Goal: Transaction & Acquisition: Purchase product/service

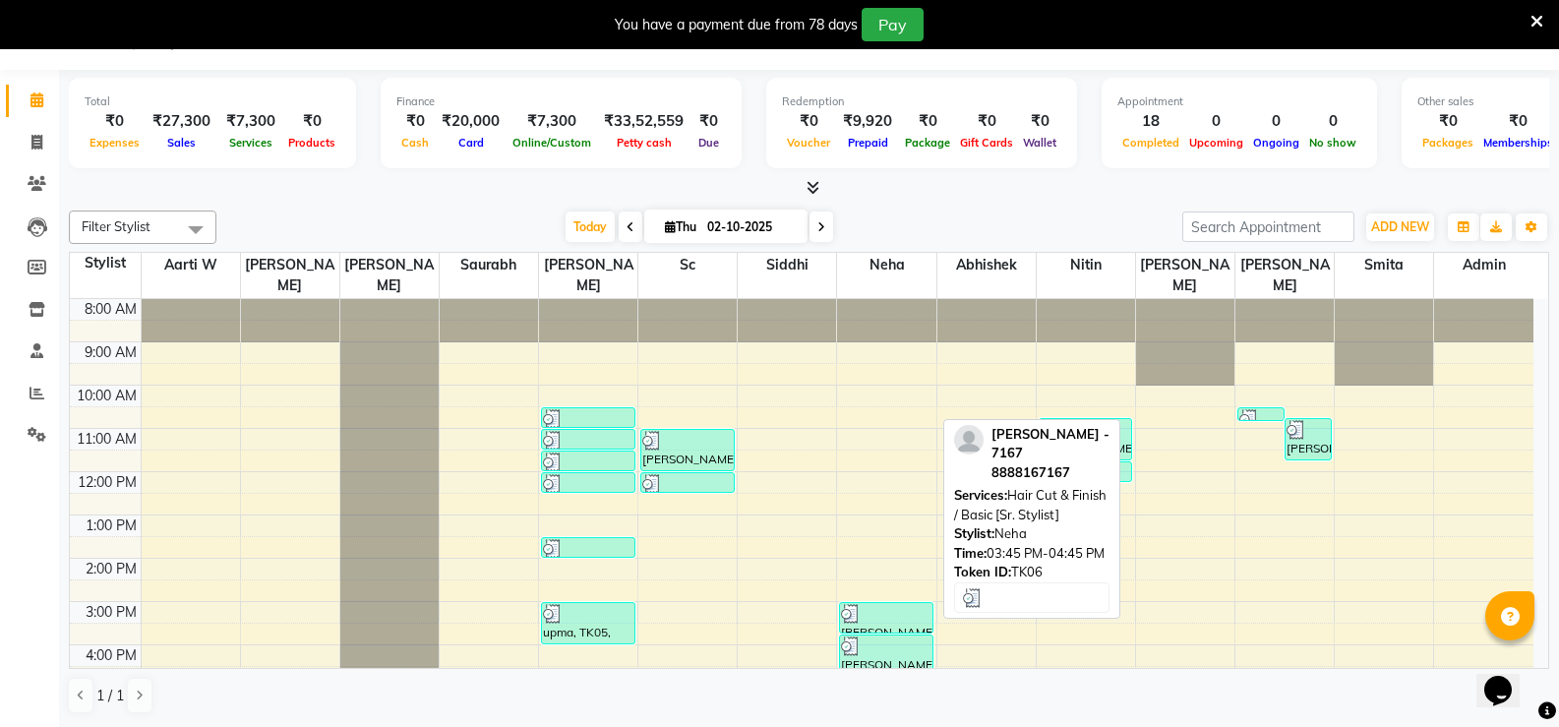
scroll to position [172, 0]
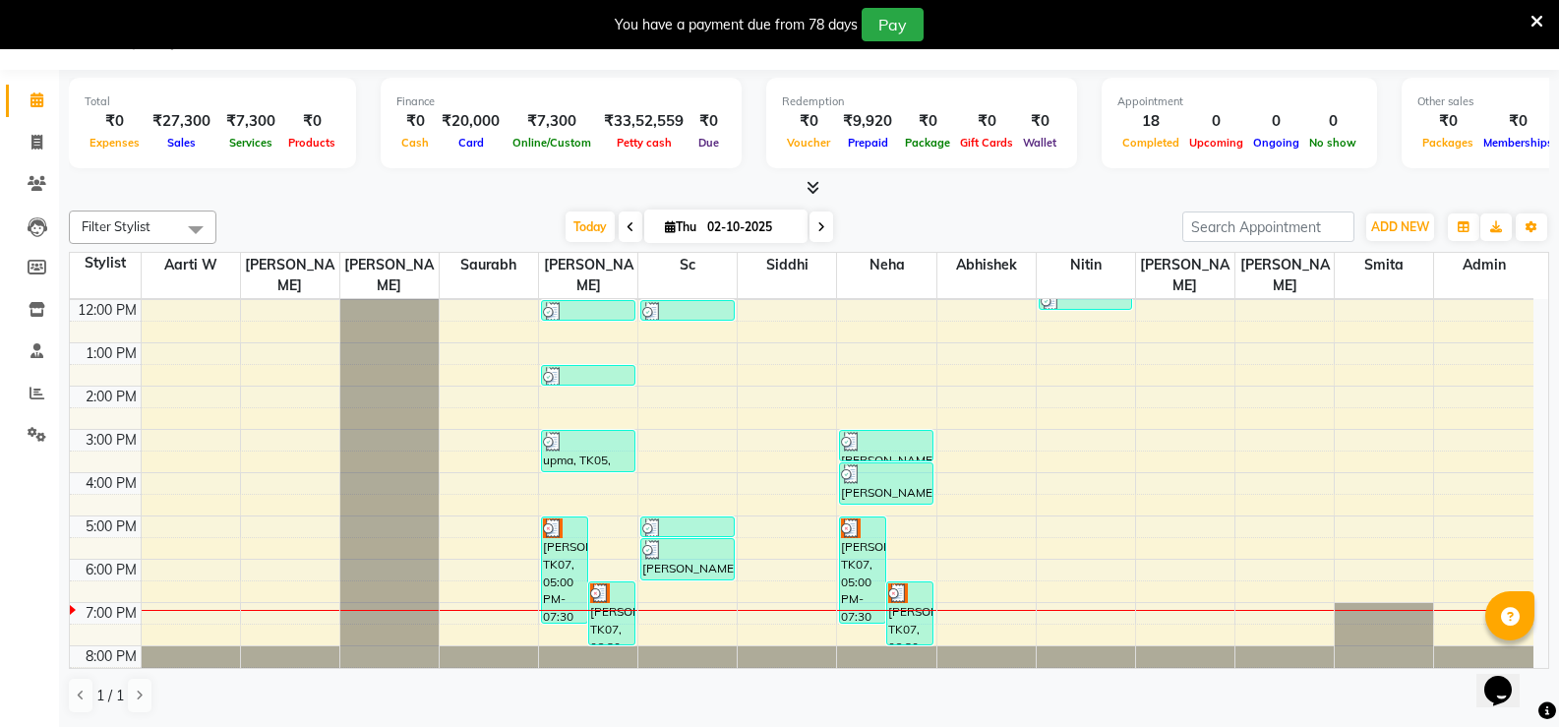
click at [954, 507] on div "8:00 AM 9:00 AM 10:00 AM 11:00 AM 12:00 PM 1:00 PM 2:00 PM 3:00 PM 4:00 PM 5:00…" at bounding box center [802, 408] width 1464 height 562
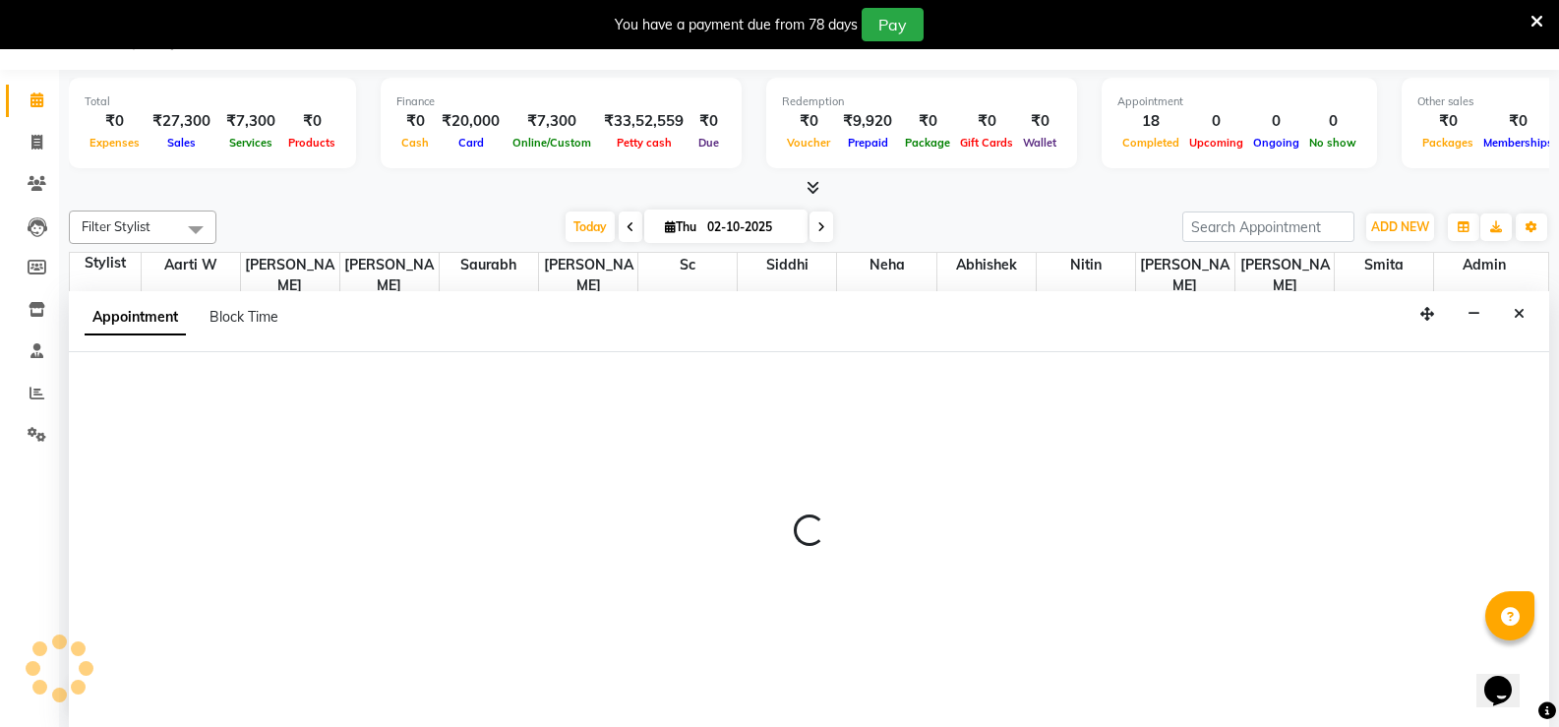
select select "72551"
select select "tentative"
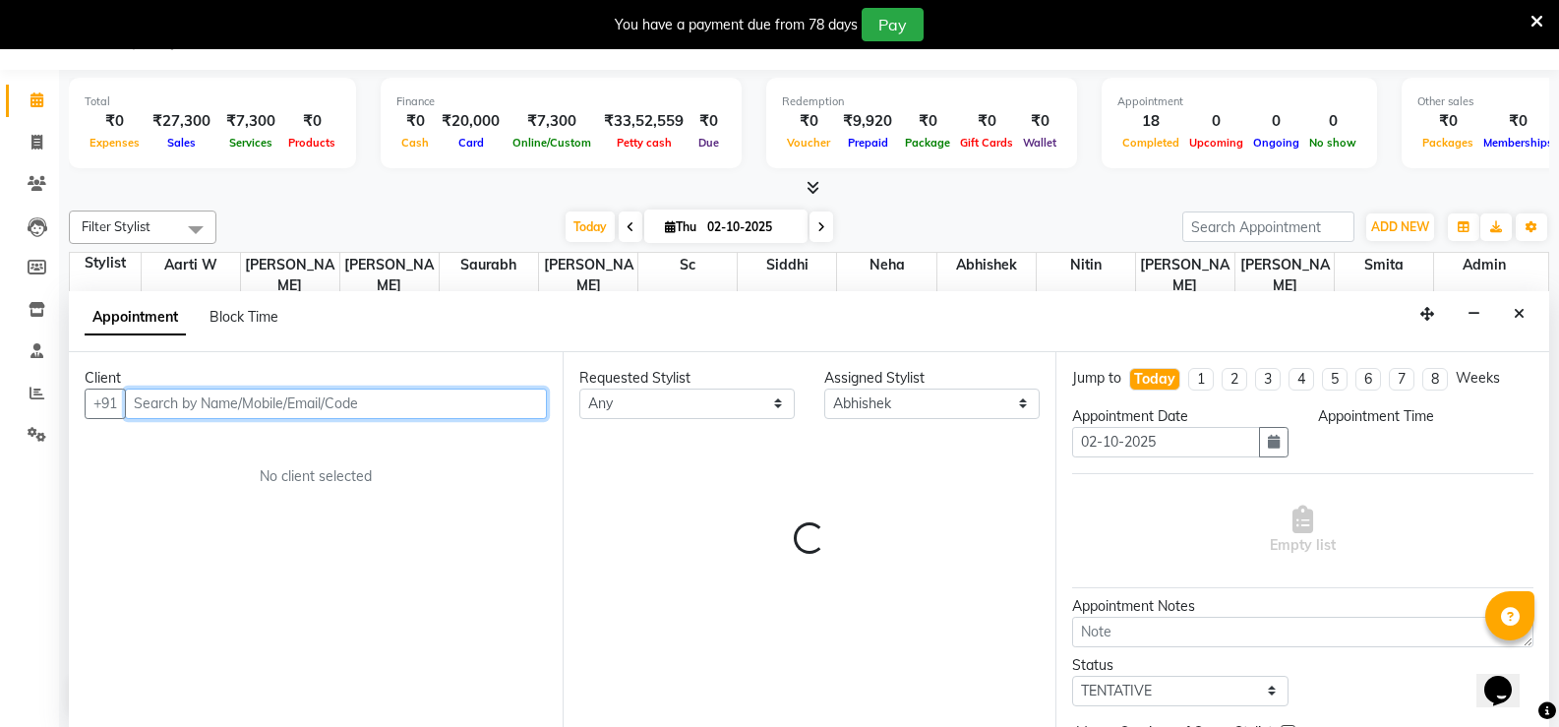
select select "1020"
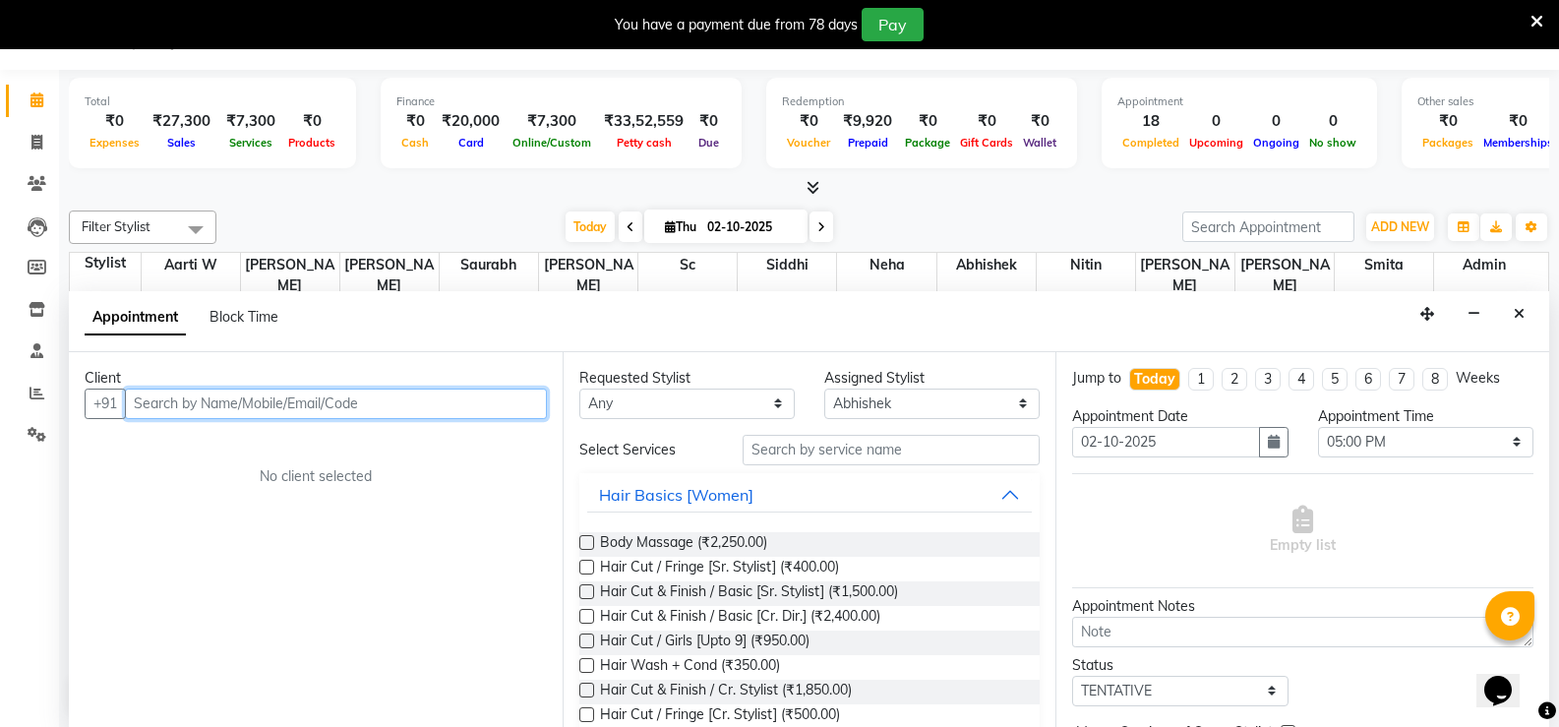
paste input "8530567857"
type input "8530567857"
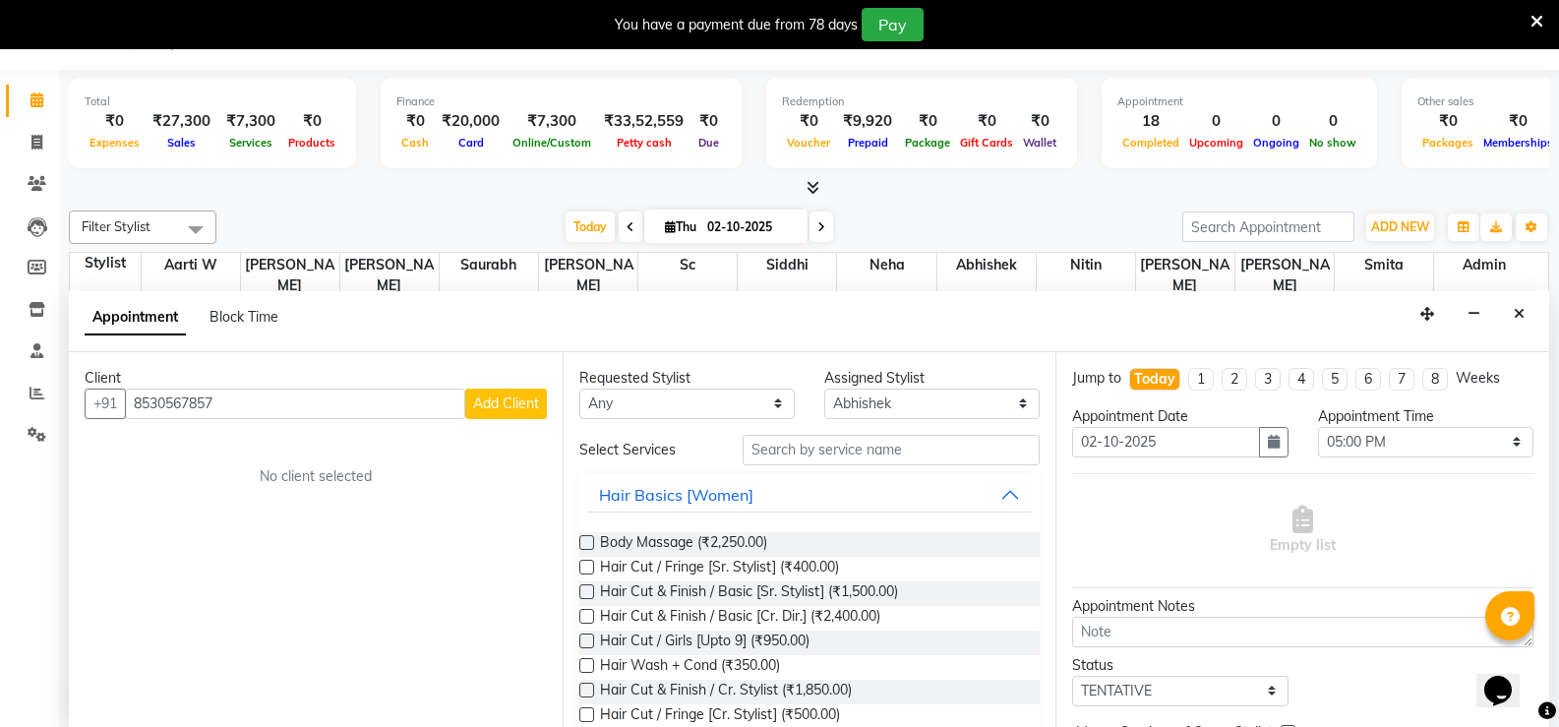
click at [496, 405] on span "Add Client" at bounding box center [506, 404] width 66 height 18
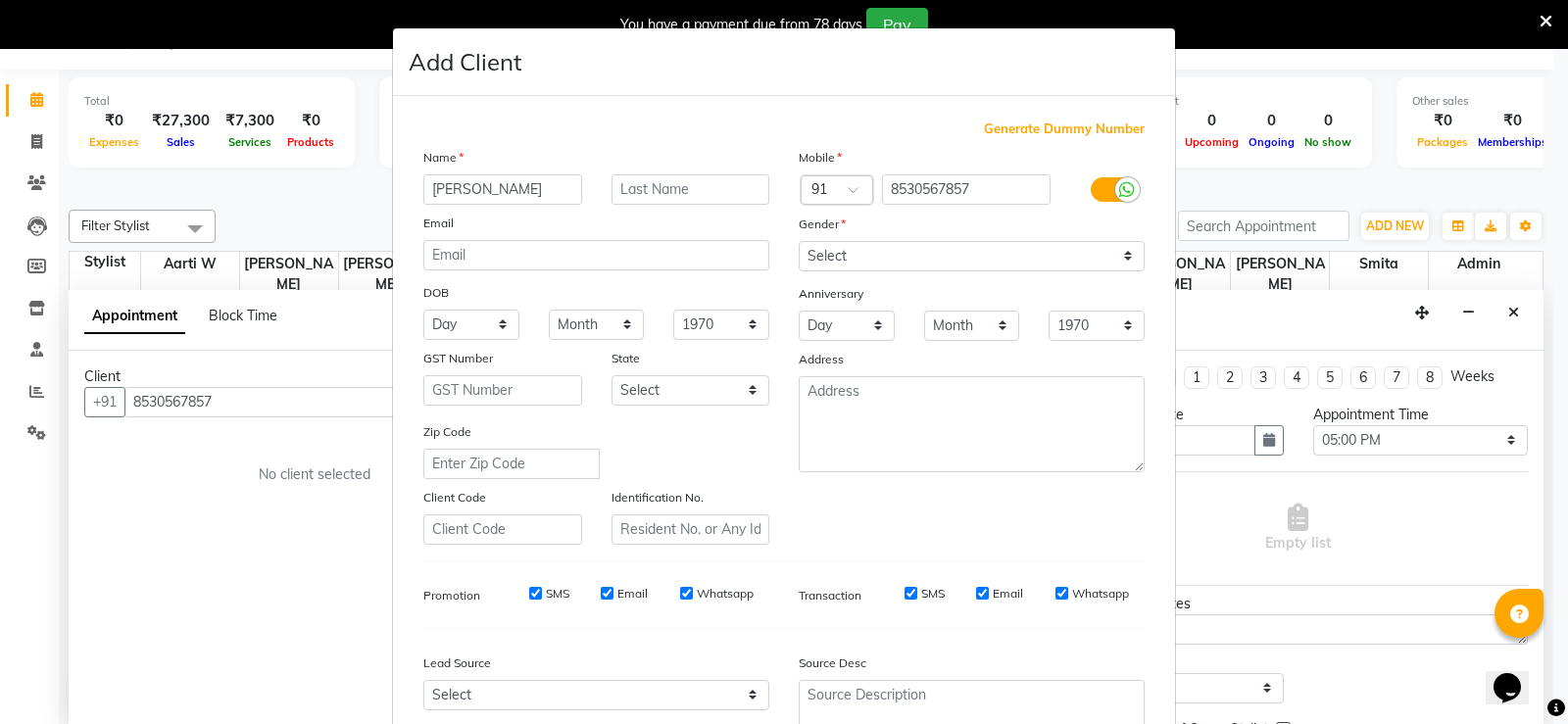
type input "[PERSON_NAME]"
drag, startPoint x: 918, startPoint y: 256, endPoint x: 904, endPoint y: 257, distance: 14.0
click at [917, 256] on select "Select [DEMOGRAPHIC_DATA] [DEMOGRAPHIC_DATA] Other Prefer Not To Say" at bounding box center [971, 256] width 346 height 30
select select "[DEMOGRAPHIC_DATA]"
click at [799, 241] on select "Select [DEMOGRAPHIC_DATA] [DEMOGRAPHIC_DATA] Other Prefer Not To Say" at bounding box center [971, 256] width 346 height 30
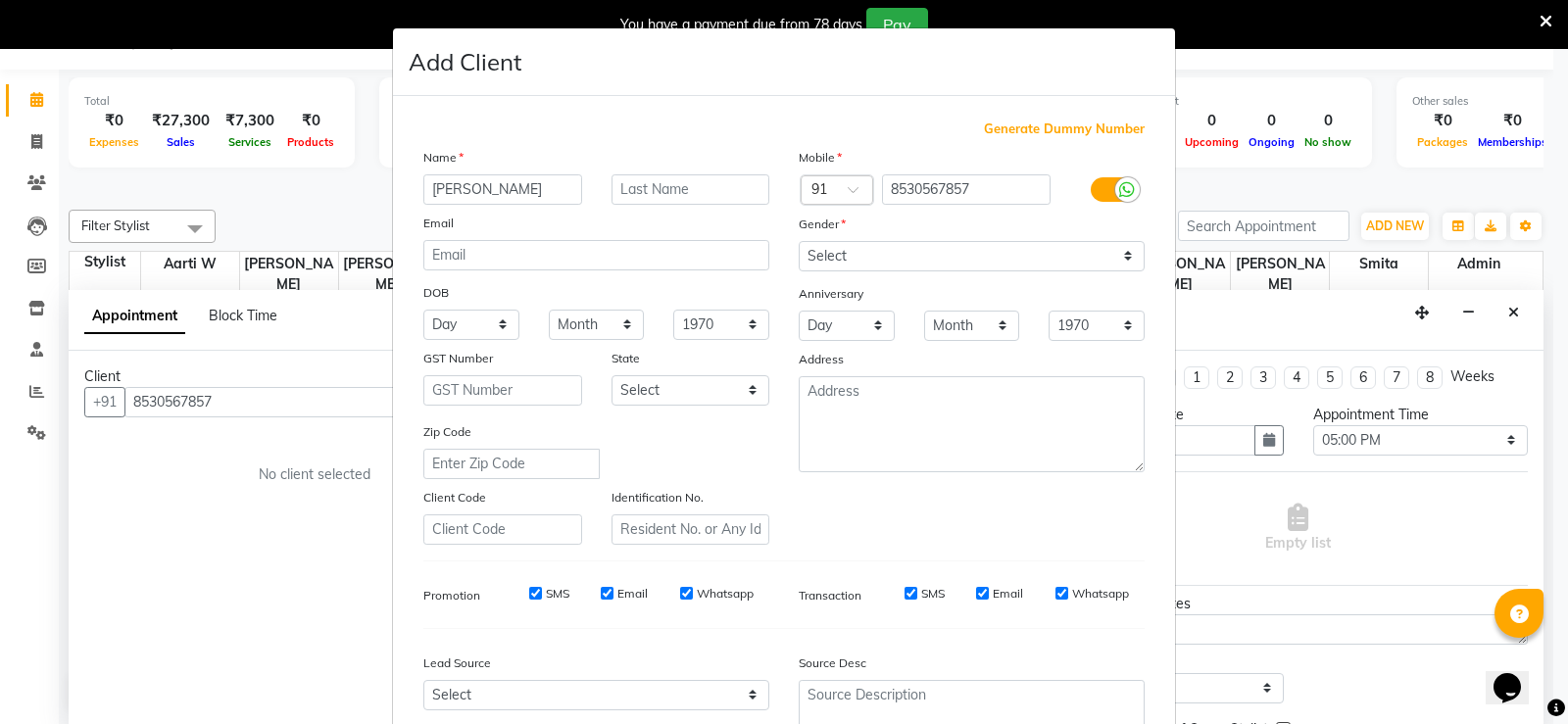
click at [851, 357] on div "Address" at bounding box center [971, 362] width 376 height 28
click at [851, 362] on div "Address" at bounding box center [971, 362] width 376 height 28
click at [868, 422] on textarea at bounding box center [971, 424] width 346 height 96
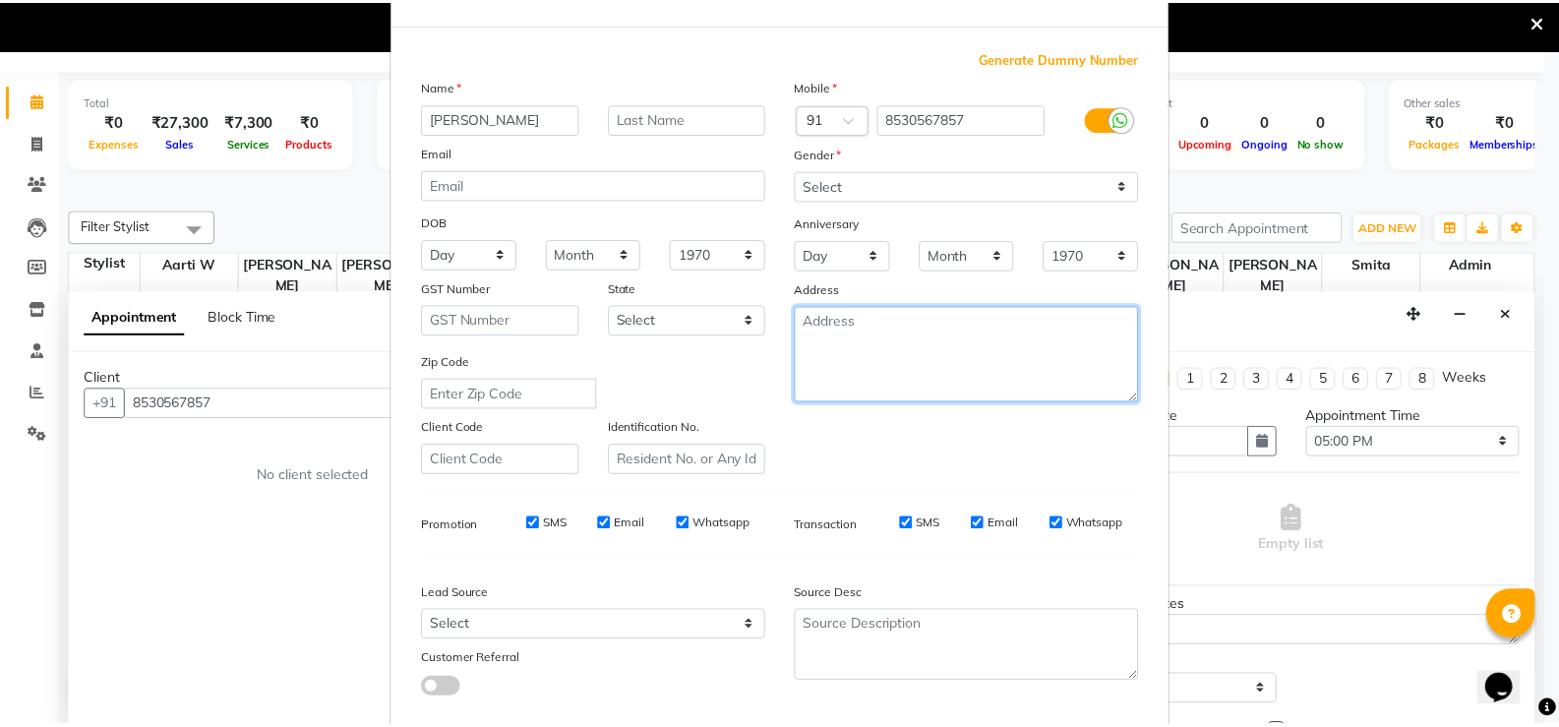
scroll to position [181, 0]
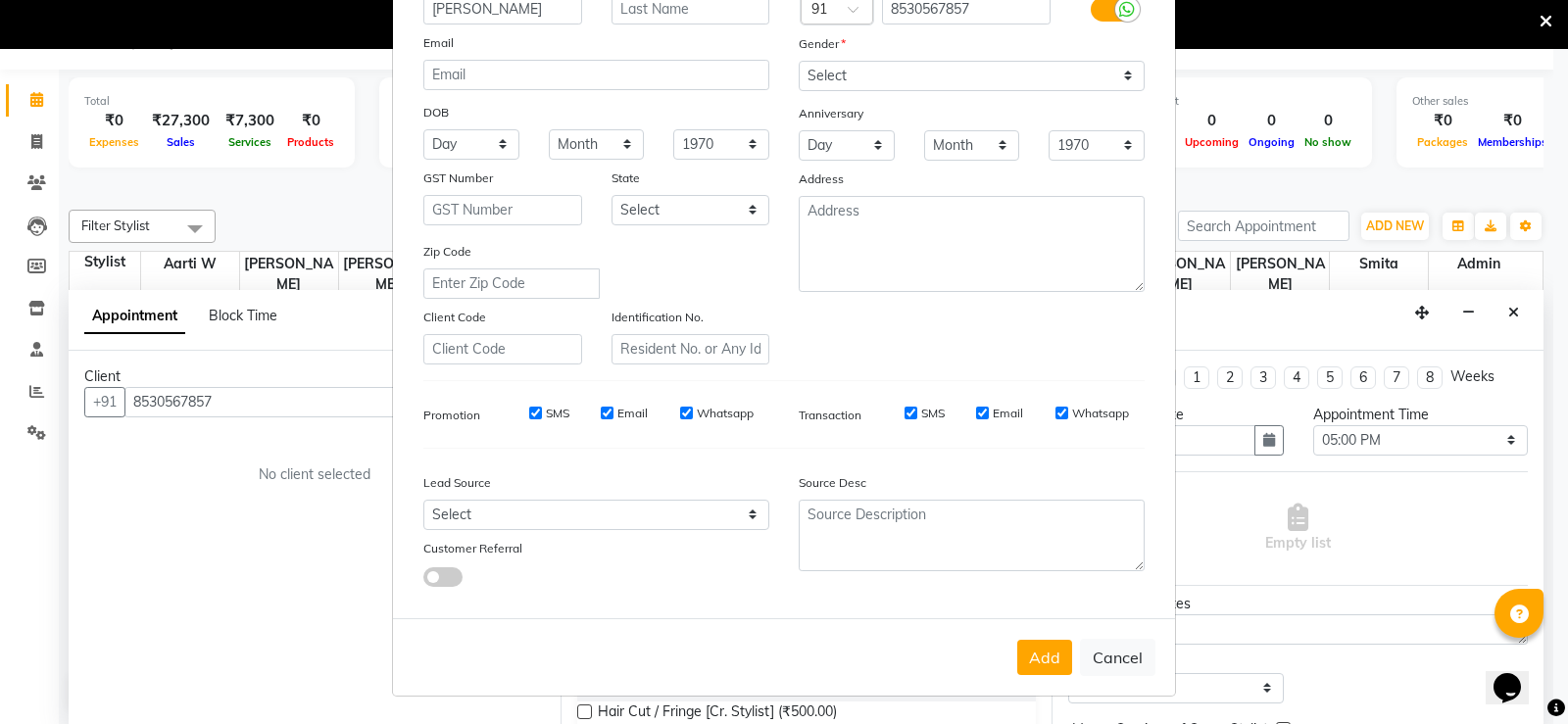
click at [1046, 660] on button "Add" at bounding box center [1044, 656] width 55 height 35
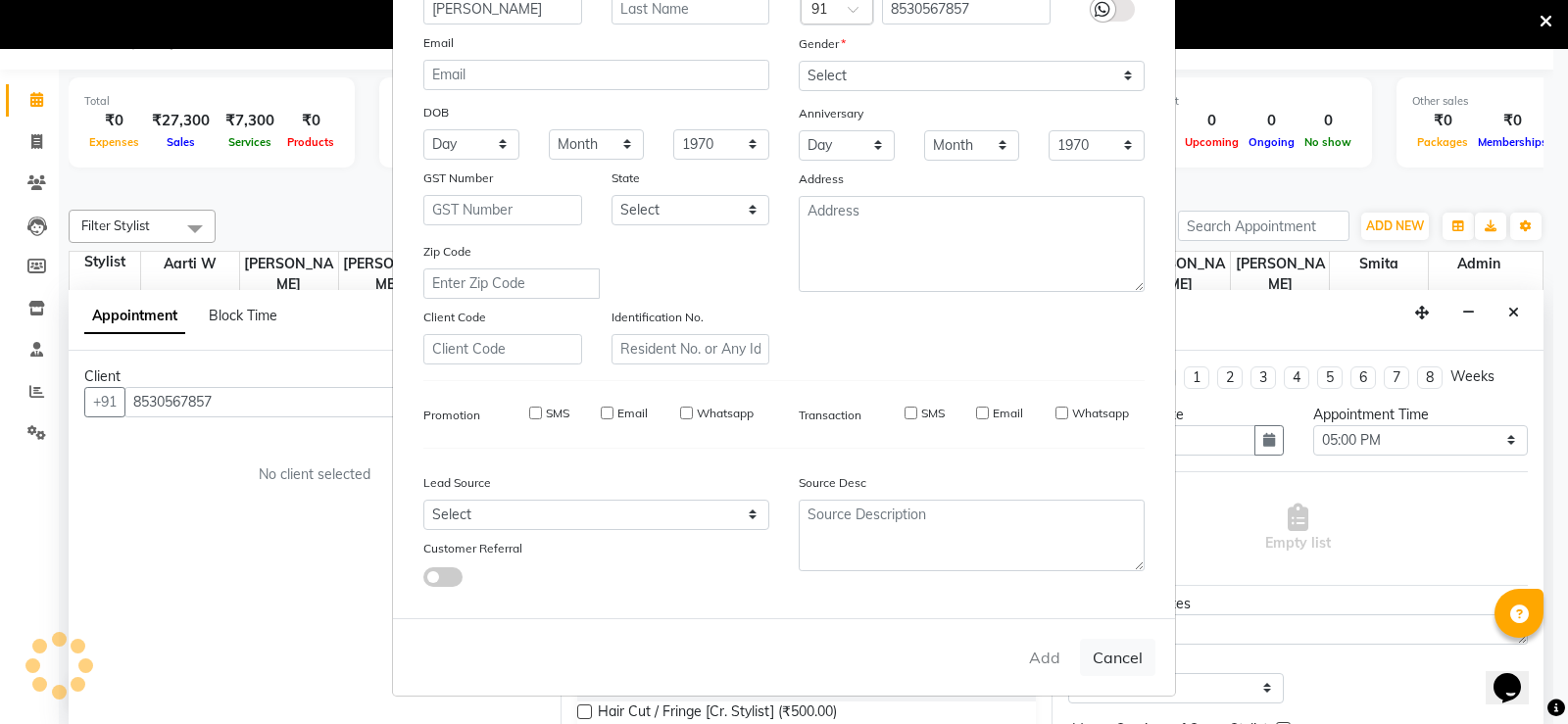
type input "85******57"
select select
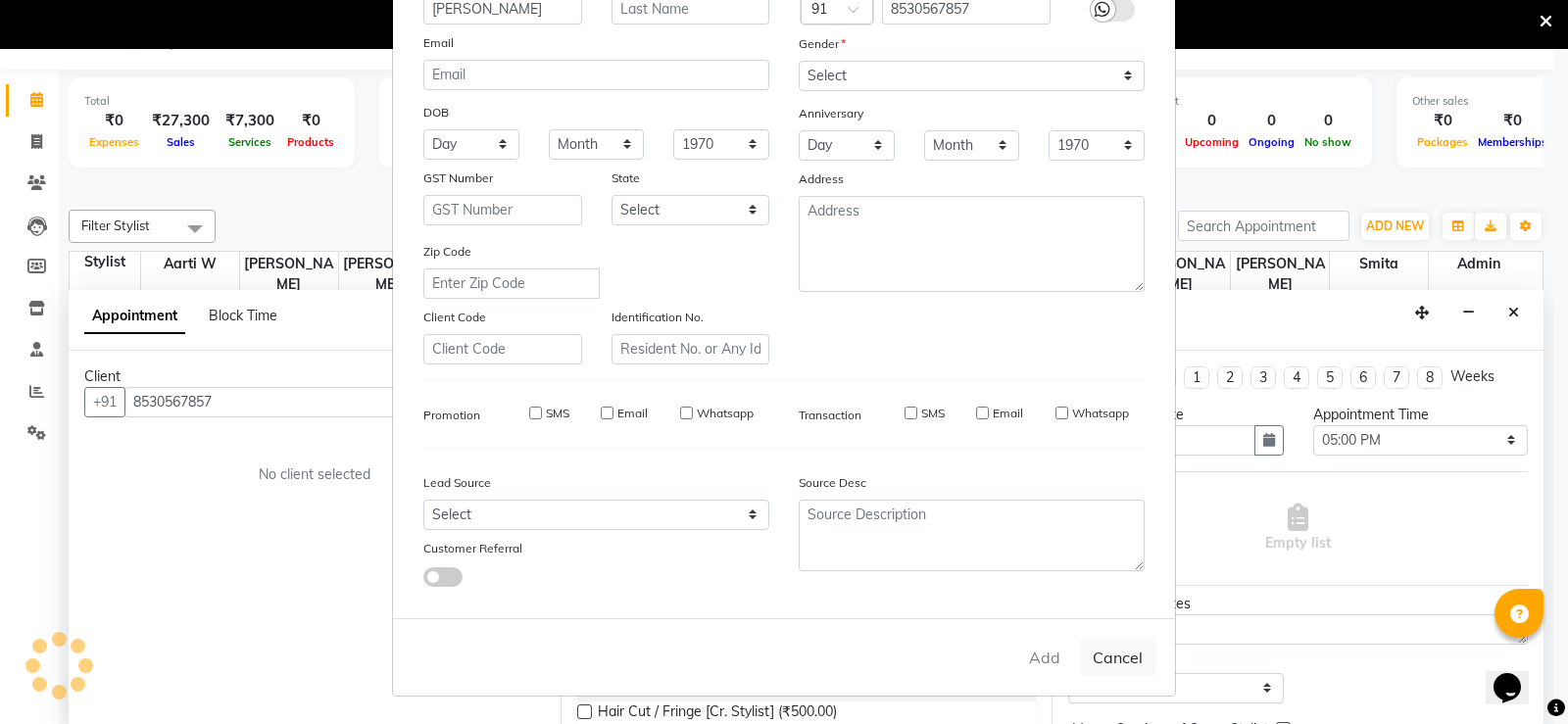
select select
checkbox input "false"
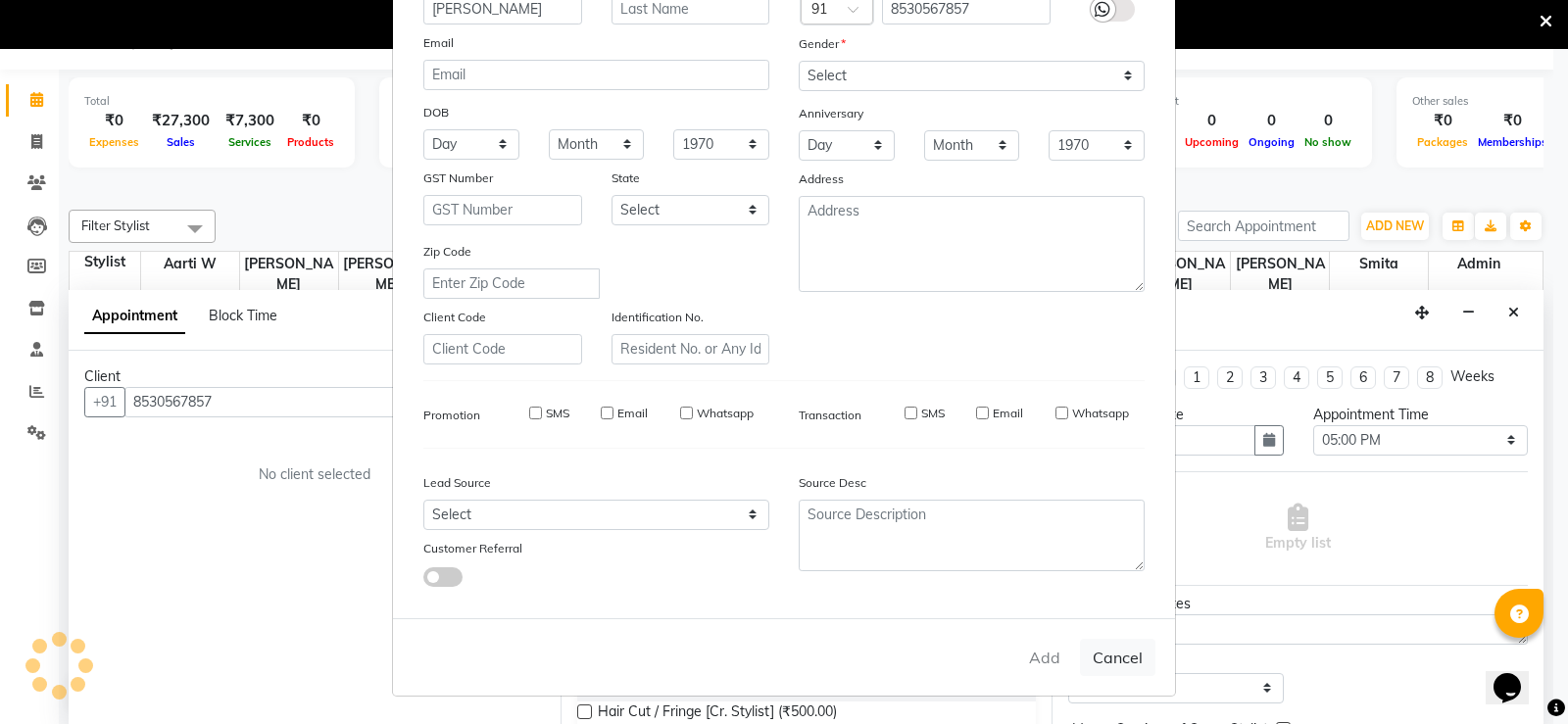
checkbox input "false"
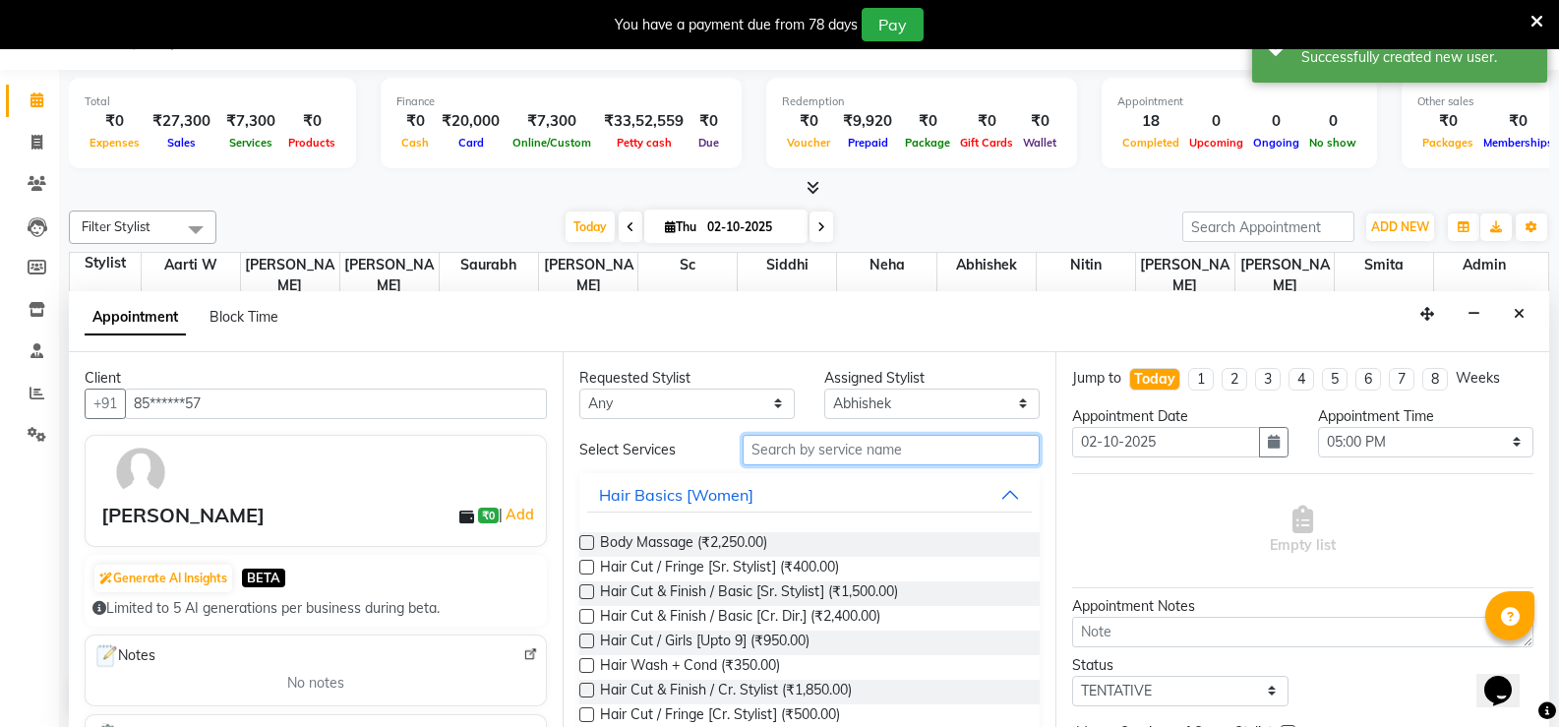
click at [855, 450] on input "text" at bounding box center [891, 450] width 297 height 30
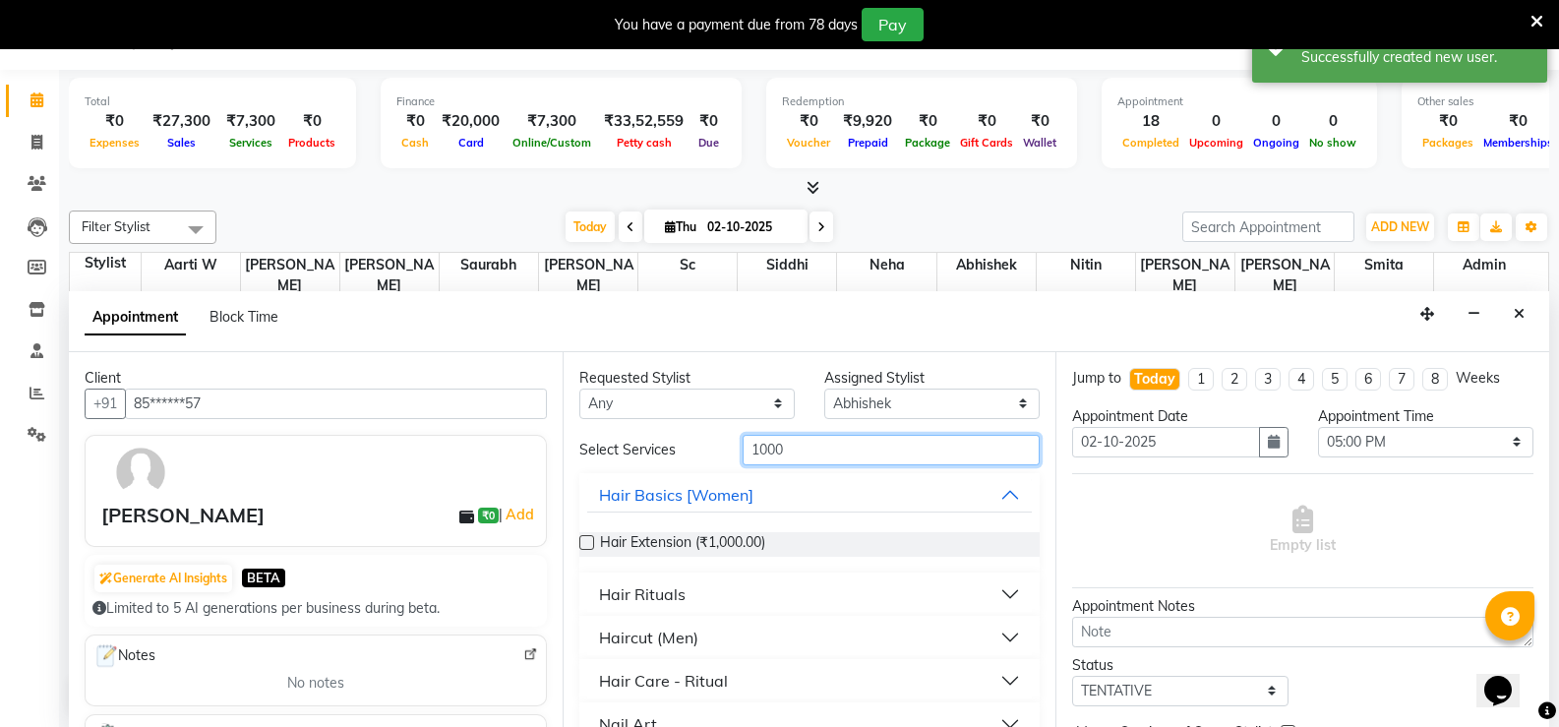
type input "1000"
drag, startPoint x: 650, startPoint y: 626, endPoint x: 655, endPoint y: 639, distance: 13.7
click at [650, 627] on div "Haircut (Men)" at bounding box center [648, 638] width 99 height 24
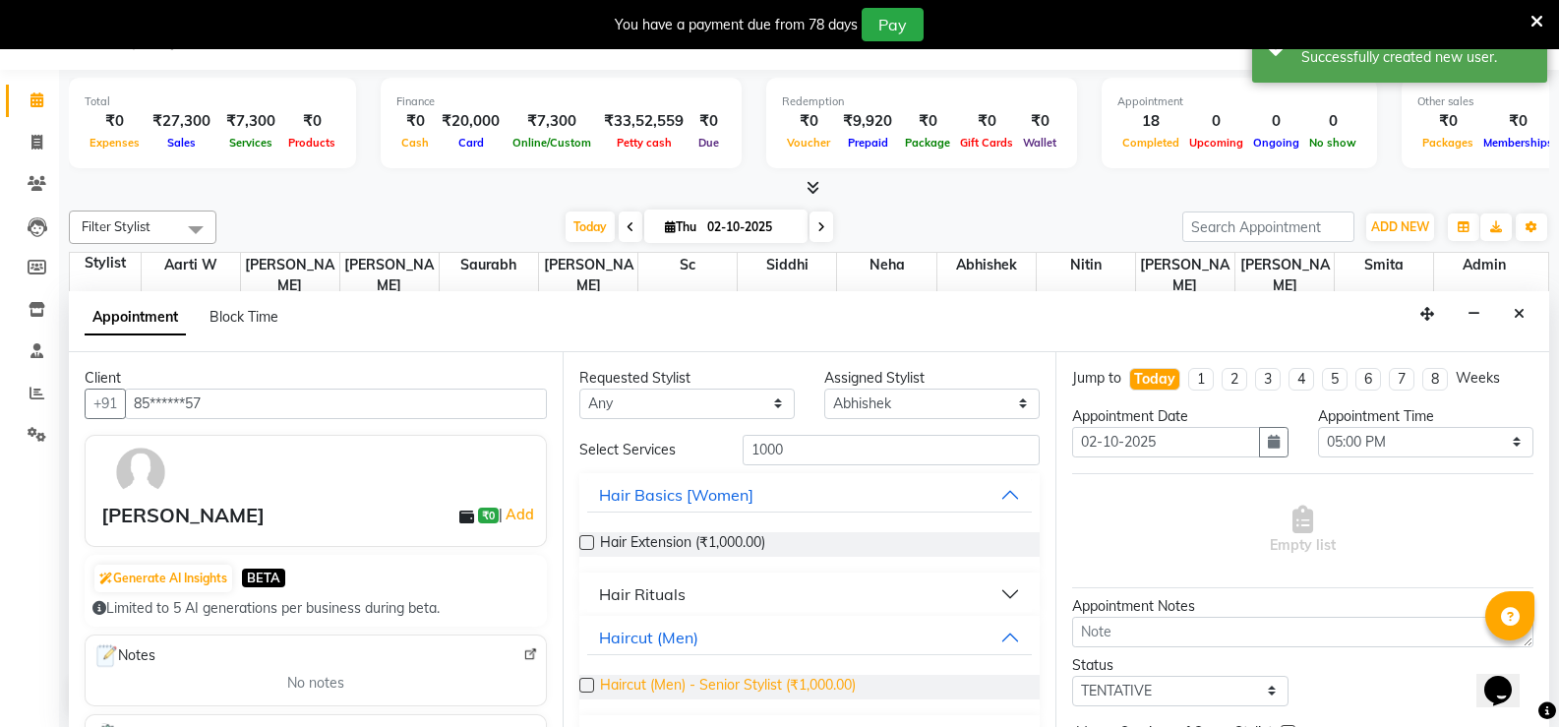
click at [686, 677] on span "Haircut (Men) - Senior Stylist (₹1,000.00)" at bounding box center [728, 687] width 256 height 25
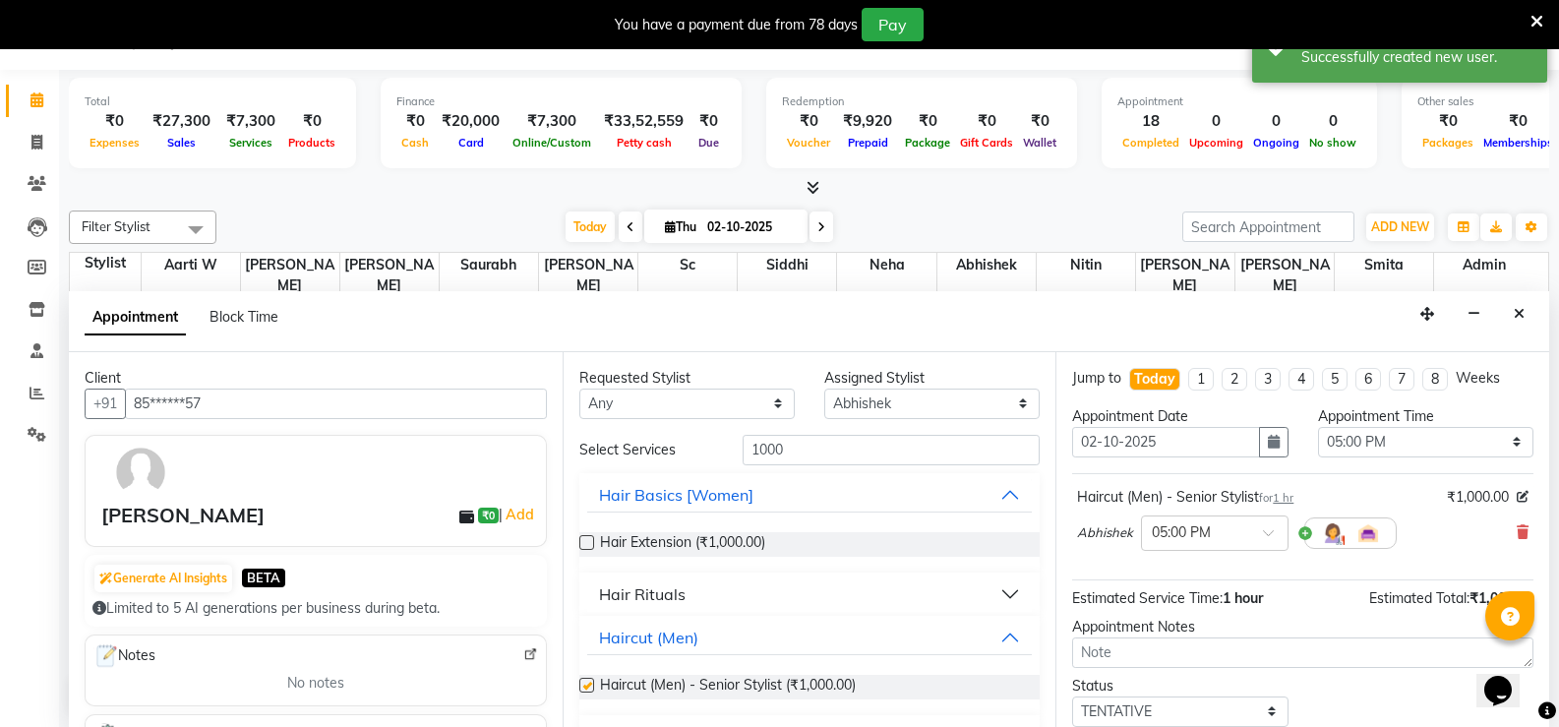
checkbox input "false"
click at [759, 445] on input "1000" at bounding box center [891, 450] width 297 height 30
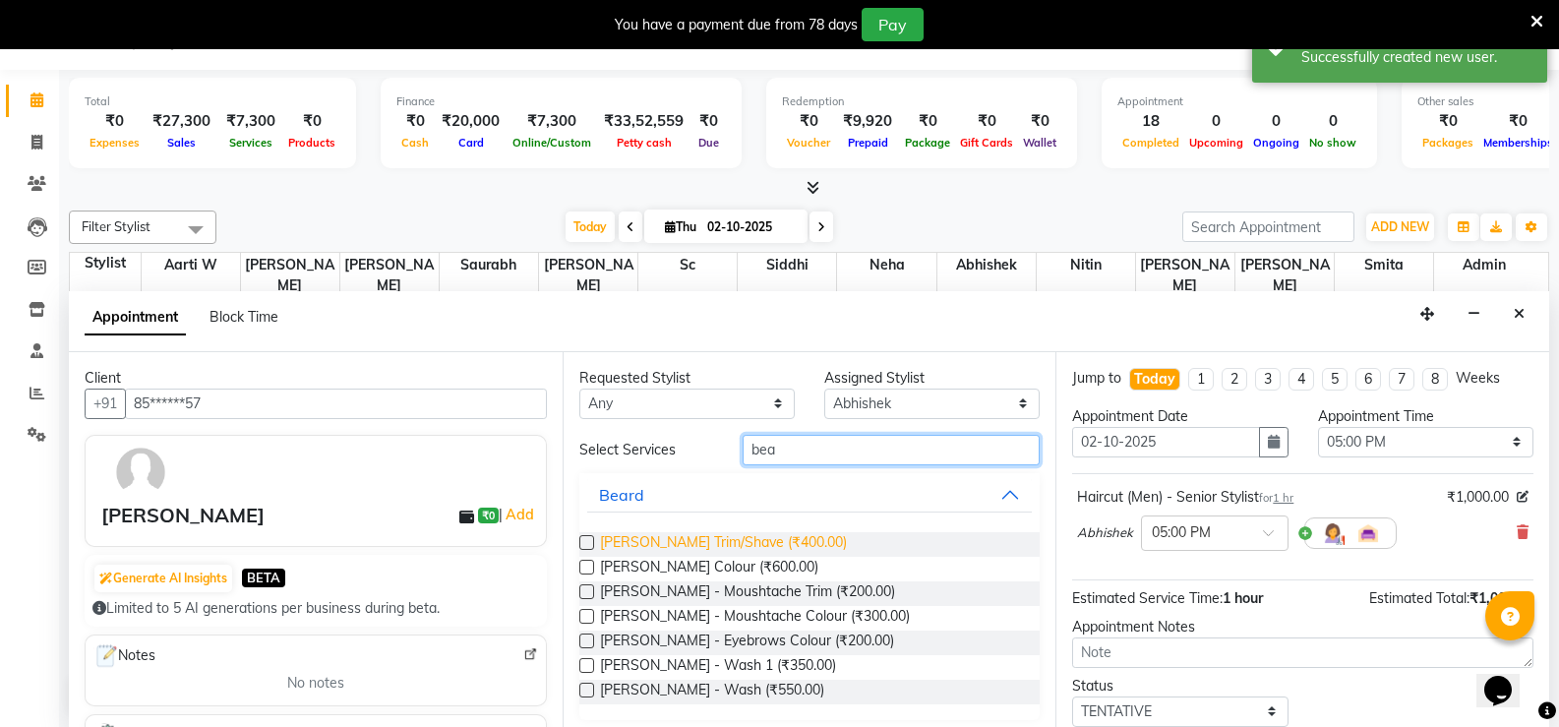
type input "bea"
click at [763, 533] on span "[PERSON_NAME] Trim/Shave (₹400.00)" at bounding box center [723, 544] width 247 height 25
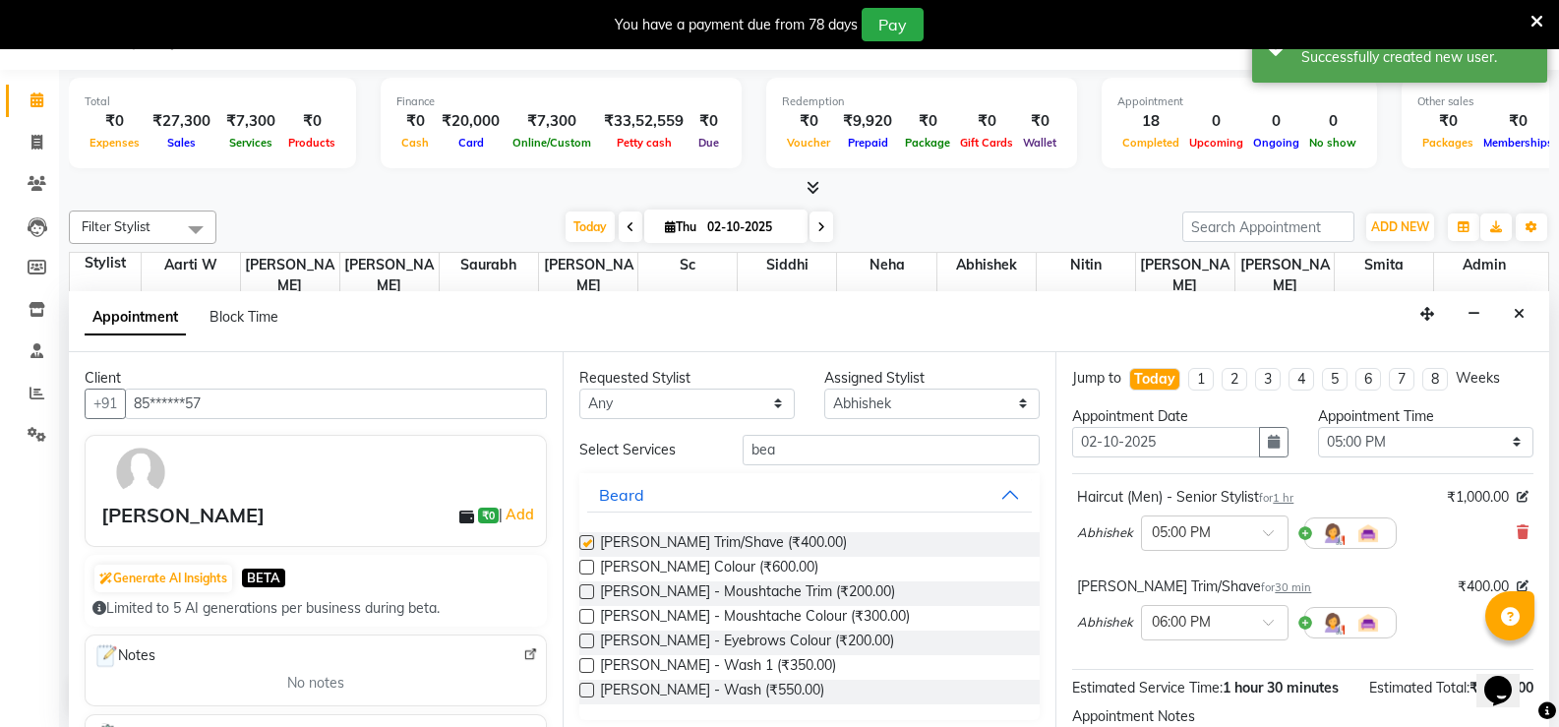
checkbox input "false"
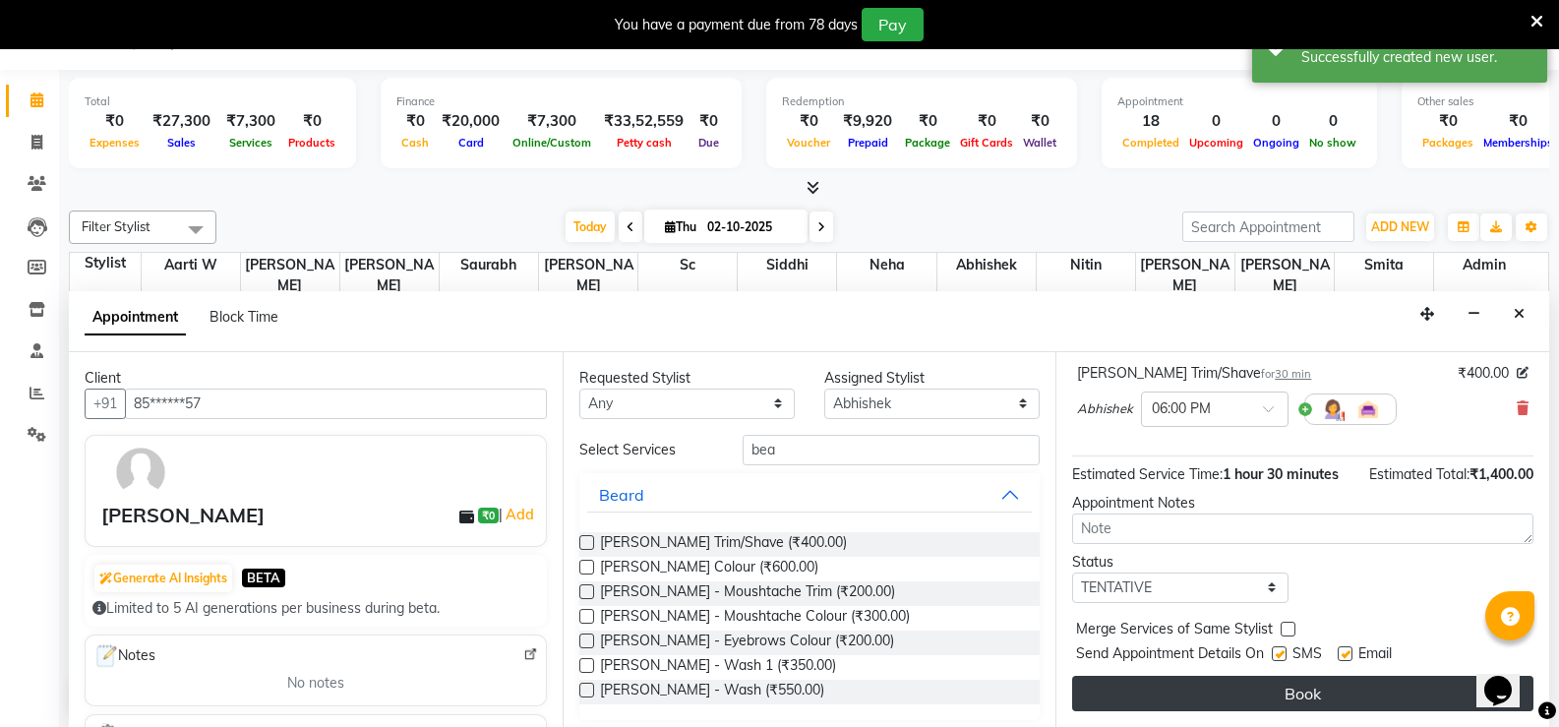
click at [1152, 698] on button "Book" at bounding box center [1302, 693] width 461 height 35
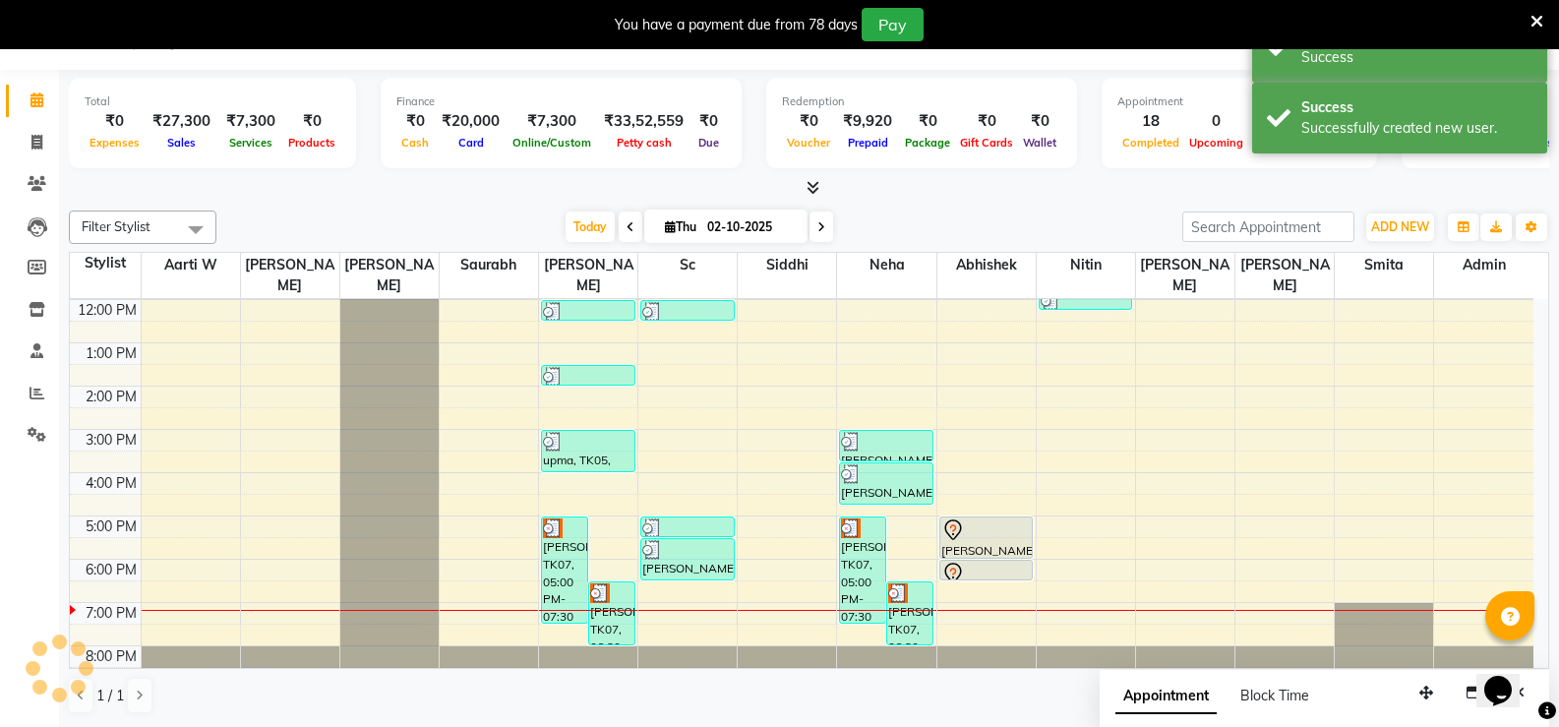
scroll to position [0, 0]
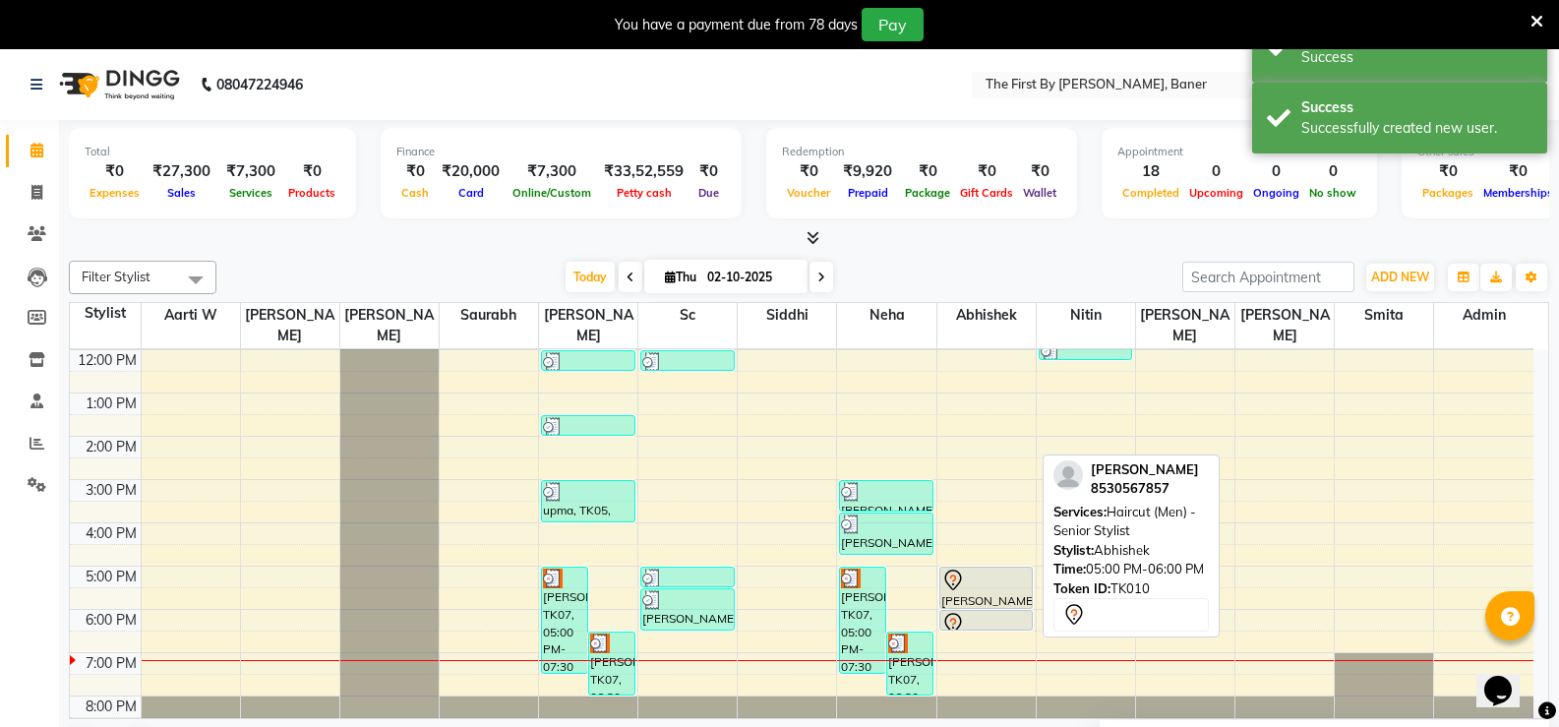
click at [990, 569] on div at bounding box center [987, 581] width 91 height 24
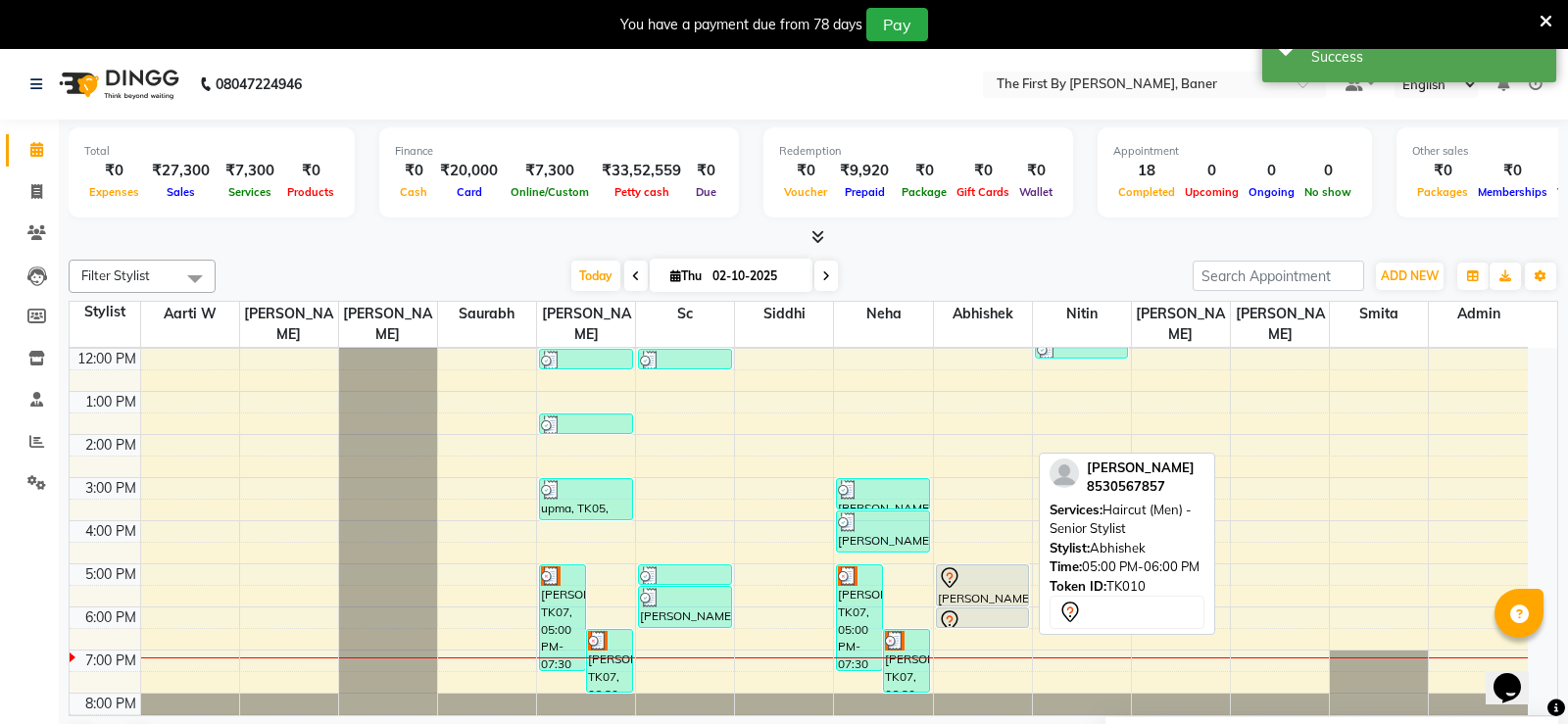
select select "7"
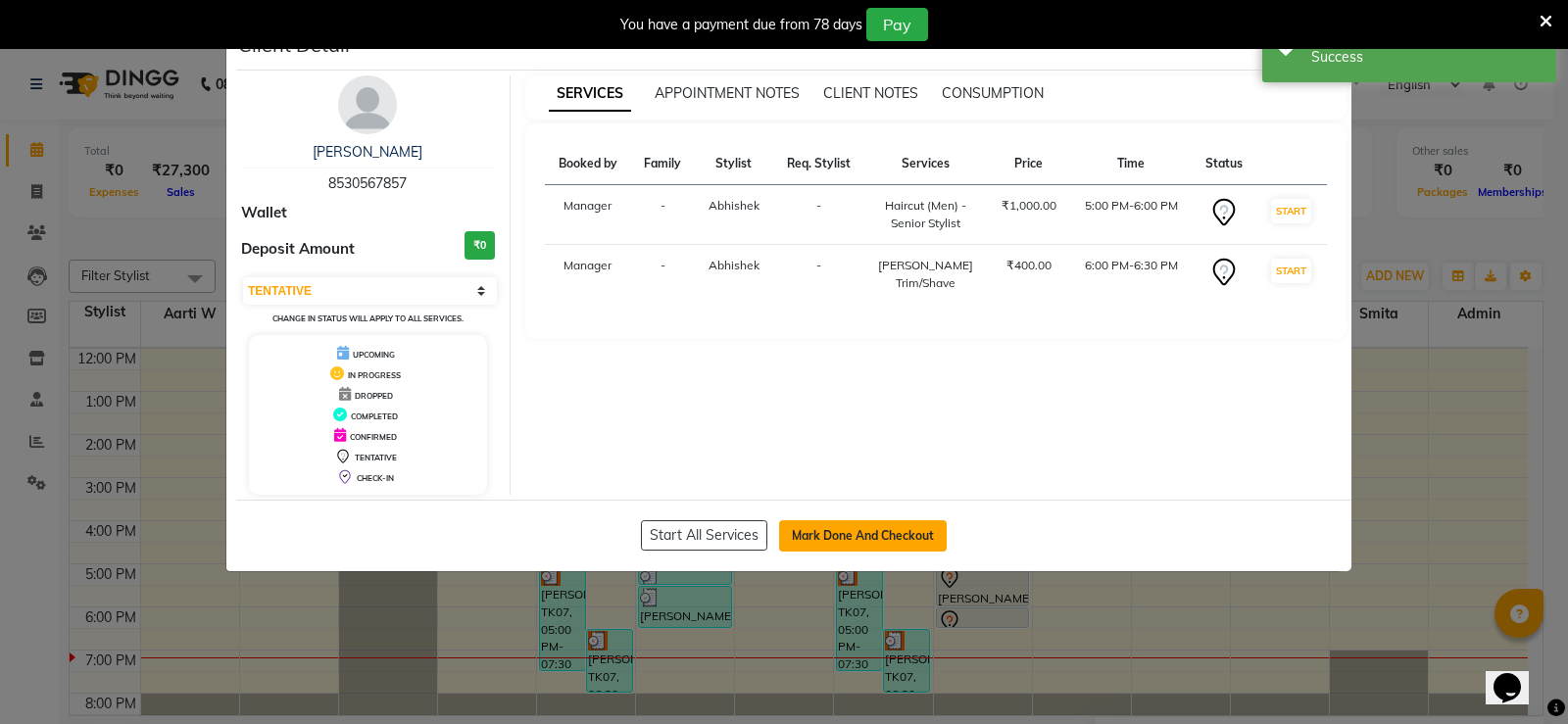
click at [933, 532] on button "Mark Done And Checkout" at bounding box center [863, 535] width 167 height 31
select select "service"
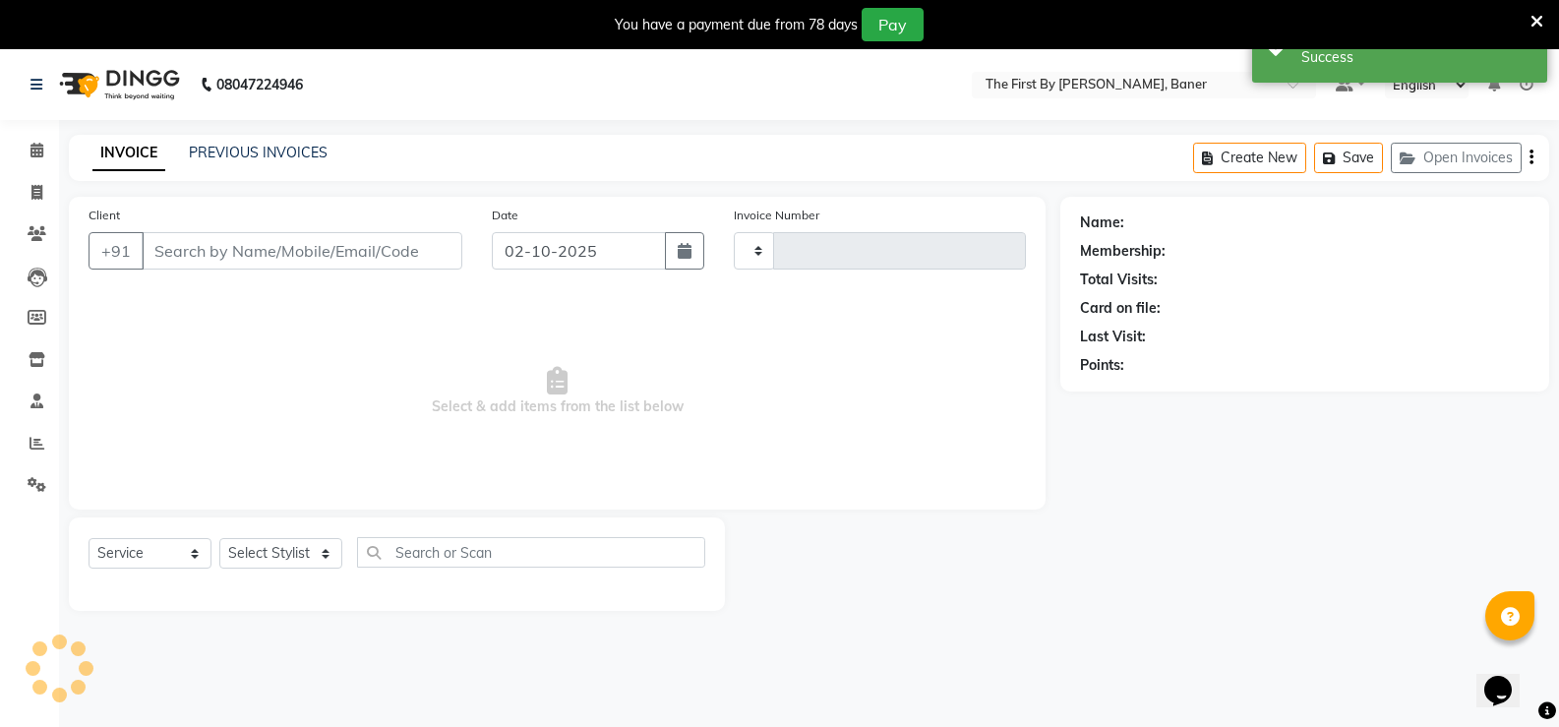
type input "2820"
select select "6411"
click at [1347, 174] on div "Create New Save Open Invoices" at bounding box center [1371, 158] width 356 height 46
type input "85******57"
select select "72551"
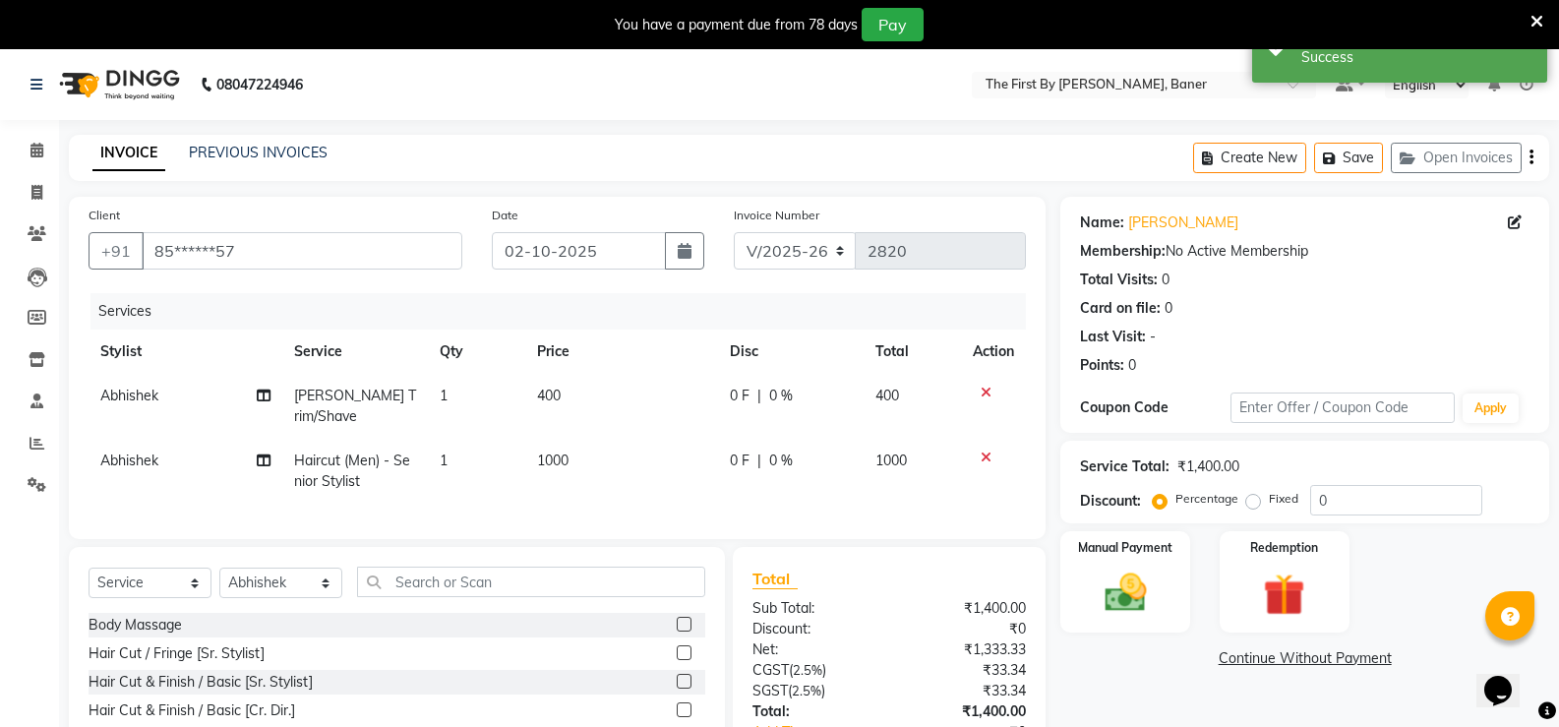
click at [1352, 141] on div "Create New Save Open Invoices" at bounding box center [1371, 158] width 356 height 46
click at [1351, 154] on button "Save" at bounding box center [1348, 158] width 69 height 30
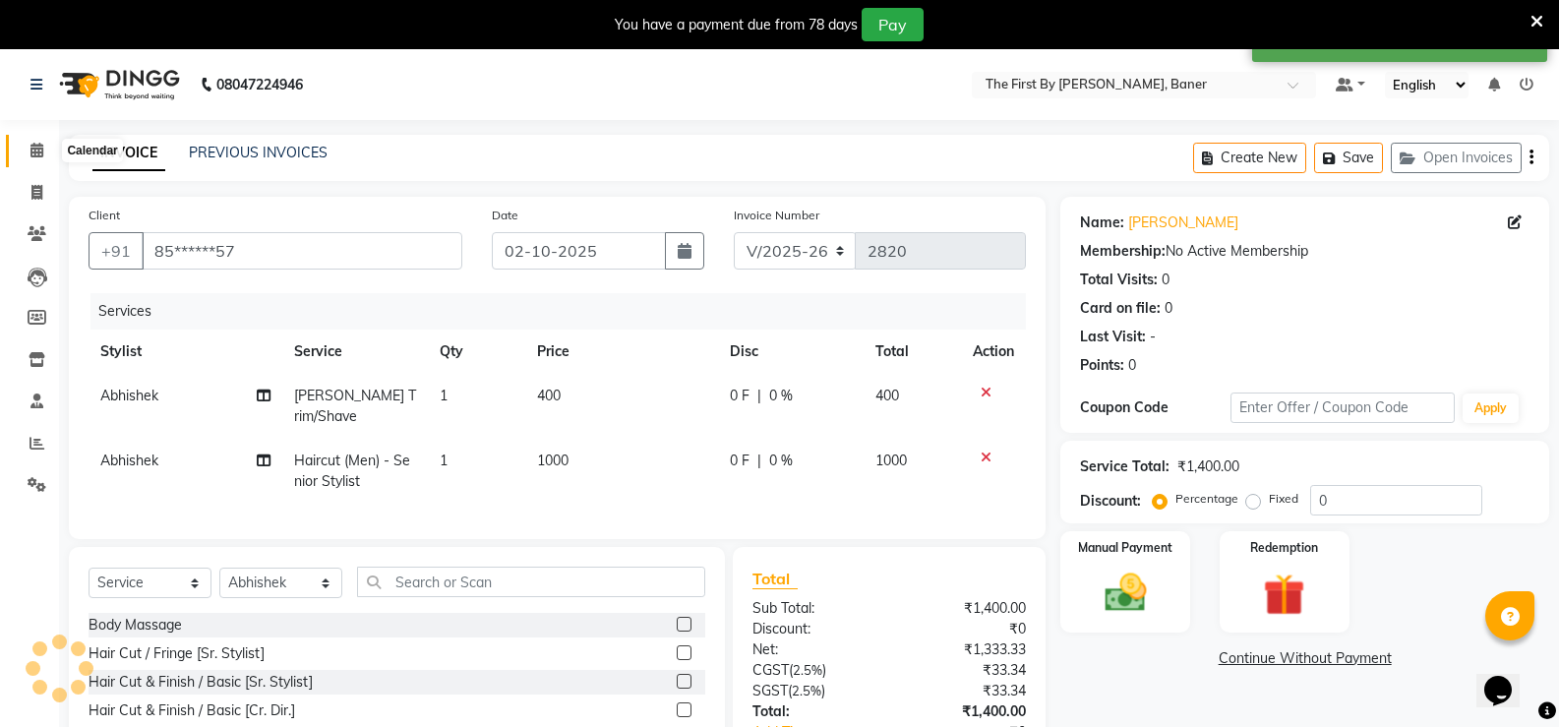
drag, startPoint x: 43, startPoint y: 159, endPoint x: 55, endPoint y: 155, distance: 12.4
click at [44, 159] on span at bounding box center [37, 151] width 34 height 23
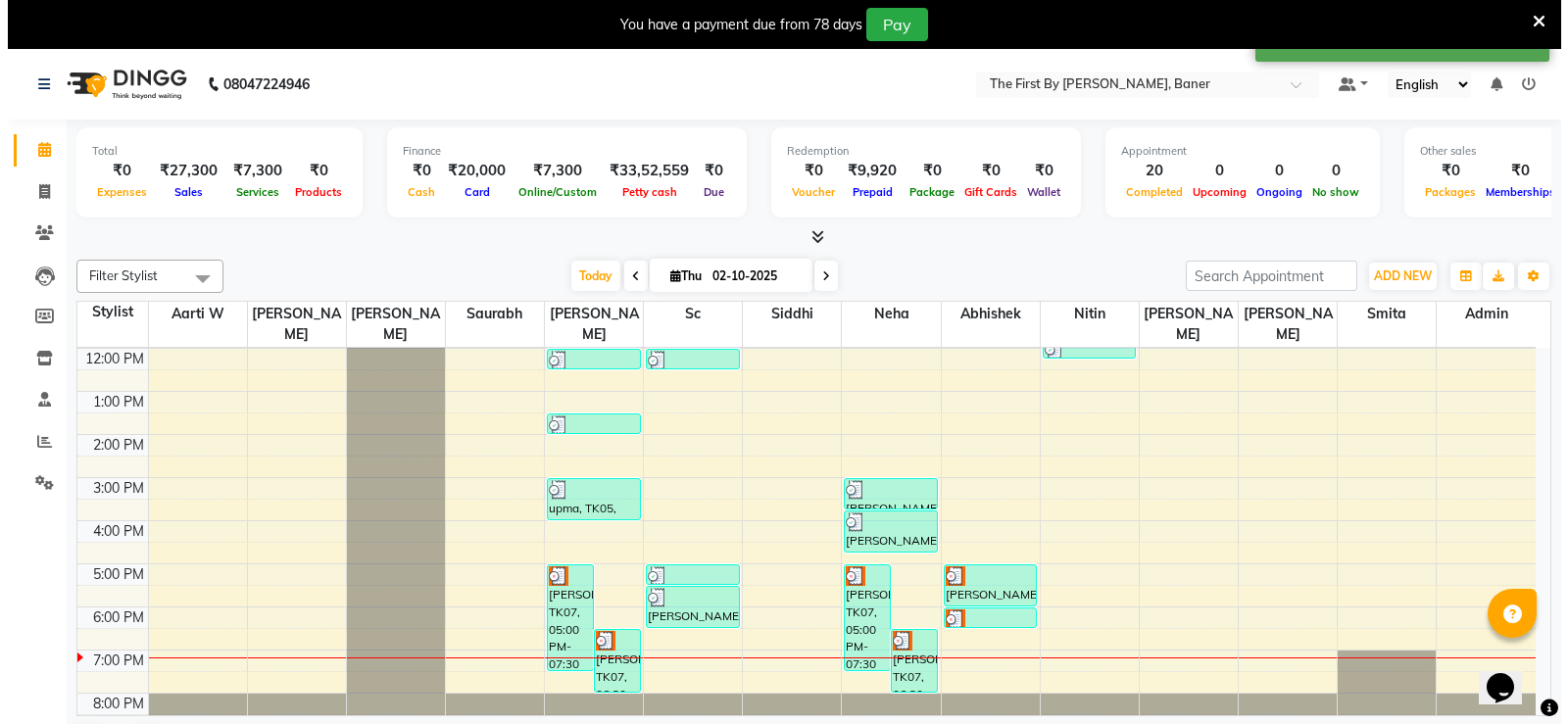
scroll to position [50, 0]
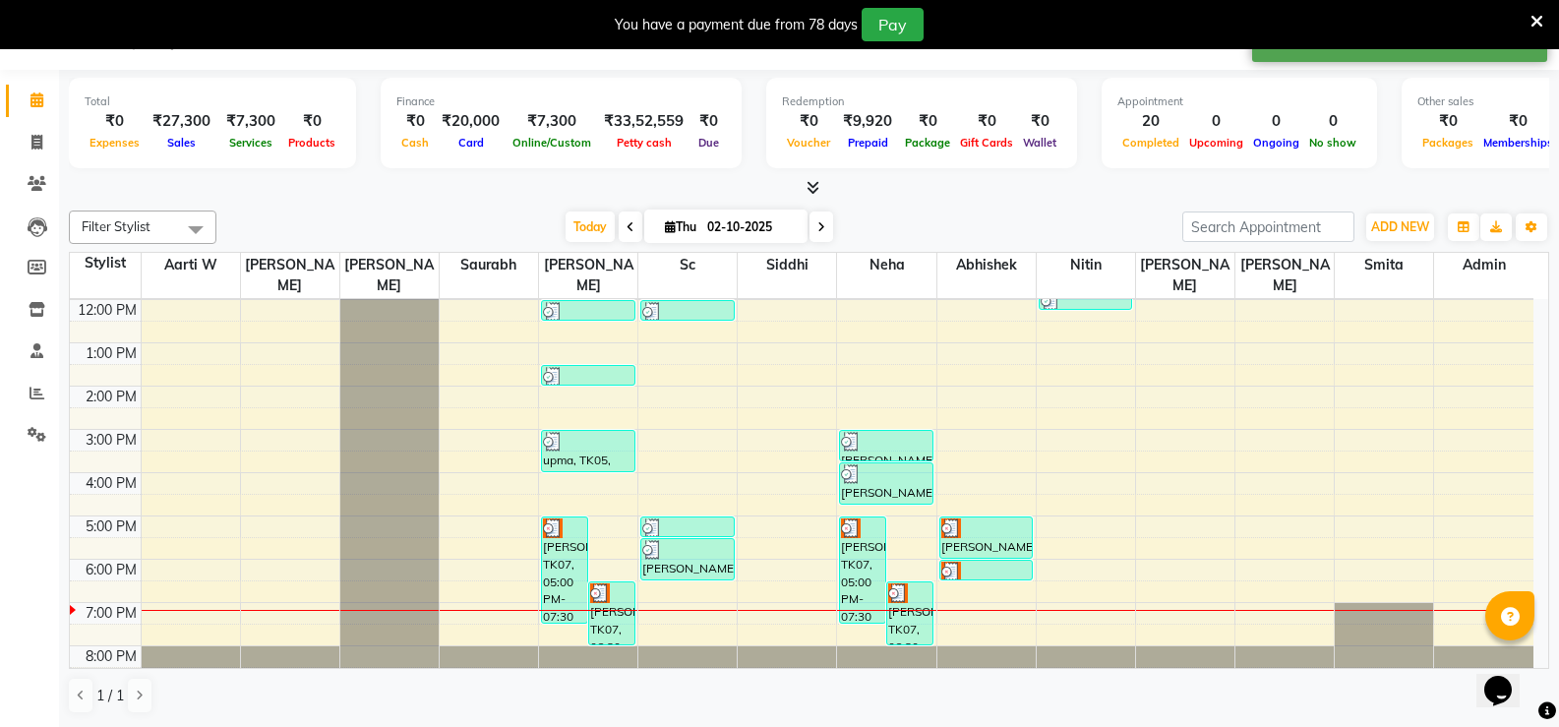
click at [965, 571] on div "8:00 AM 9:00 AM 10:00 AM 11:00 AM 12:00 PM 1:00 PM 2:00 PM 3:00 PM 4:00 PM 5:00…" at bounding box center [802, 408] width 1464 height 562
select select "72551"
select select "1110"
select select "tentative"
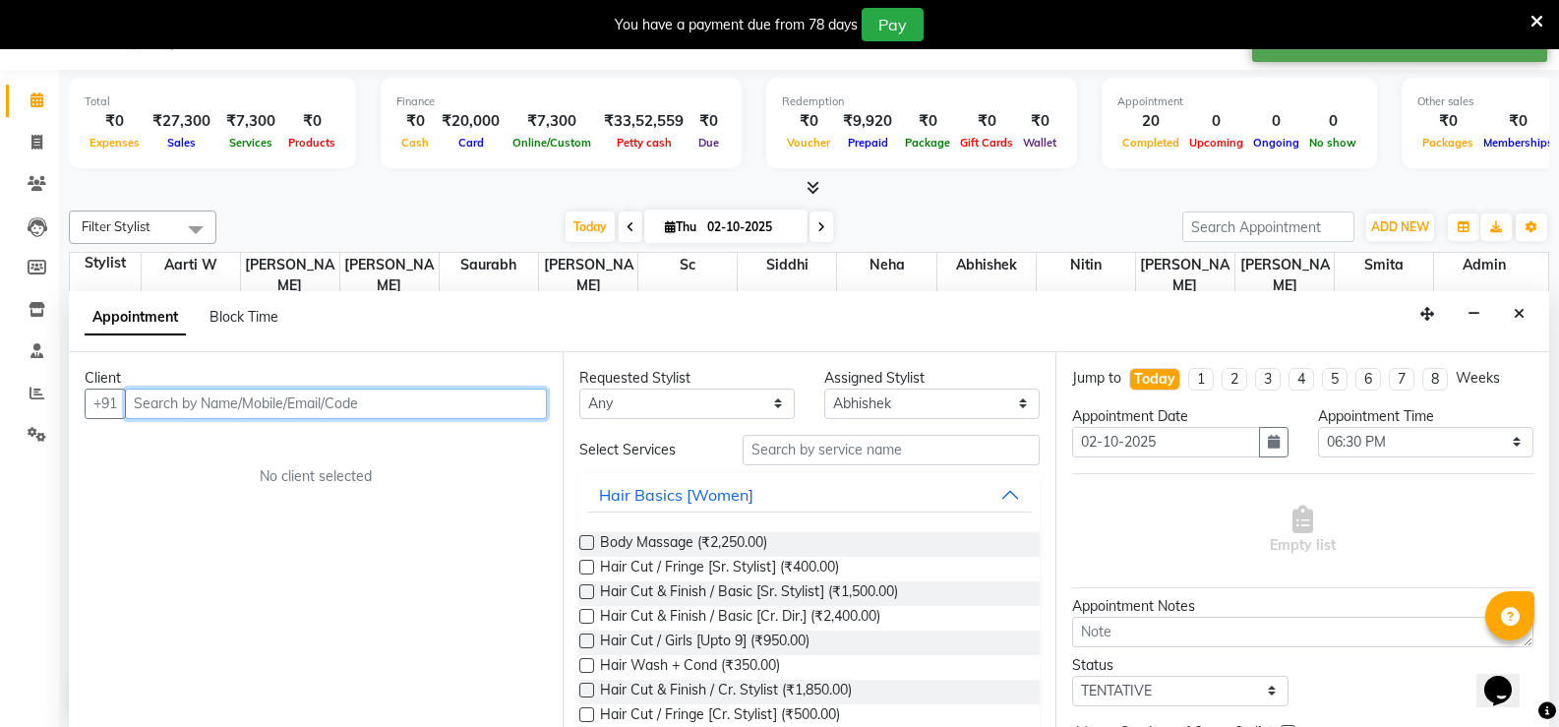
click at [239, 402] on input "text" at bounding box center [336, 404] width 422 height 30
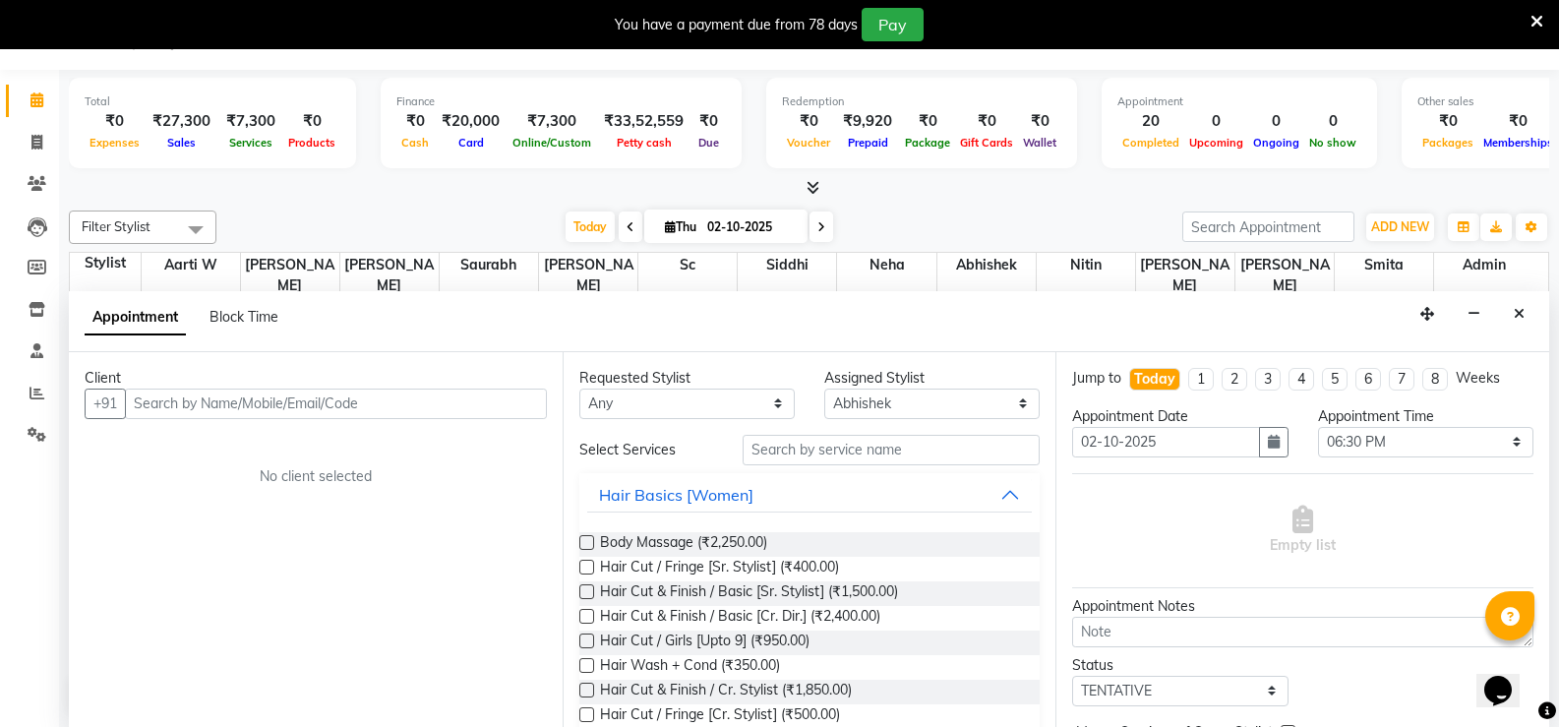
click at [1112, 319] on div "Appointment Block Time" at bounding box center [809, 321] width 1481 height 61
click at [153, 411] on input "text" at bounding box center [336, 404] width 422 height 30
paste input "8815169703"
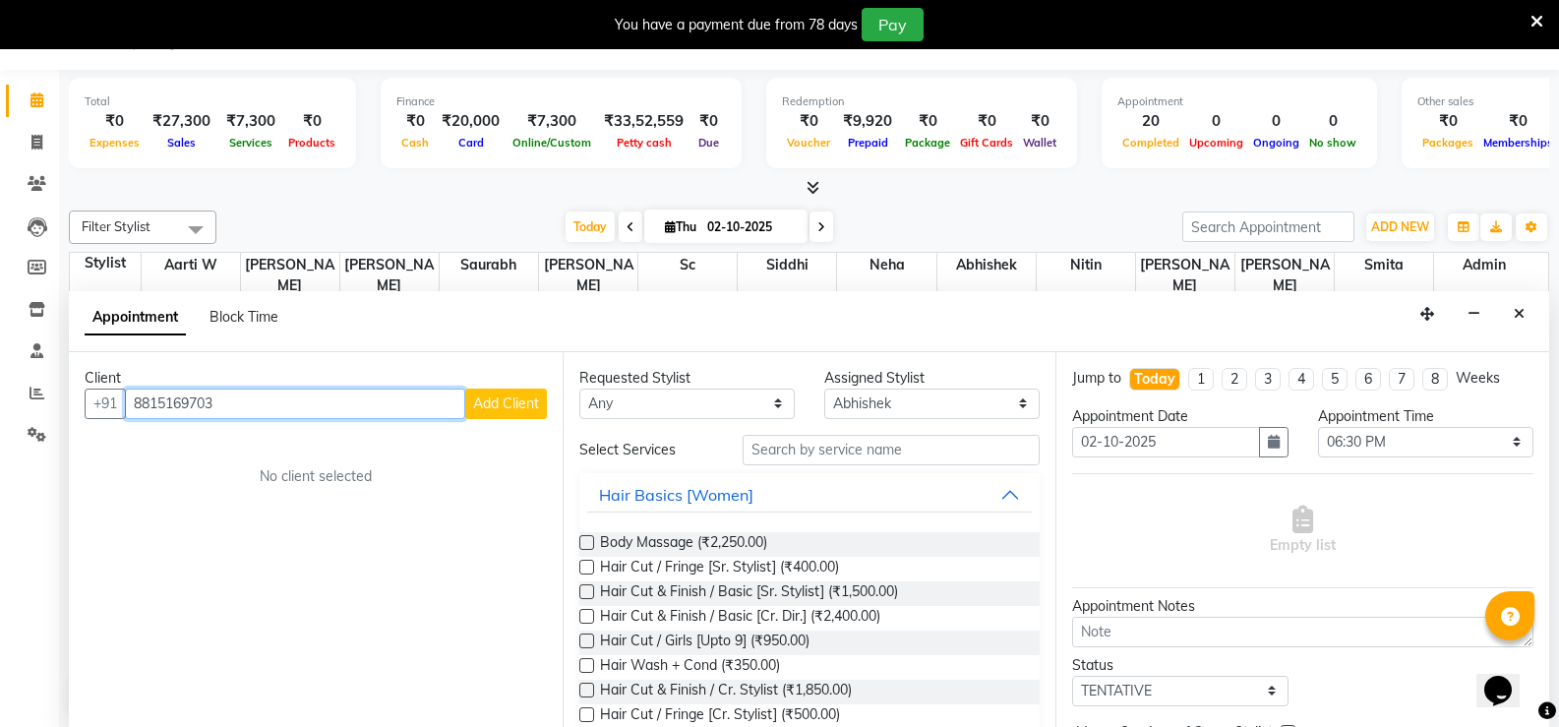
type input "8815169703"
click at [533, 404] on span "Add Client" at bounding box center [506, 404] width 66 height 18
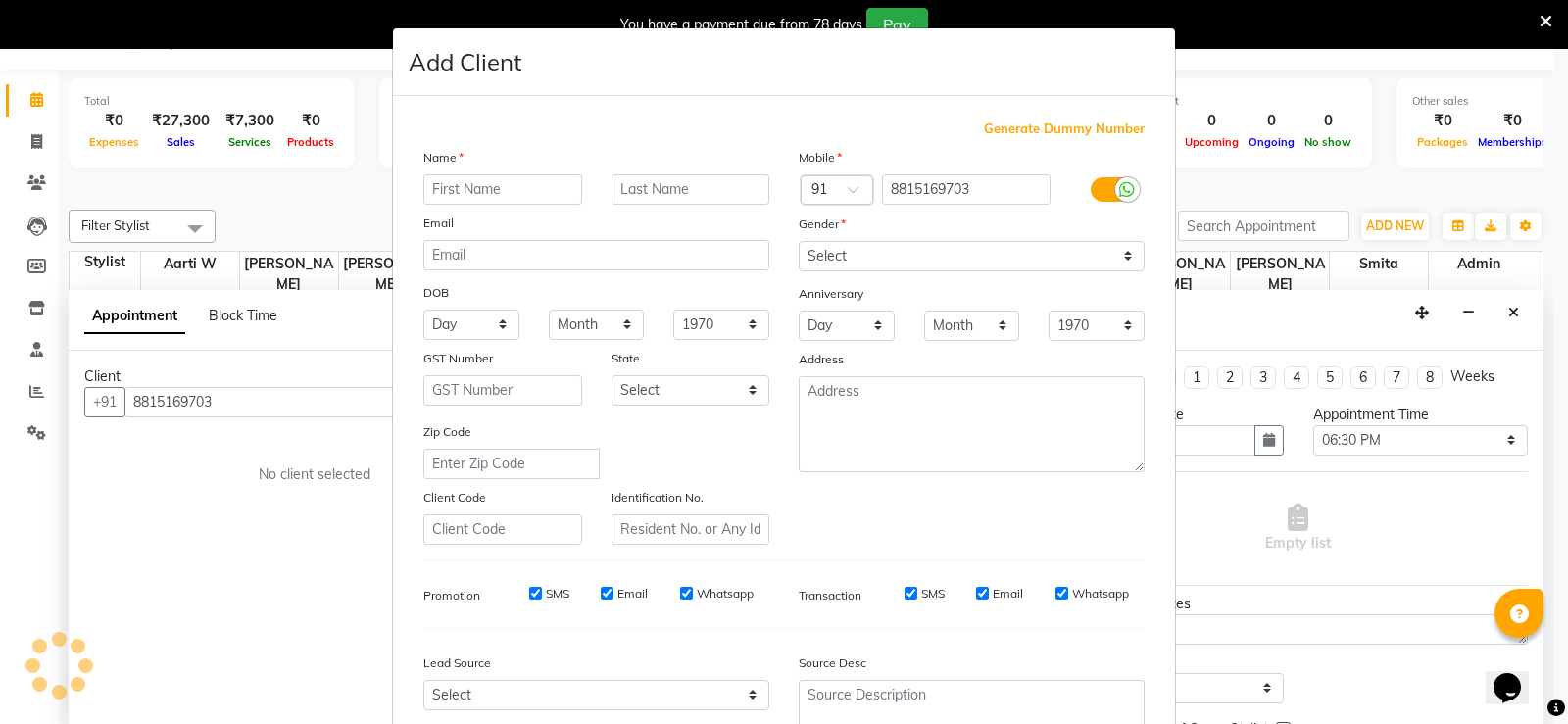
click at [501, 188] on input "text" at bounding box center [502, 189] width 158 height 30
type input "Aditya"
click at [866, 260] on select "Select [DEMOGRAPHIC_DATA] [DEMOGRAPHIC_DATA] Other Prefer Not To Say" at bounding box center [971, 256] width 346 height 30
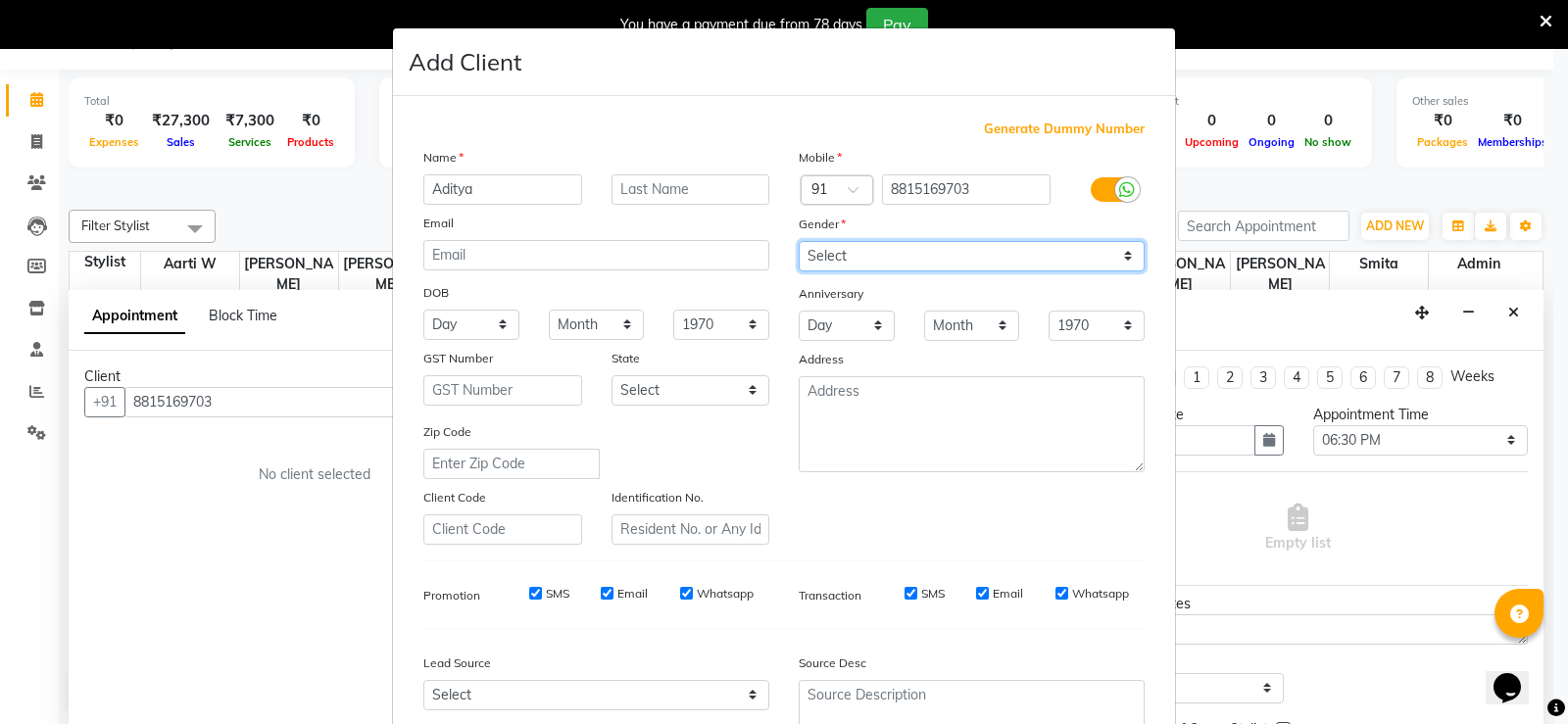
select select "[DEMOGRAPHIC_DATA]"
click at [799, 241] on select "Select [DEMOGRAPHIC_DATA] [DEMOGRAPHIC_DATA] Other Prefer Not To Say" at bounding box center [971, 256] width 346 height 30
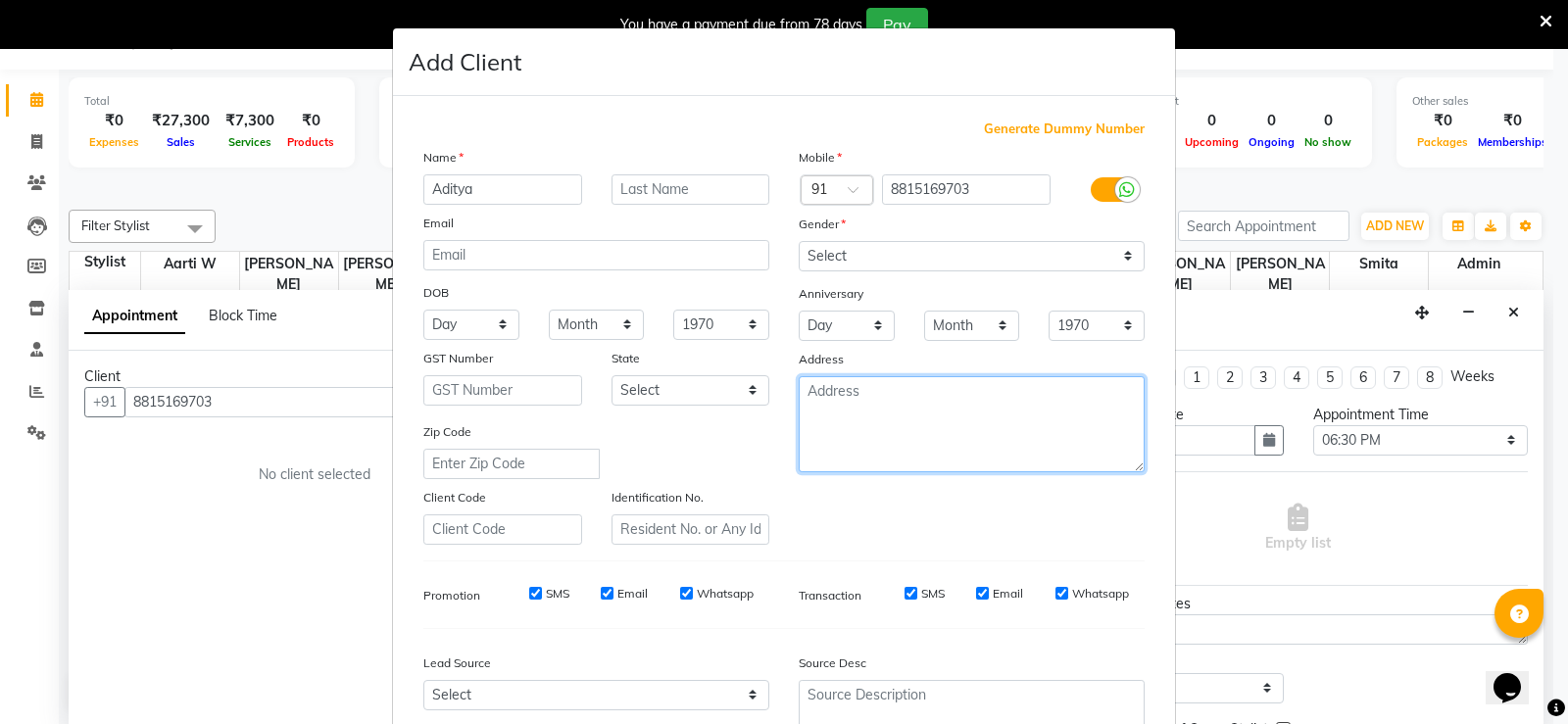
click at [867, 423] on textarea at bounding box center [971, 424] width 346 height 96
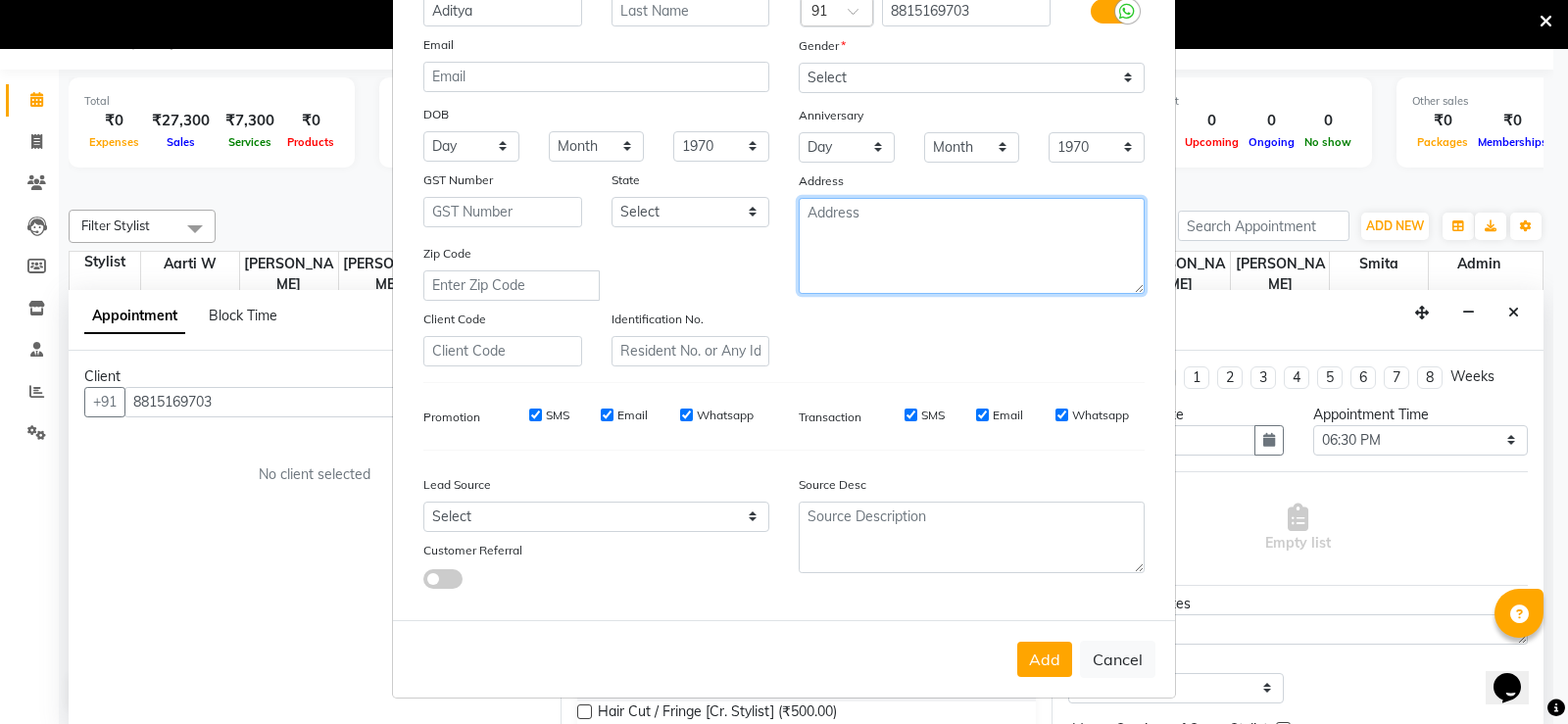
scroll to position [180, 0]
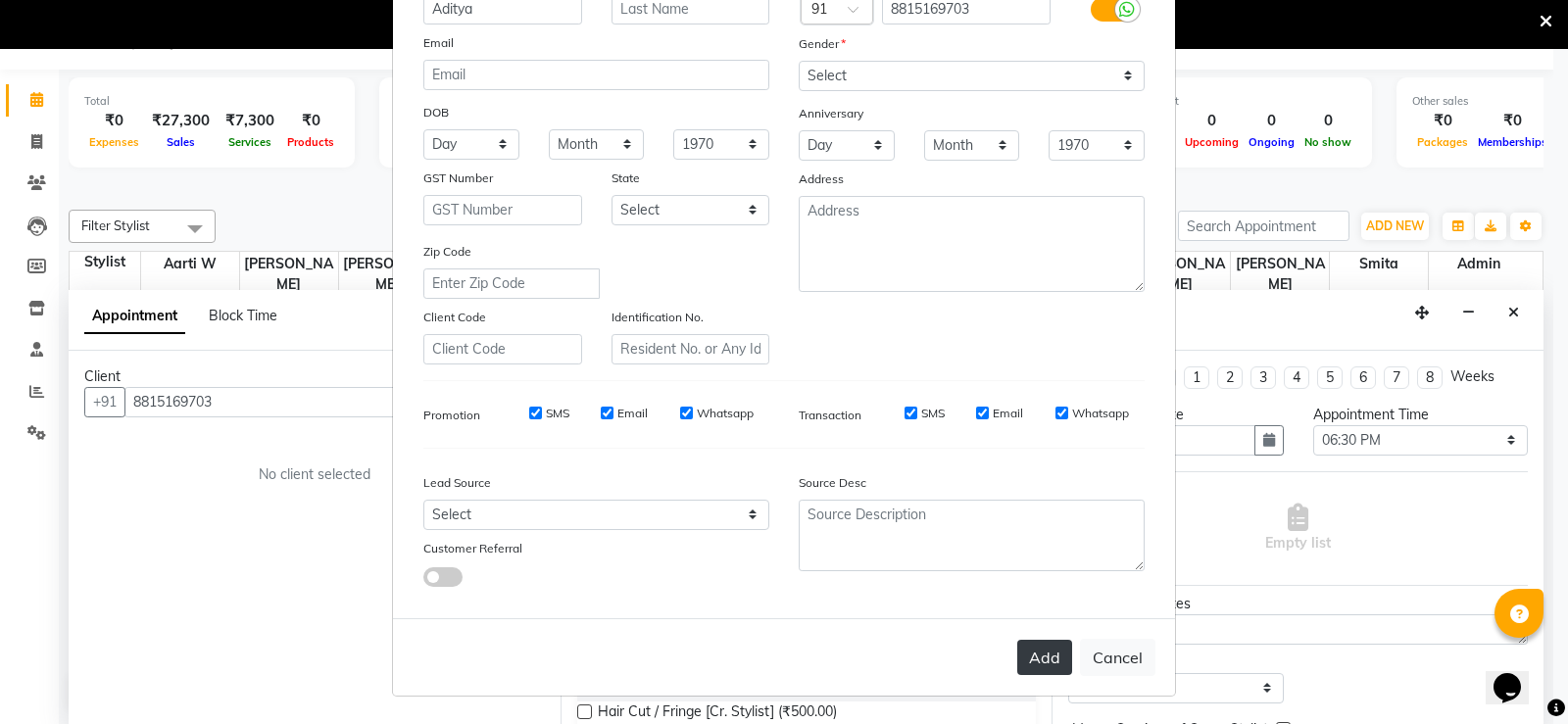
click at [1032, 654] on button "Add" at bounding box center [1044, 656] width 55 height 35
click at [1034, 665] on button "Add" at bounding box center [1044, 656] width 55 height 35
click at [1044, 663] on button "Add" at bounding box center [1044, 656] width 55 height 35
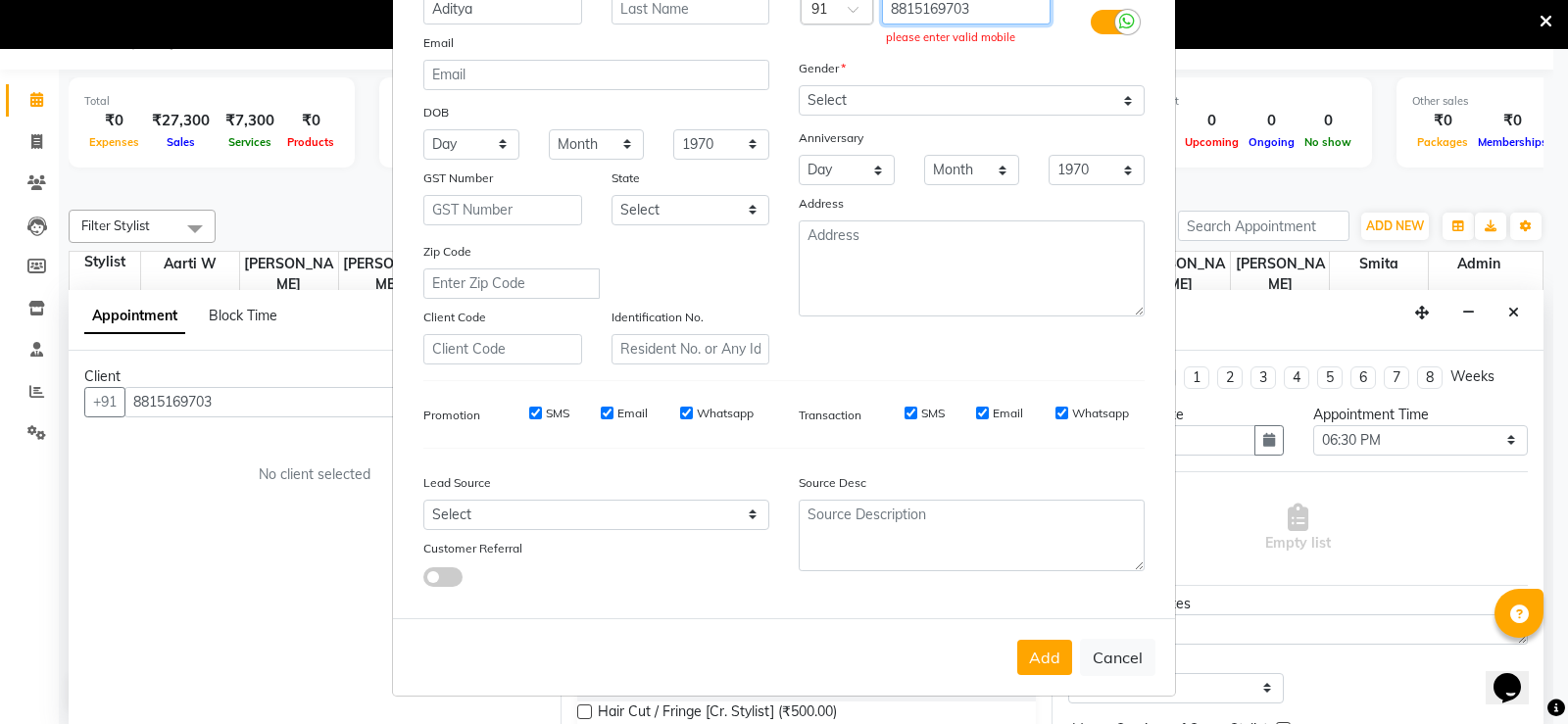
click at [895, 12] on input "8815169703" at bounding box center [966, 9] width 169 height 30
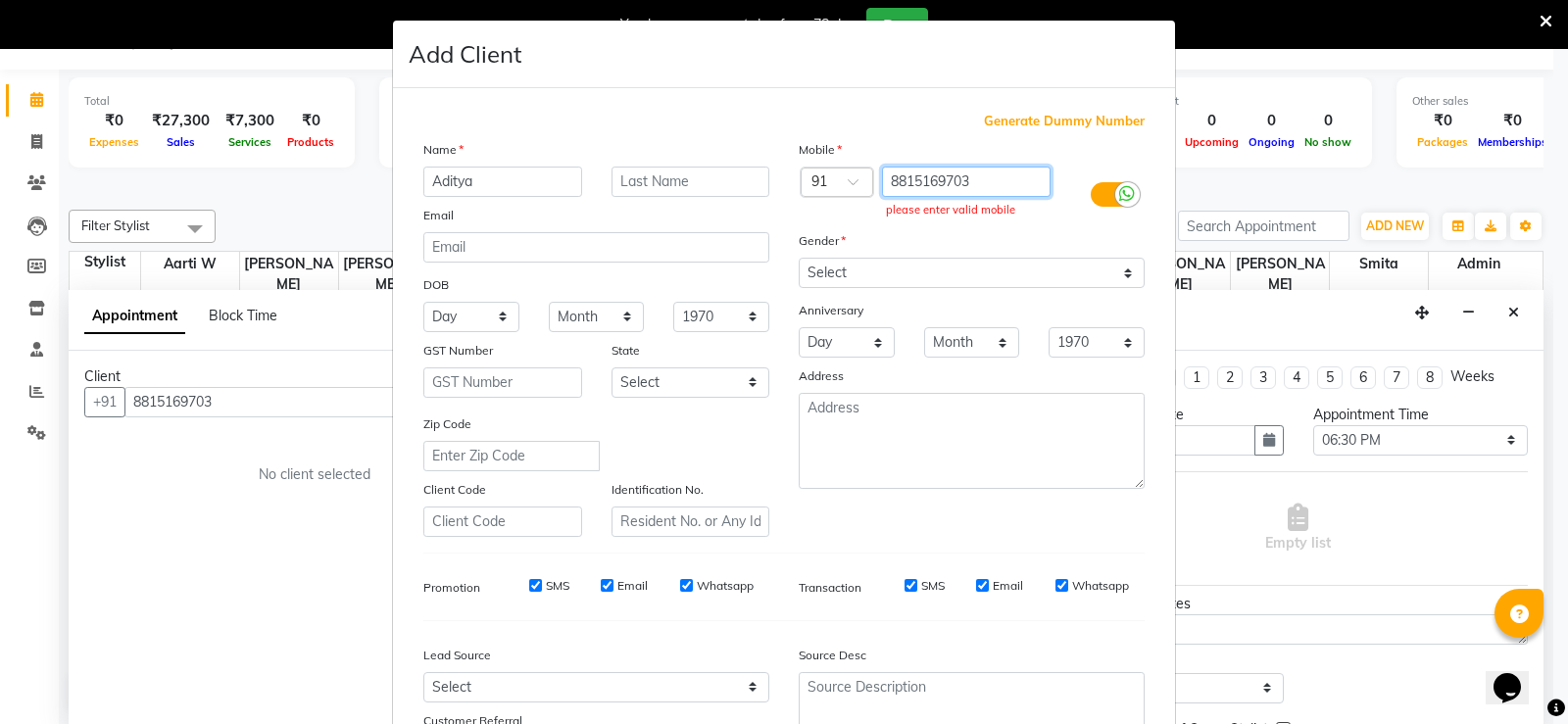
scroll to position [0, 0]
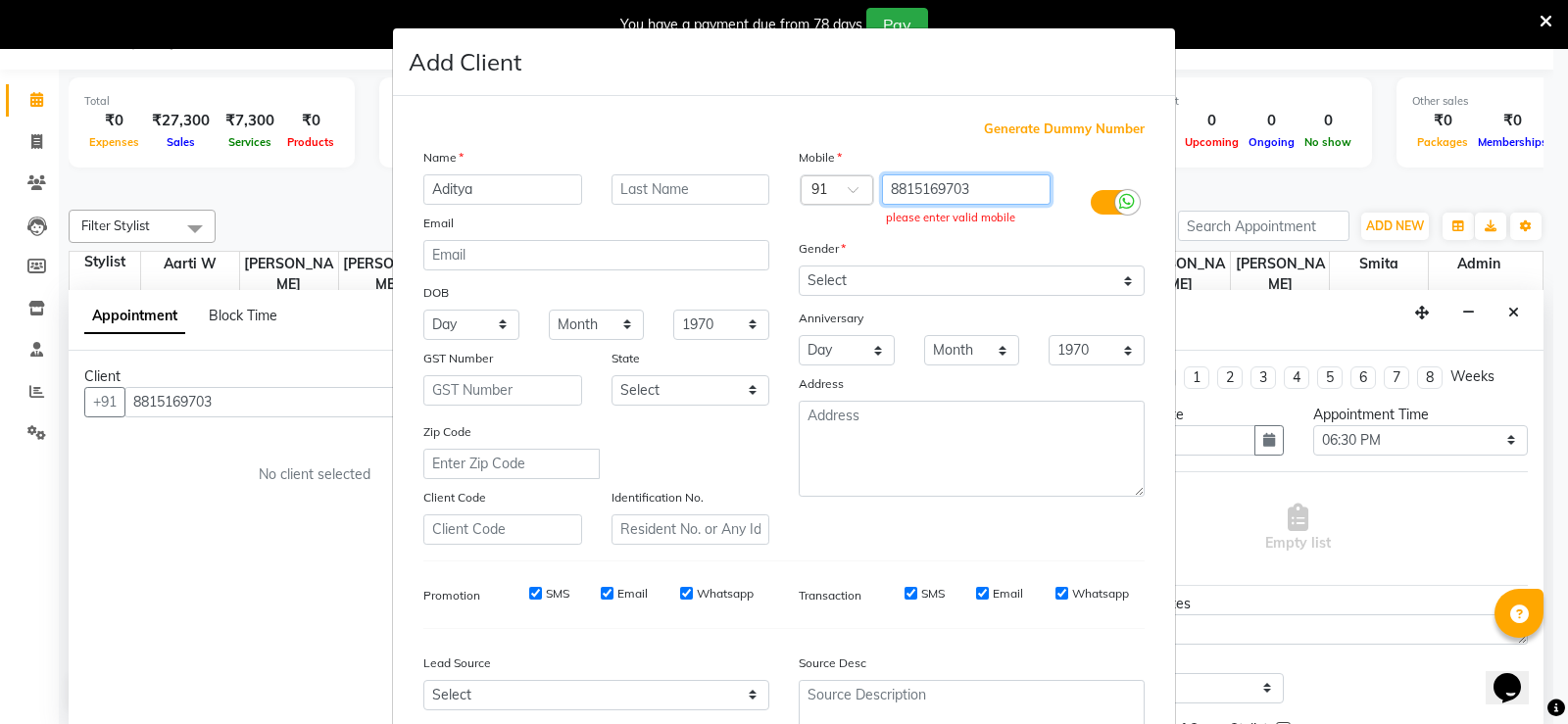
click at [887, 196] on input "8815169703" at bounding box center [966, 189] width 169 height 30
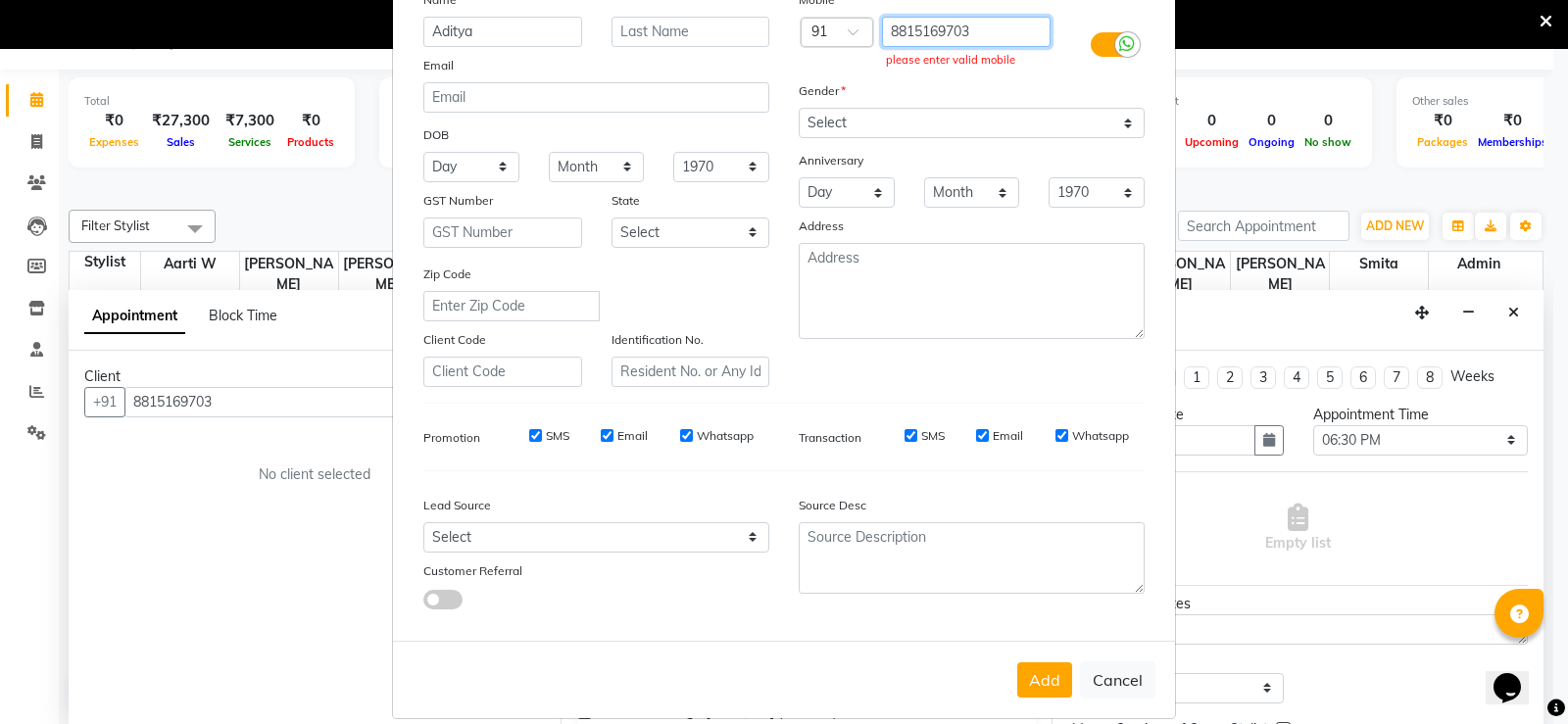
scroll to position [180, 0]
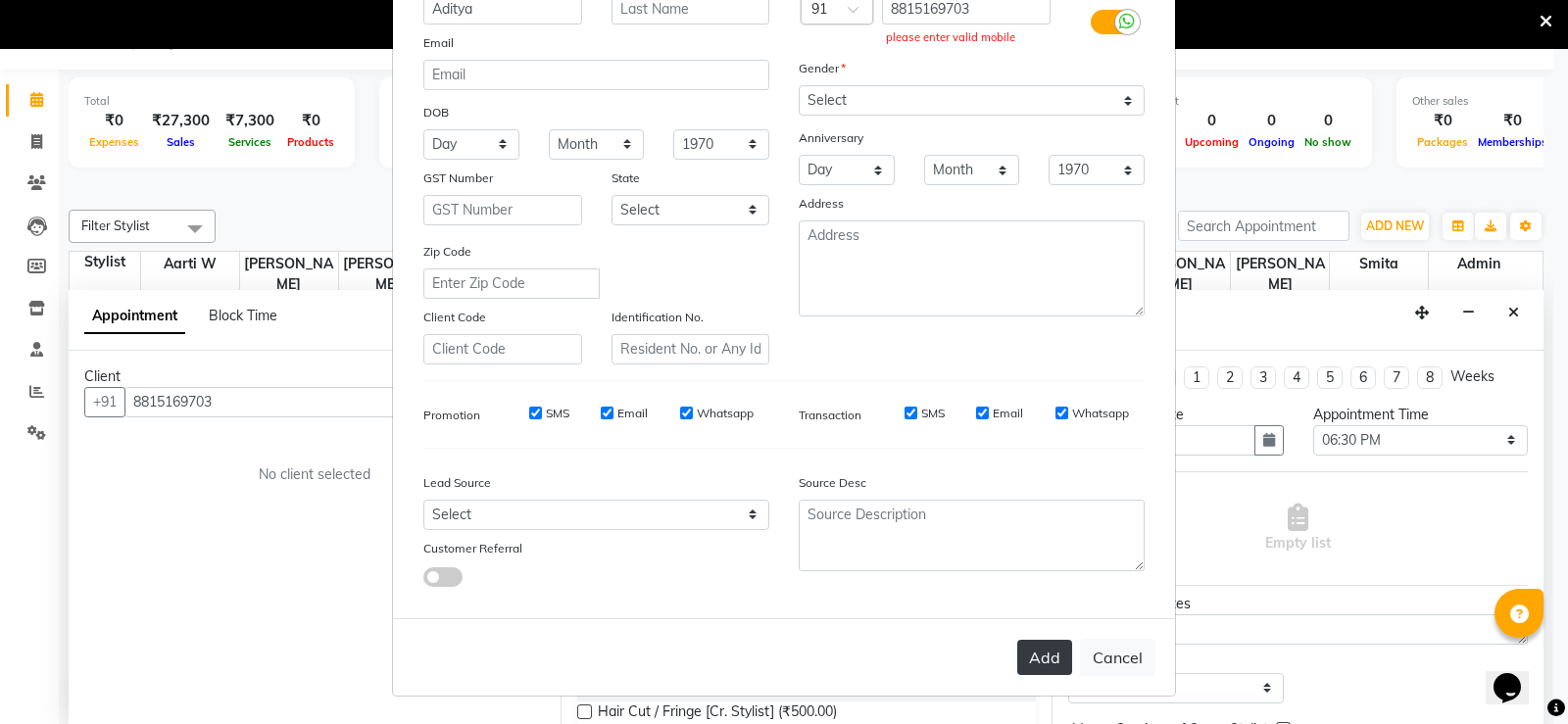
click at [1032, 662] on button "Add" at bounding box center [1044, 656] width 55 height 35
click at [990, 13] on input "8815169703" at bounding box center [966, 9] width 169 height 30
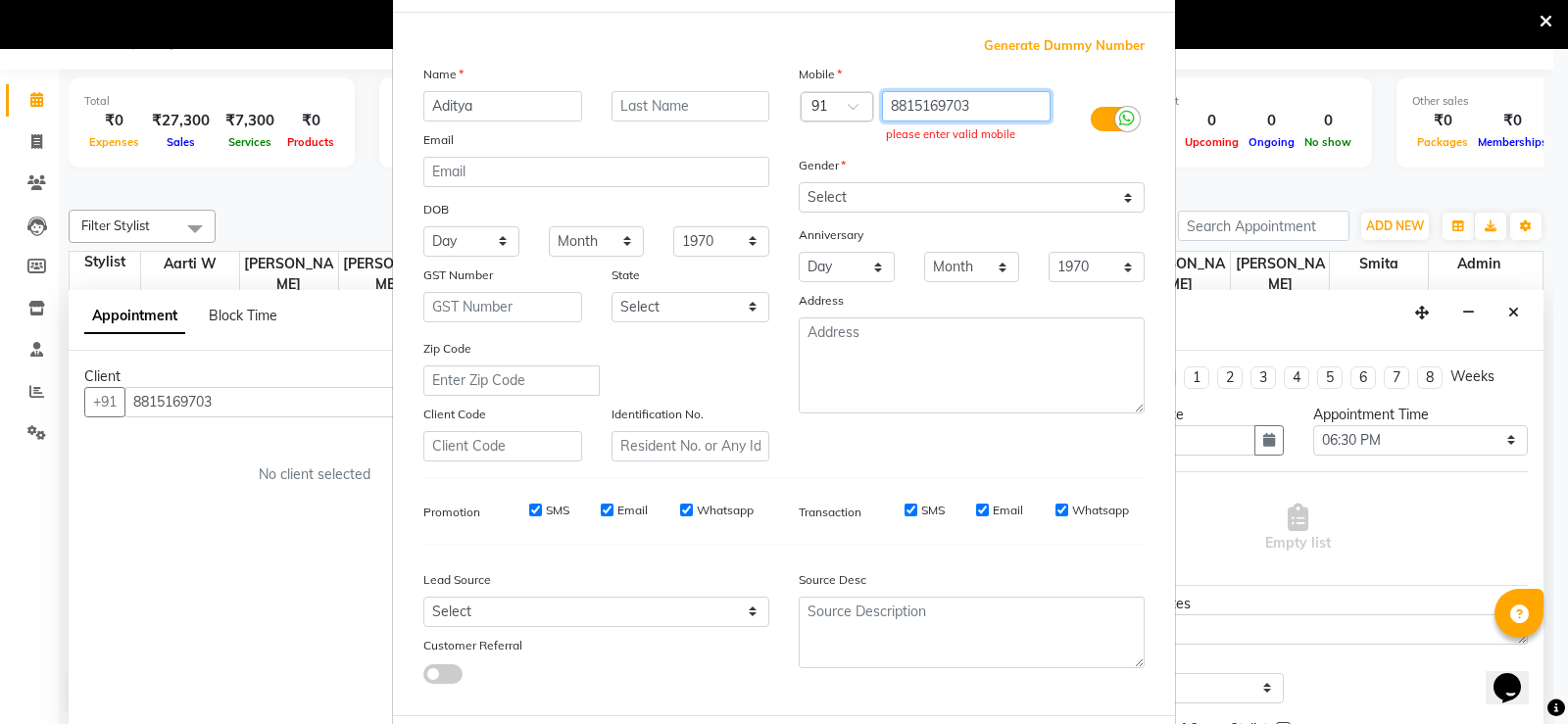
scroll to position [83, 0]
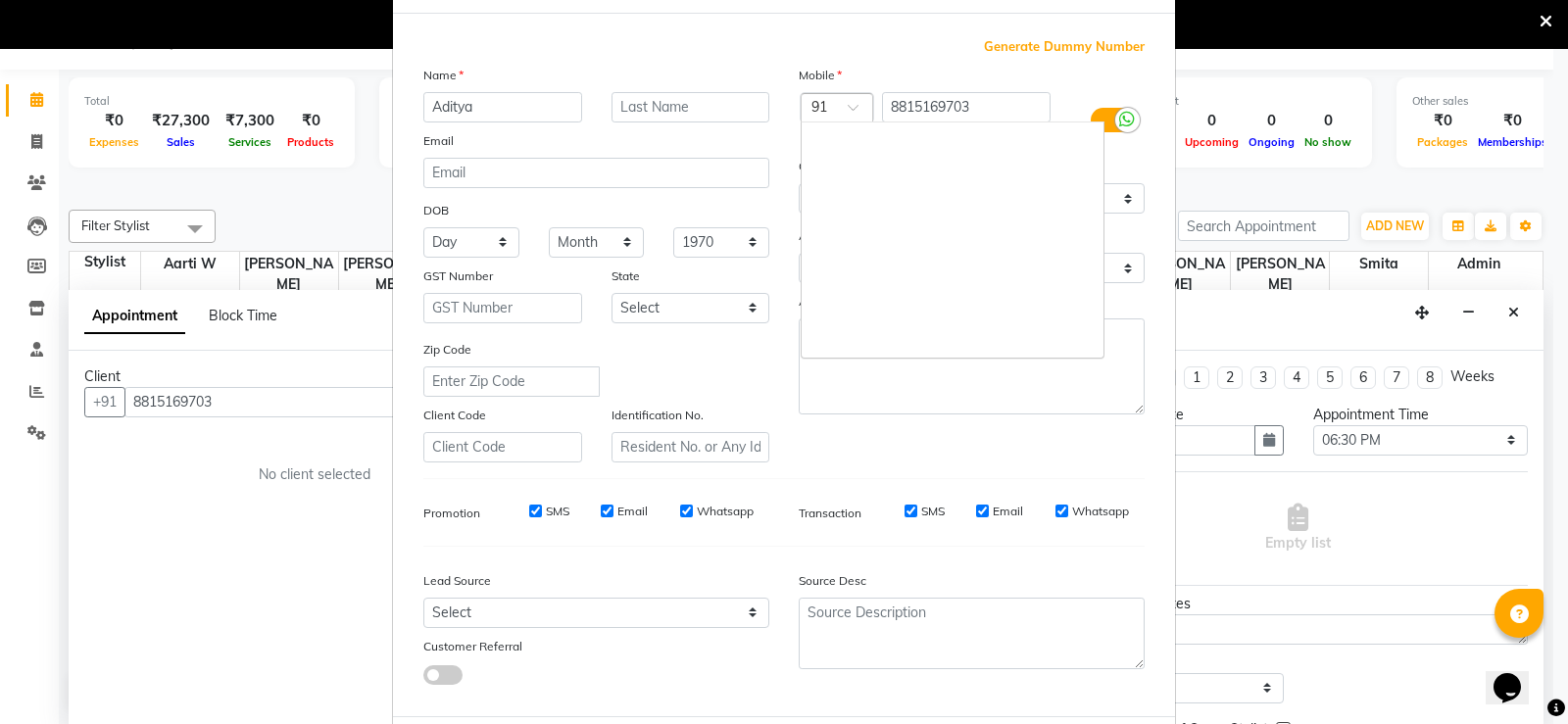
click at [834, 100] on div at bounding box center [837, 109] width 71 height 21
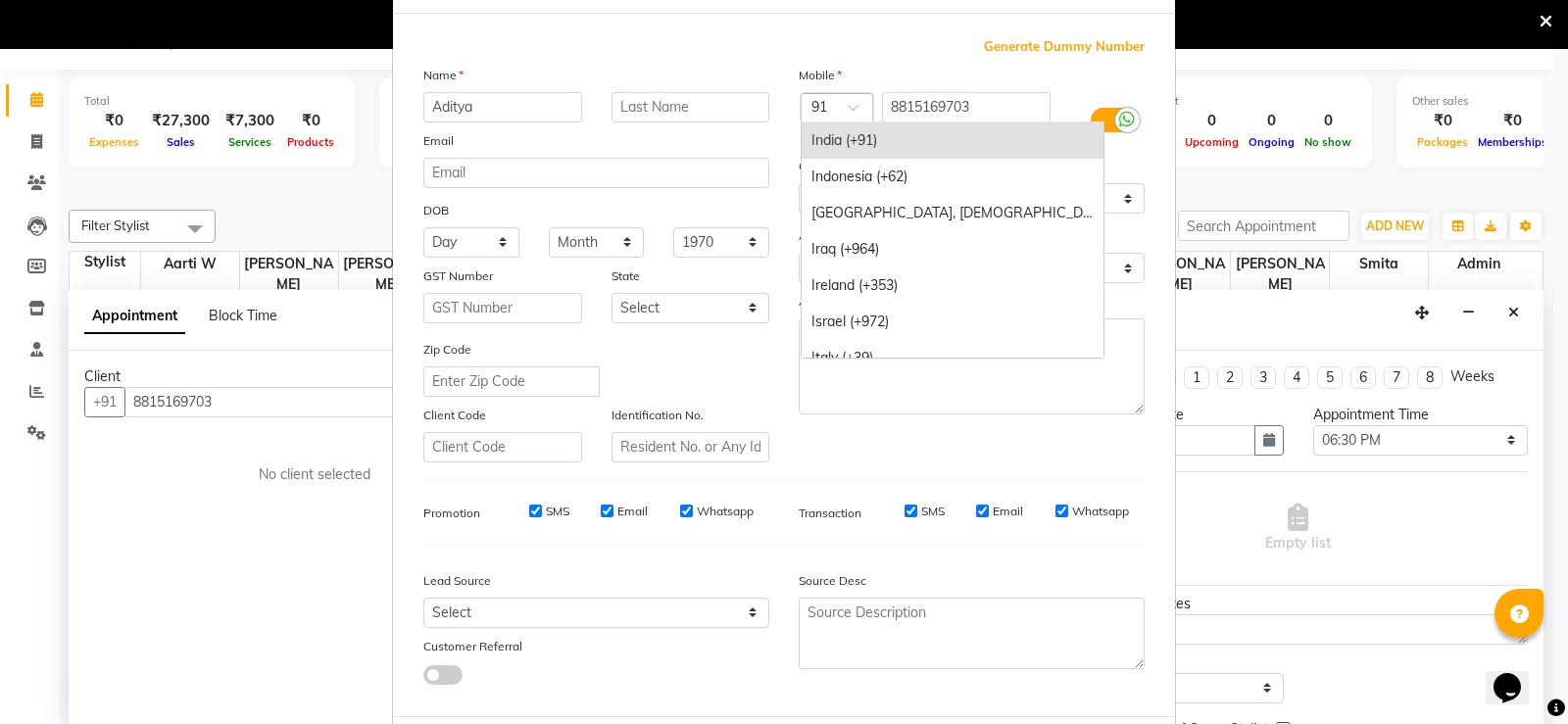
click at [838, 139] on div "India (+91)" at bounding box center [952, 140] width 302 height 36
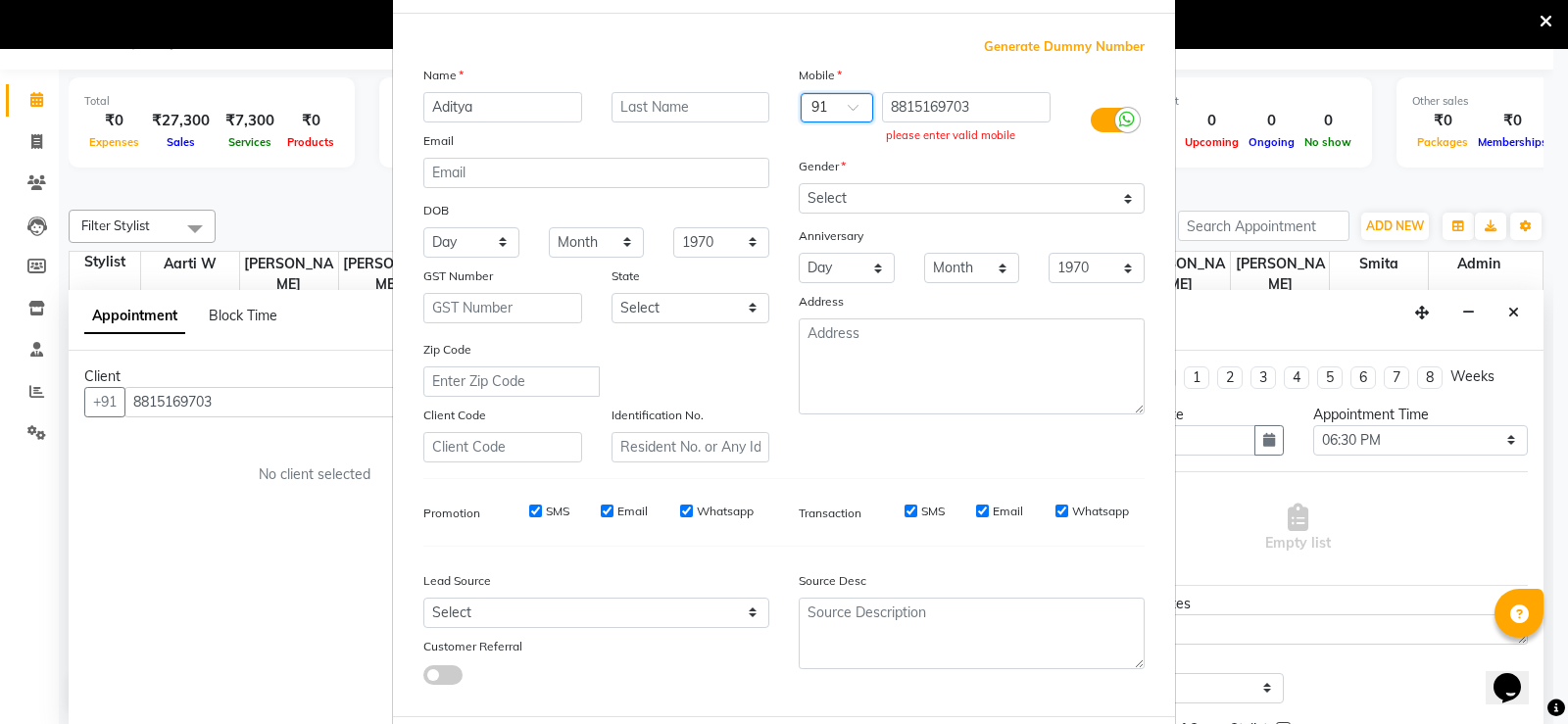
scroll to position [180, 0]
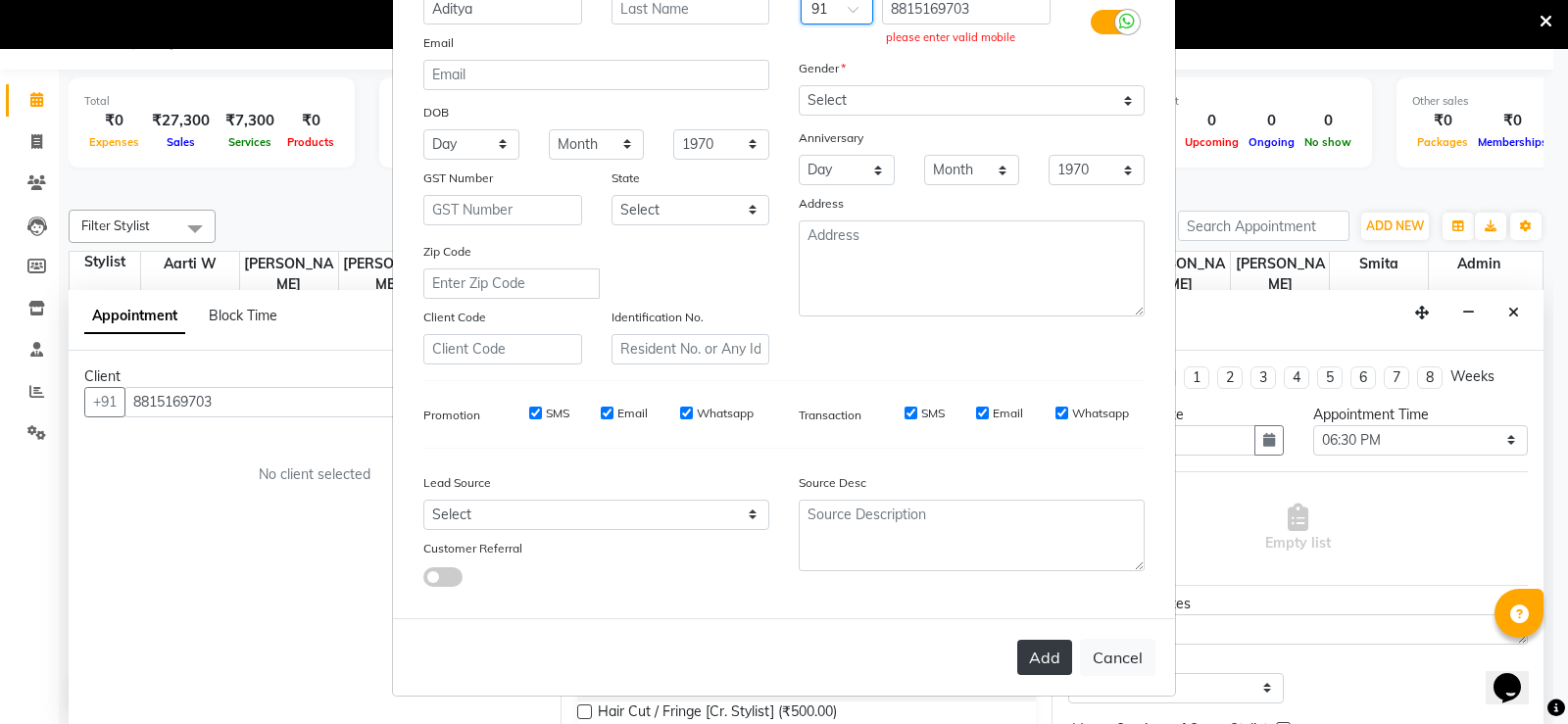
click at [1035, 653] on button "Add" at bounding box center [1044, 656] width 55 height 35
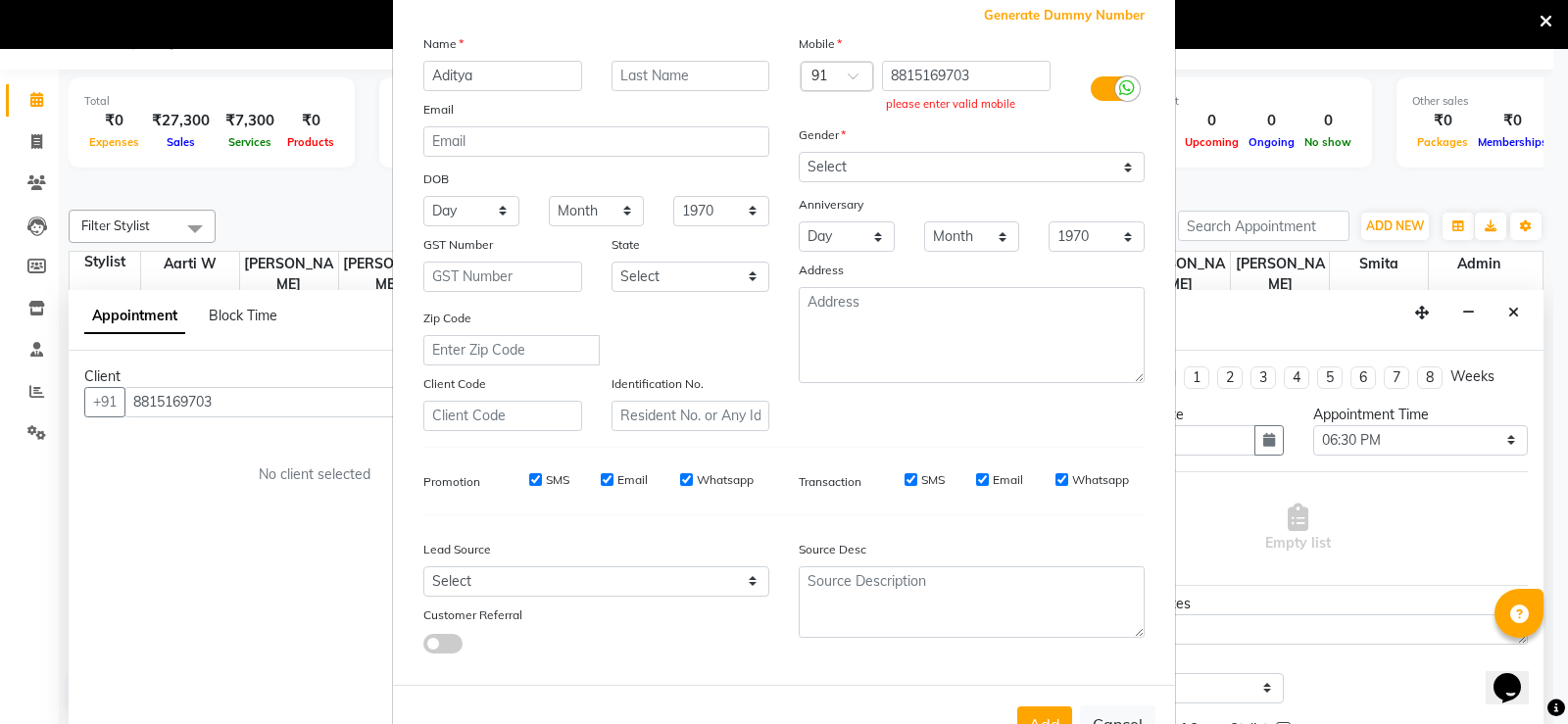
scroll to position [0, 0]
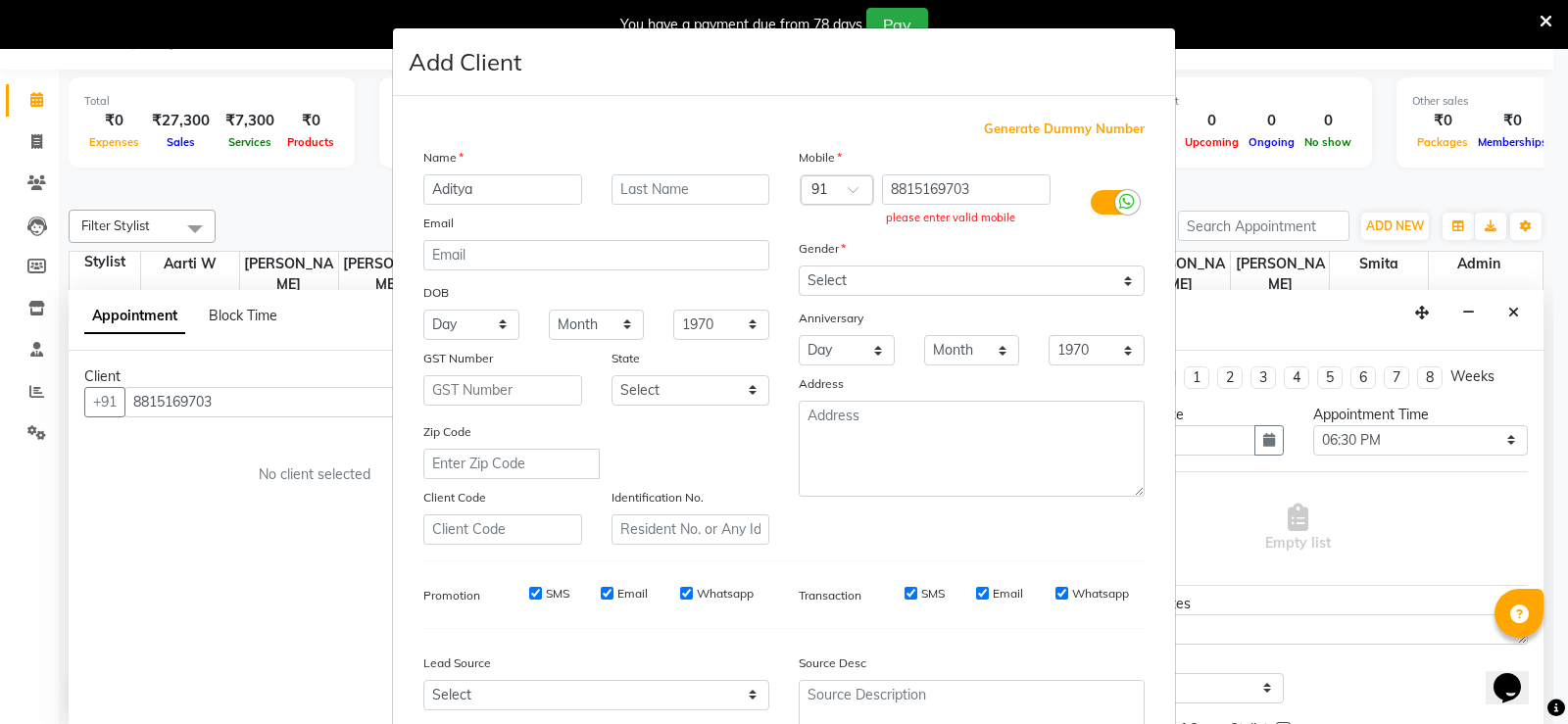
click at [1120, 210] on icon at bounding box center [1128, 202] width 16 height 18
click at [0, 0] on input "checkbox" at bounding box center [0, 0] width 0 height 0
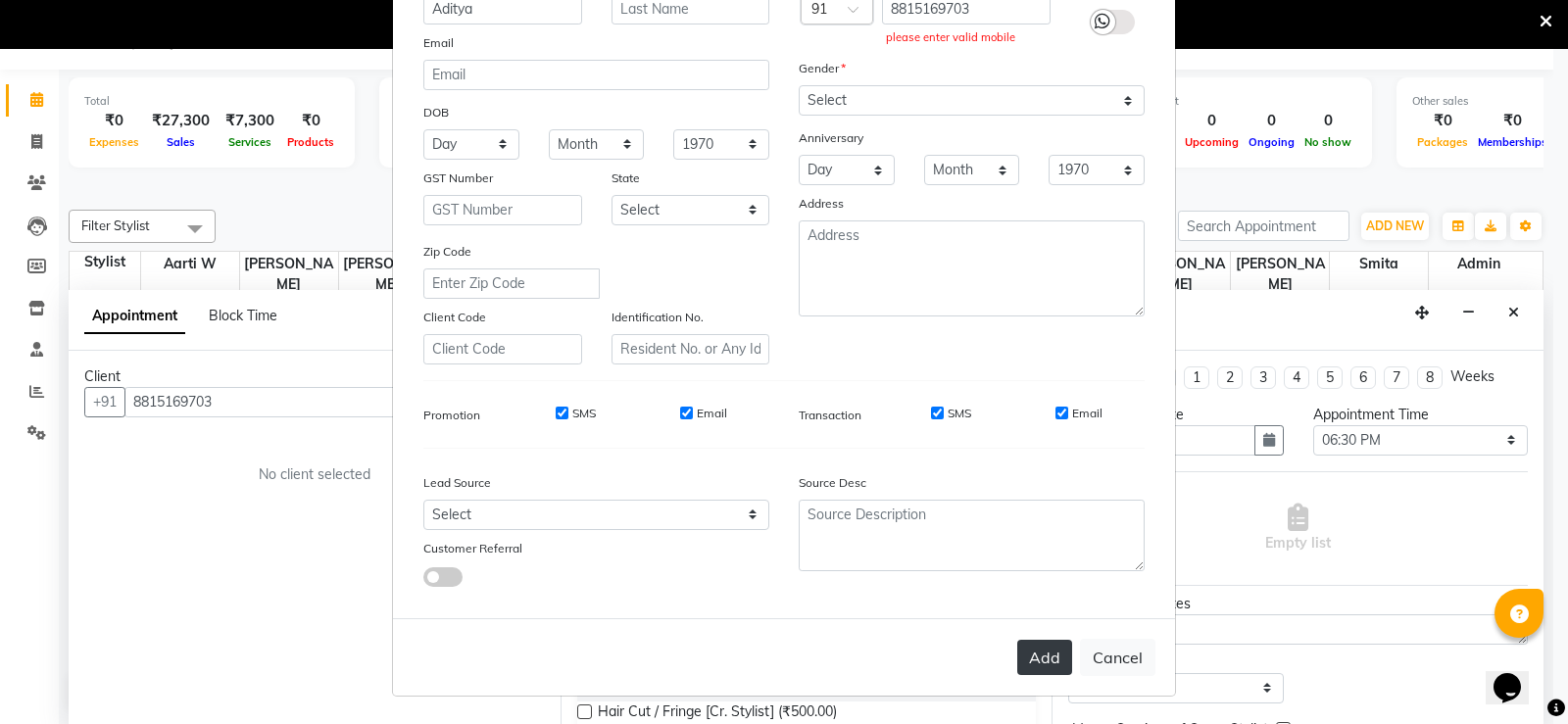
click at [1025, 646] on button "Add" at bounding box center [1044, 656] width 55 height 35
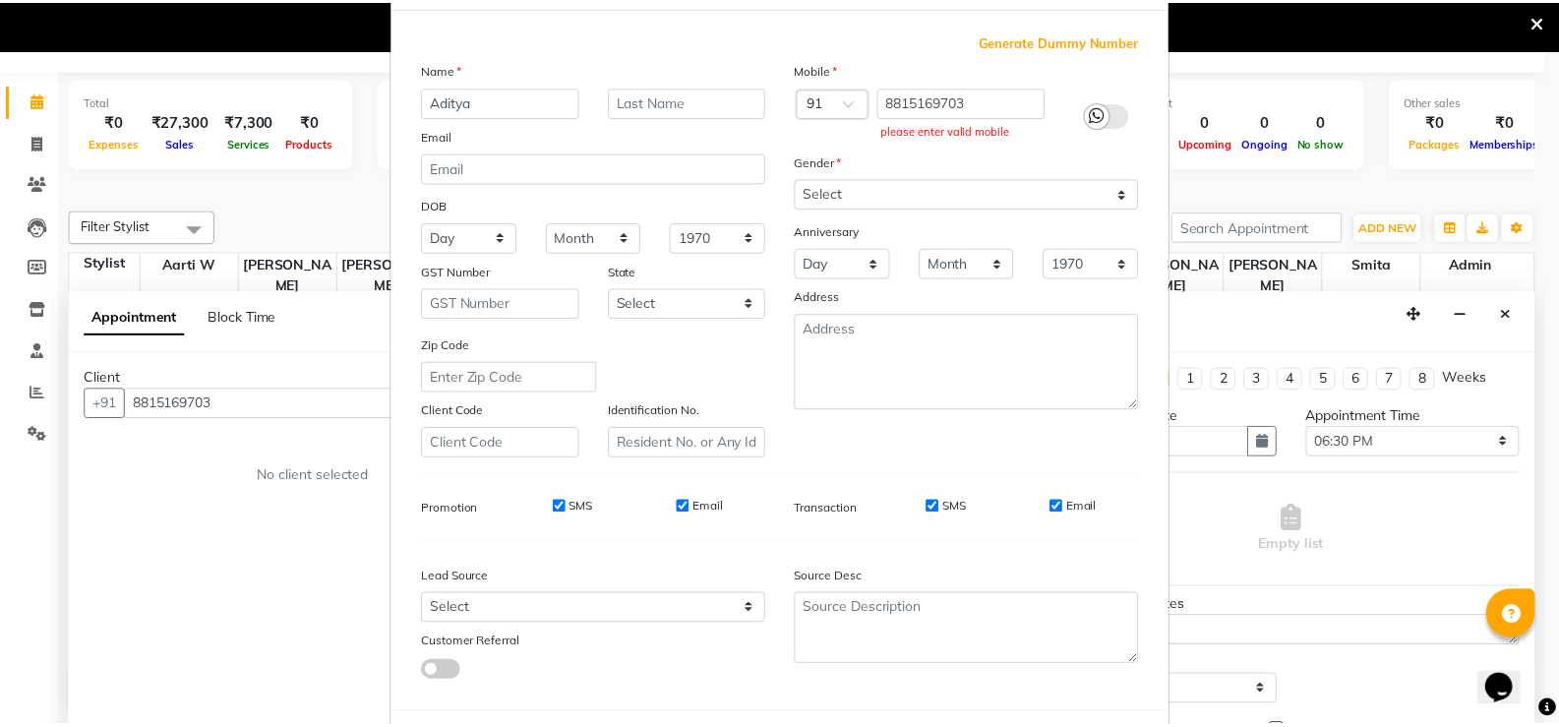
scroll to position [0, 0]
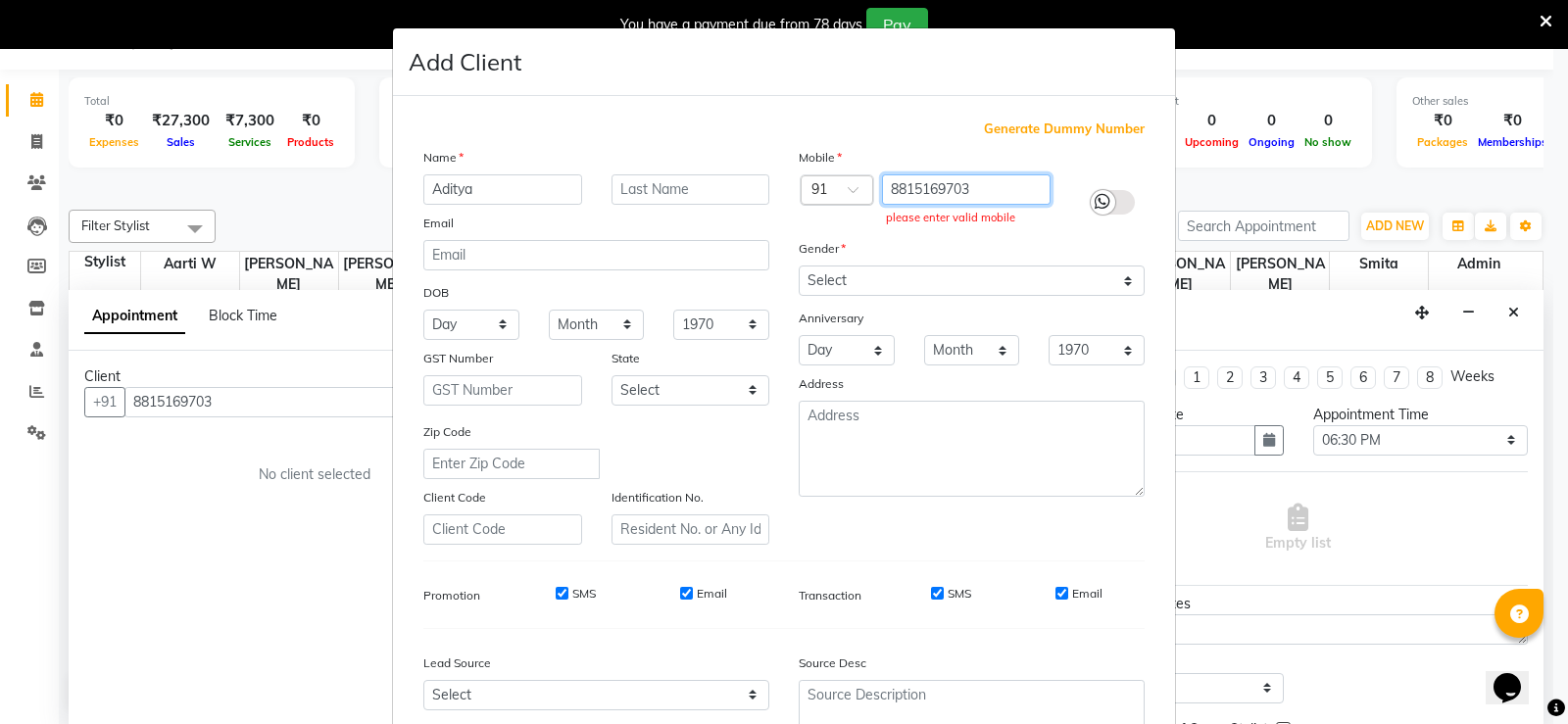
drag, startPoint x: 965, startPoint y: 186, endPoint x: 855, endPoint y: 191, distance: 110.1
click at [859, 186] on div "Country Code × 91 8815169703 please enter valid mobile" at bounding box center [971, 202] width 376 height 57
click at [1021, 57] on div "Add Client" at bounding box center [784, 63] width 782 height 68
click at [1313, 489] on ngb-modal-window "Add Client Generate Dummy Number Name Aditya Email DOB Day 01 02 03 04 05 06 07…" at bounding box center [784, 362] width 1568 height 724
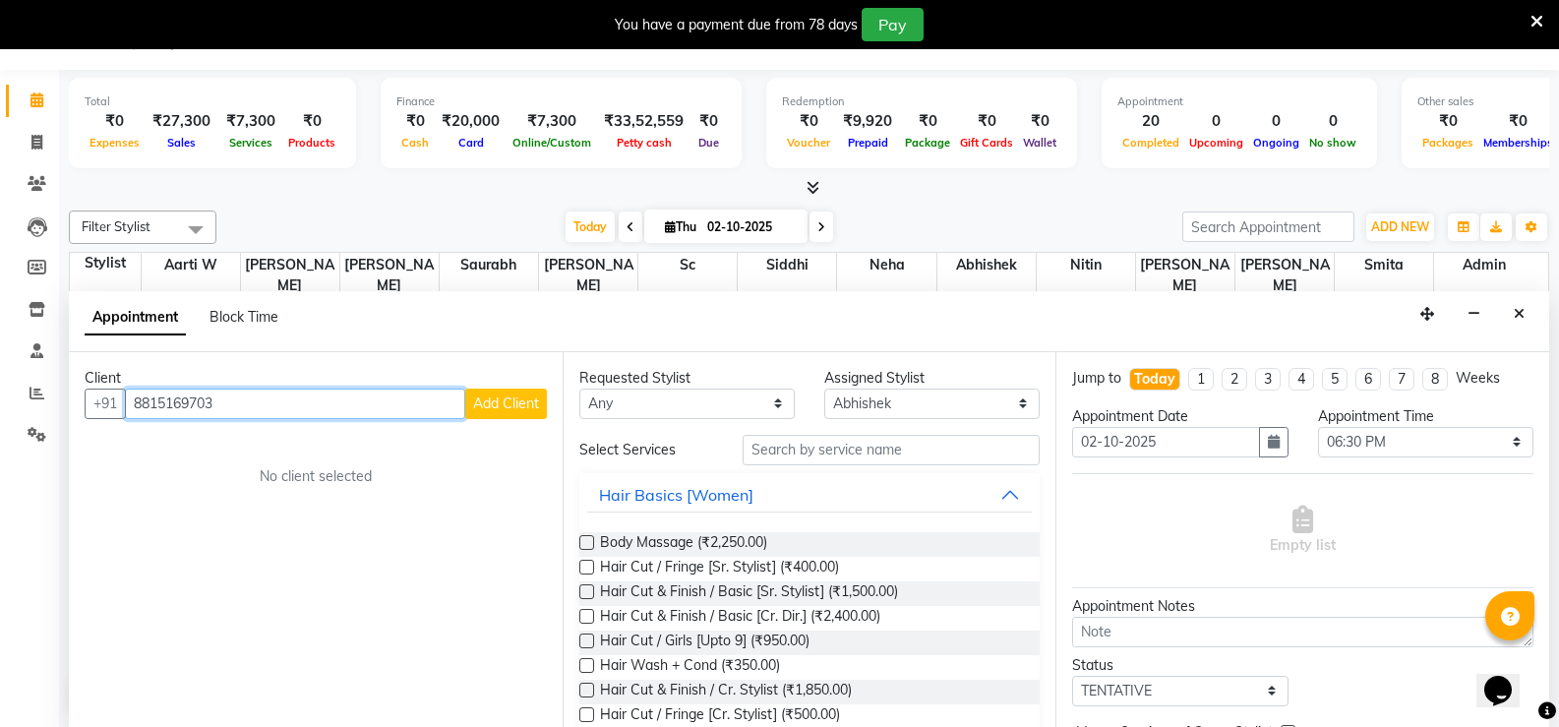
click at [197, 408] on input "8815169703" at bounding box center [295, 404] width 340 height 30
click at [197, 407] on input "8815169703" at bounding box center [295, 404] width 340 height 30
paste input "530567857"
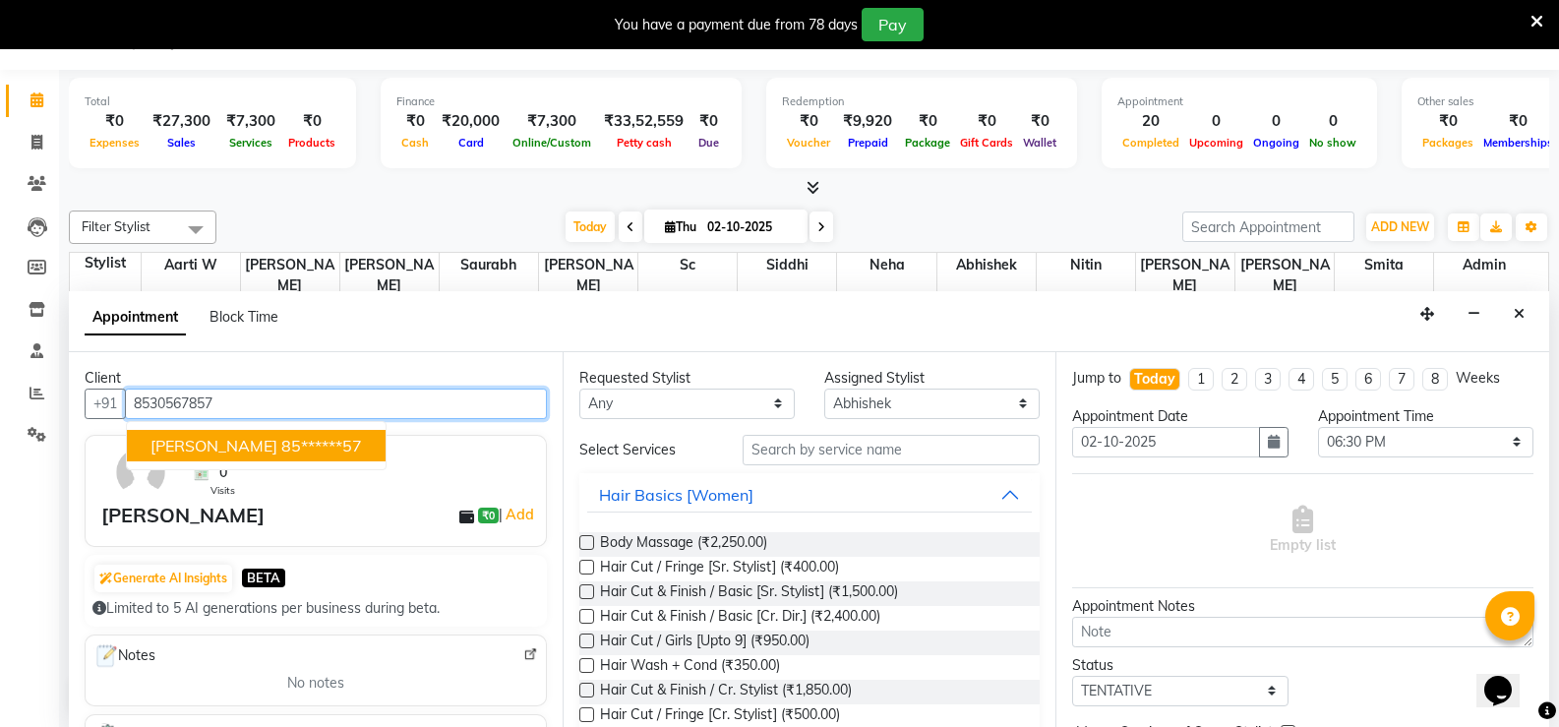
click at [281, 448] on ngb-highlight "85******57" at bounding box center [321, 446] width 81 height 20
type input "85******57"
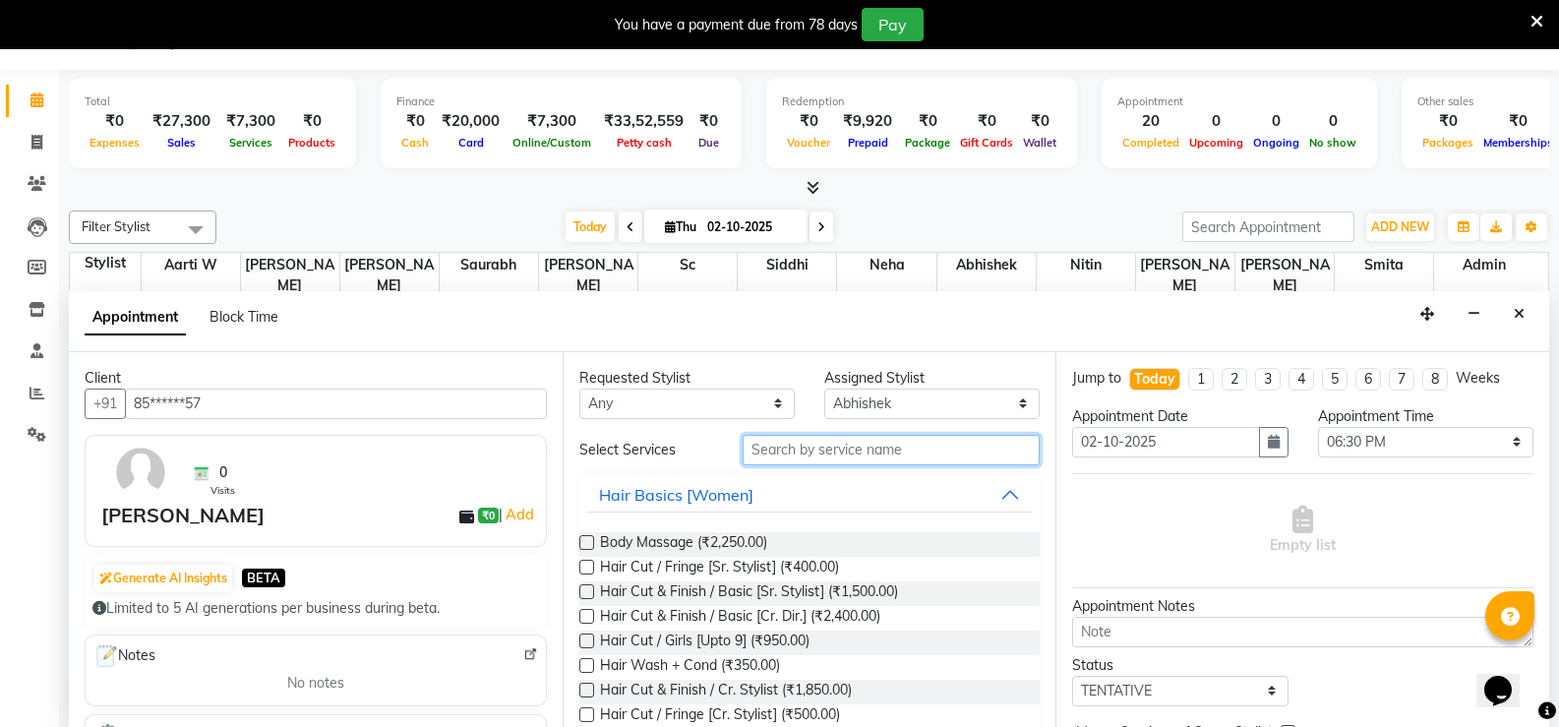
click at [883, 449] on input "text" at bounding box center [891, 450] width 297 height 30
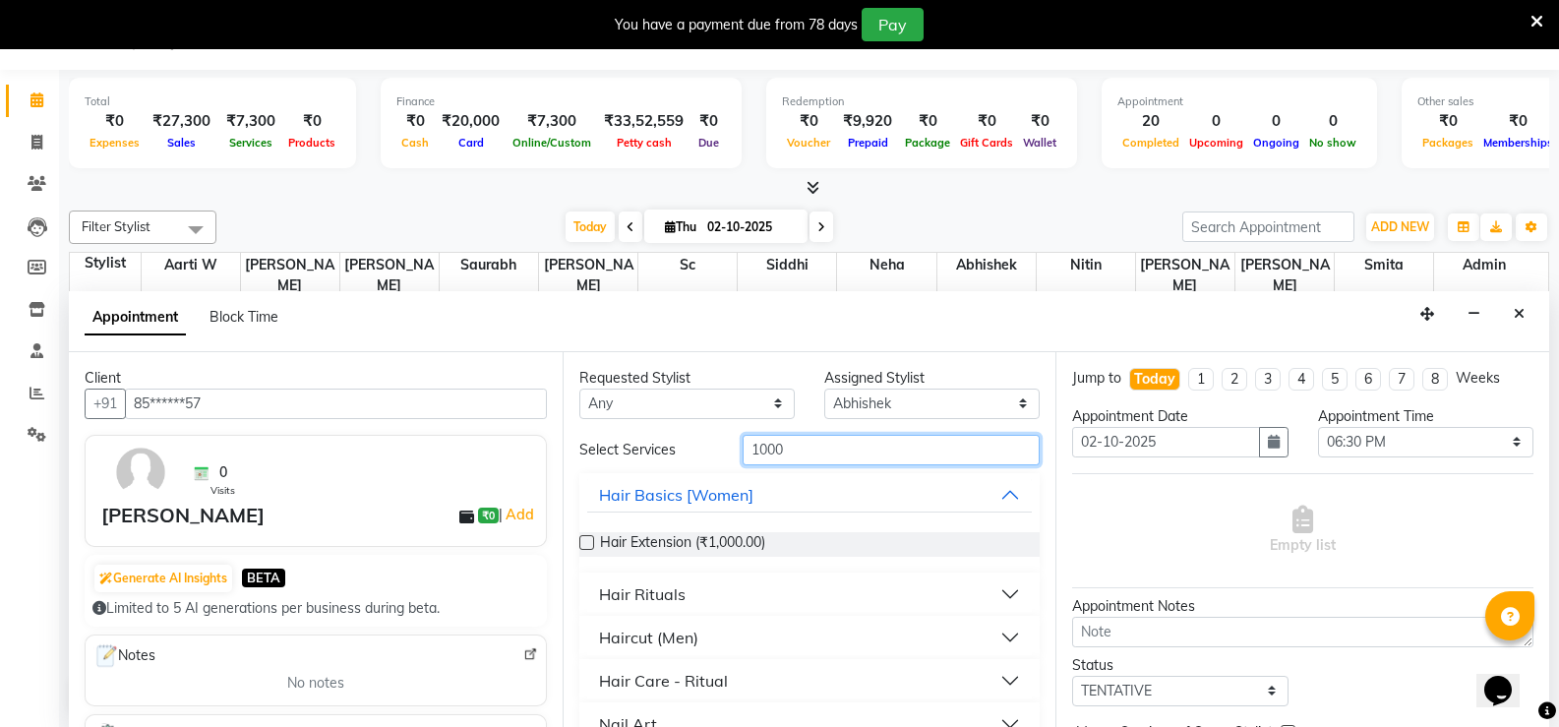
type input "1000"
click at [659, 635] on div "Haircut (Men)" at bounding box center [648, 638] width 99 height 24
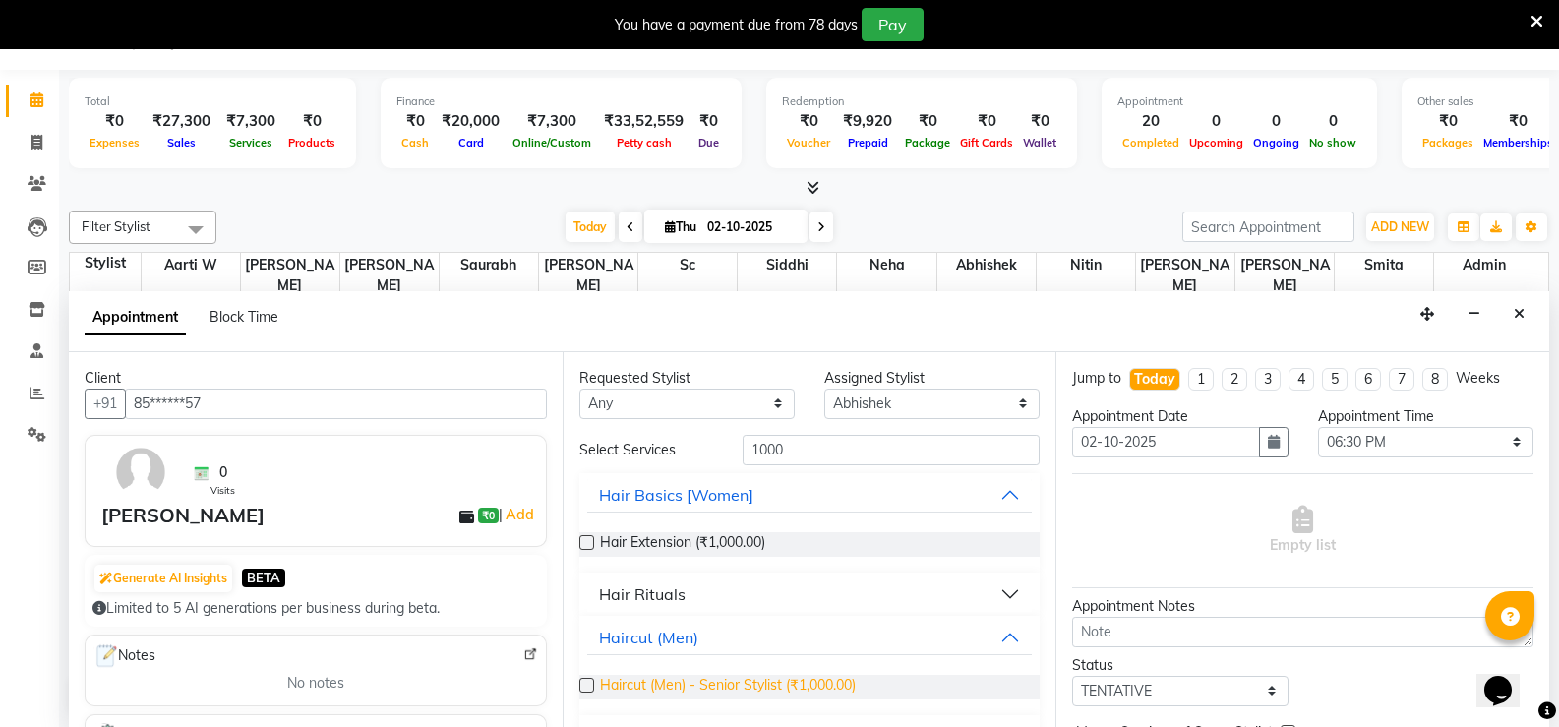
click at [655, 671] on div "Haircut (Men) - Senior Stylist (₹1,000.00)" at bounding box center [809, 687] width 461 height 56
click at [653, 680] on span "Haircut (Men) - Senior Stylist (₹1,000.00)" at bounding box center [728, 687] width 256 height 25
checkbox input "false"
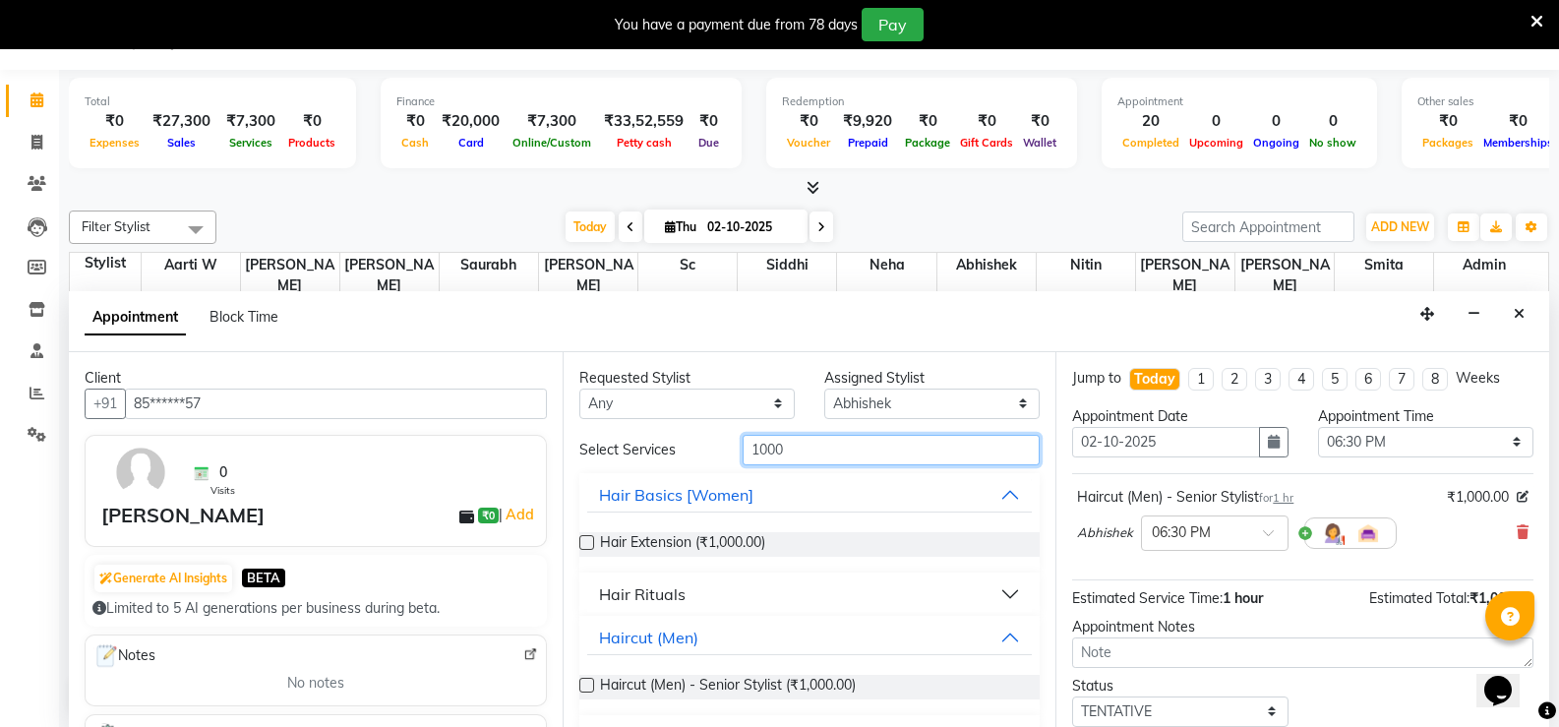
click at [773, 460] on input "1000" at bounding box center [891, 450] width 297 height 30
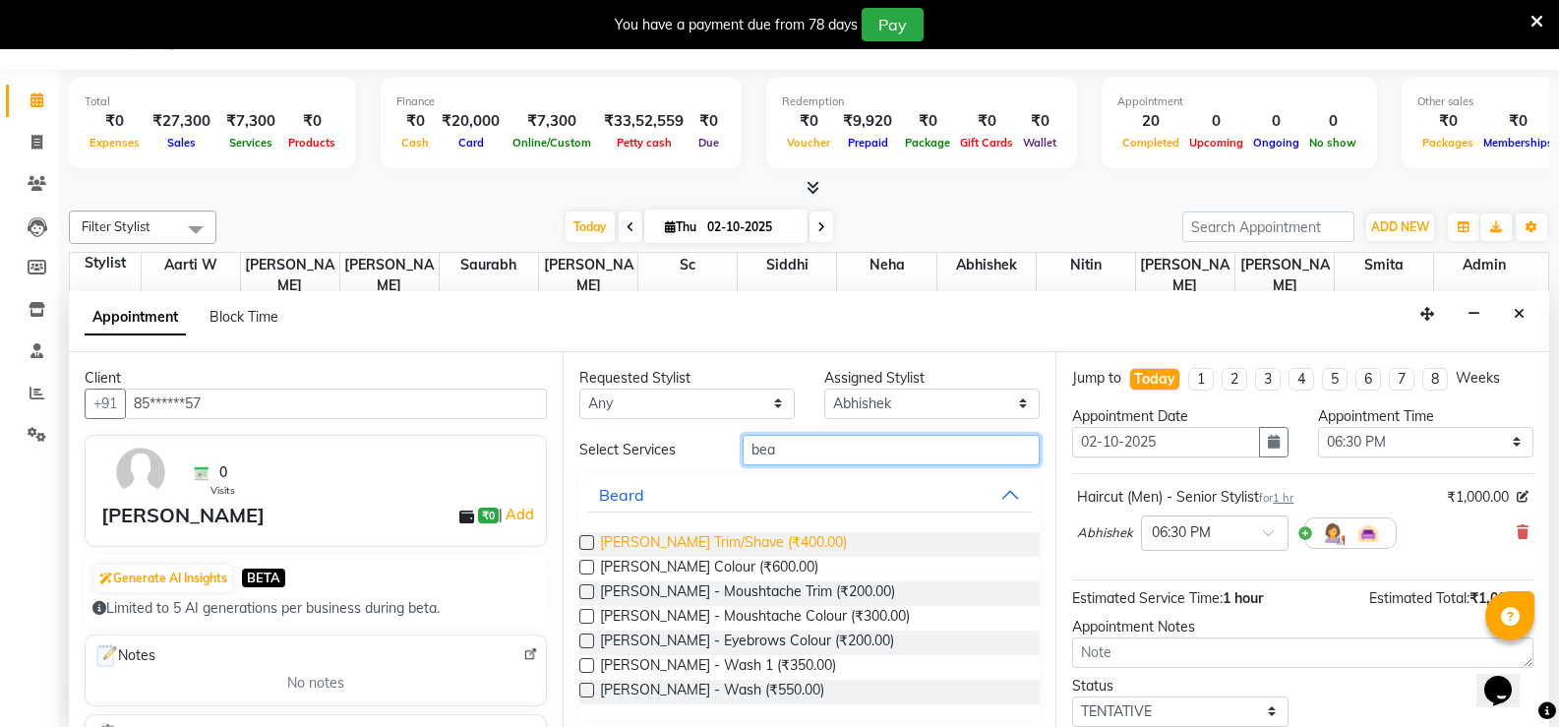
type input "bea"
drag, startPoint x: 757, startPoint y: 547, endPoint x: 817, endPoint y: 542, distance: 60.2
click at [757, 546] on span "[PERSON_NAME] Trim/Shave (₹400.00)" at bounding box center [723, 544] width 247 height 25
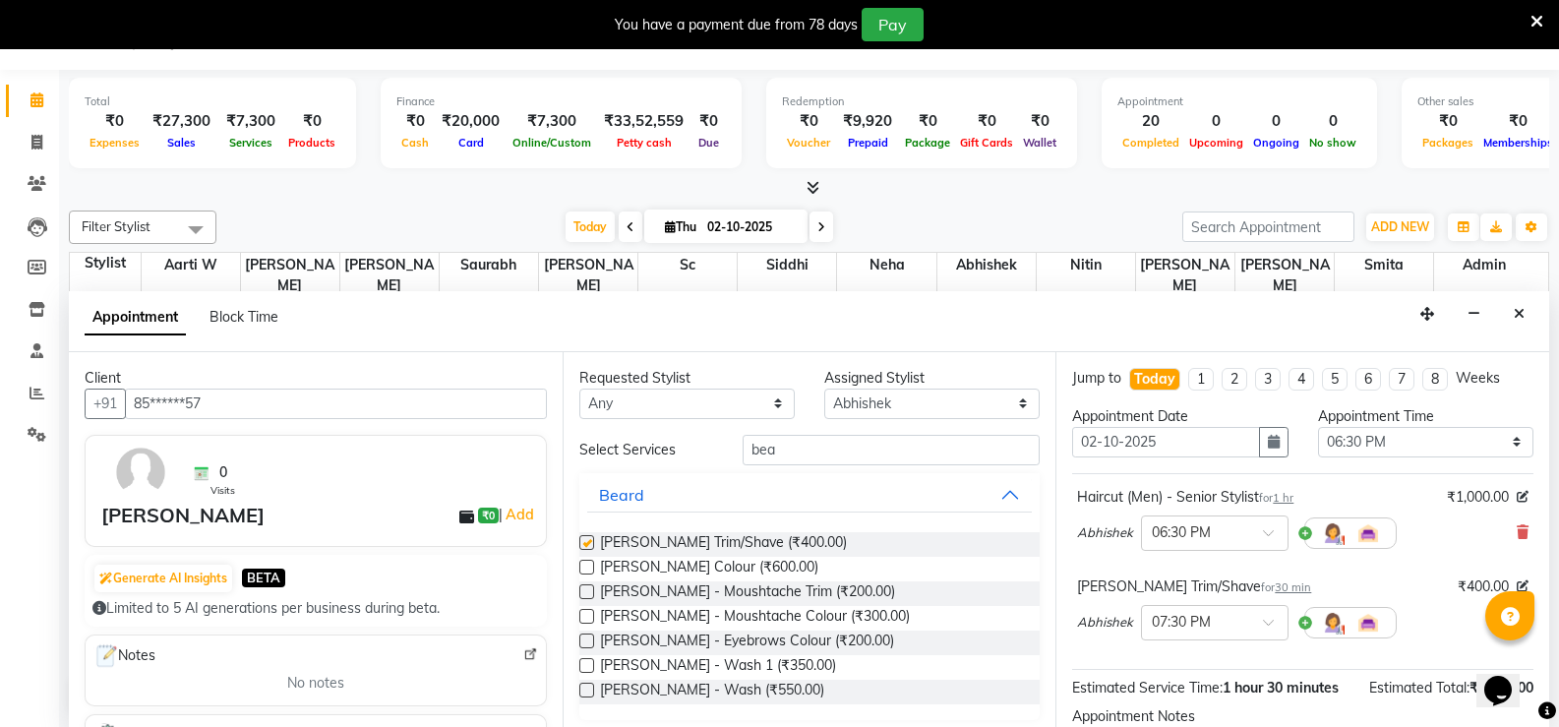
checkbox input "false"
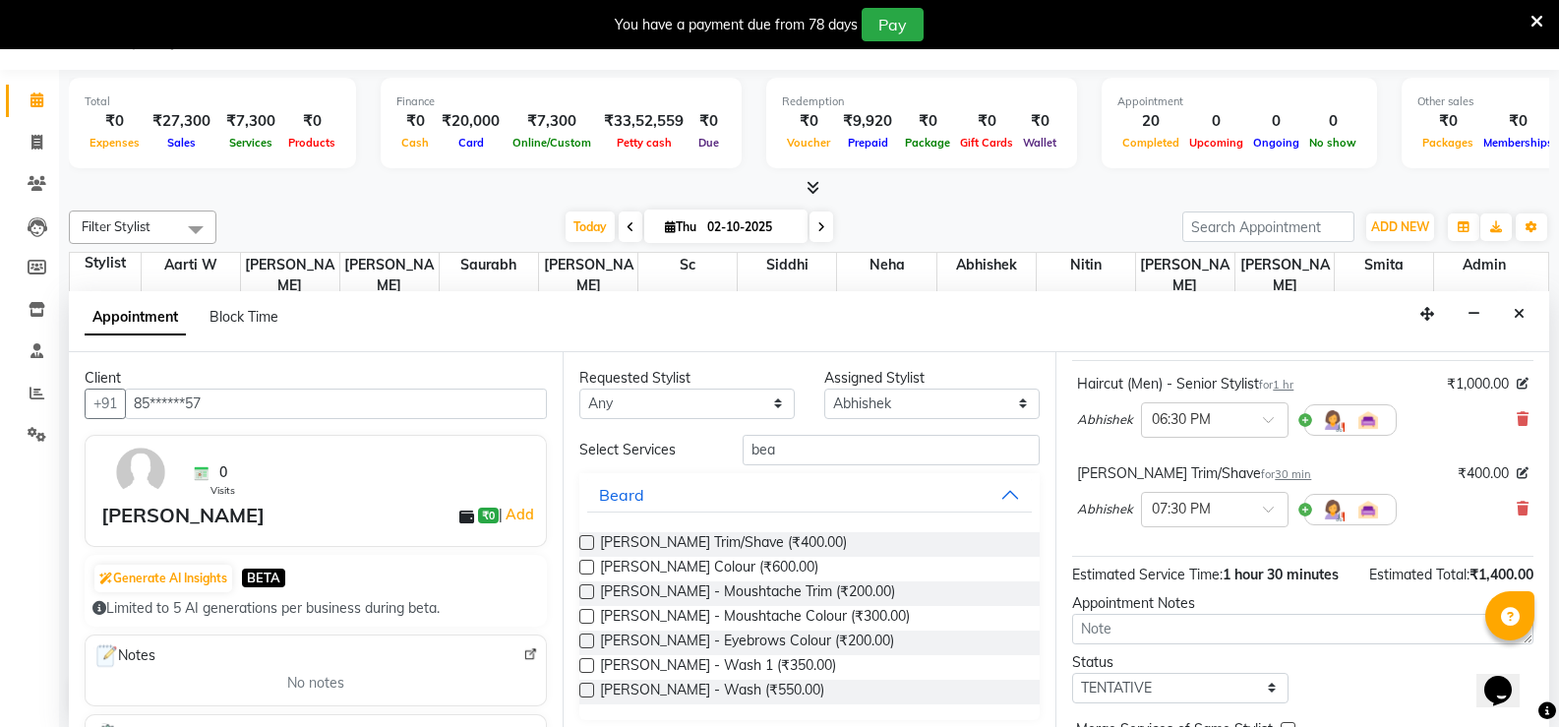
scroll to position [213, 0]
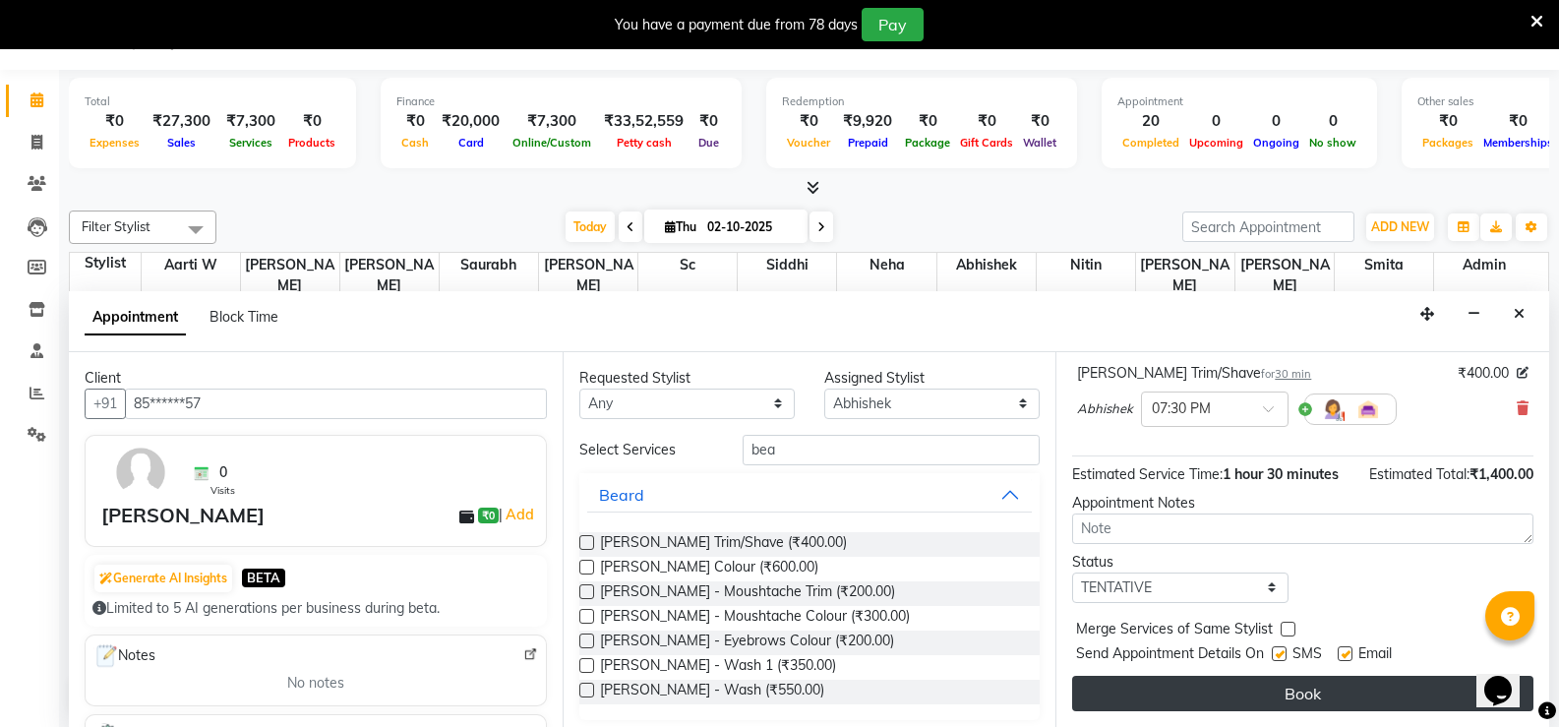
click at [1299, 690] on button "Book" at bounding box center [1302, 693] width 461 height 35
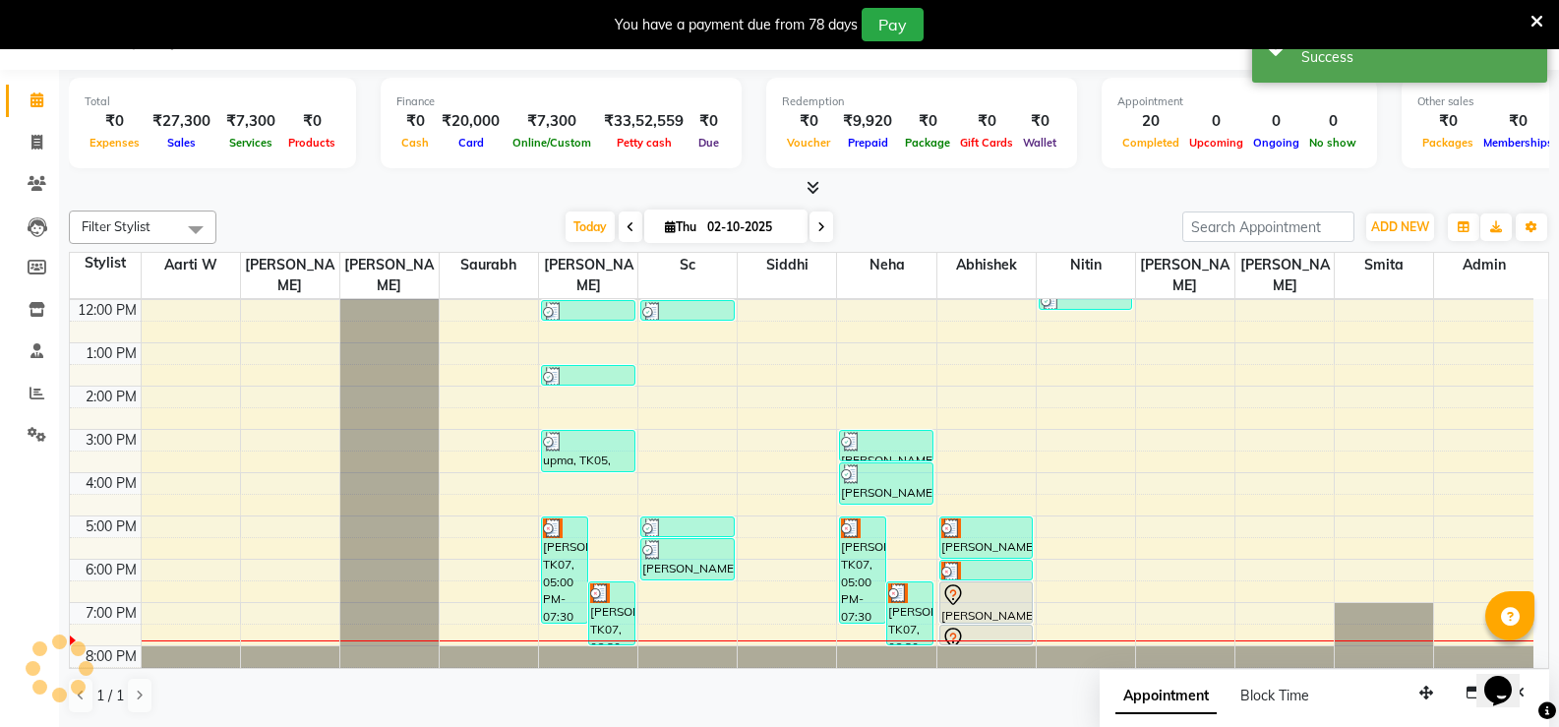
scroll to position [0, 0]
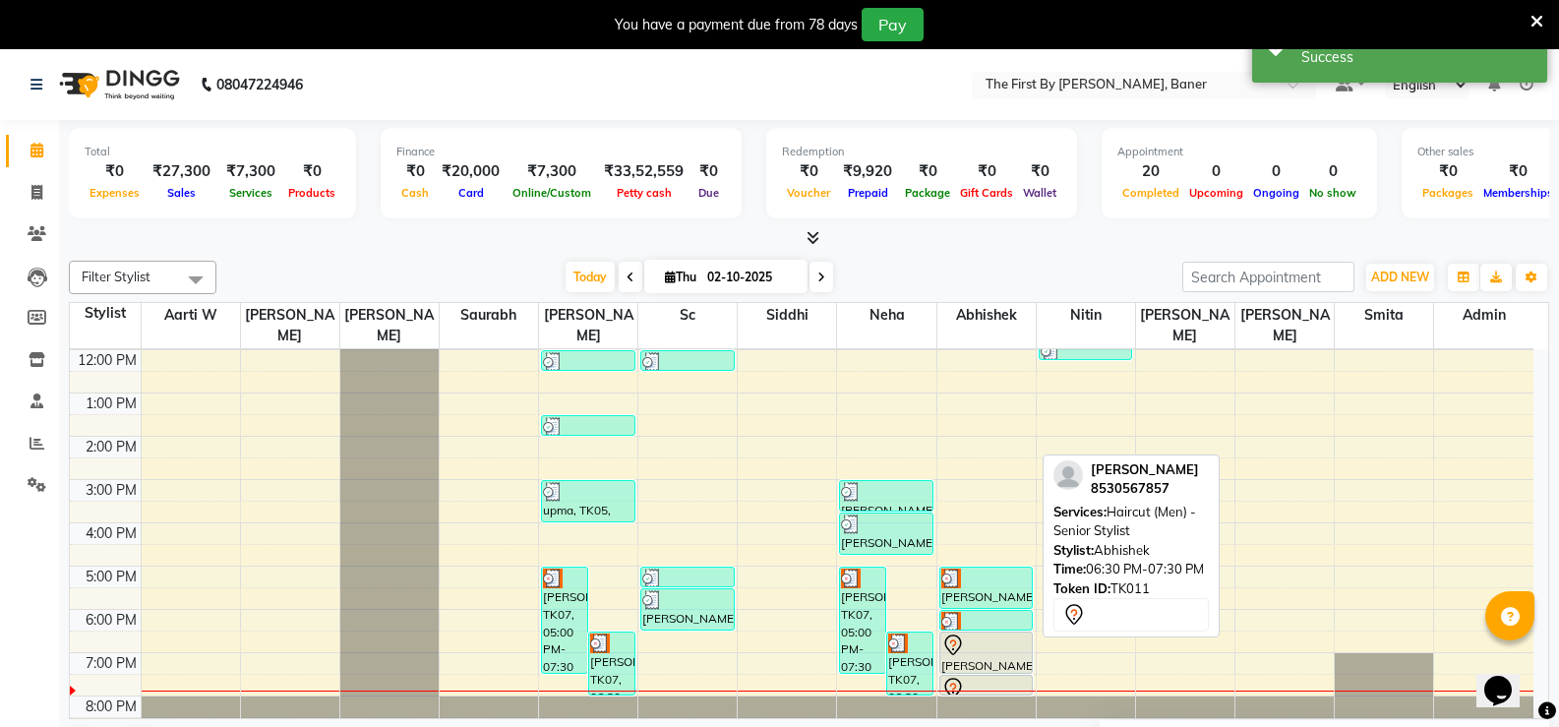
click at [977, 634] on div at bounding box center [987, 646] width 91 height 24
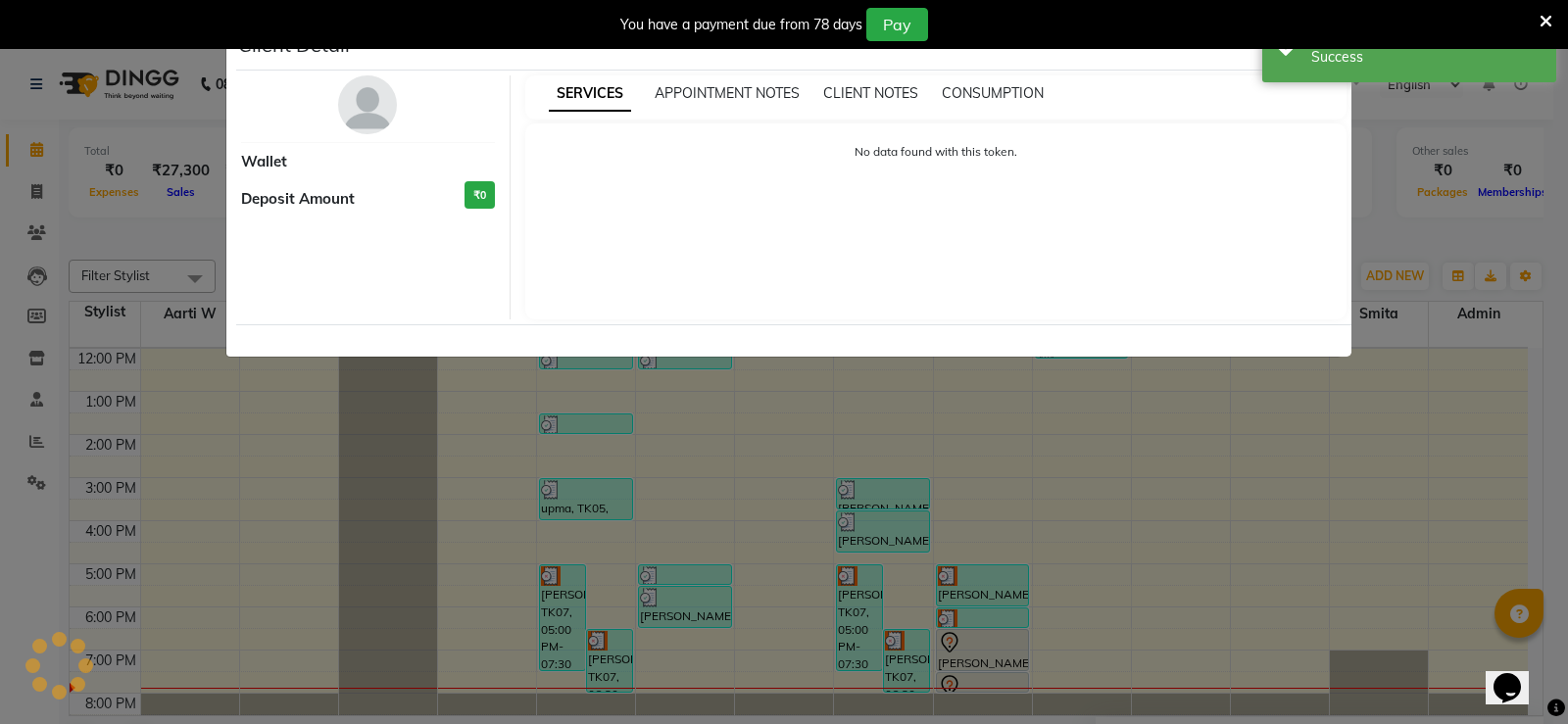
select select "7"
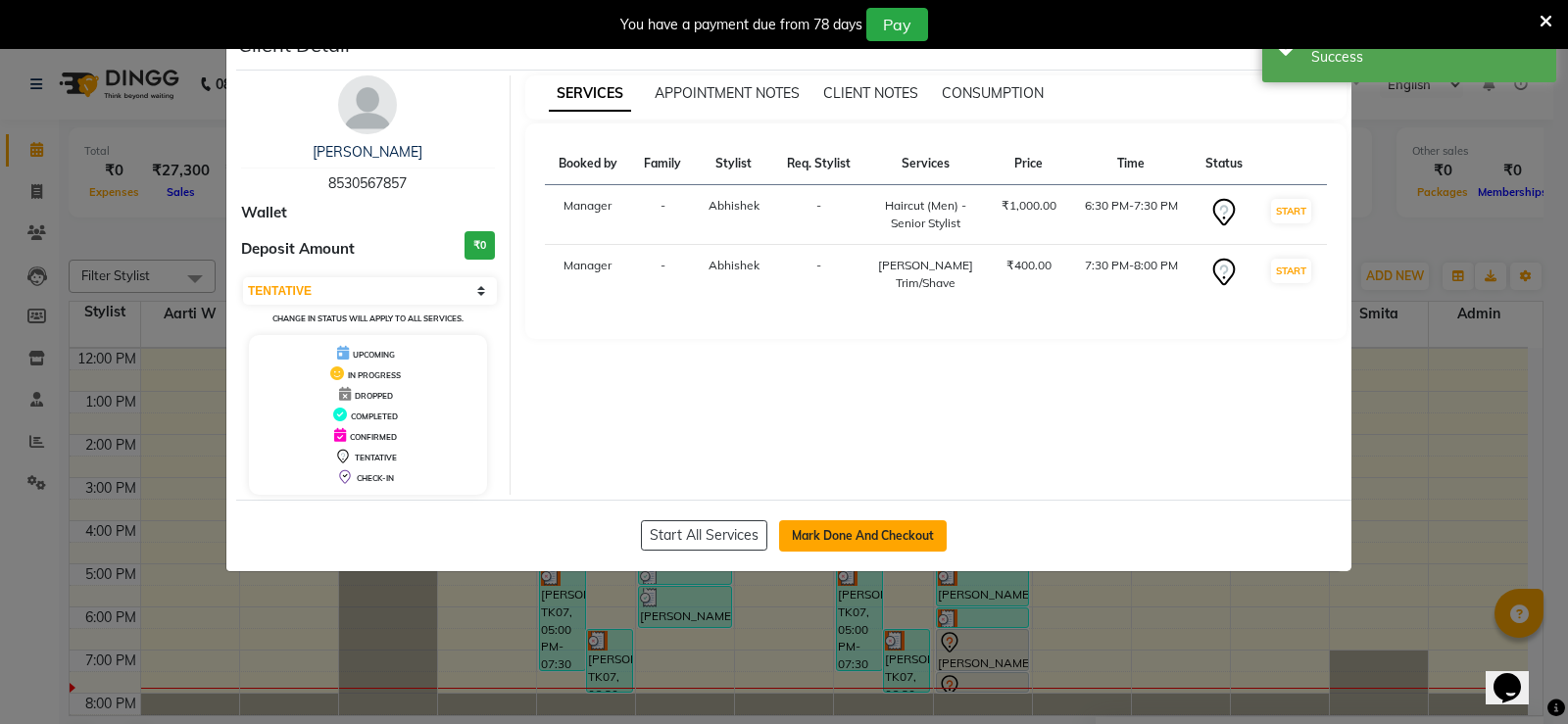
click at [912, 534] on button "Mark Done And Checkout" at bounding box center [863, 535] width 167 height 31
select select "service"
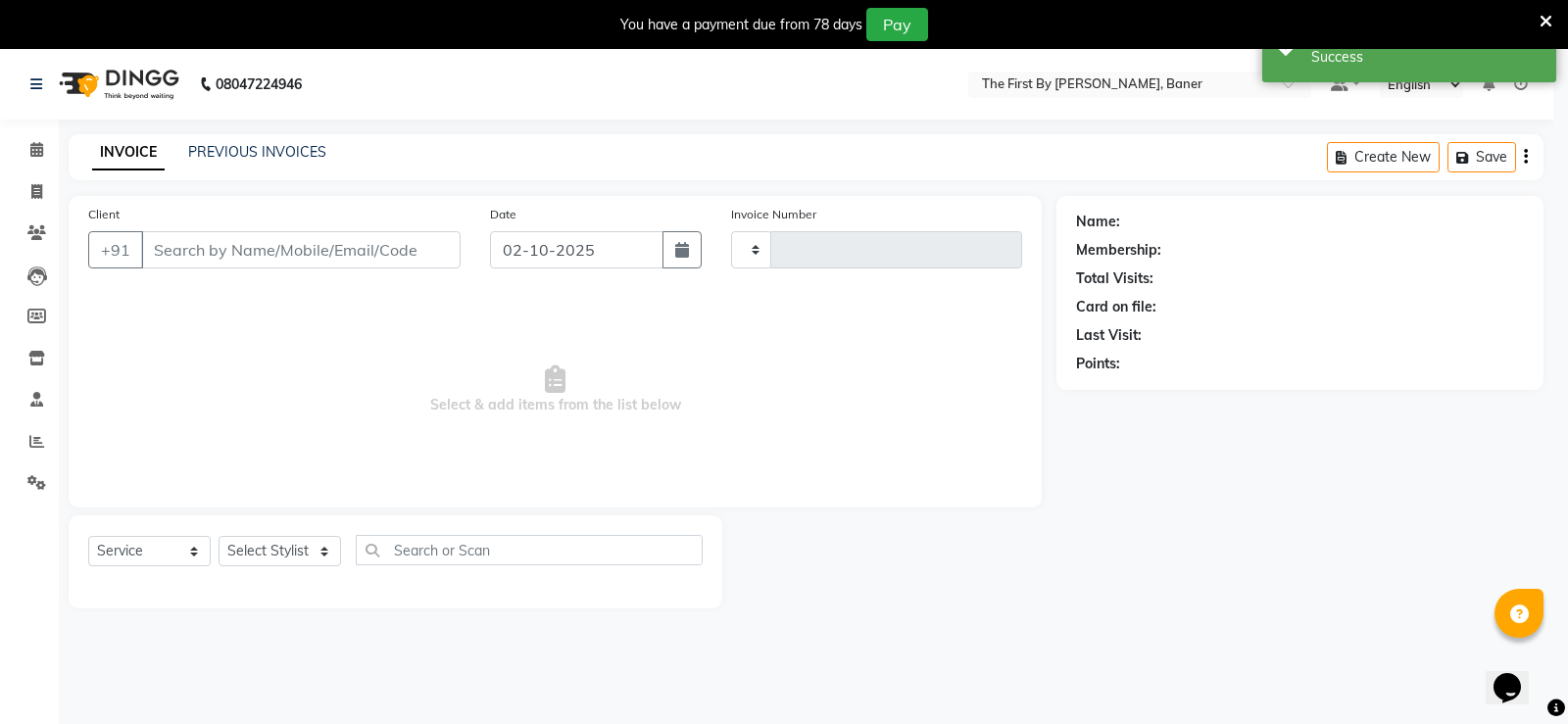
type input "2820"
select select "3"
select select "6411"
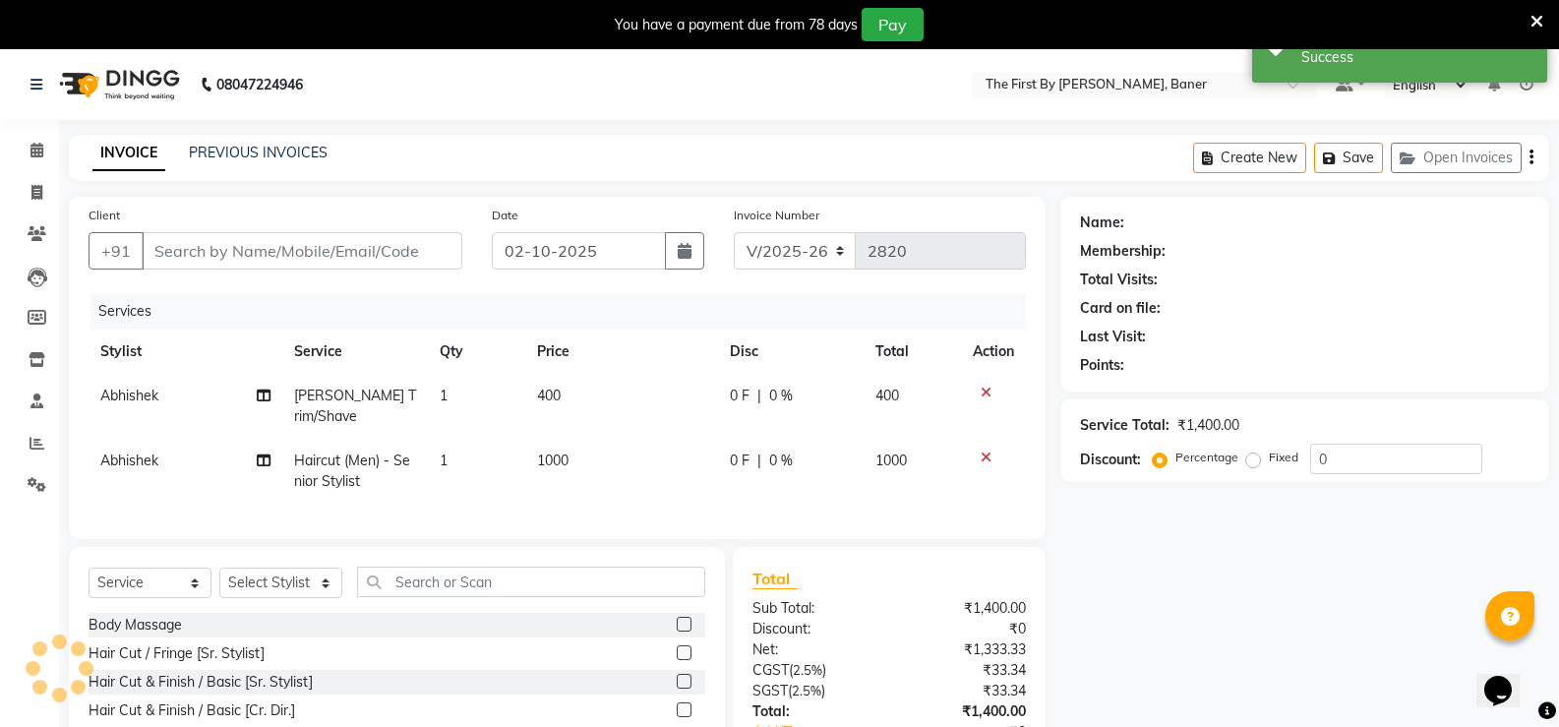
type input "85******57"
select select "72551"
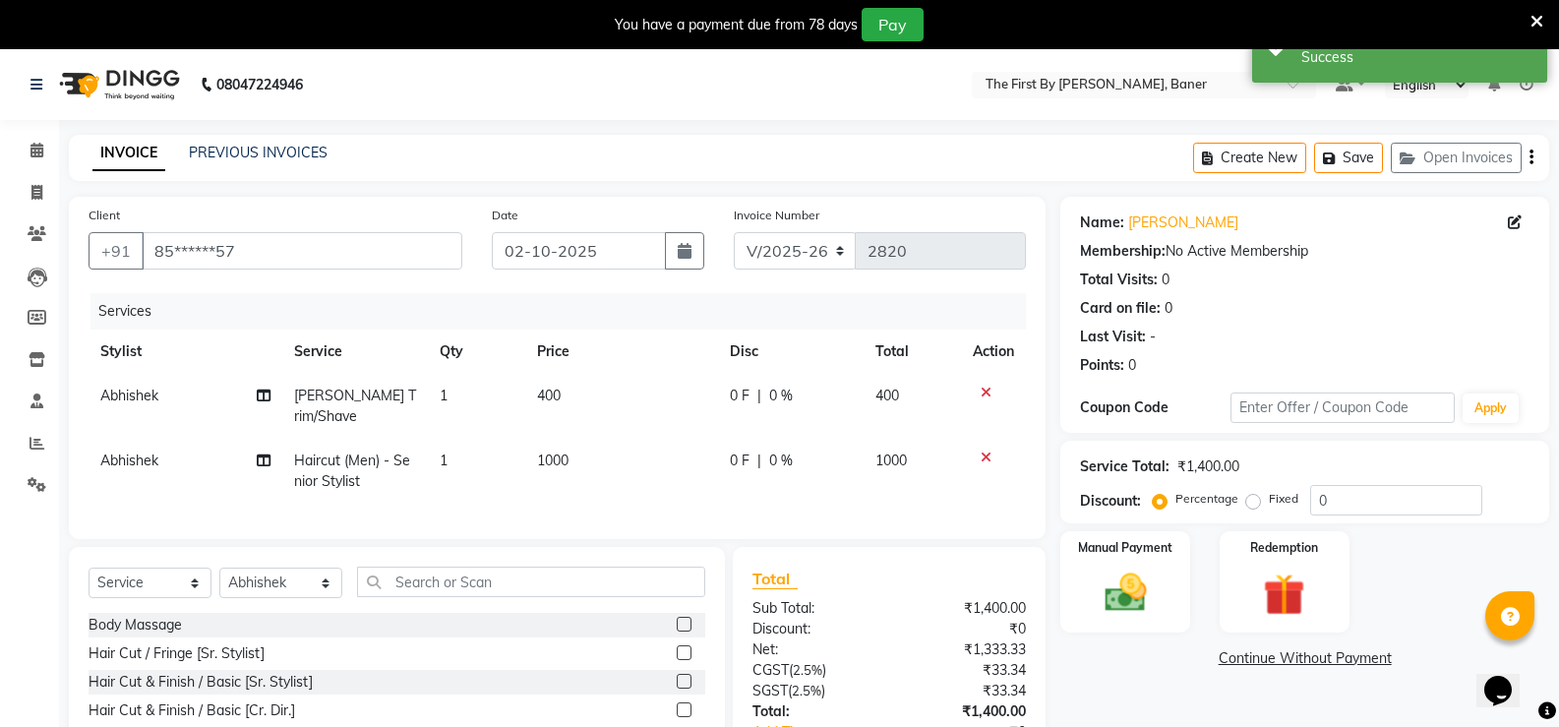
click at [988, 393] on icon at bounding box center [986, 393] width 11 height 14
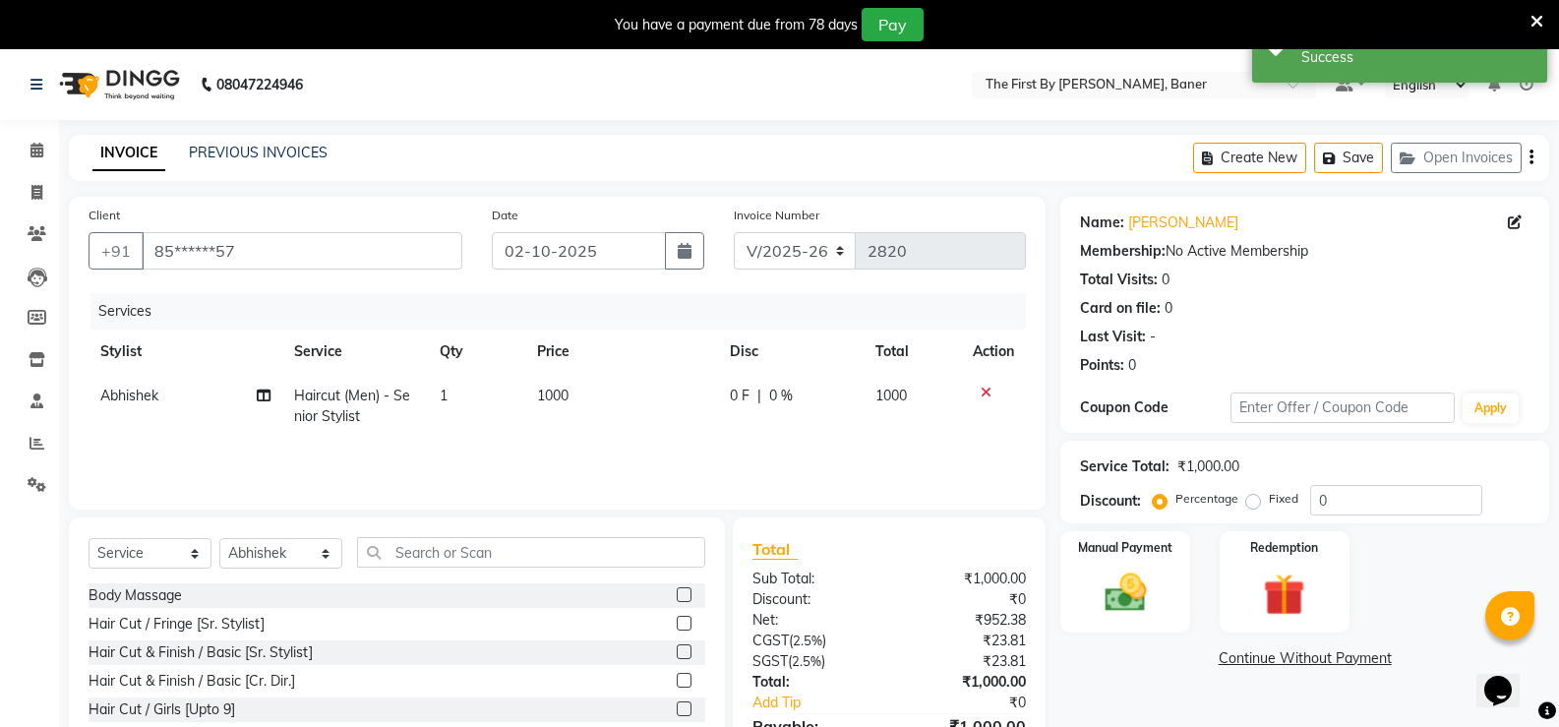
click at [560, 400] on span "1000" at bounding box center [552, 396] width 31 height 18
select select "72551"
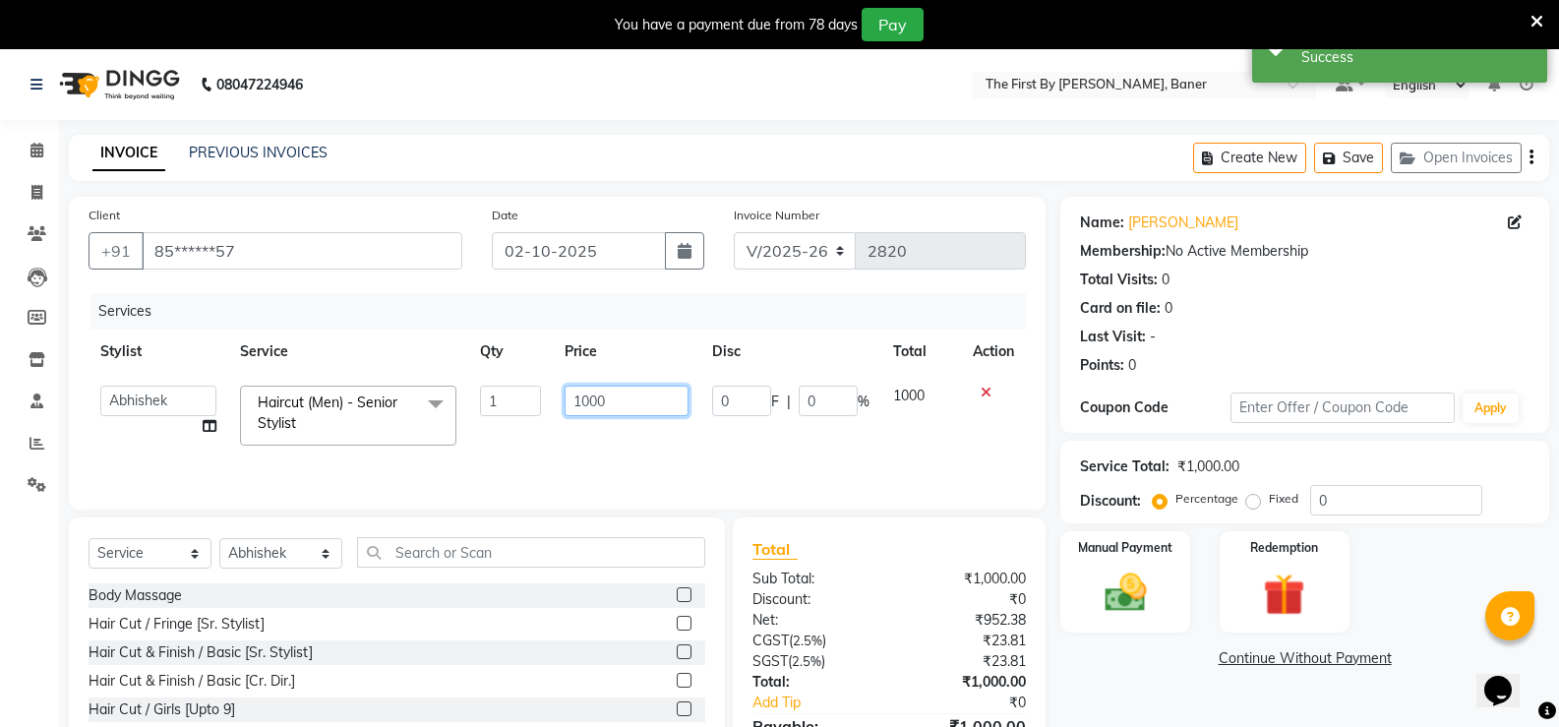
click at [578, 393] on input "1000" at bounding box center [626, 401] width 123 height 30
click at [578, 392] on input "1000" at bounding box center [626, 401] width 123 height 30
type input "250"
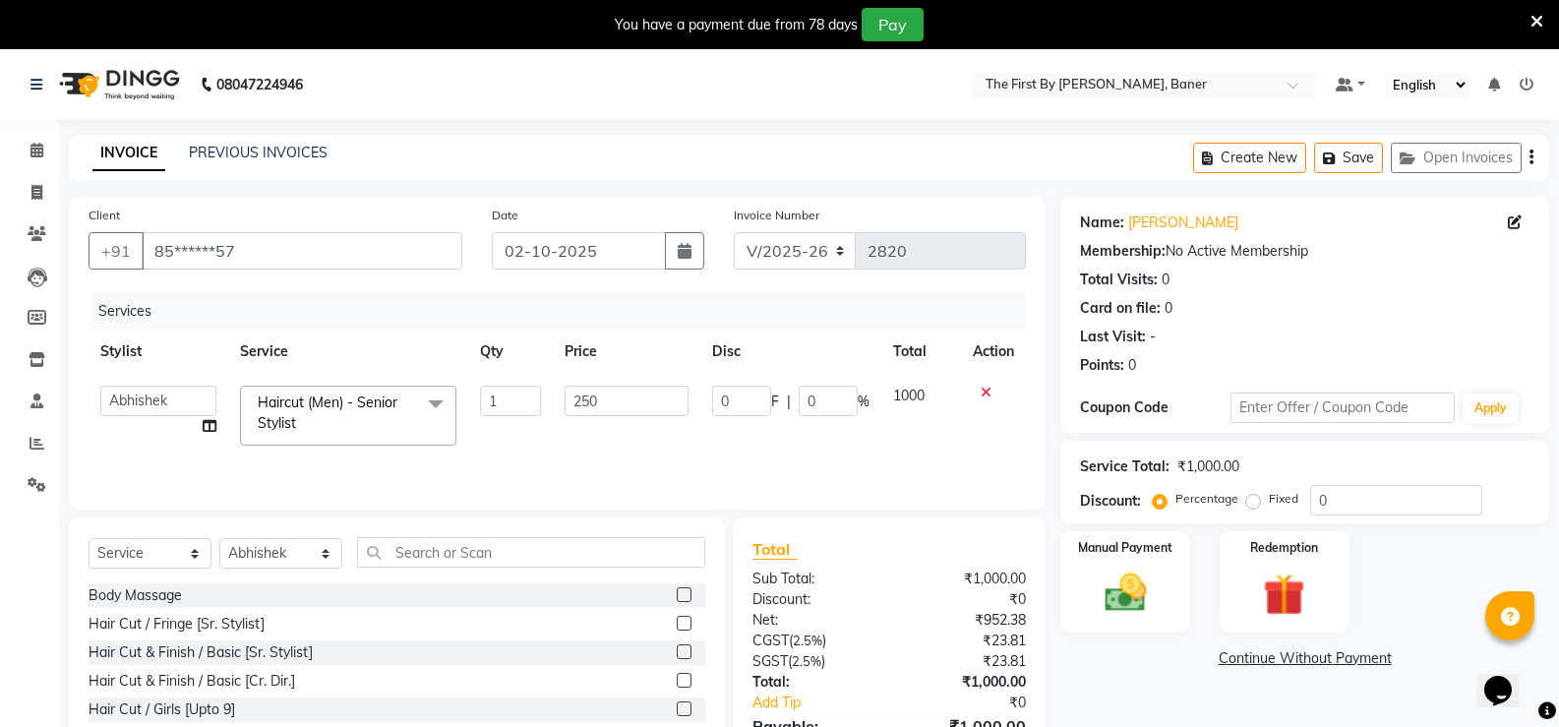
click at [738, 459] on div "Services Stylist Service Qty Price Disc Total Action Aarti W Abhishek Admin [PE…" at bounding box center [558, 391] width 938 height 197
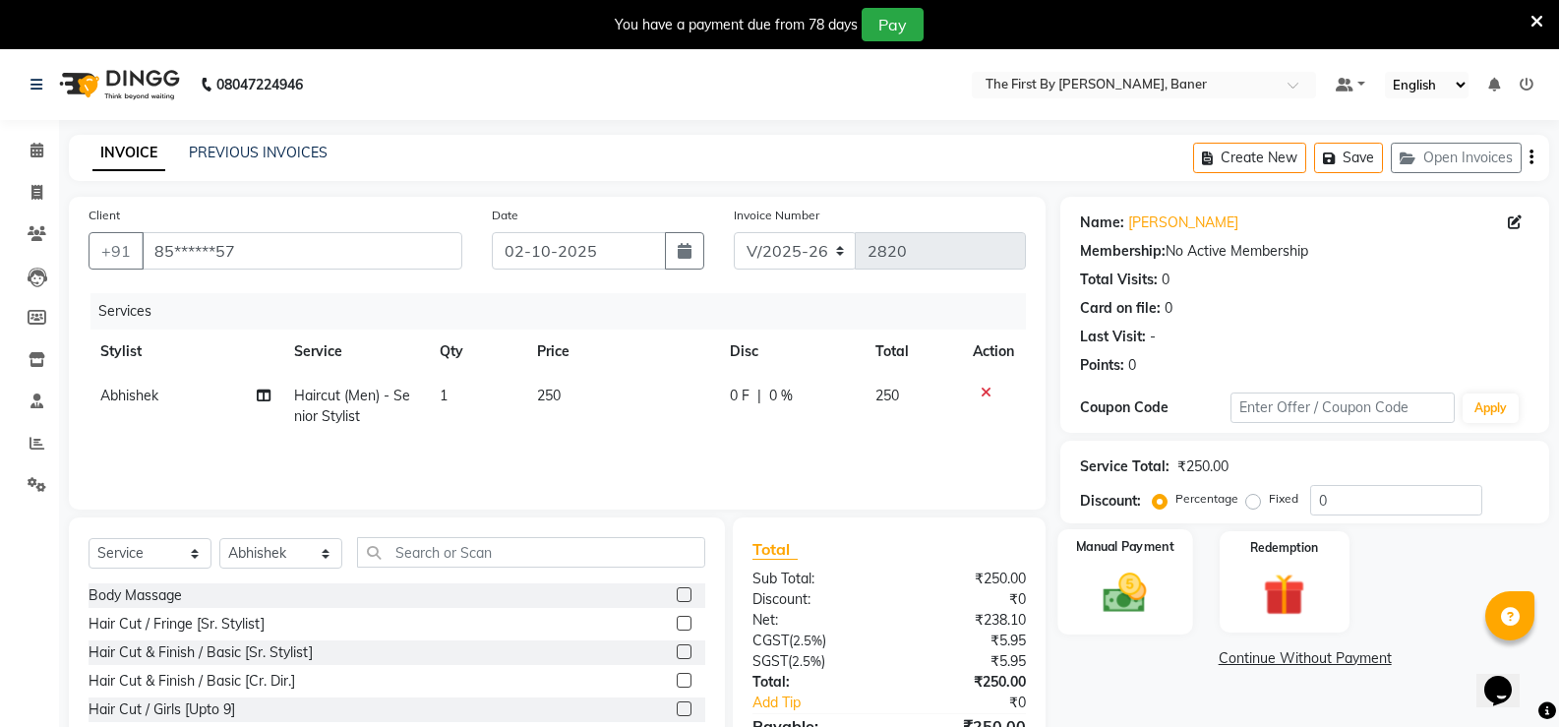
click at [1121, 576] on img at bounding box center [1125, 593] width 70 height 50
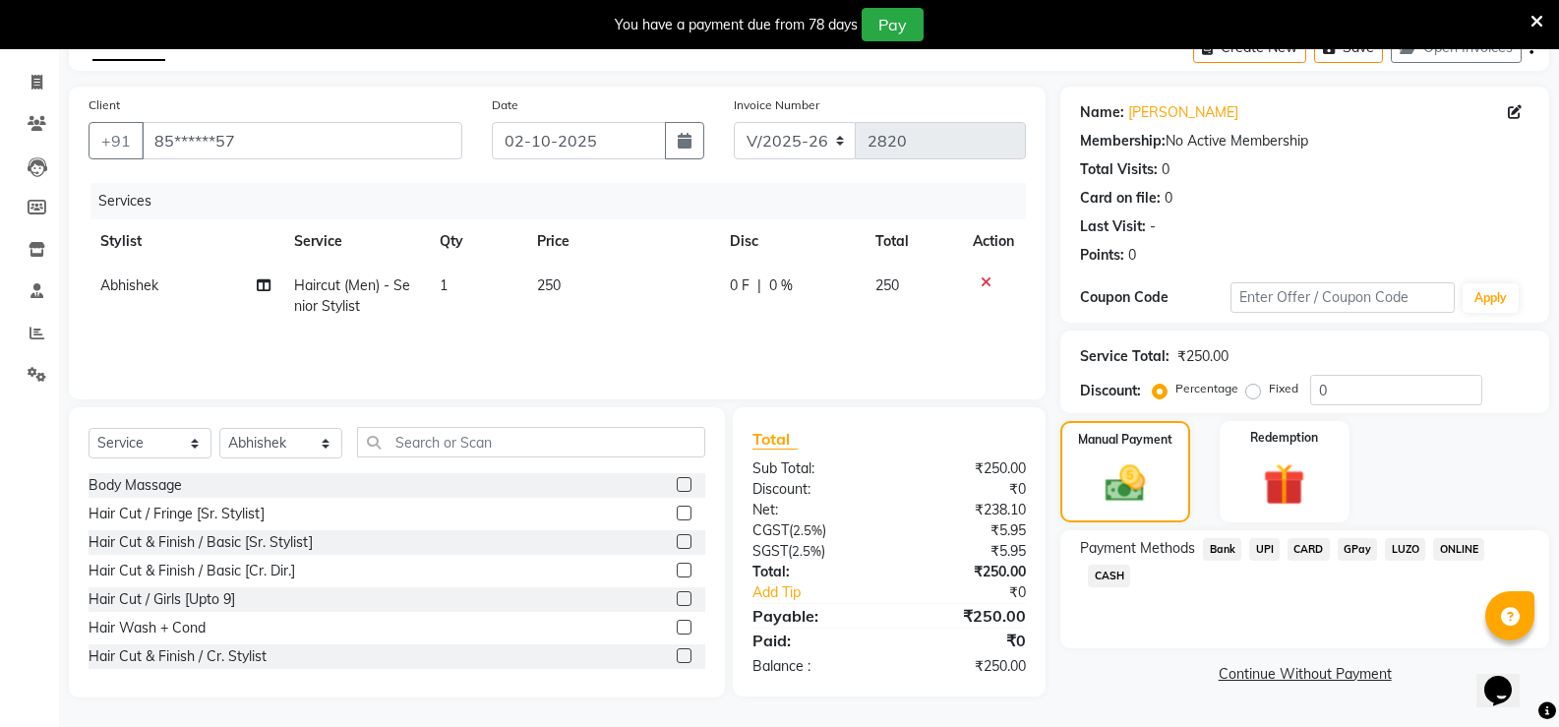
click at [1260, 538] on span "UPI" at bounding box center [1264, 549] width 30 height 23
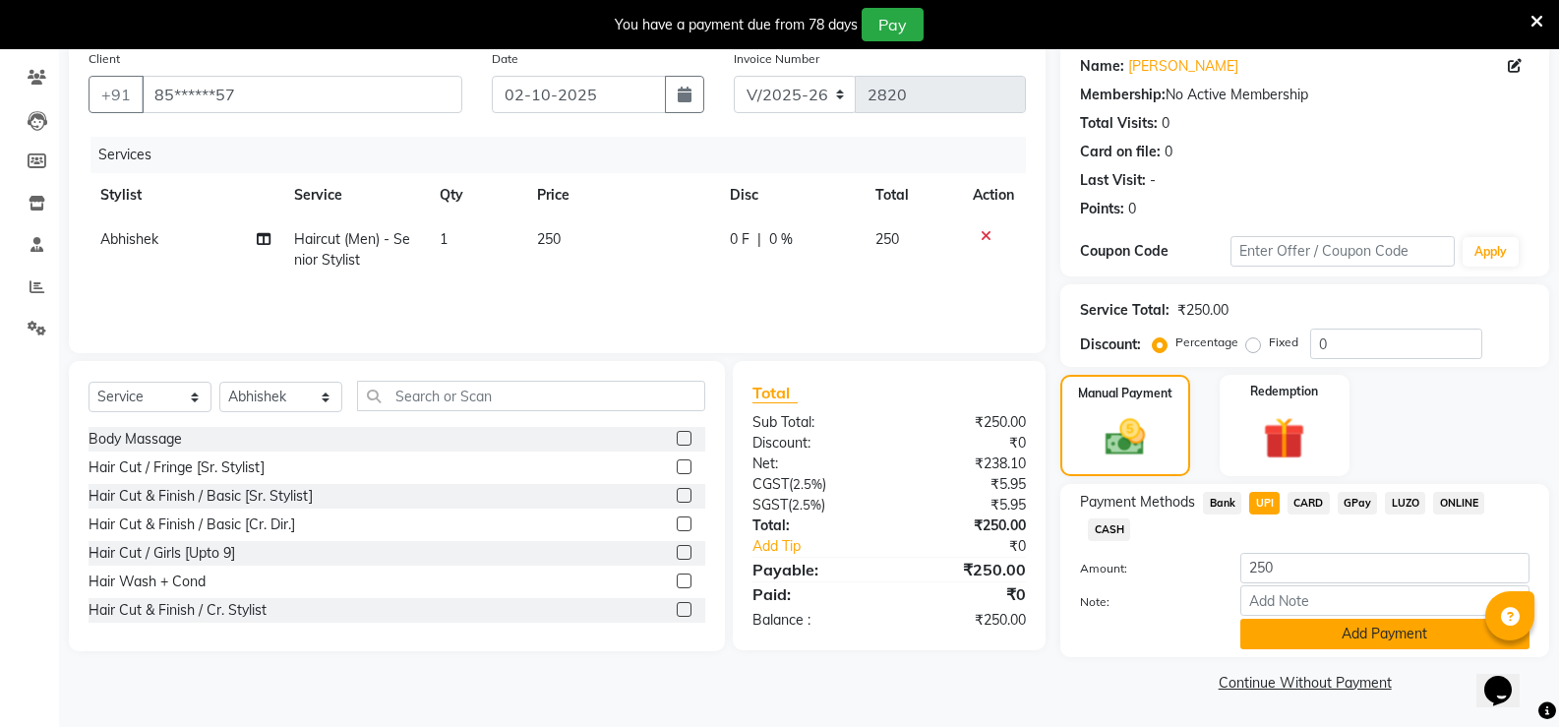
click at [1294, 644] on button "Add Payment" at bounding box center [1385, 634] width 289 height 30
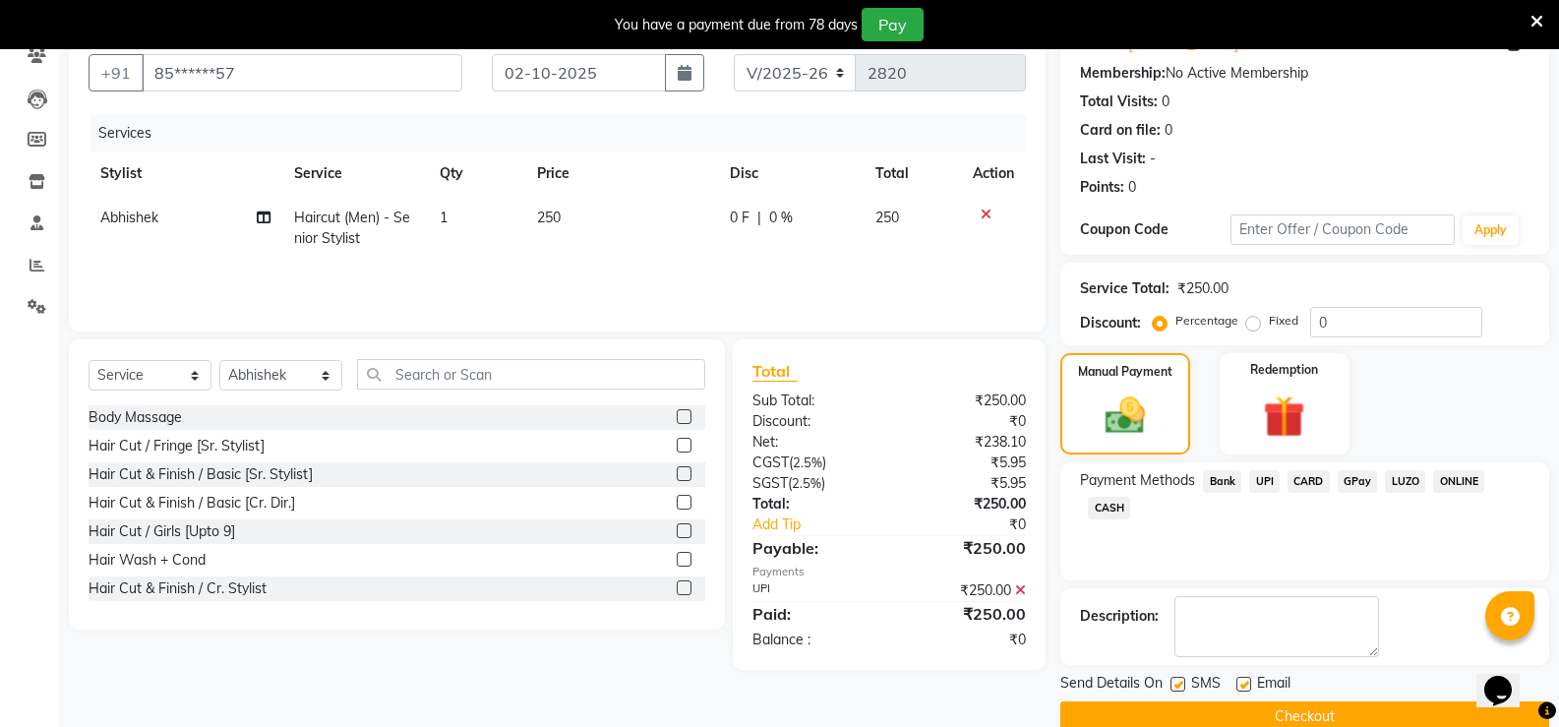
scroll to position [213, 0]
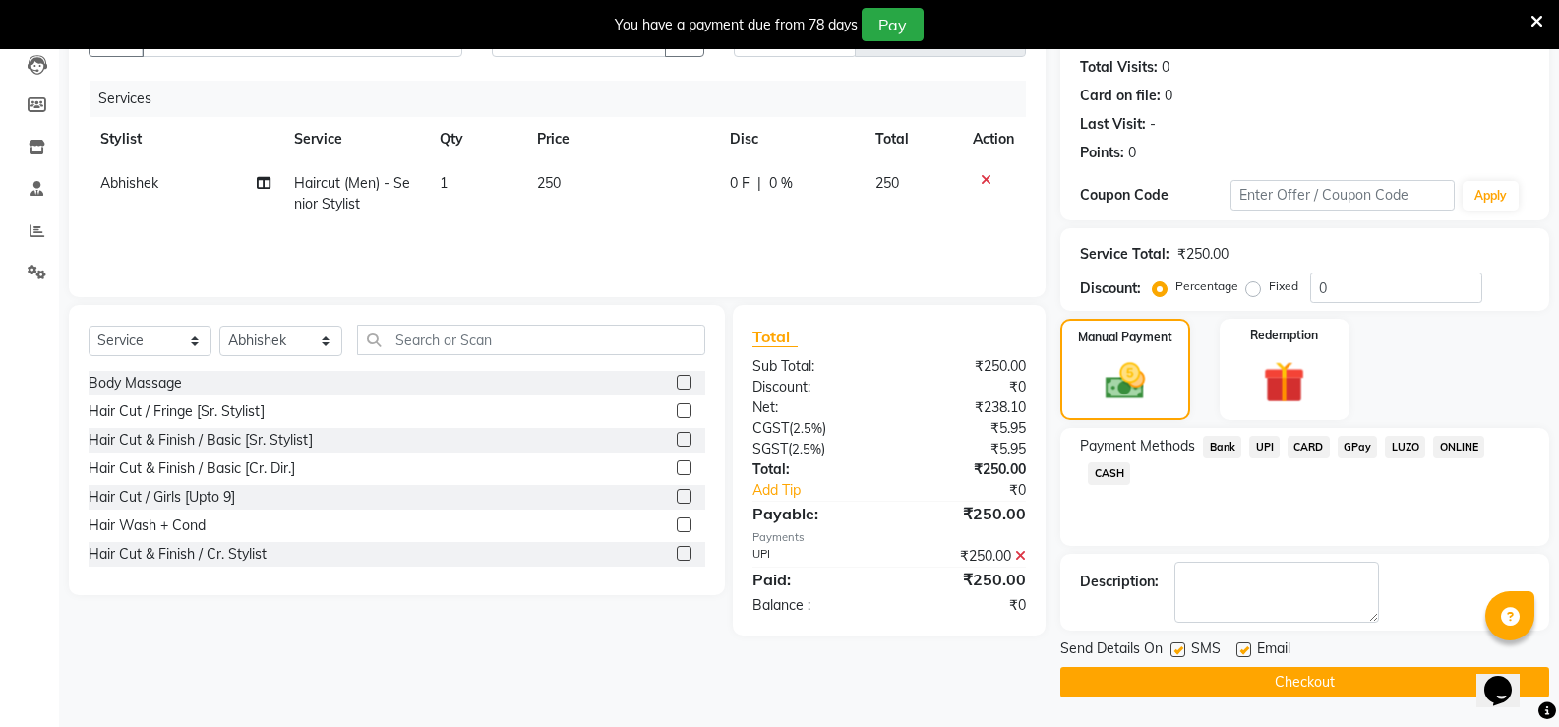
click at [1304, 683] on button "Checkout" at bounding box center [1305, 682] width 489 height 30
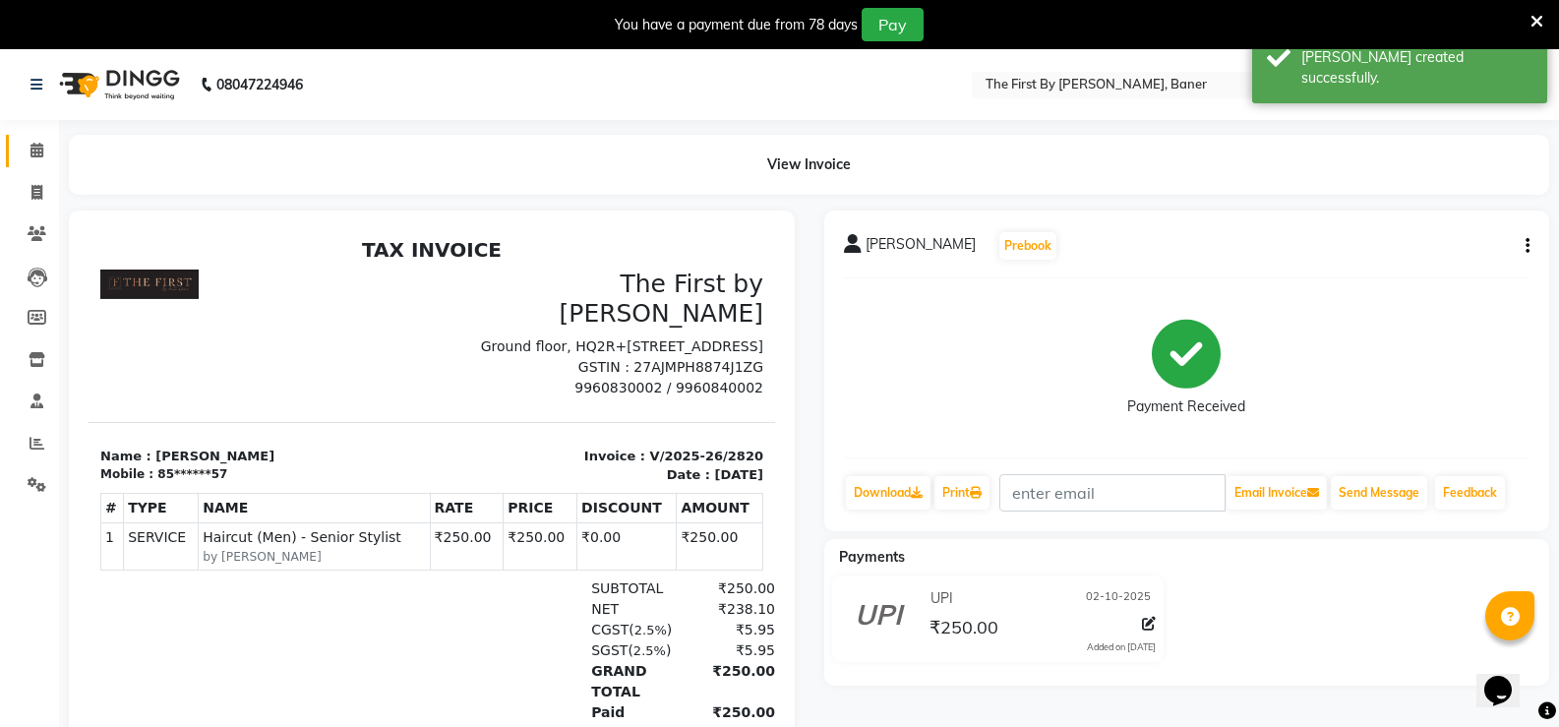
click at [30, 160] on span at bounding box center [37, 151] width 34 height 23
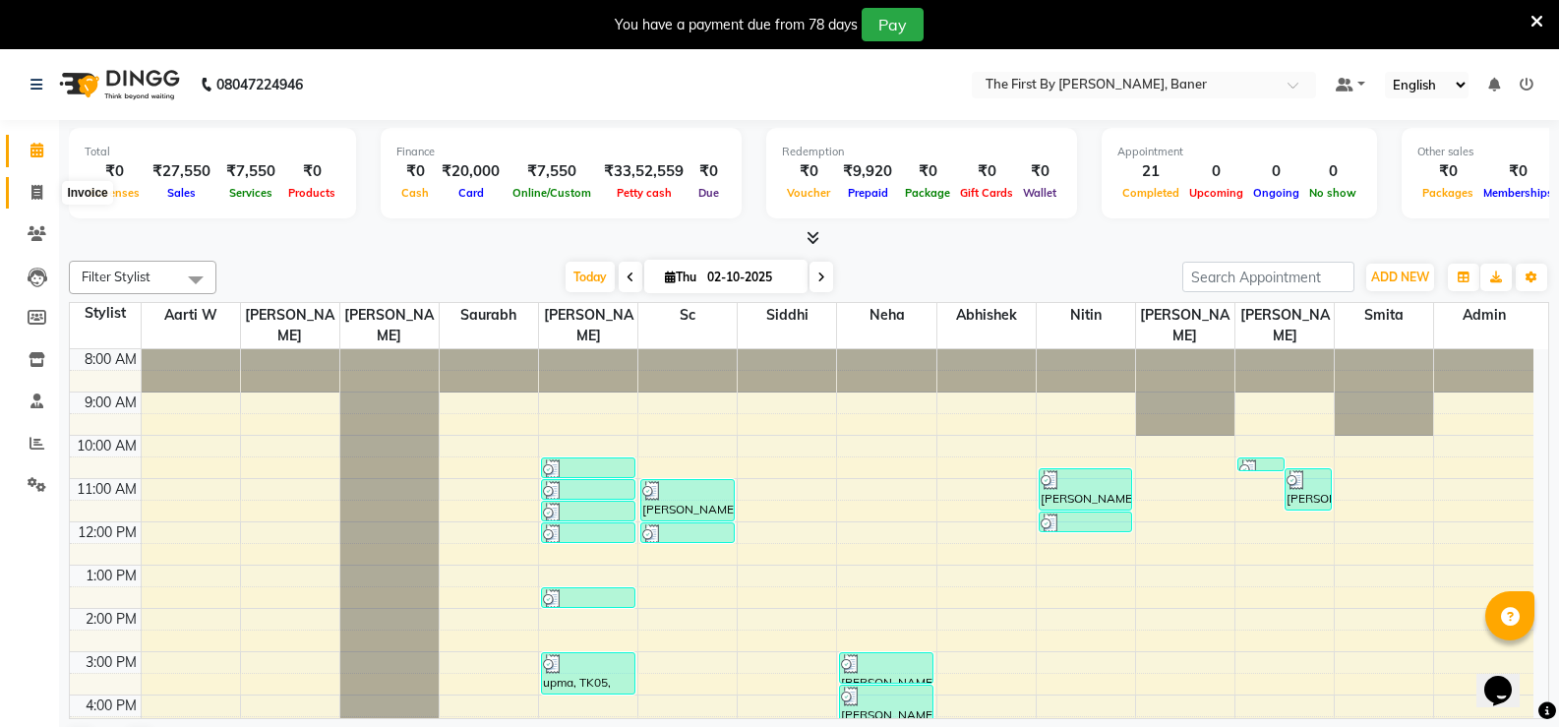
click at [24, 201] on span at bounding box center [37, 193] width 34 height 23
select select "6411"
select select "service"
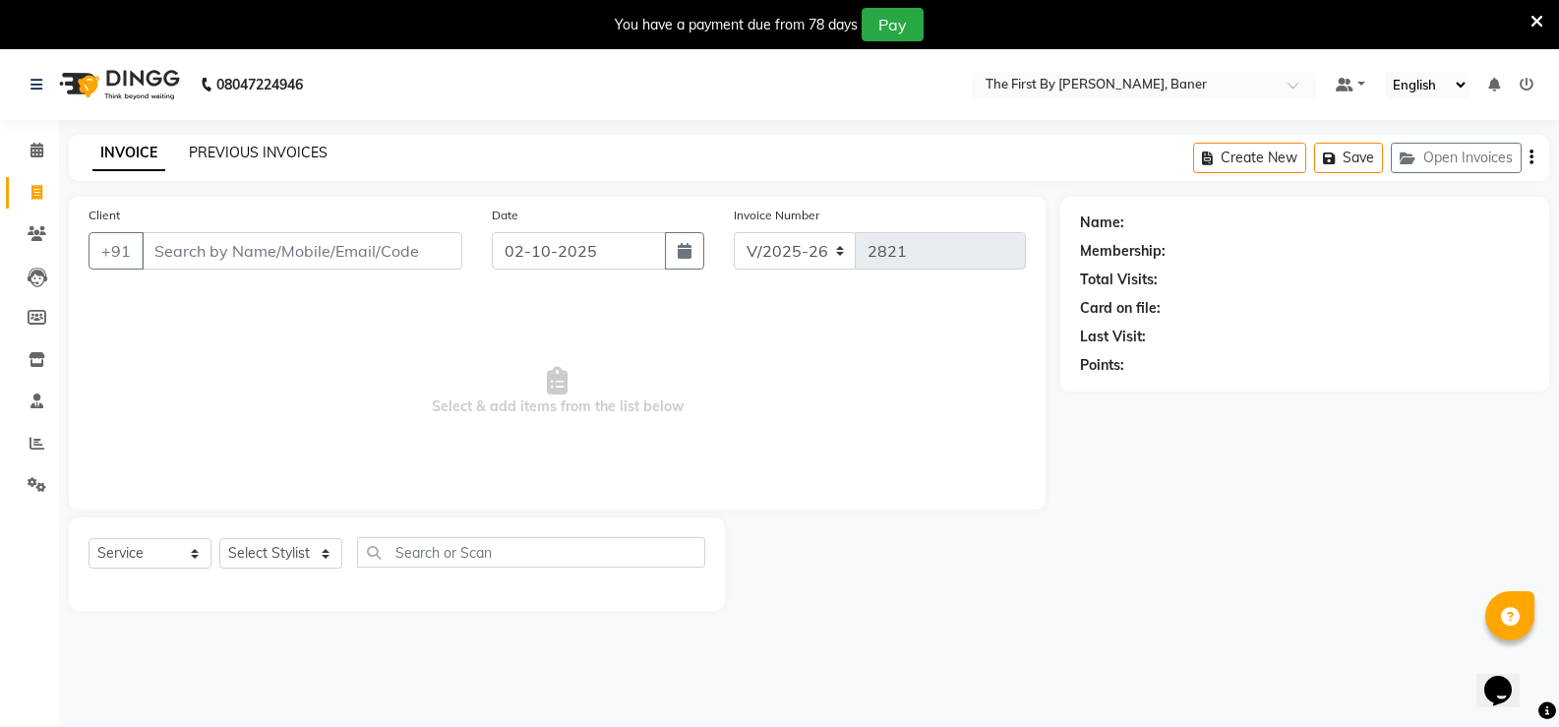
click at [289, 140] on div "INVOICE PREVIOUS INVOICES Create New Save Open Invoices" at bounding box center [809, 158] width 1481 height 46
click at [285, 152] on link "PREVIOUS INVOICES" at bounding box center [258, 153] width 139 height 18
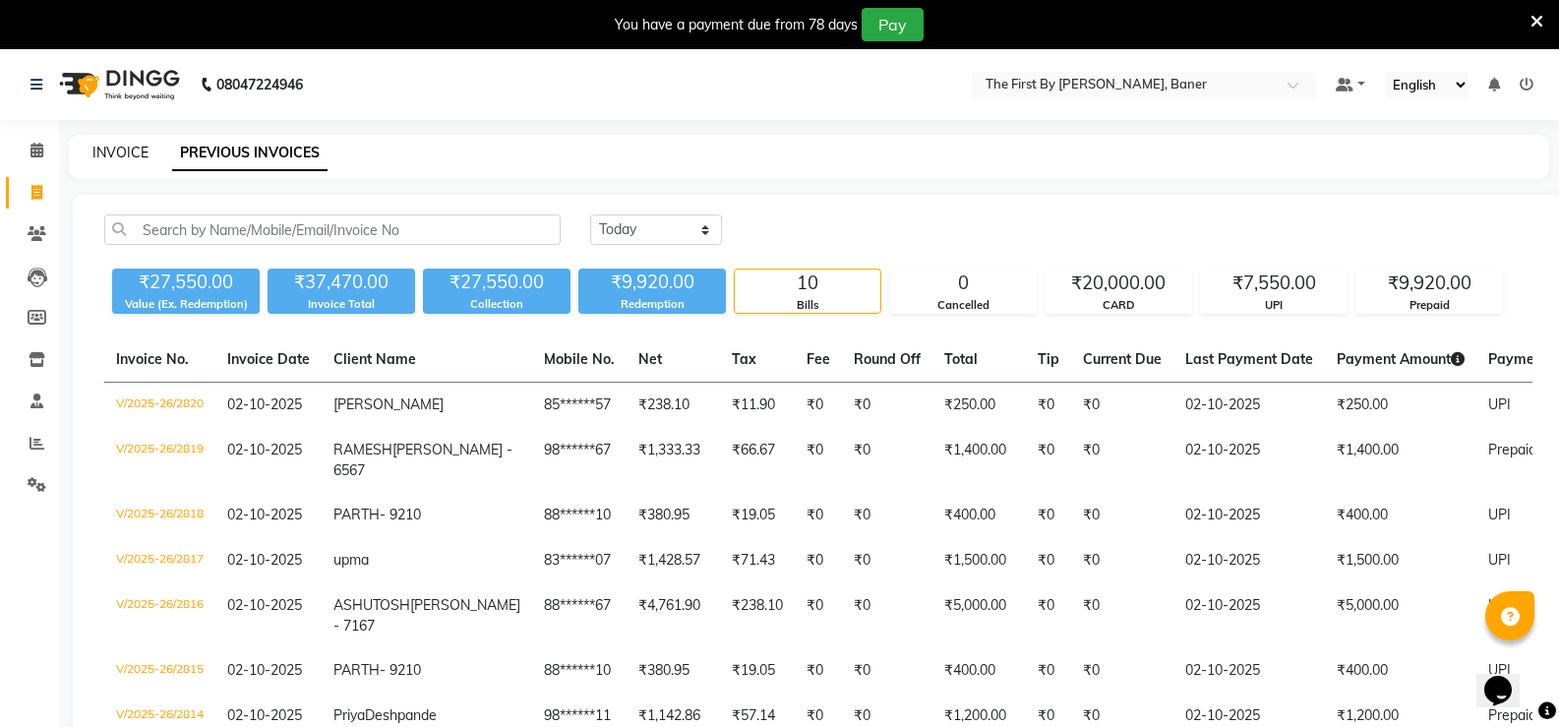
click at [143, 160] on link "INVOICE" at bounding box center [120, 153] width 56 height 18
select select "service"
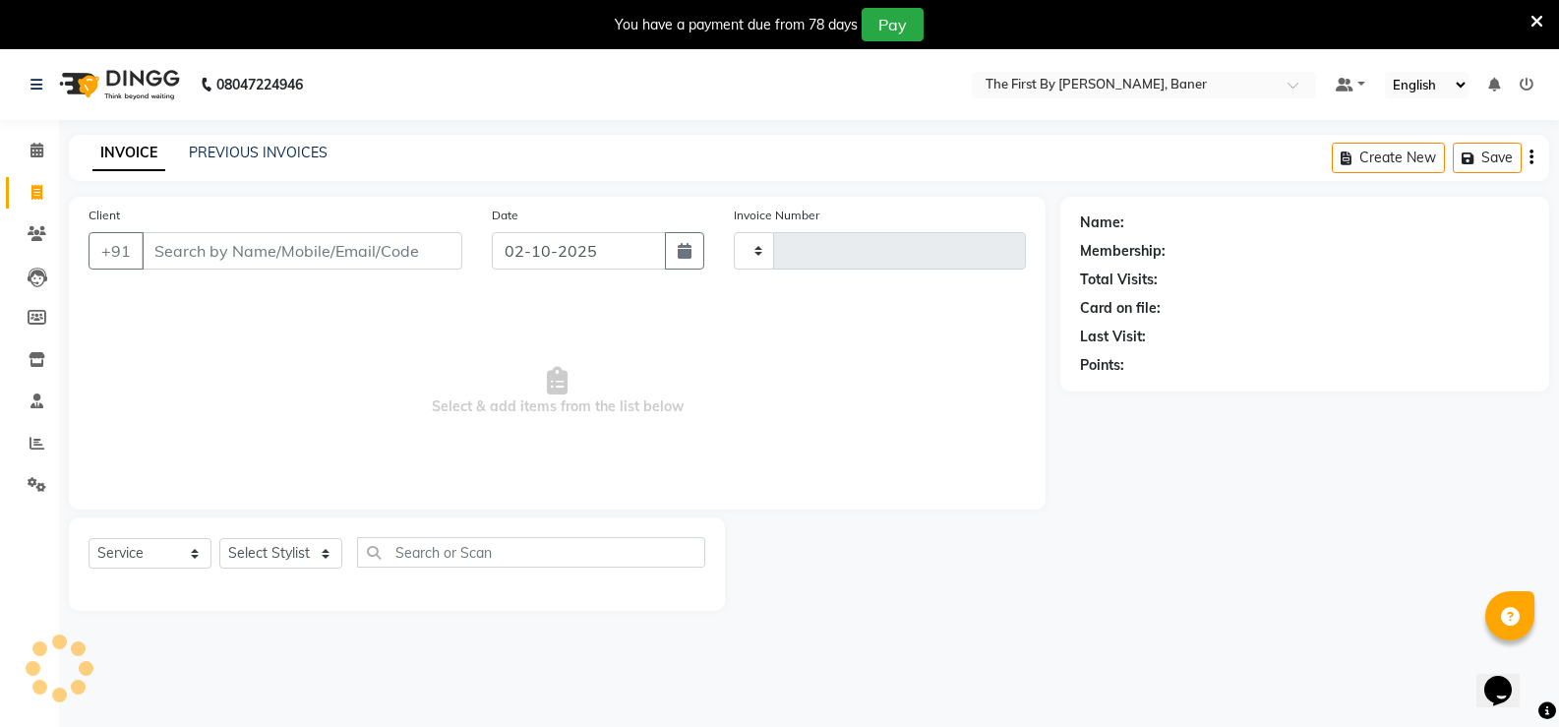
type input "2821"
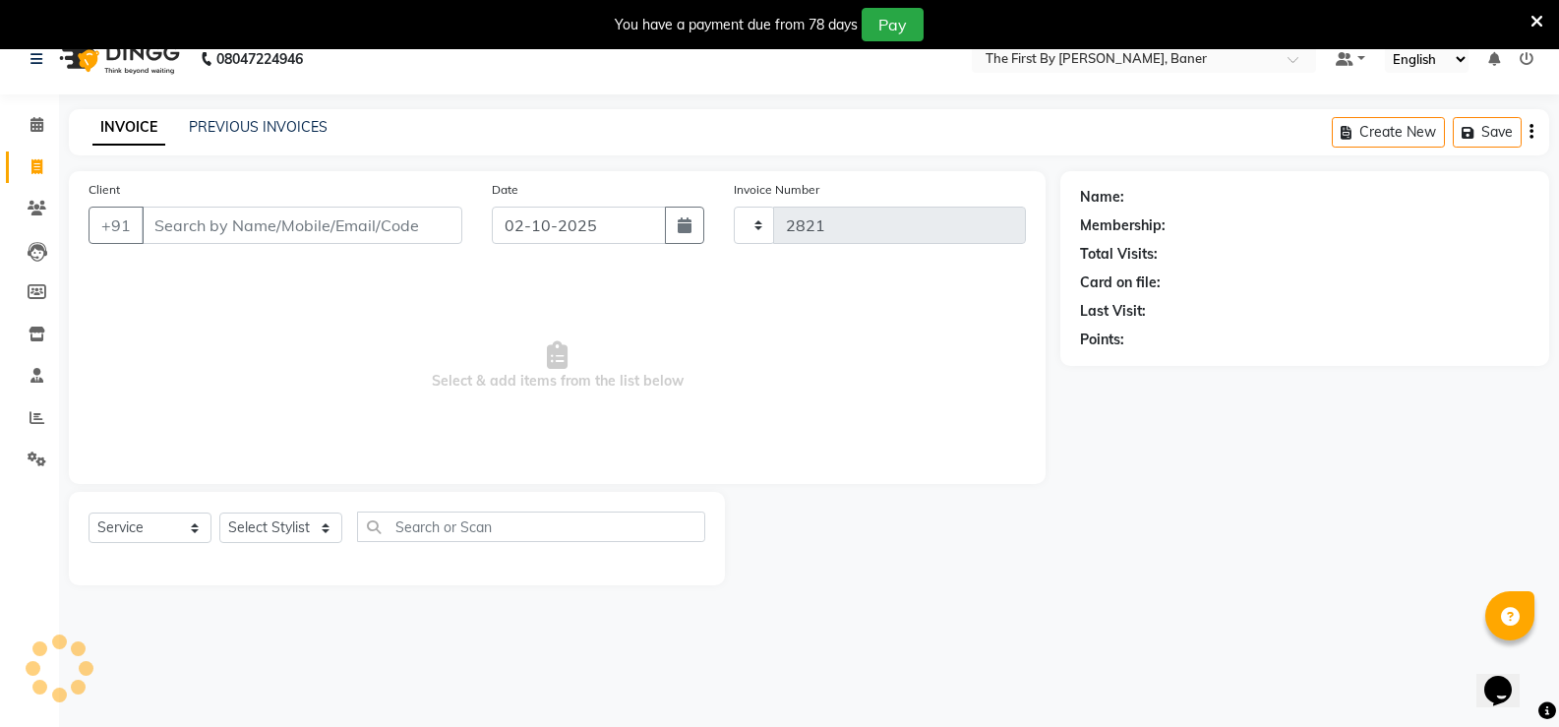
select select "6411"
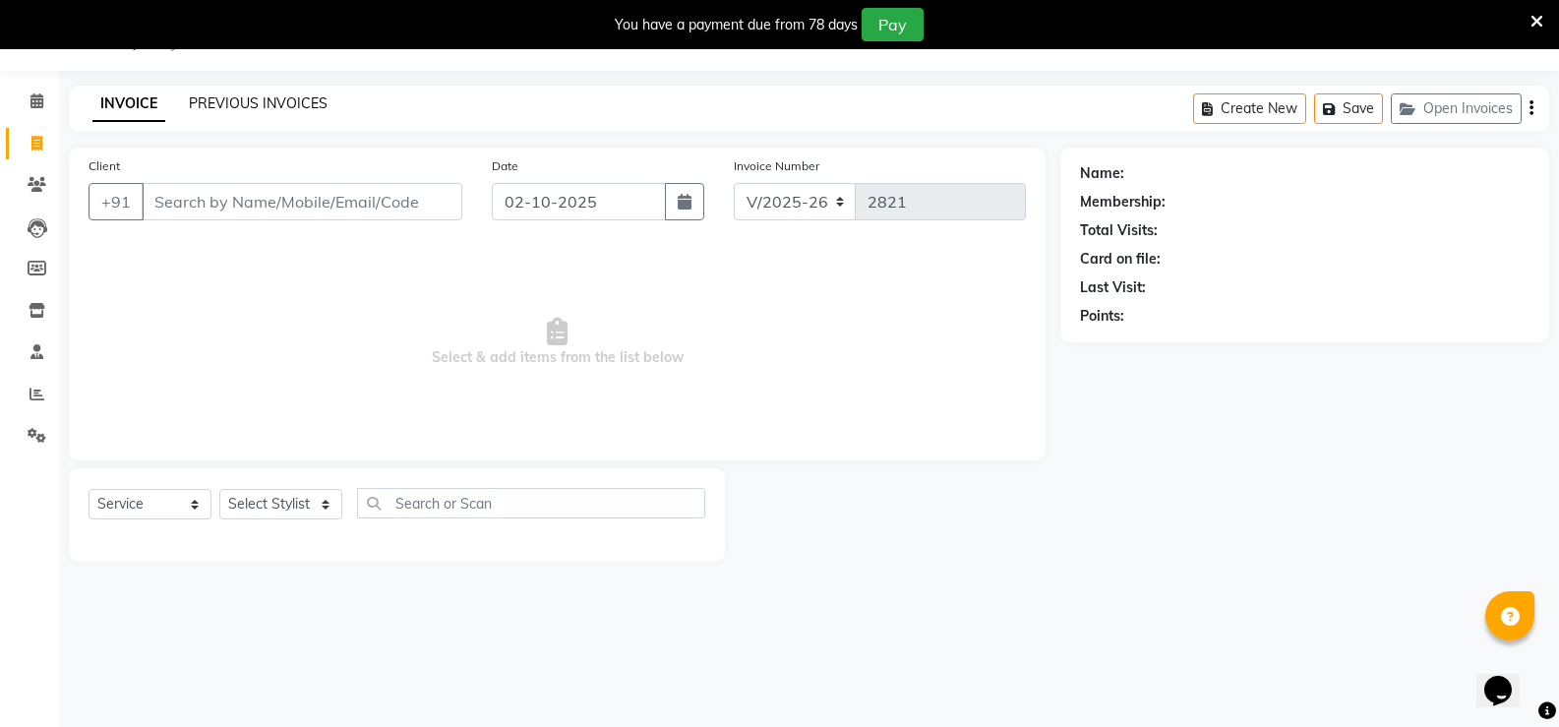
click at [236, 94] on link "PREVIOUS INVOICES" at bounding box center [258, 103] width 139 height 18
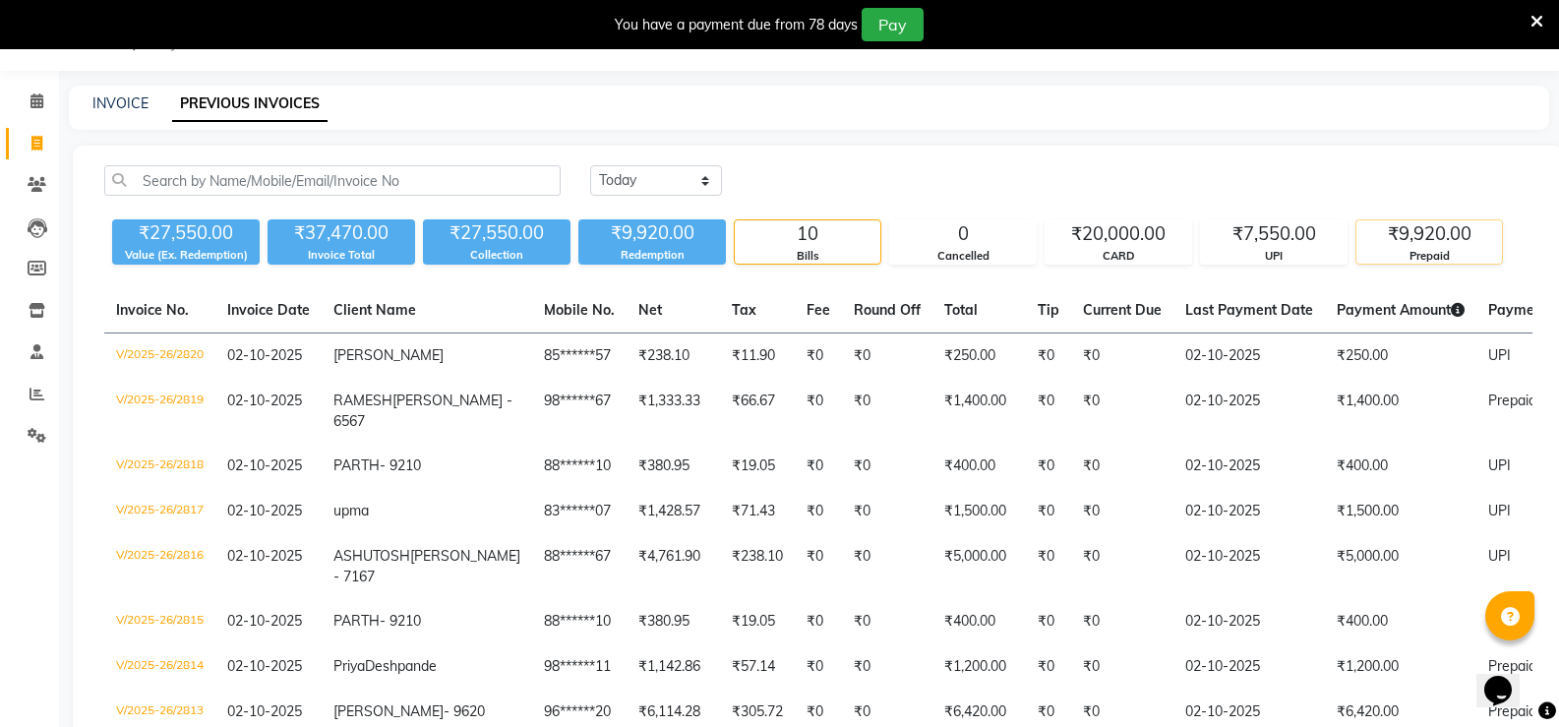
click at [1428, 252] on div "Prepaid" at bounding box center [1430, 256] width 146 height 17
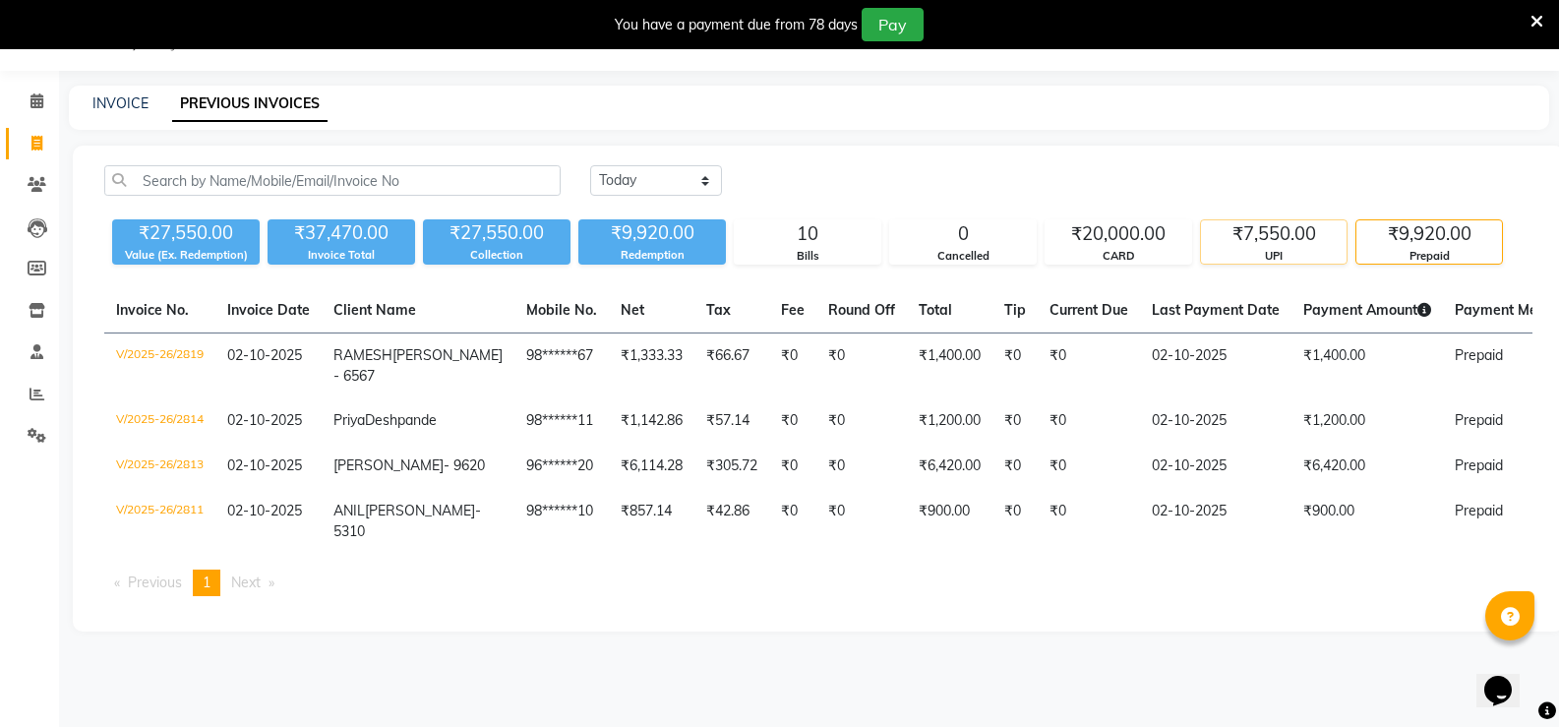
click at [1270, 240] on div "₹7,550.00" at bounding box center [1274, 234] width 146 height 28
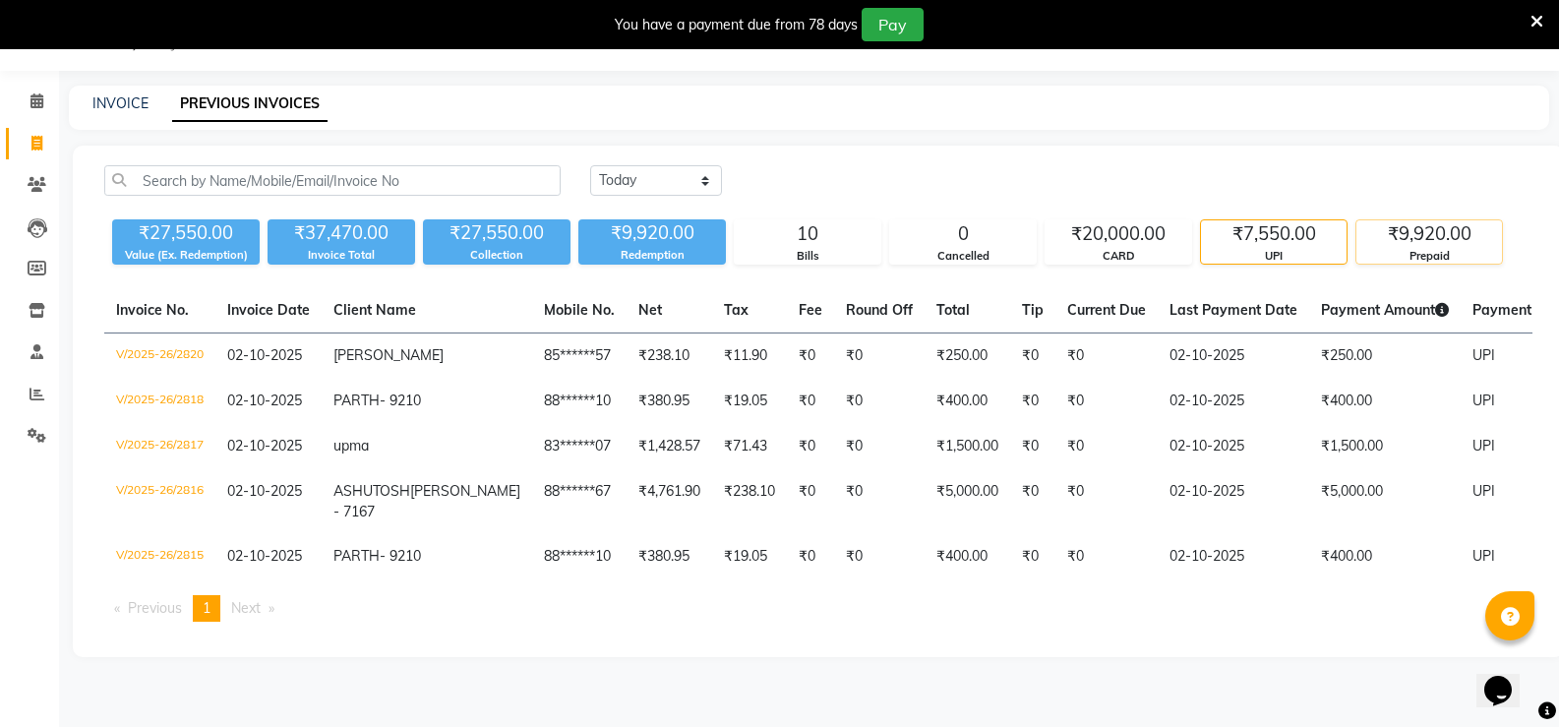
click at [1379, 246] on div "₹9,920.00" at bounding box center [1430, 234] width 146 height 28
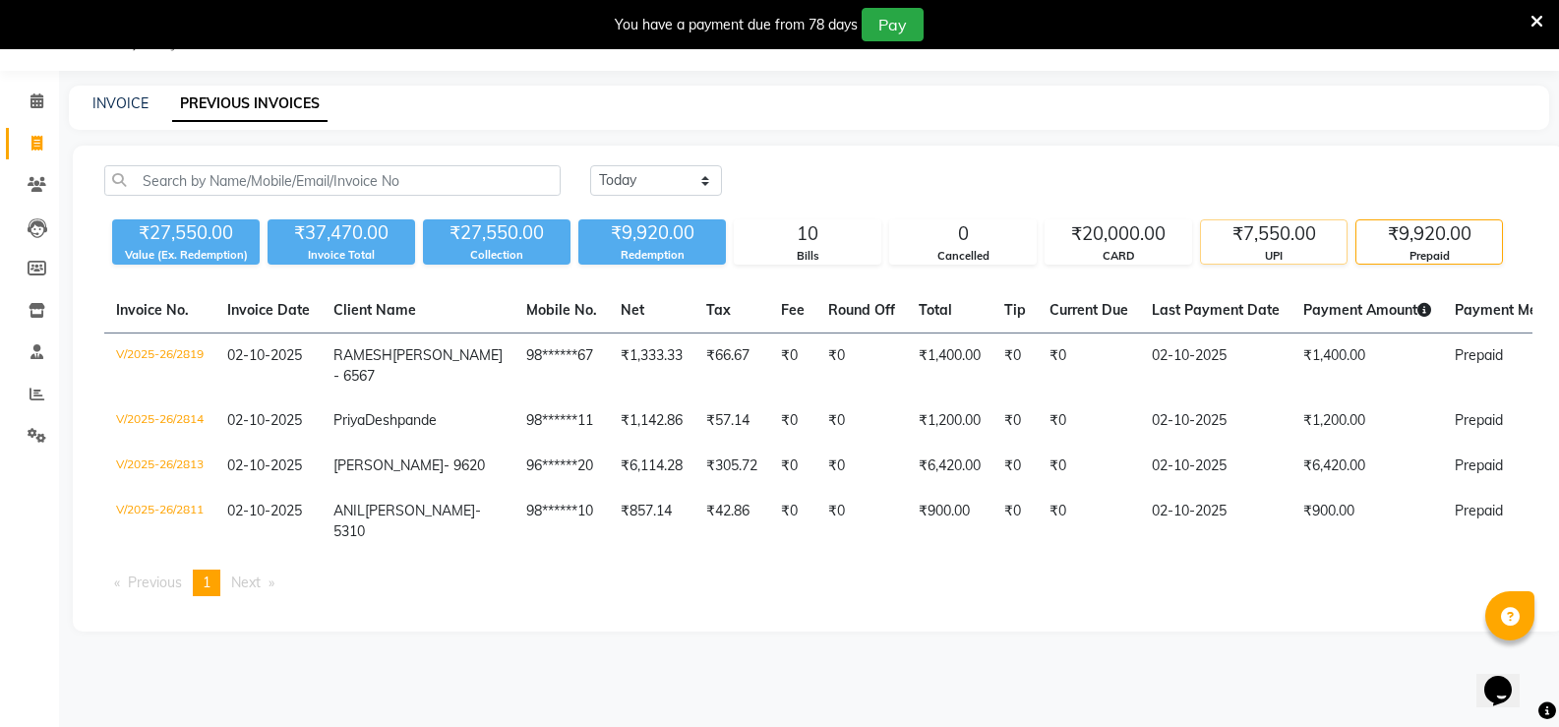
click at [1272, 234] on div "₹7,550.00" at bounding box center [1274, 234] width 146 height 28
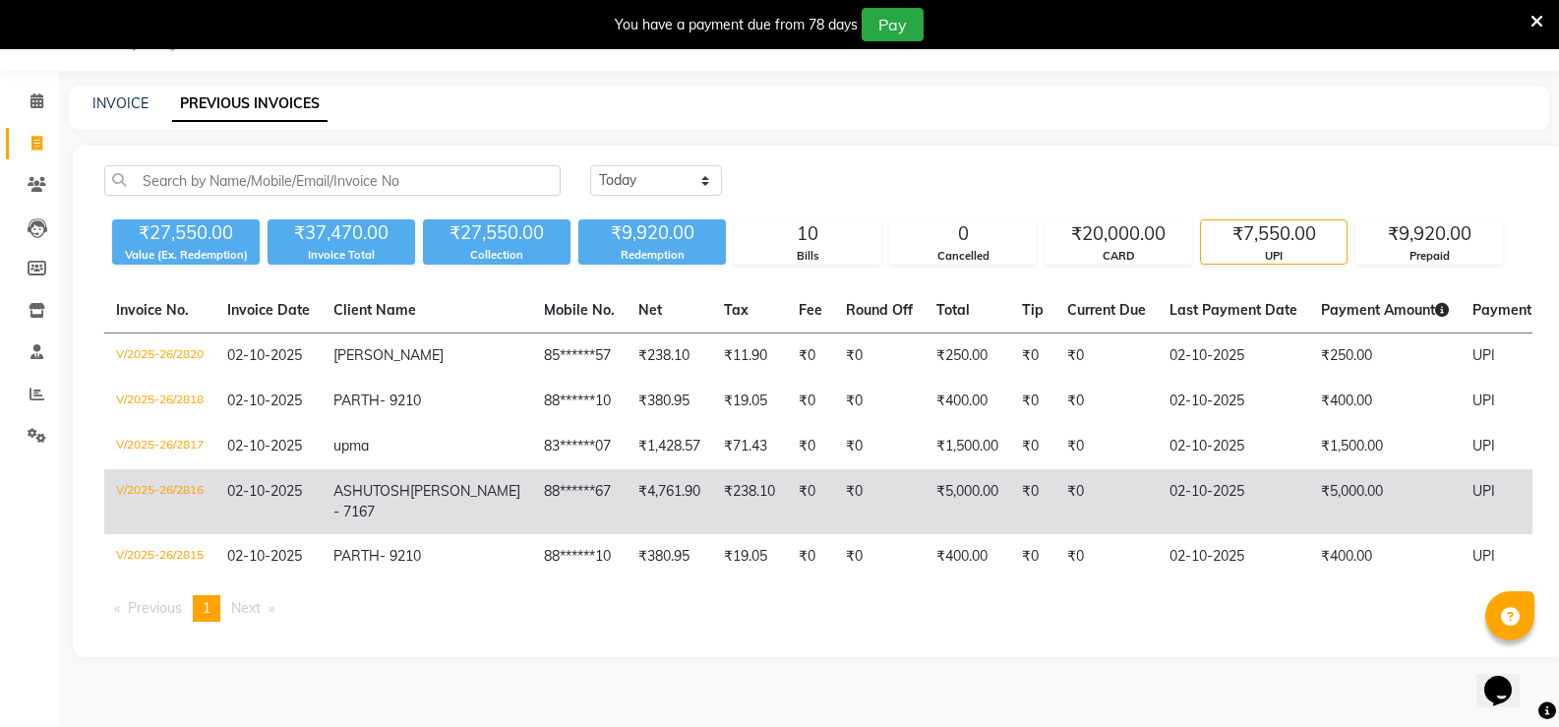
click at [1309, 505] on td "₹5,000.00" at bounding box center [1385, 501] width 152 height 65
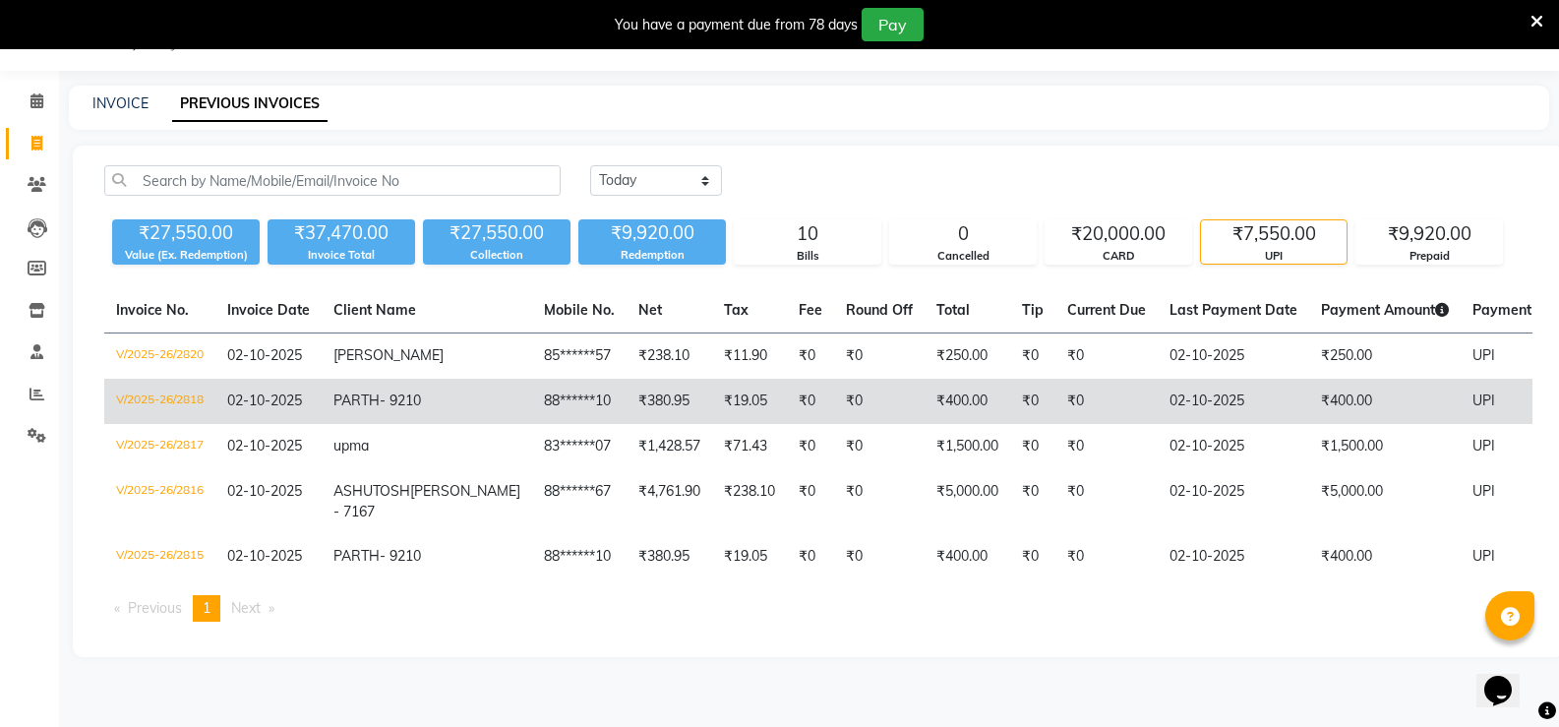
scroll to position [84, 0]
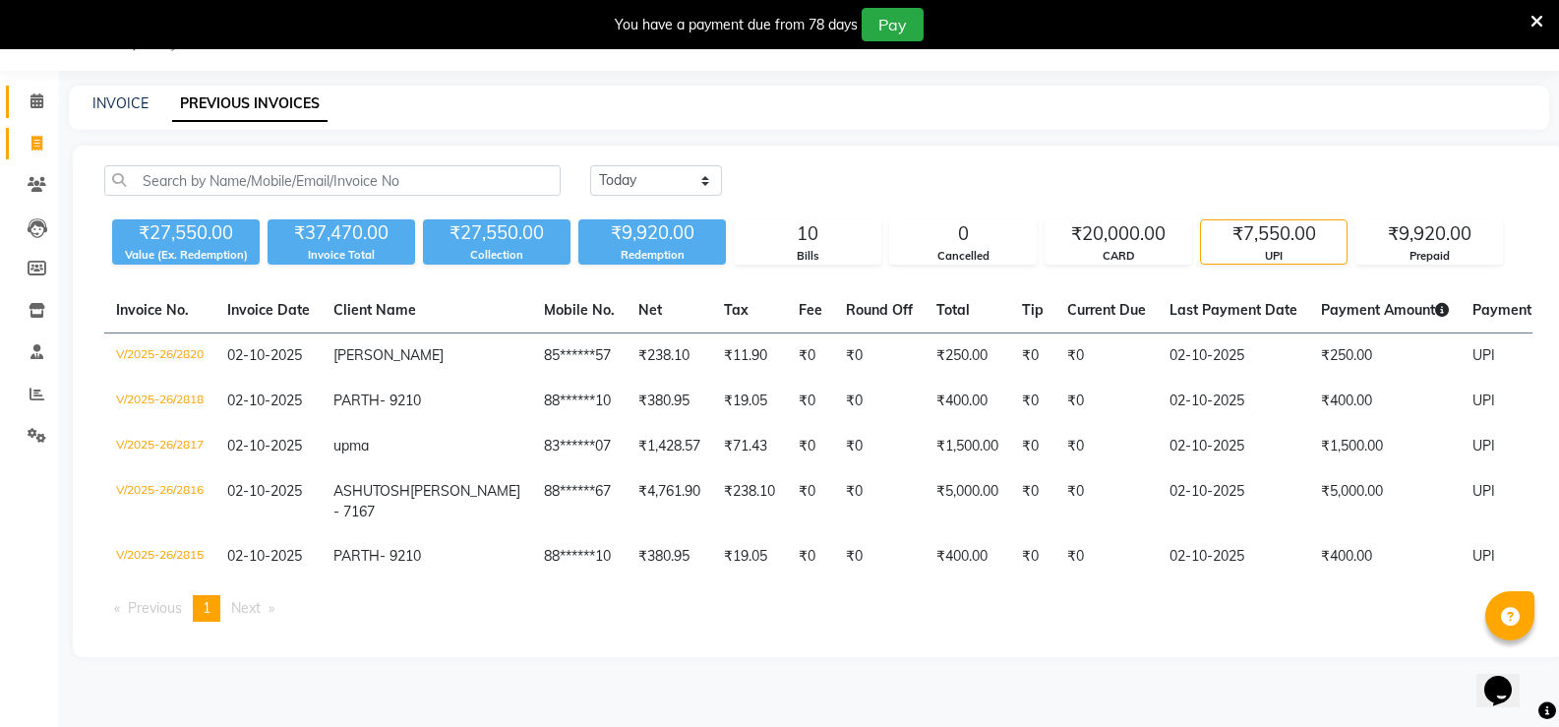
click at [21, 91] on span at bounding box center [37, 102] width 34 height 23
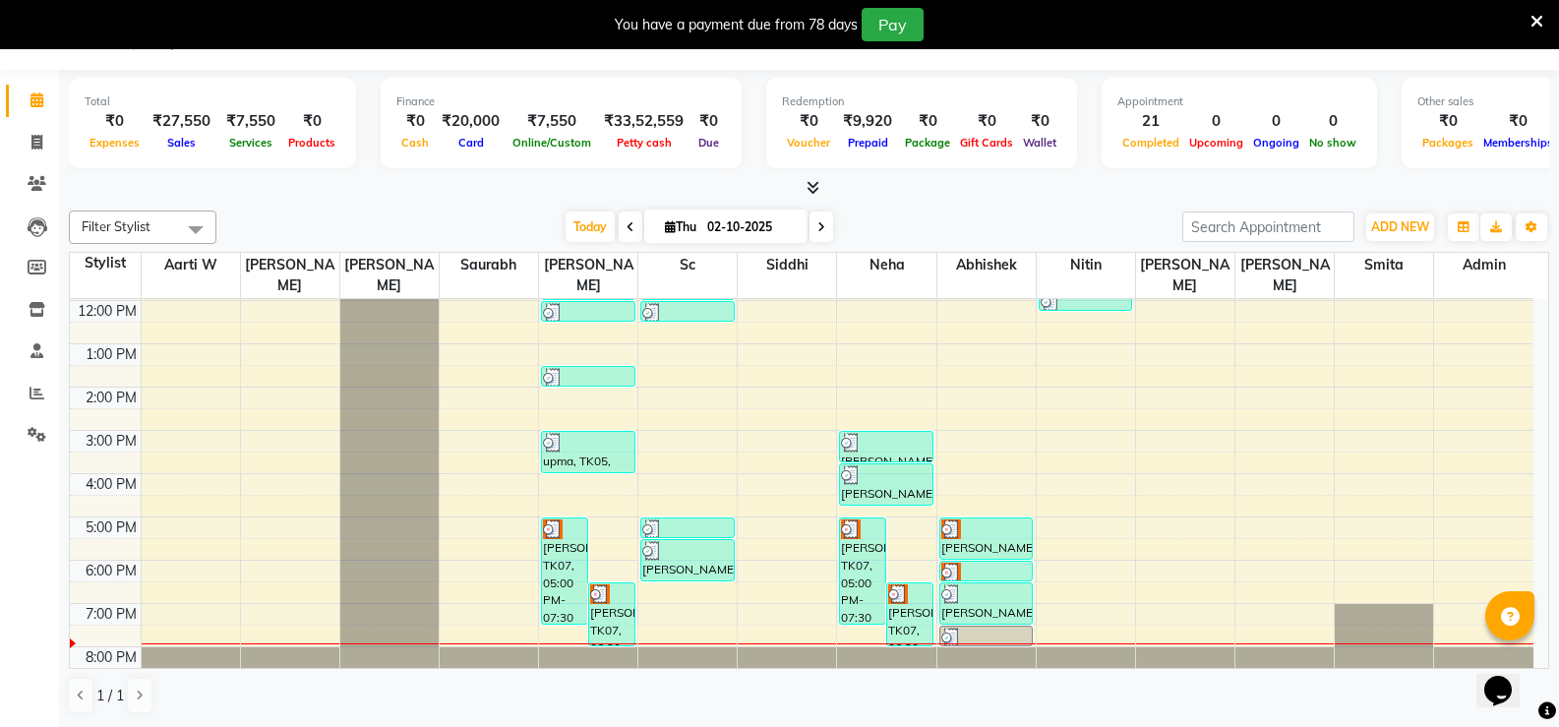
scroll to position [172, 0]
click at [656, 575] on div "8:00 AM 9:00 AM 10:00 AM 11:00 AM 12:00 PM 1:00 PM 2:00 PM 3:00 PM 4:00 PM 5:00…" at bounding box center [802, 408] width 1464 height 562
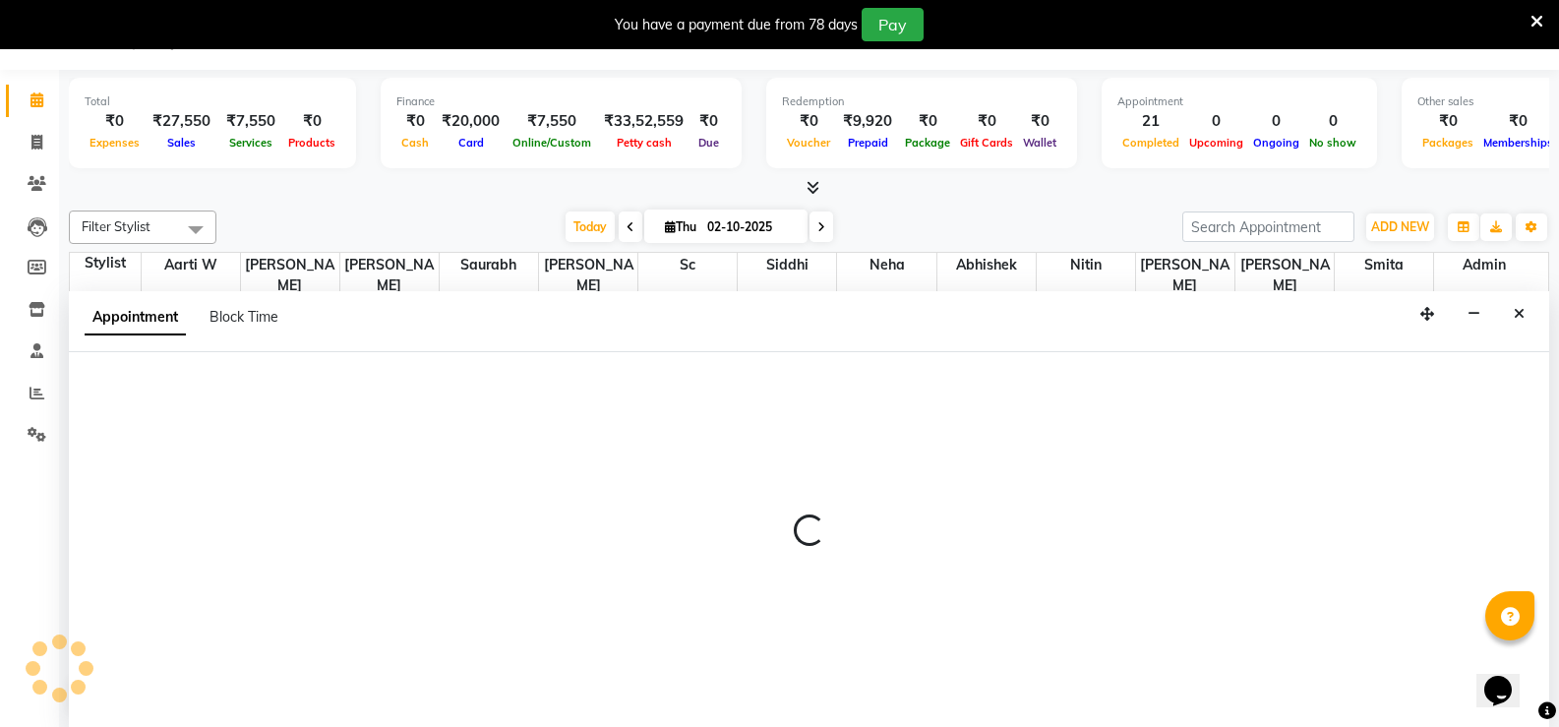
select select "49041"
select select "1110"
select select "tentative"
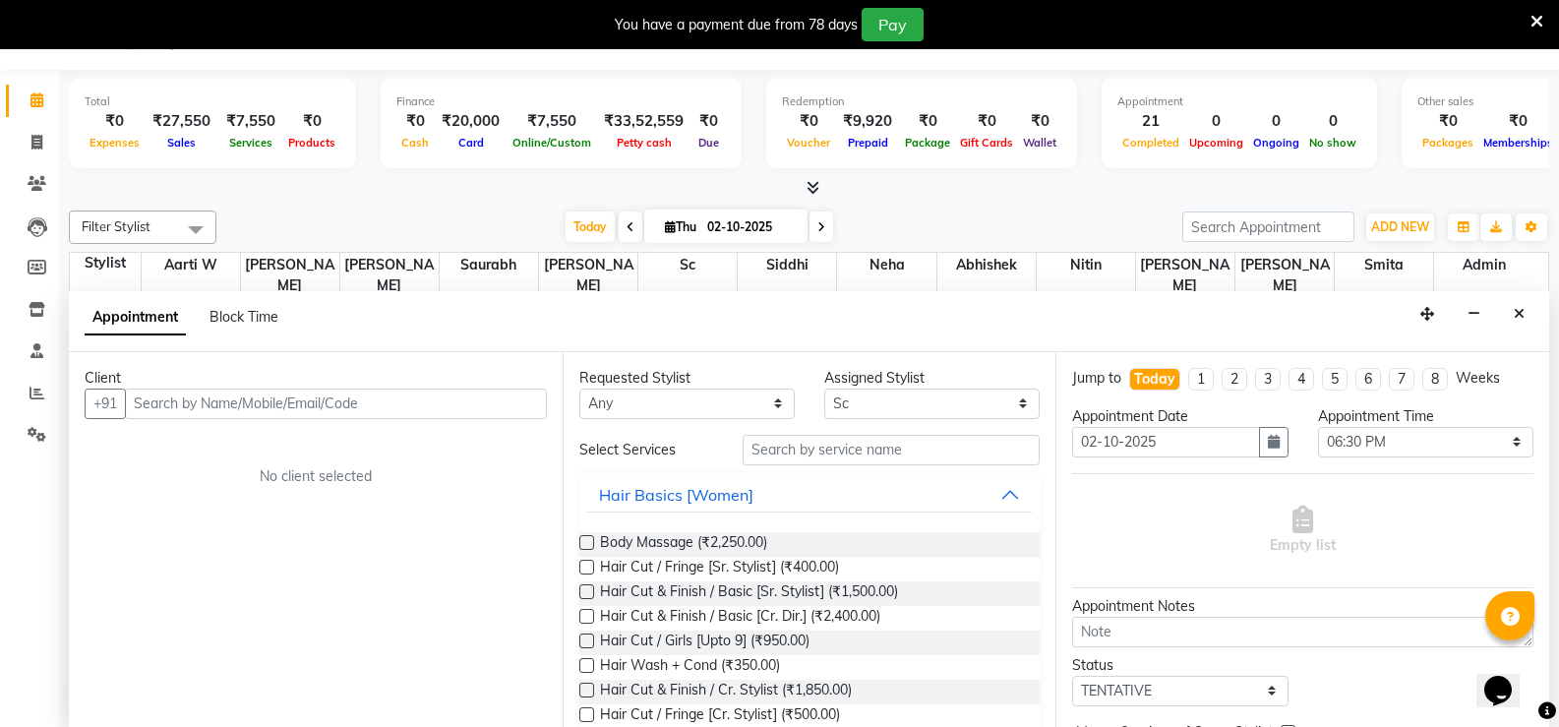
click at [278, 405] on input "text" at bounding box center [336, 404] width 422 height 30
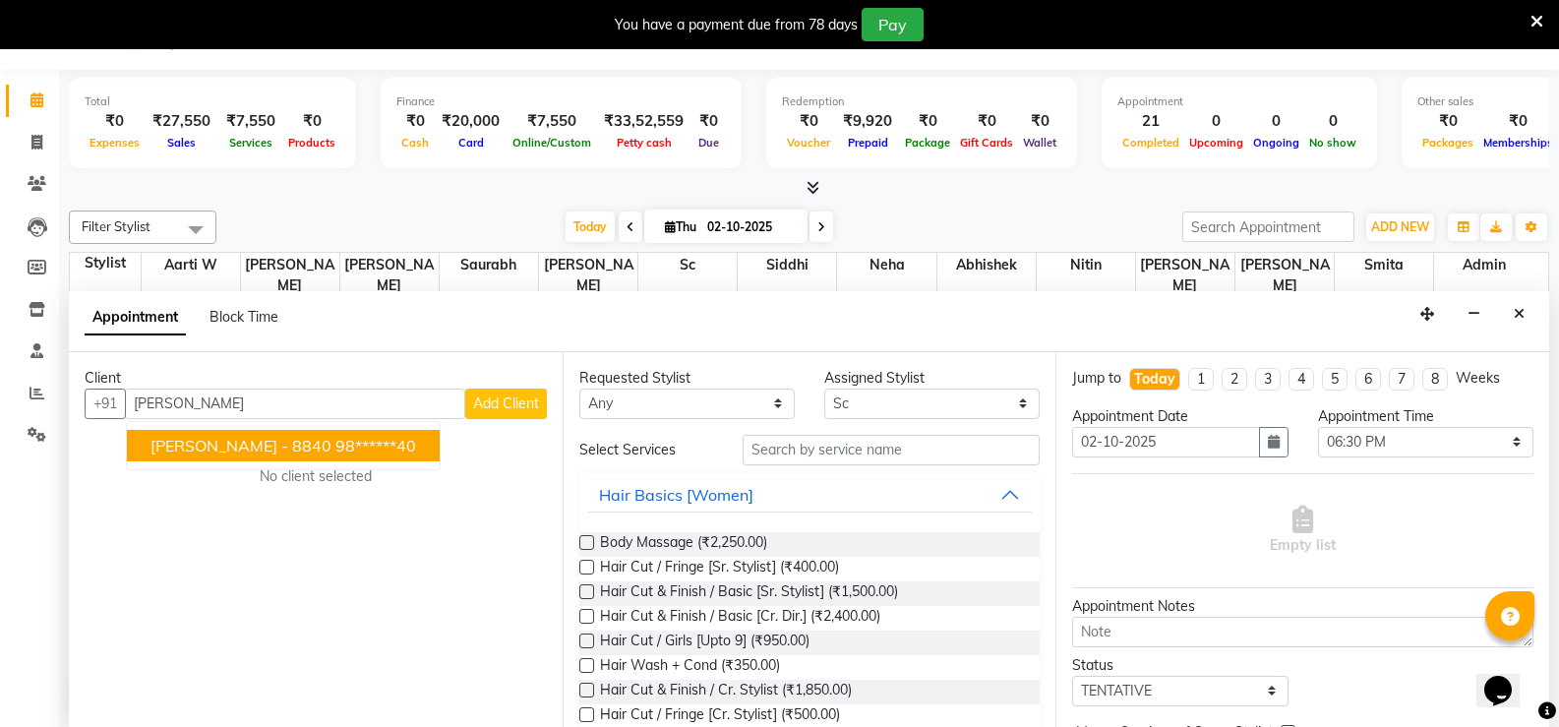
click at [265, 453] on span "[PERSON_NAME] - 8840" at bounding box center [241, 446] width 181 height 20
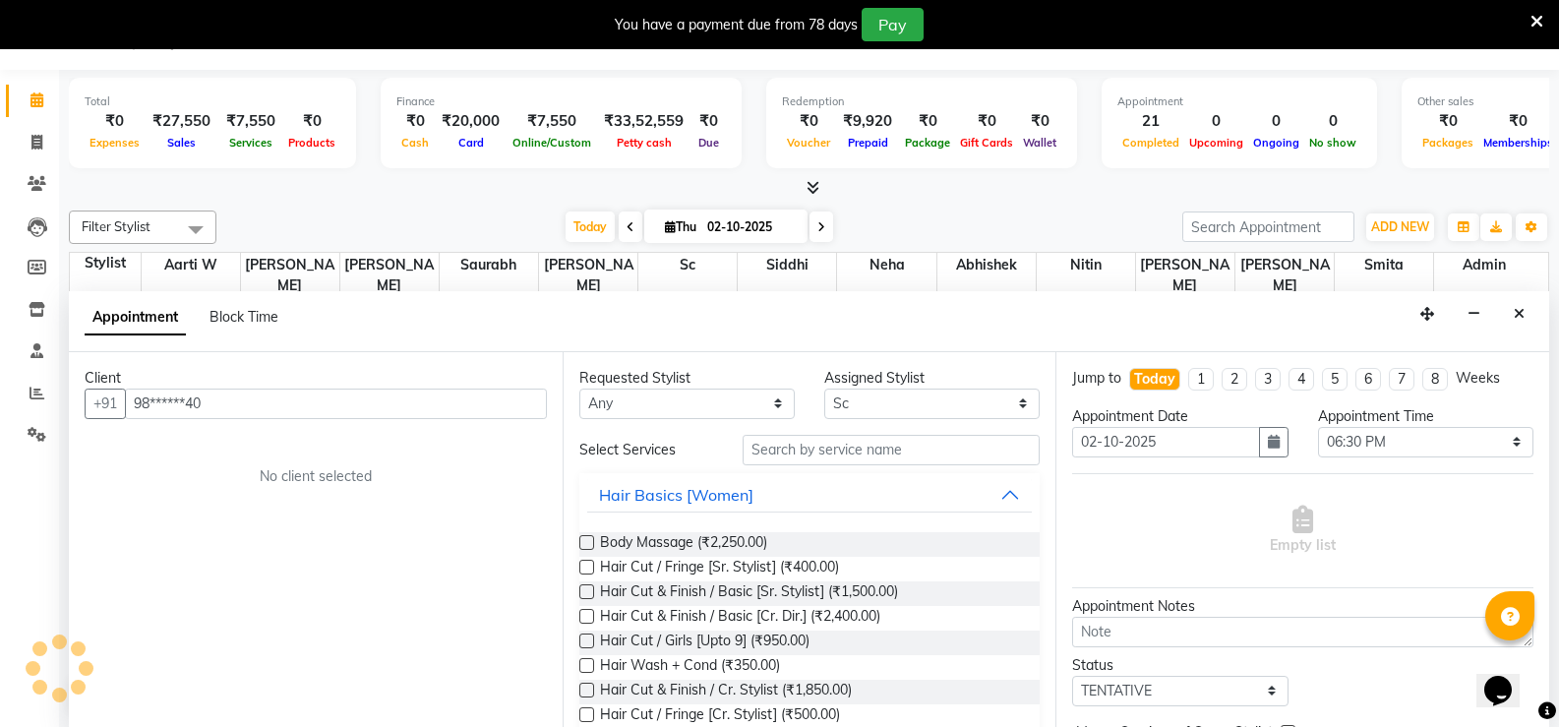
type input "98******40"
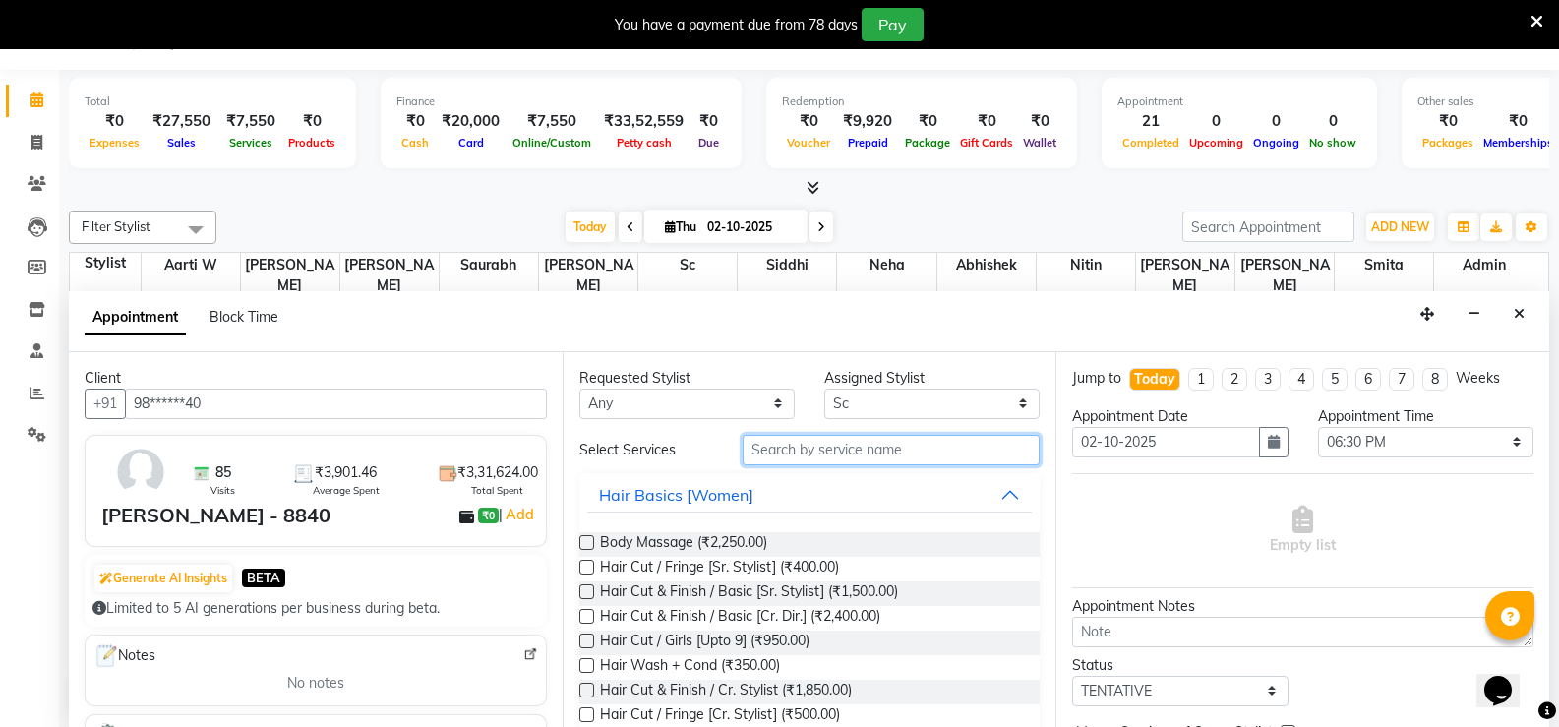
click at [809, 445] on input "text" at bounding box center [891, 450] width 297 height 30
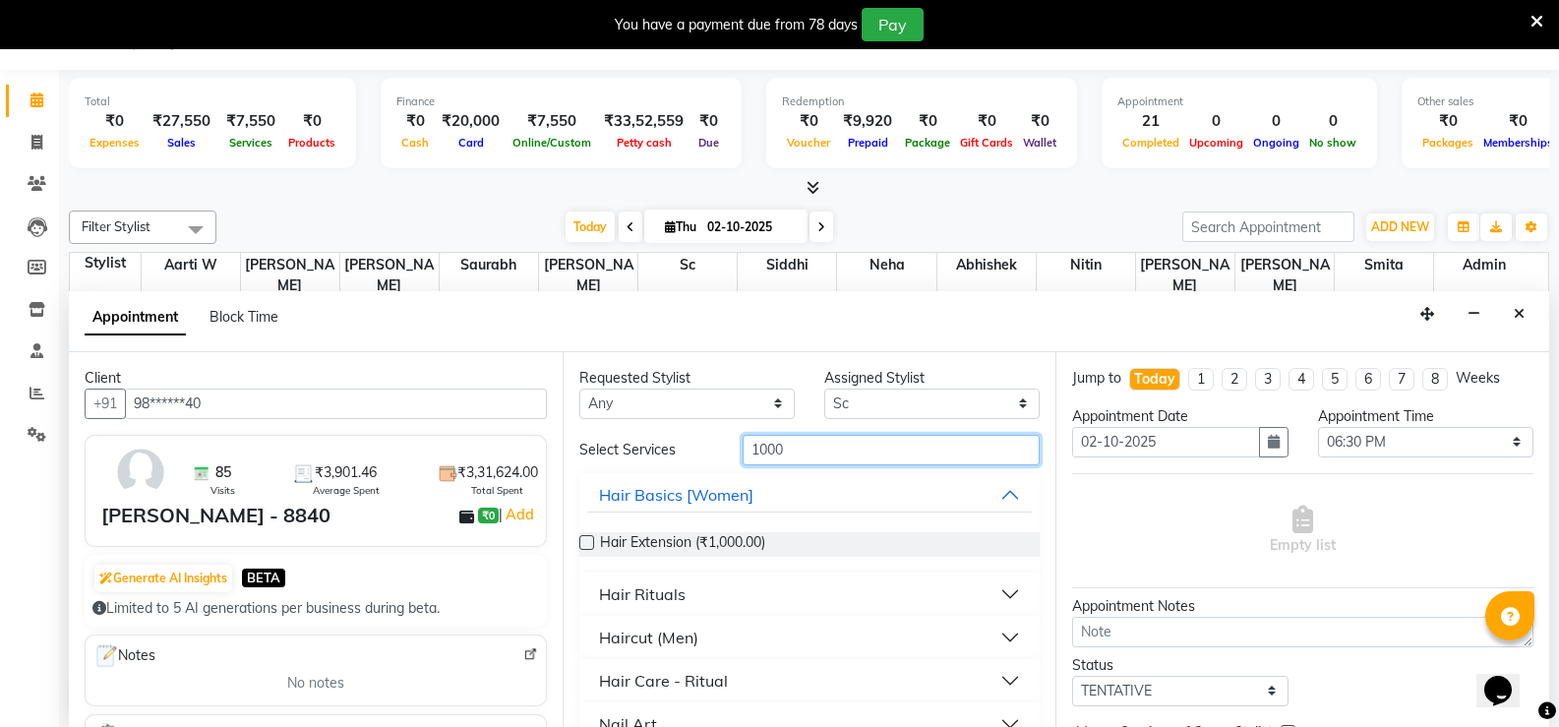
type input "1000"
drag, startPoint x: 621, startPoint y: 637, endPoint x: 639, endPoint y: 651, distance: 23.8
click at [624, 639] on div "Haircut (Men)" at bounding box center [648, 638] width 99 height 24
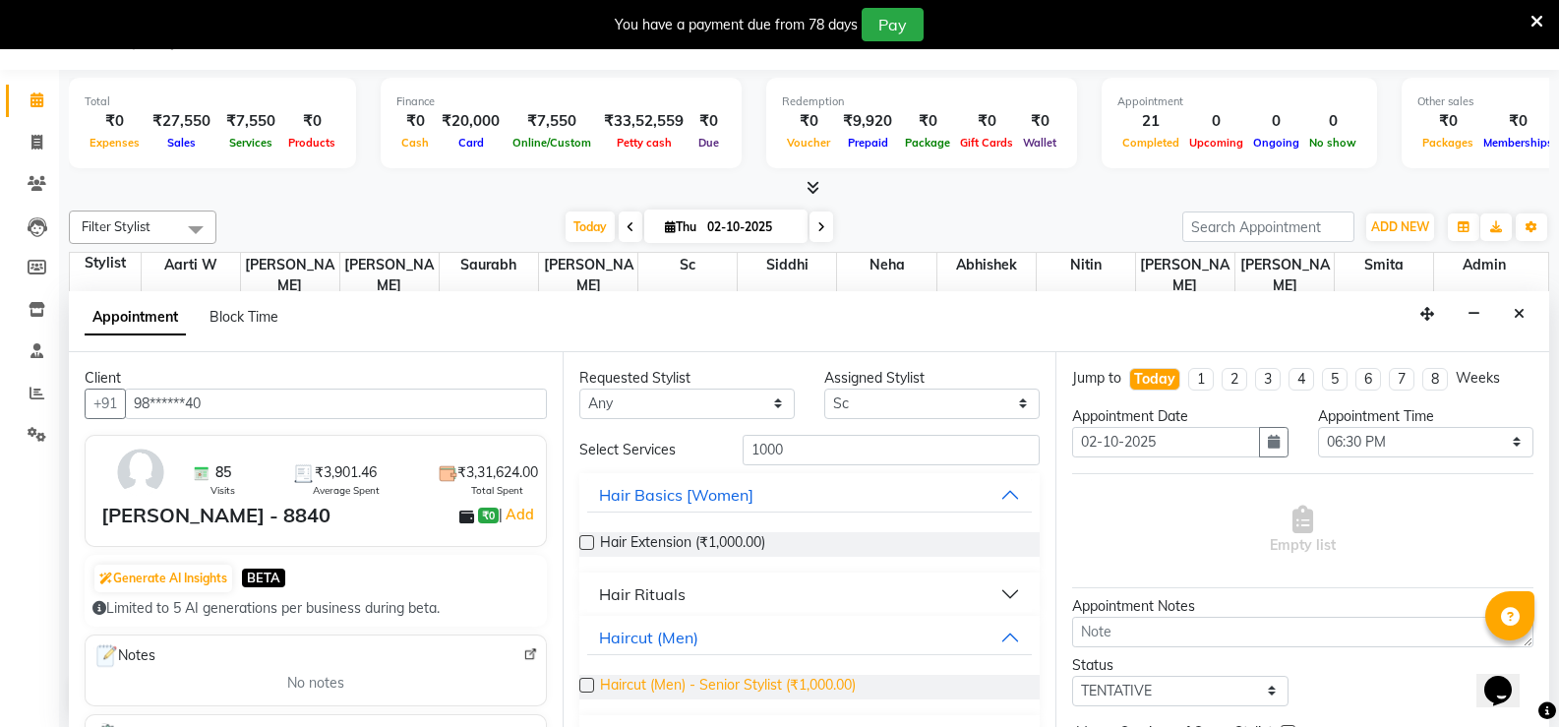
click at [690, 688] on span "Haircut (Men) - Senior Stylist (₹1,000.00)" at bounding box center [728, 687] width 256 height 25
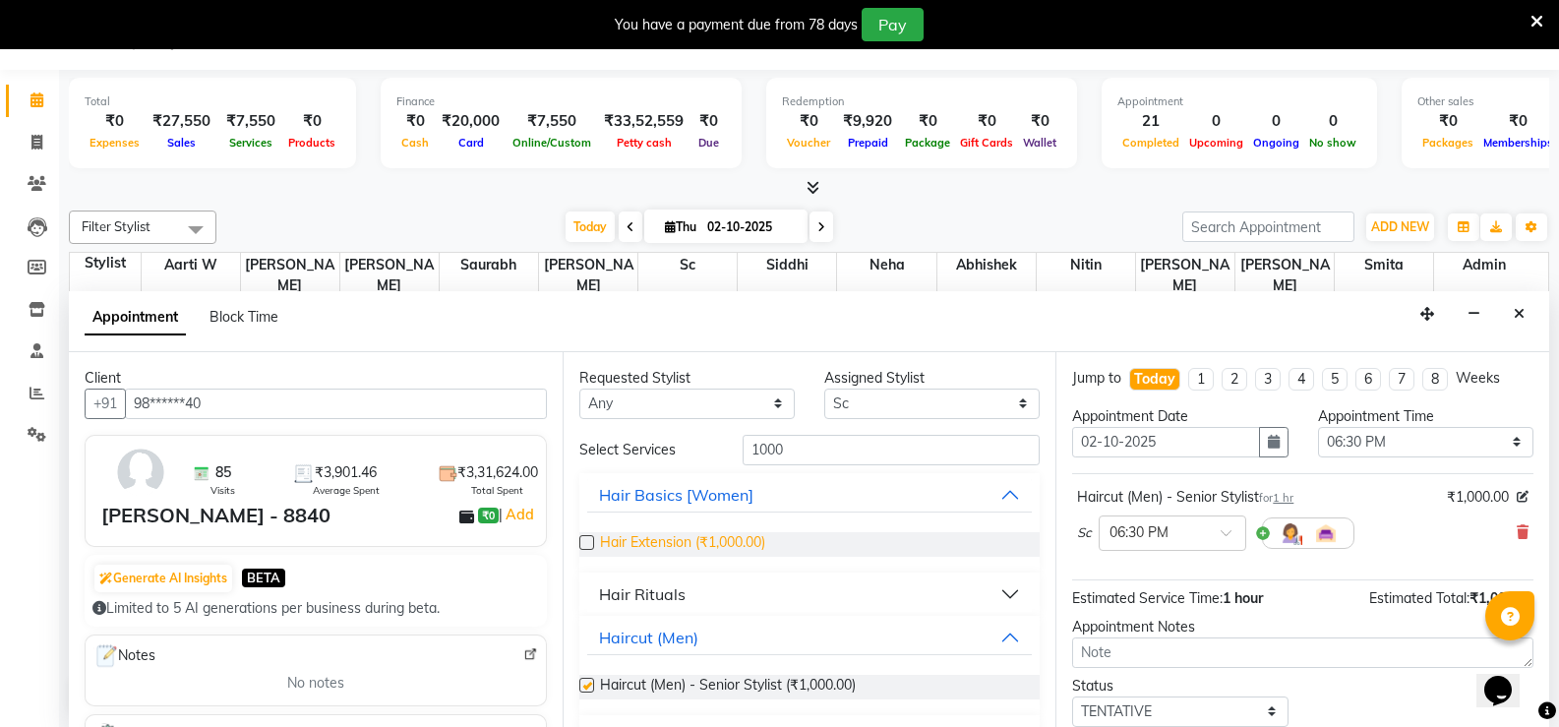
checkbox input "false"
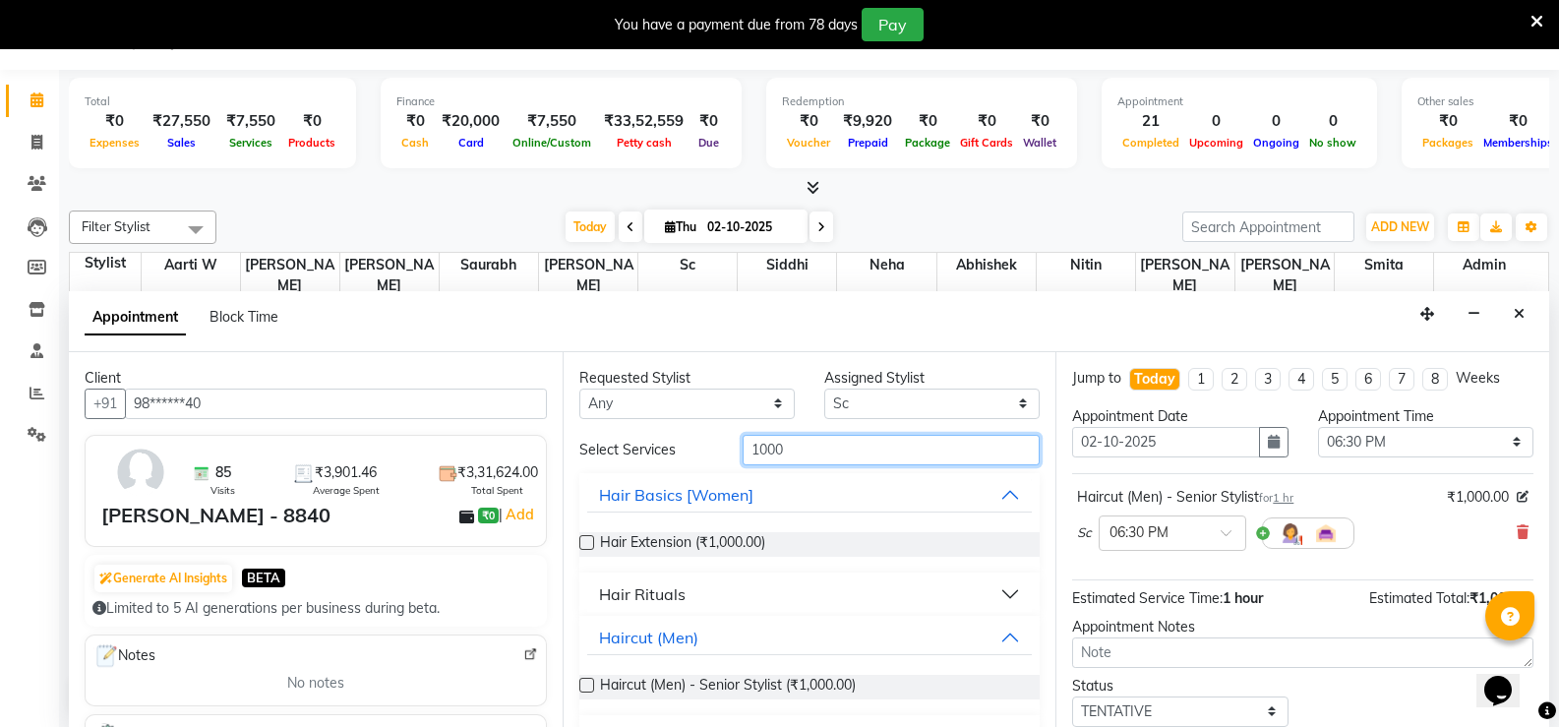
click at [764, 443] on input "1000" at bounding box center [891, 450] width 297 height 30
type input "mo"
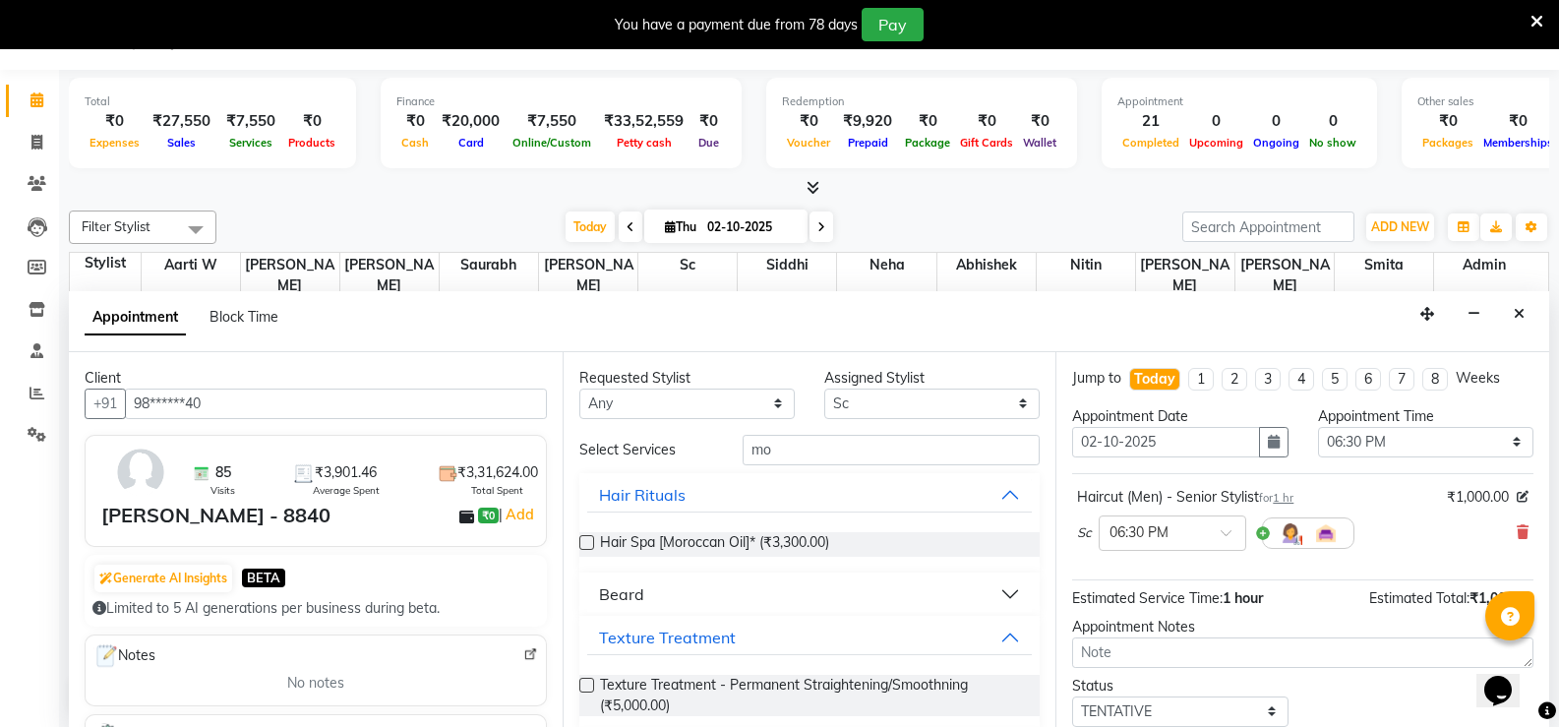
click at [626, 580] on button "Beard" at bounding box center [810, 594] width 446 height 35
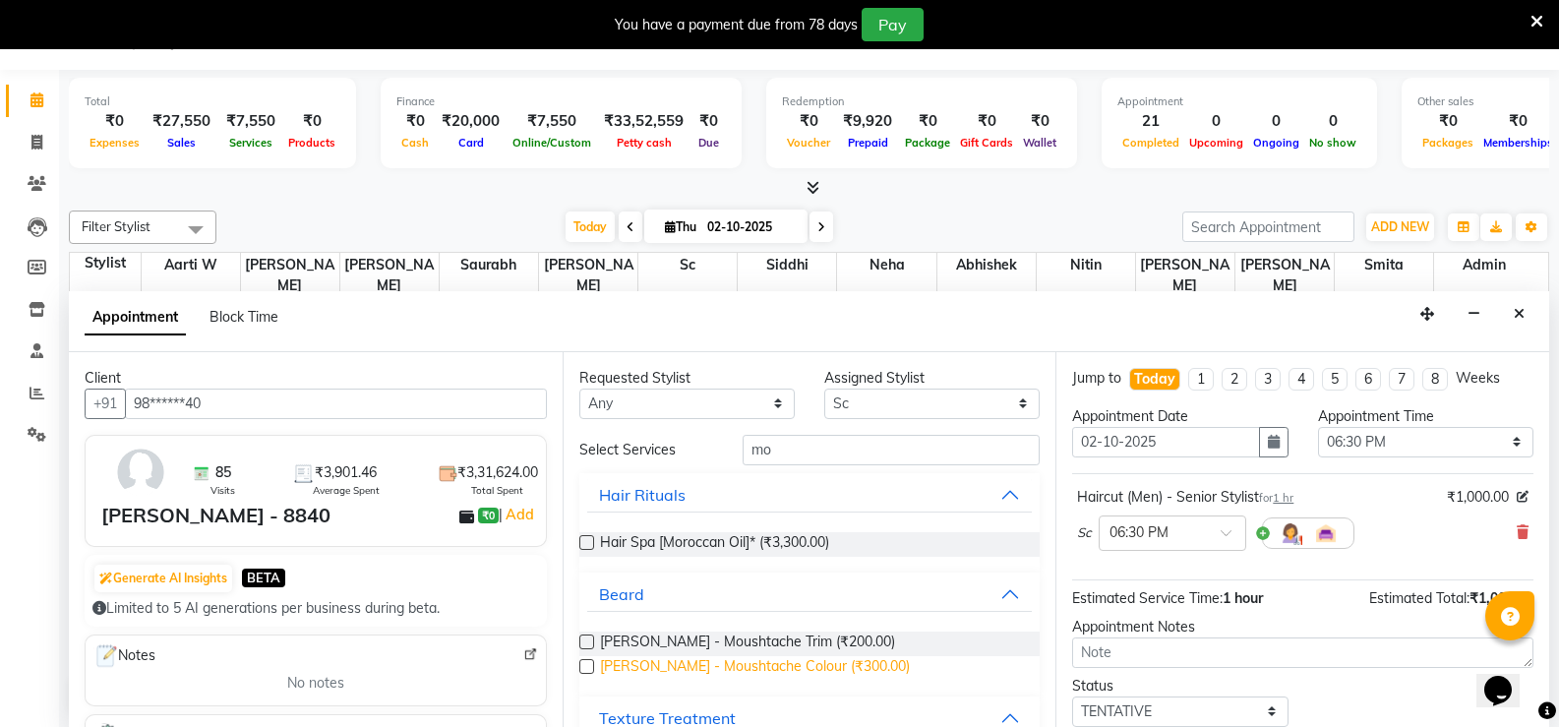
click at [693, 669] on span "[PERSON_NAME] - Moushtache Colour (₹300.00)" at bounding box center [755, 668] width 310 height 25
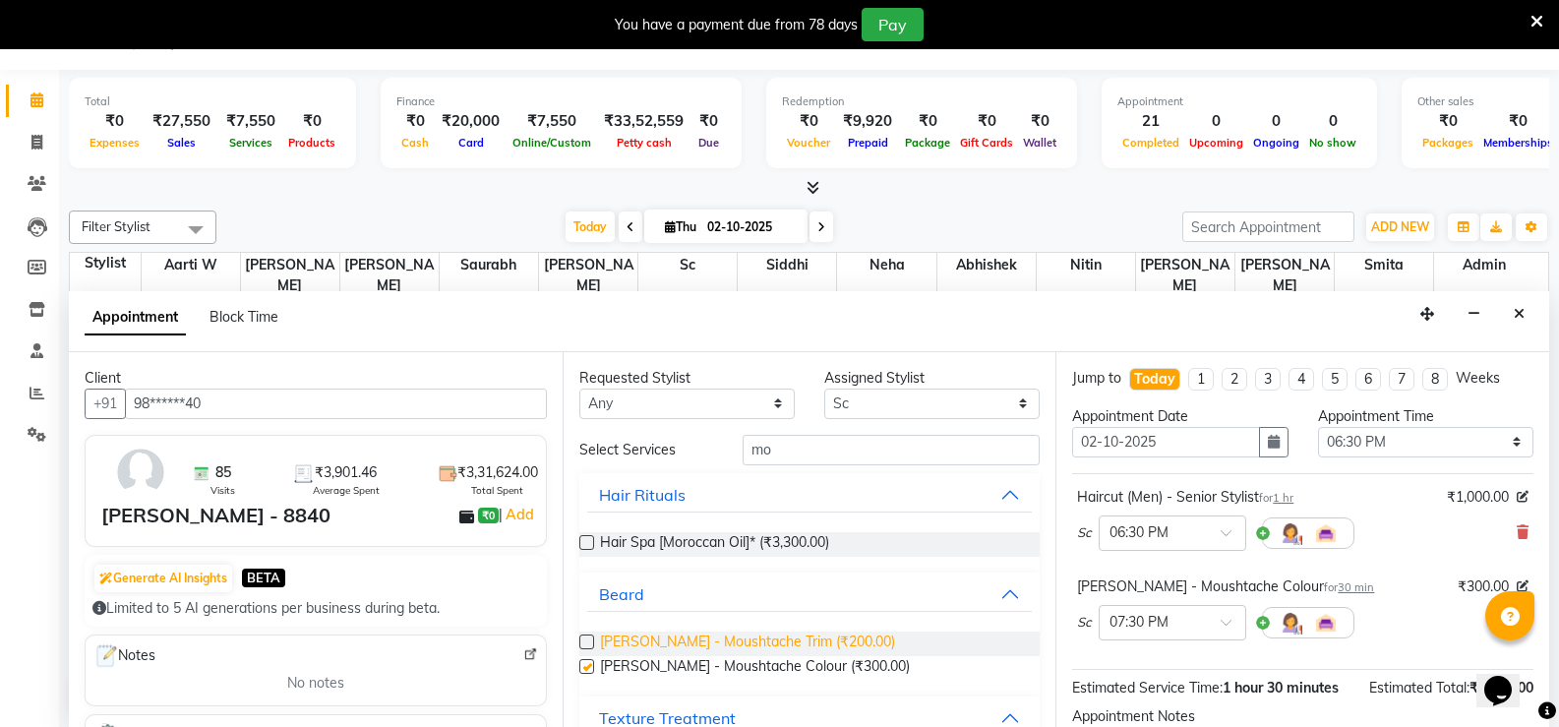
checkbox input "false"
click at [693, 639] on span "[PERSON_NAME] - Moushtache Trim (₹200.00)" at bounding box center [747, 644] width 295 height 25
checkbox input "false"
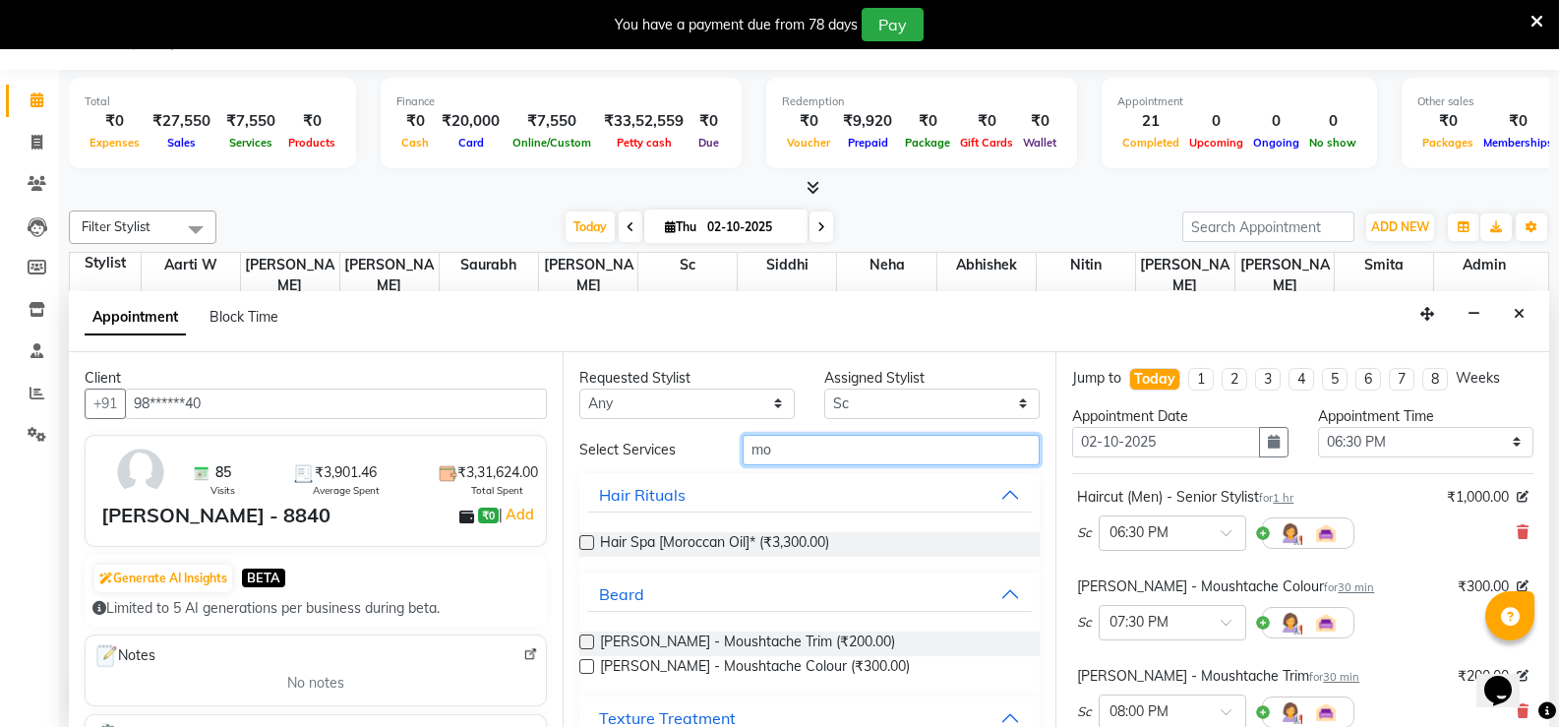
click at [751, 447] on input "mo" at bounding box center [891, 450] width 297 height 30
click at [751, 448] on input "mo" at bounding box center [891, 450] width 297 height 30
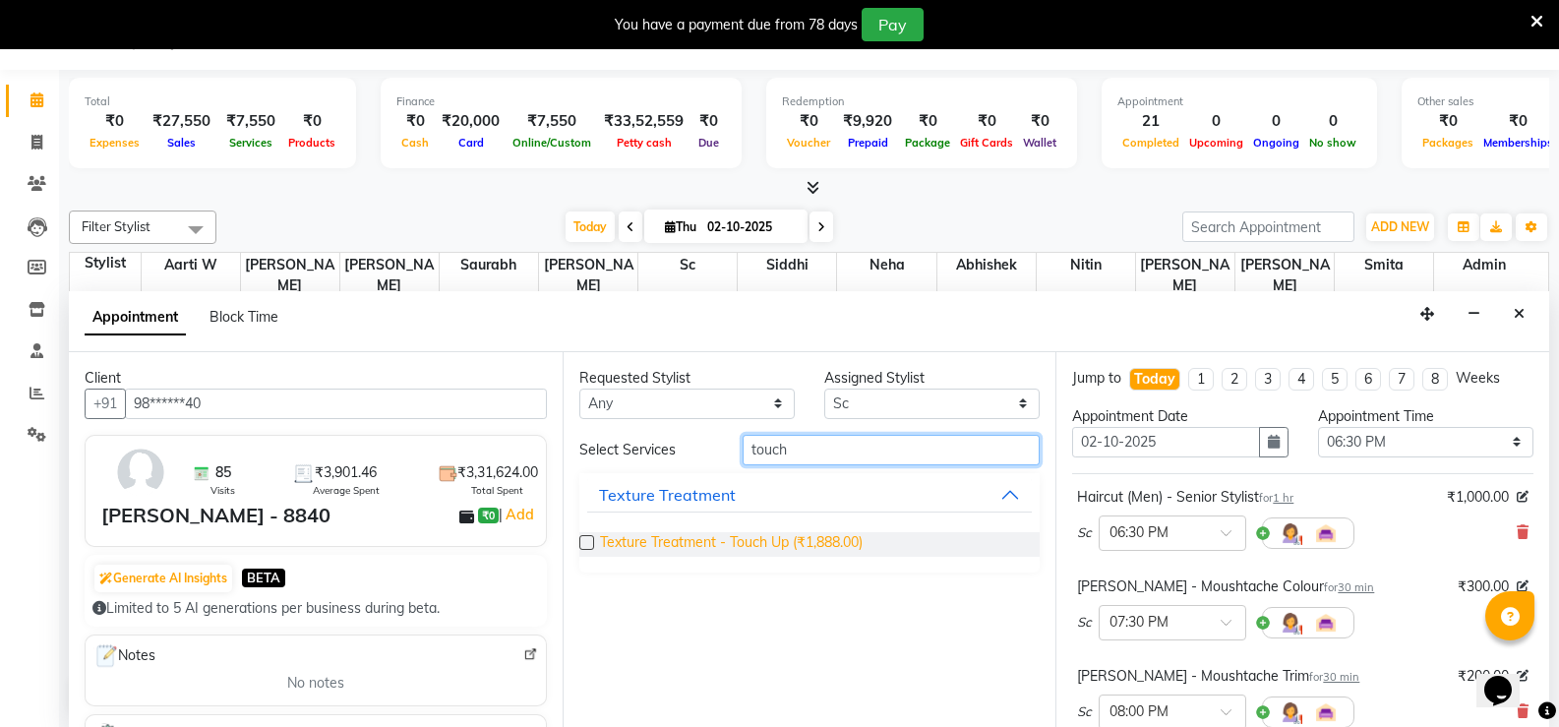
type input "touch"
click at [749, 551] on span "Texture Treatment - Touch Up (₹1,888.00)" at bounding box center [731, 544] width 263 height 25
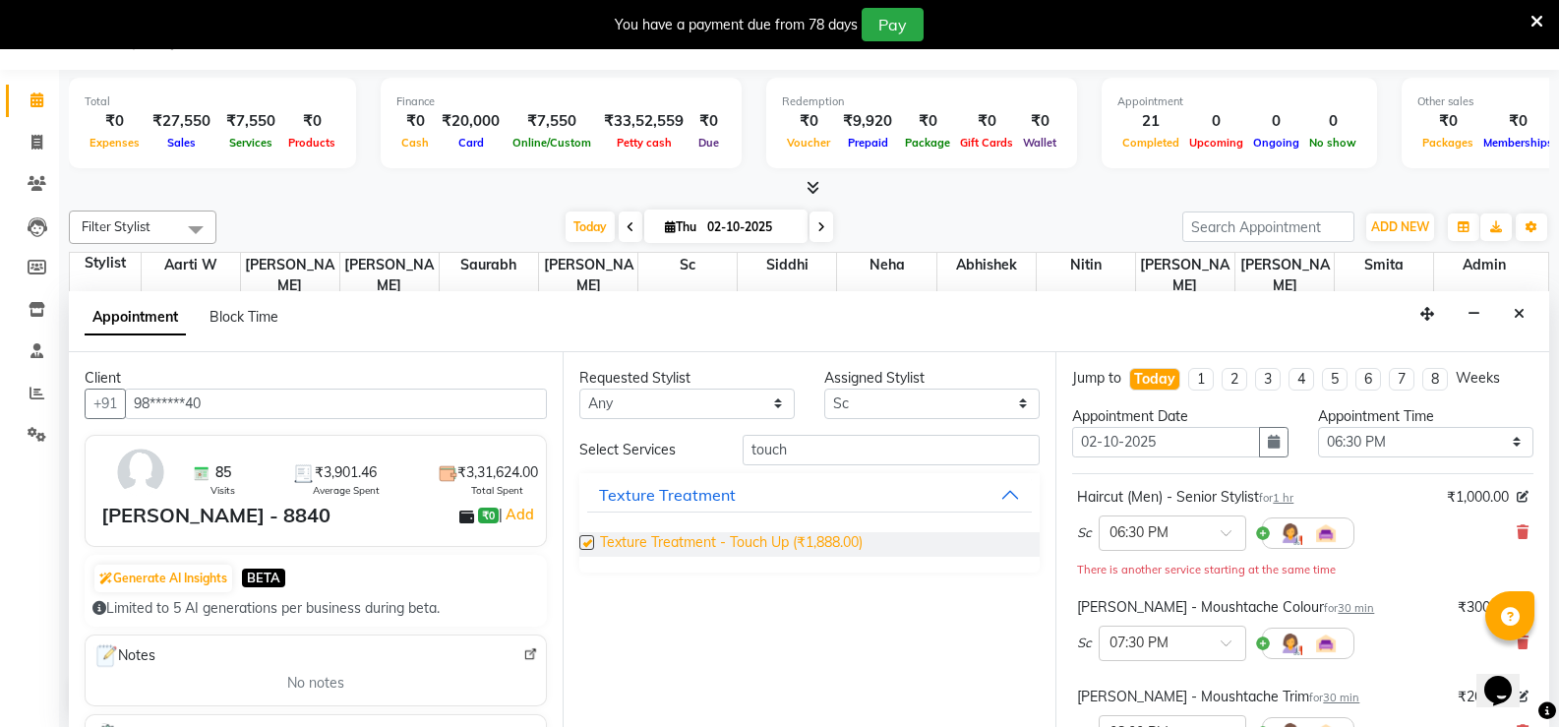
checkbox input "false"
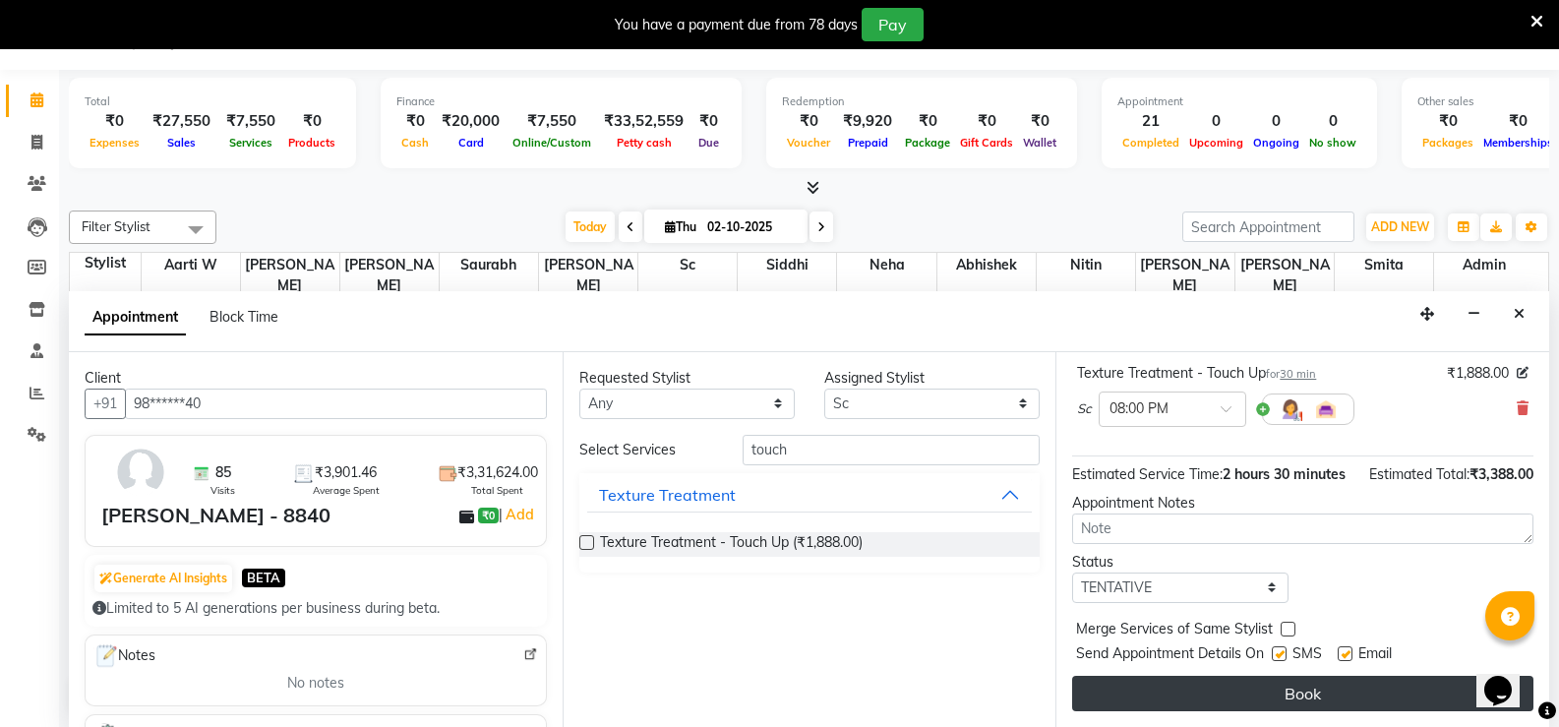
scroll to position [434, 0]
click at [1276, 699] on button "Book" at bounding box center [1302, 693] width 461 height 35
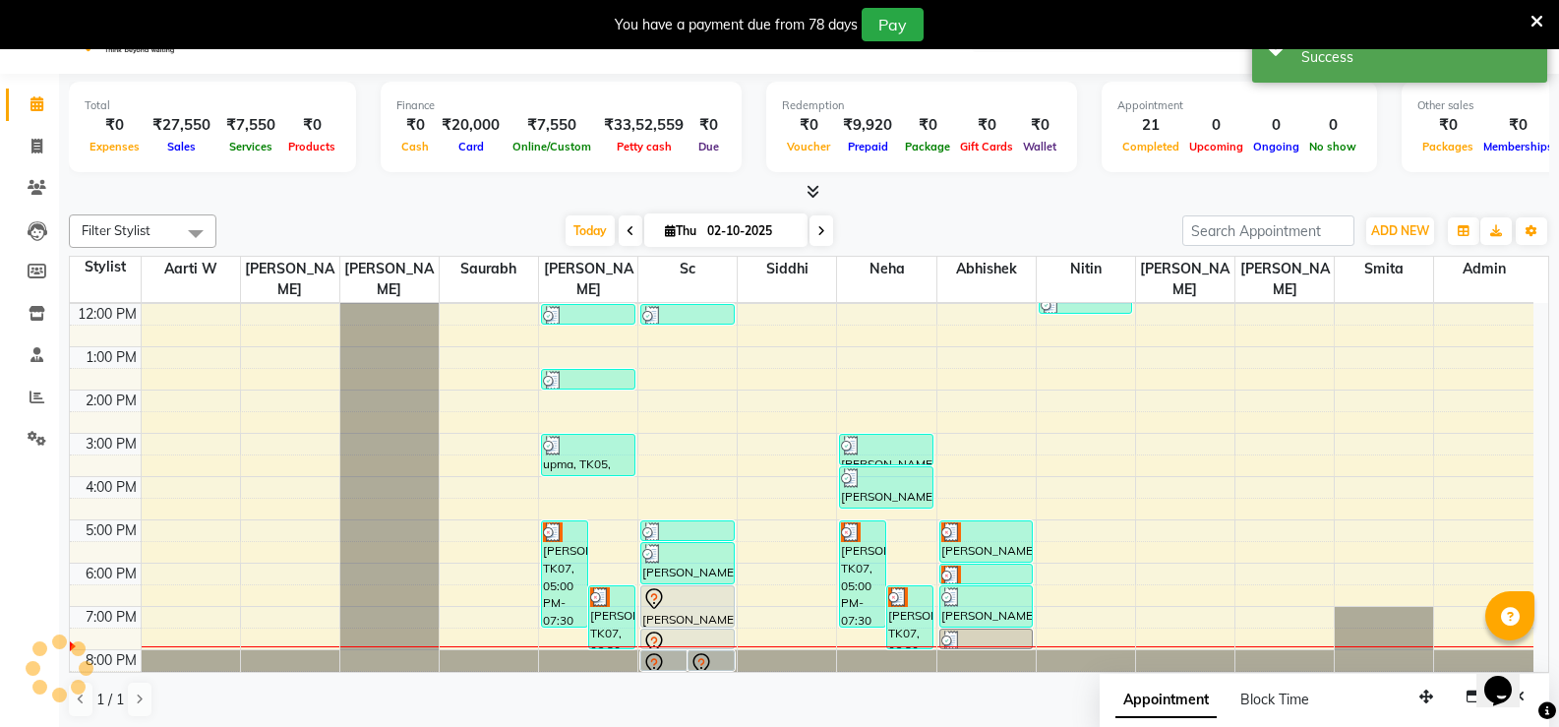
scroll to position [0, 0]
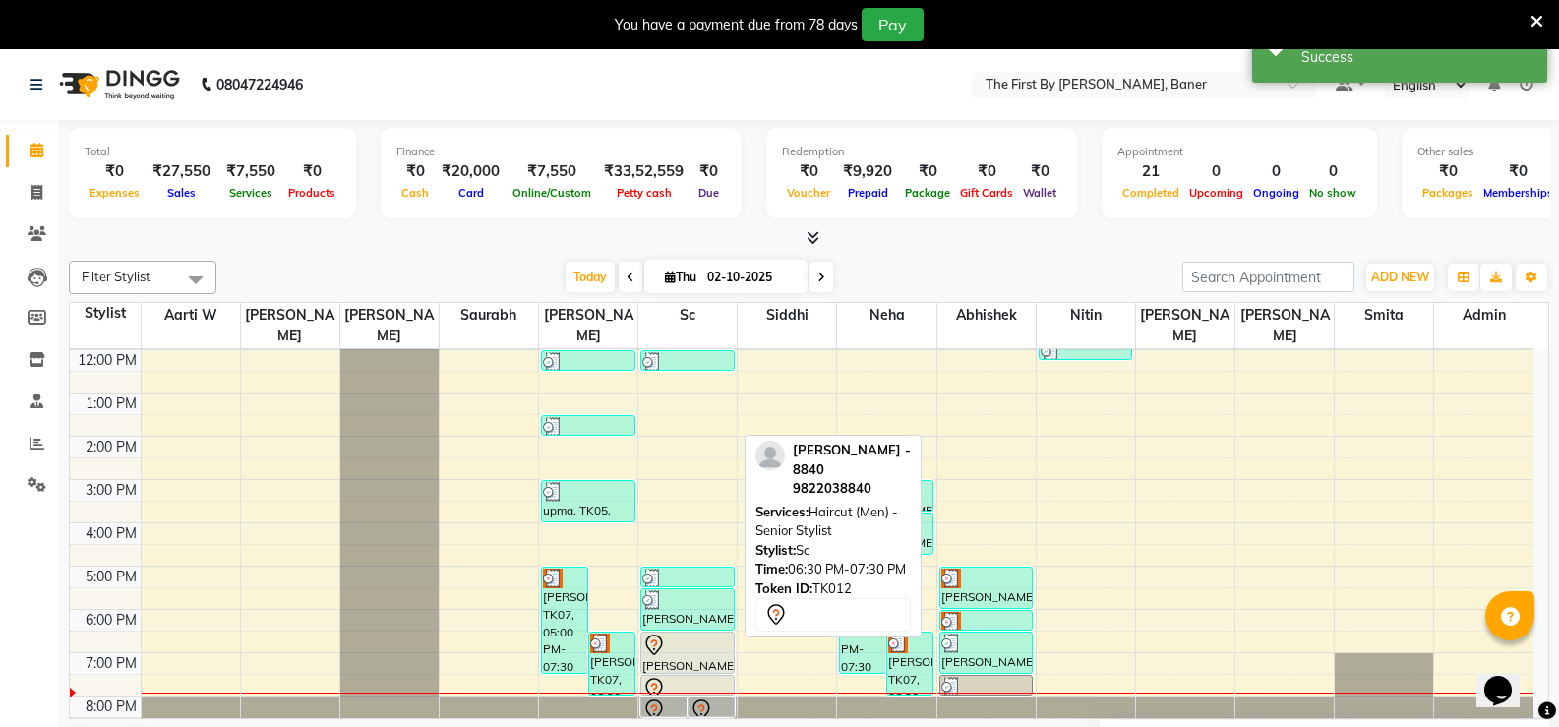
click at [662, 640] on div "[PERSON_NAME] - 8840, TK12, 06:30 PM-07:30 PM, Haircut (Men) - Senior Stylist" at bounding box center [687, 653] width 92 height 40
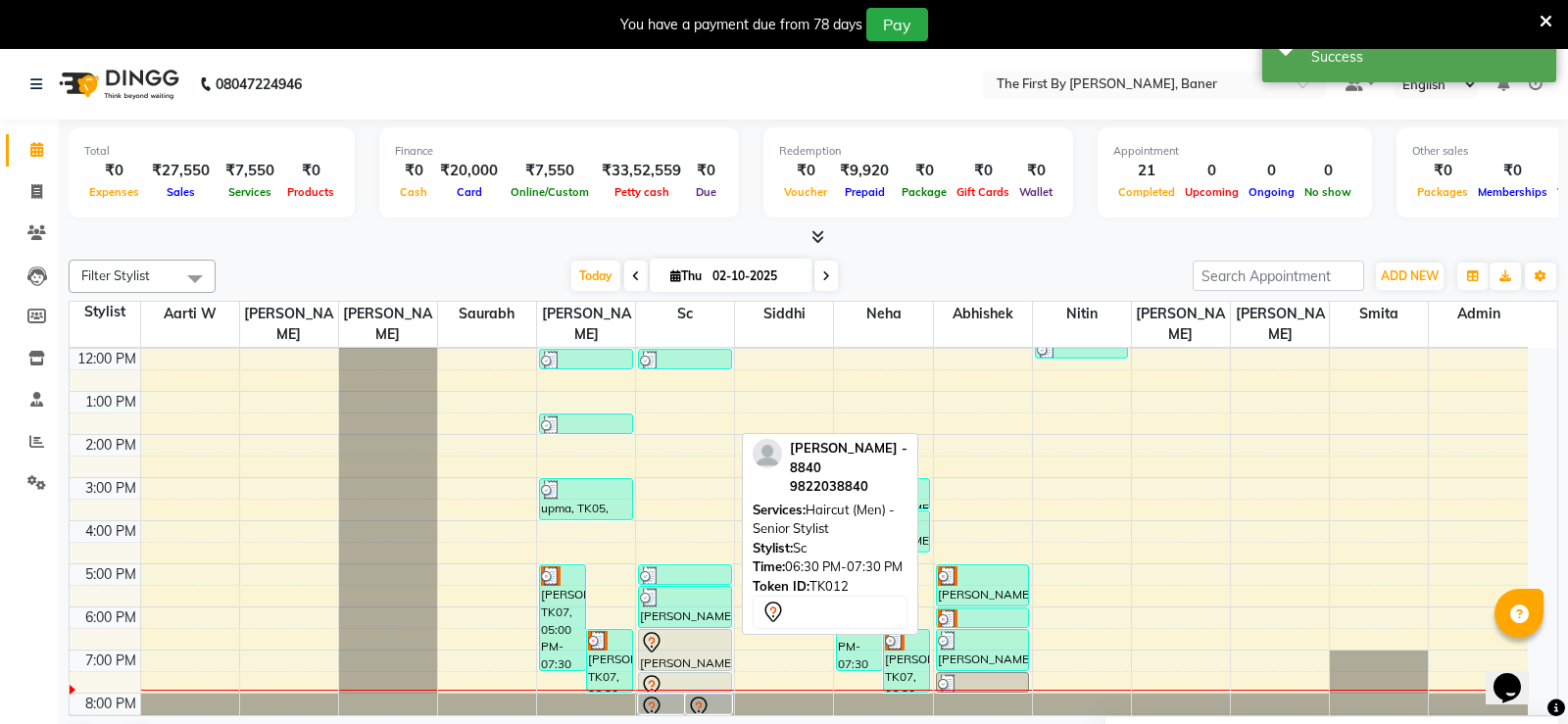
select select "7"
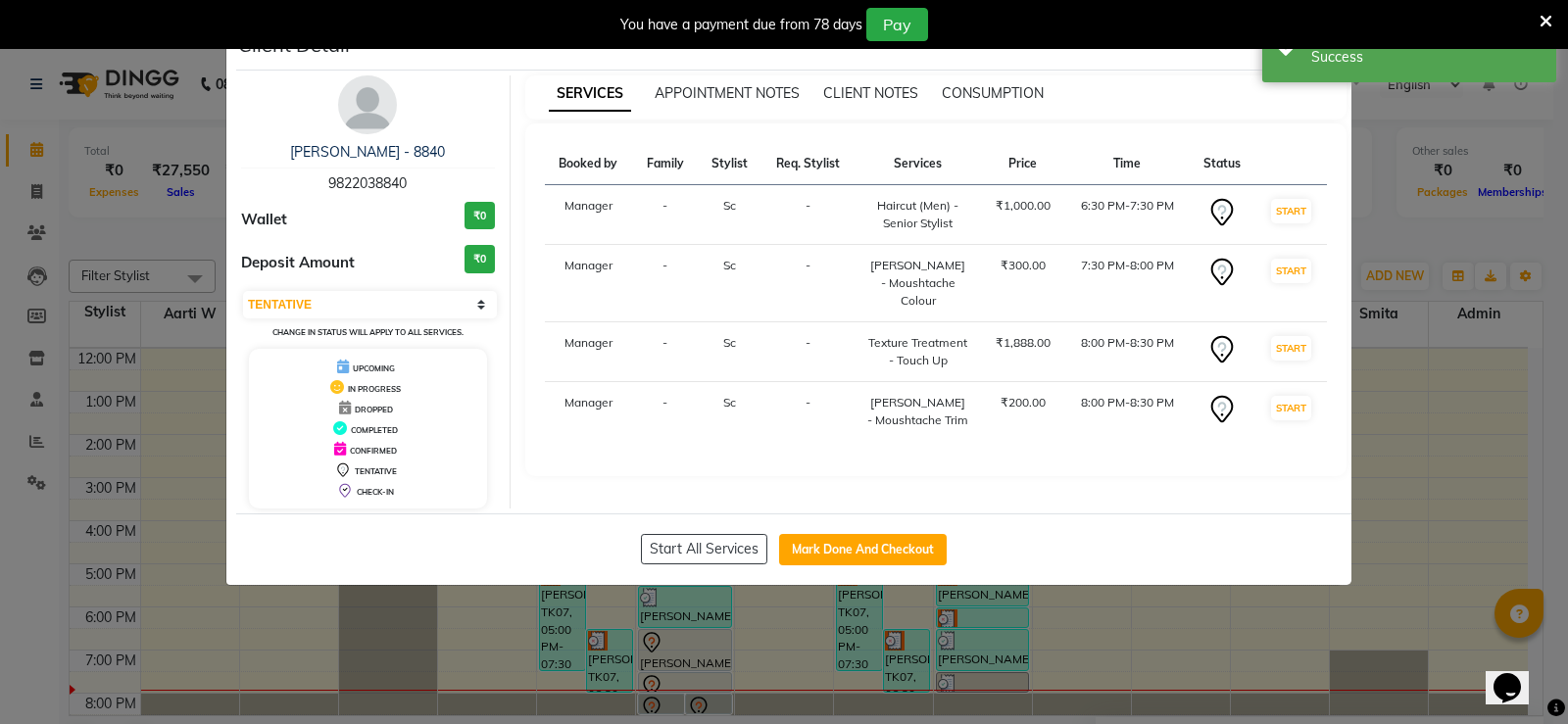
click at [878, 570] on div "Start All Services Mark Done And Checkout" at bounding box center [794, 550] width 1116 height 72
click at [889, 565] on button "Mark Done And Checkout" at bounding box center [863, 549] width 167 height 31
select select "service"
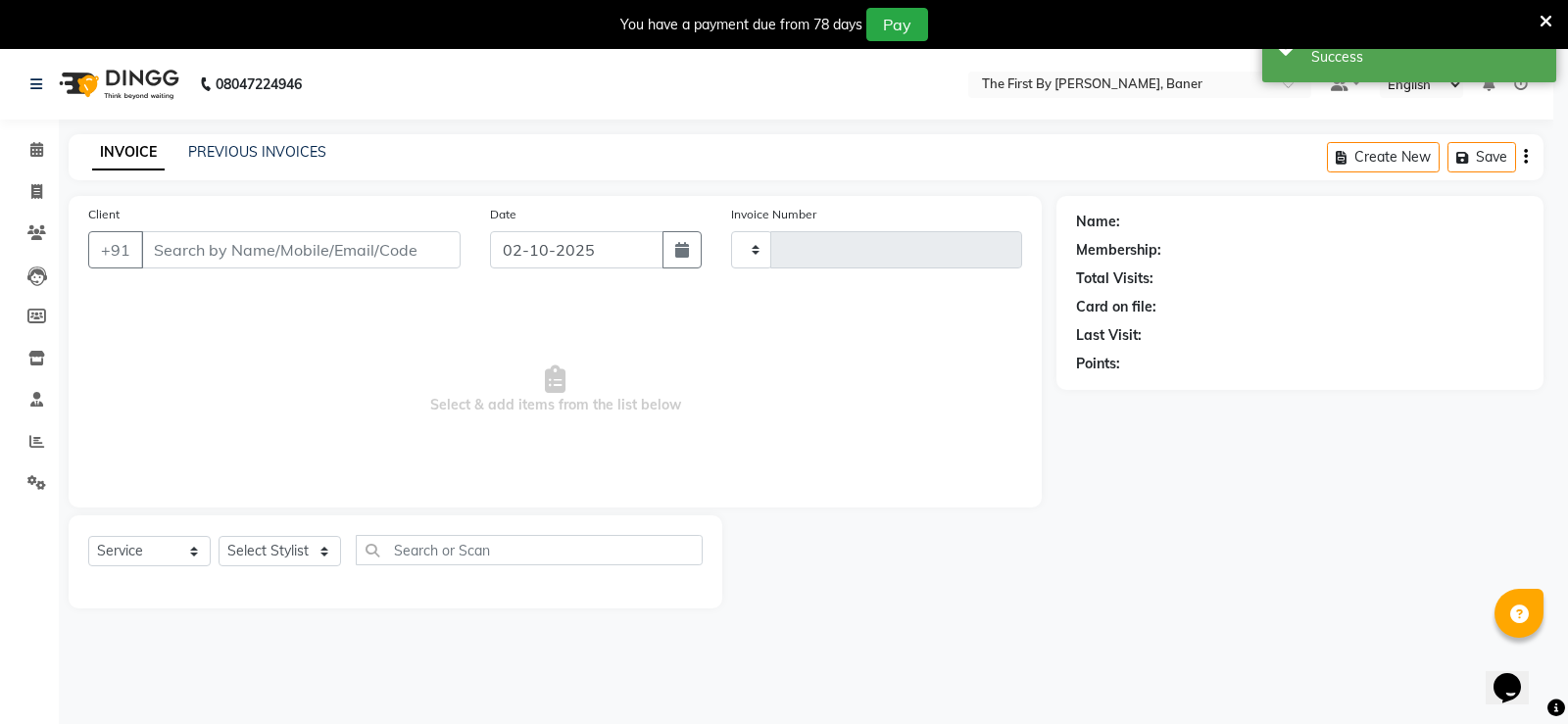
type input "2821"
select select "6411"
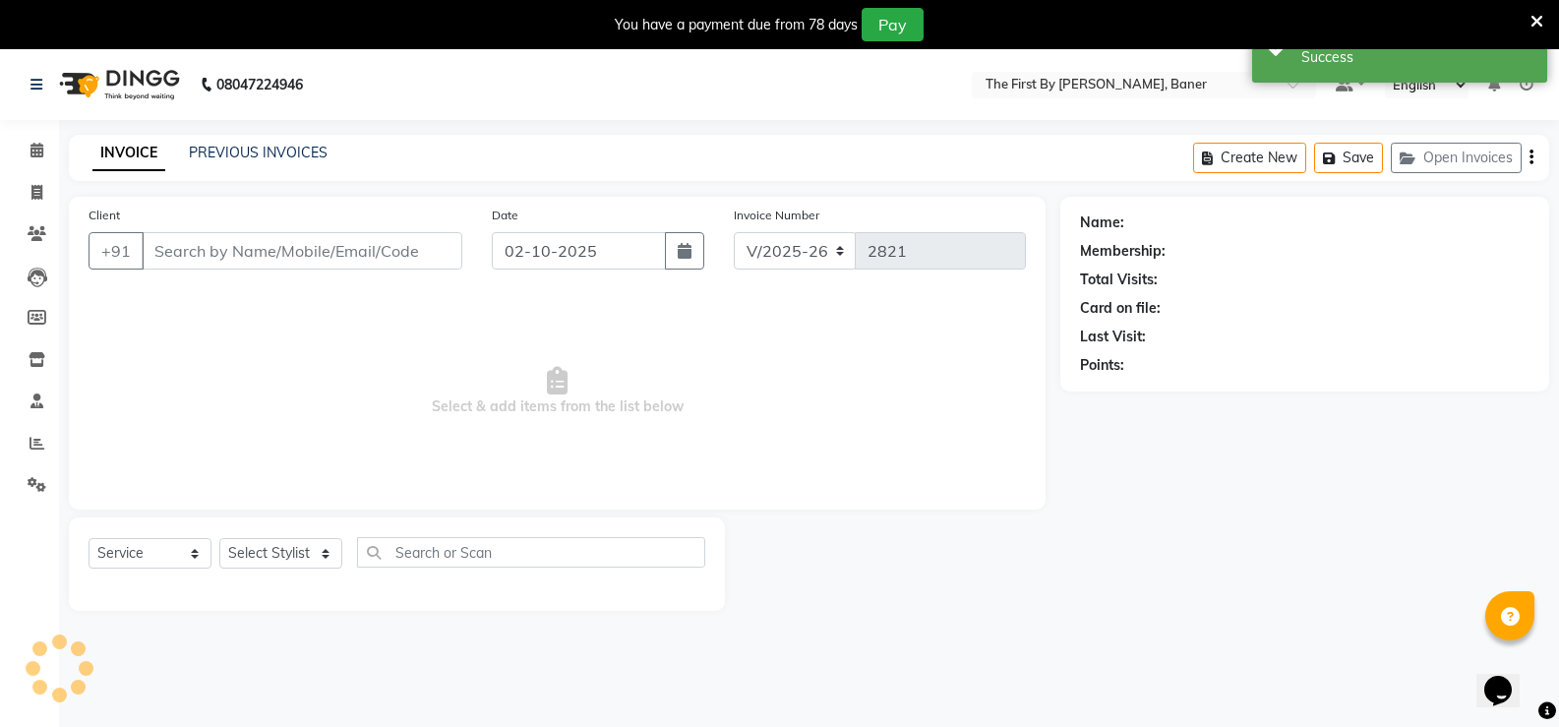
type input "98******40"
select select "49041"
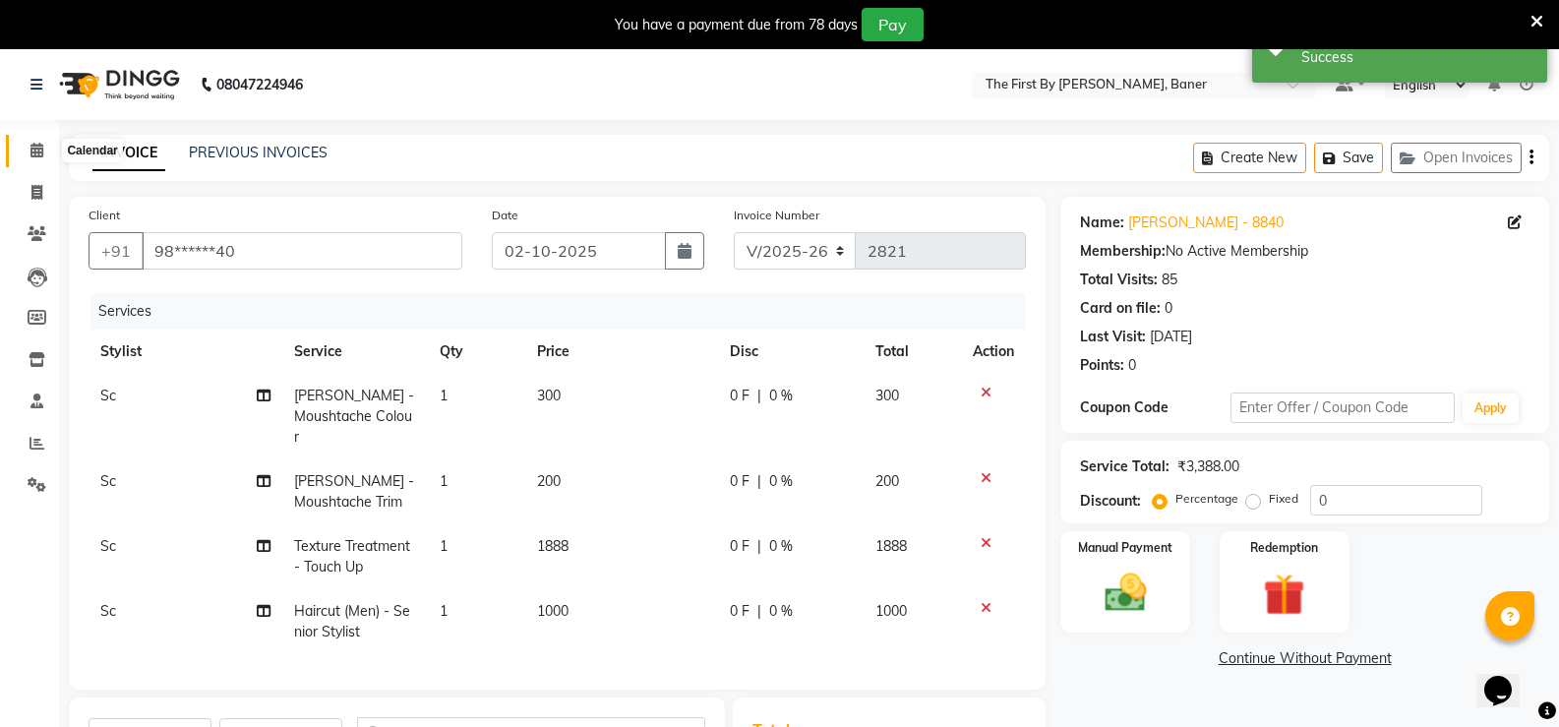
click at [42, 157] on span at bounding box center [37, 151] width 34 height 23
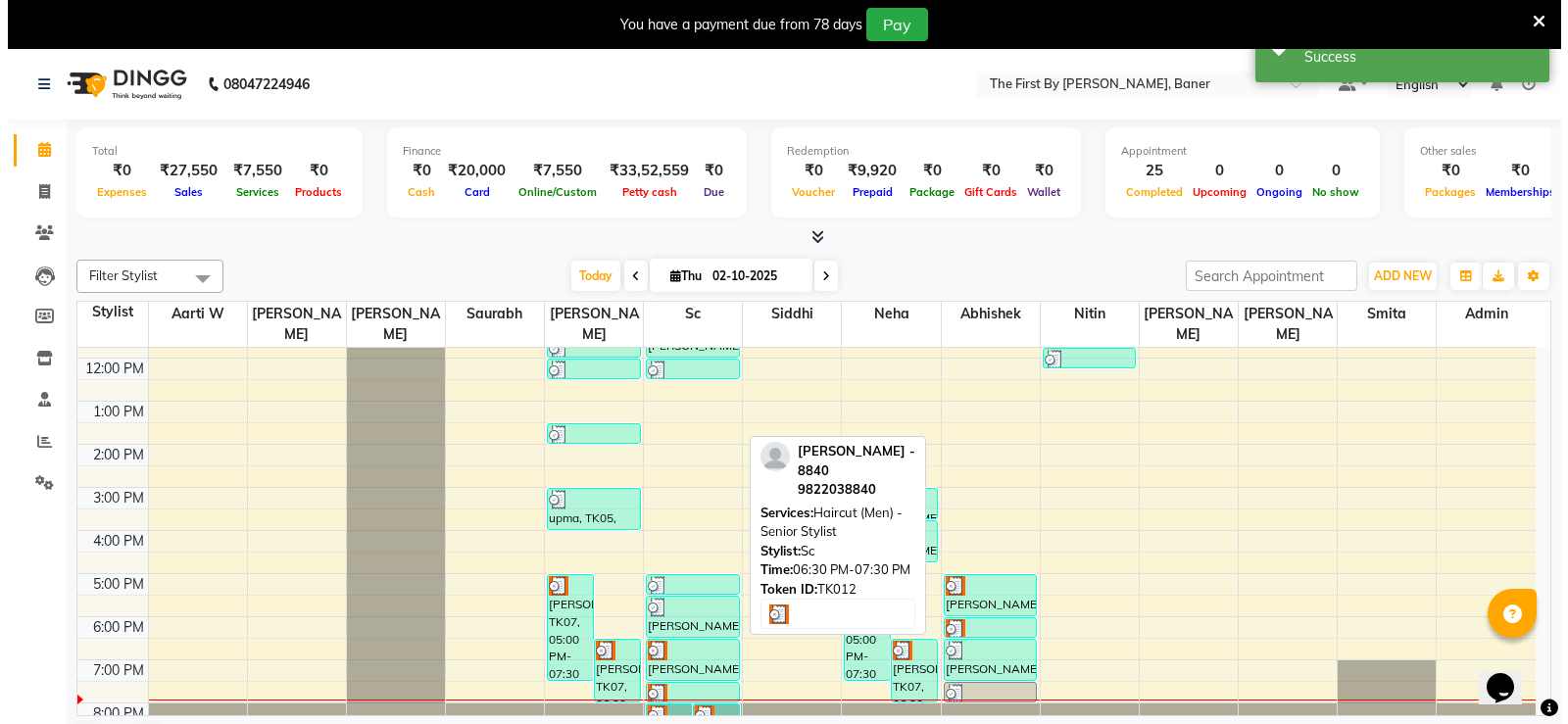
scroll to position [171, 0]
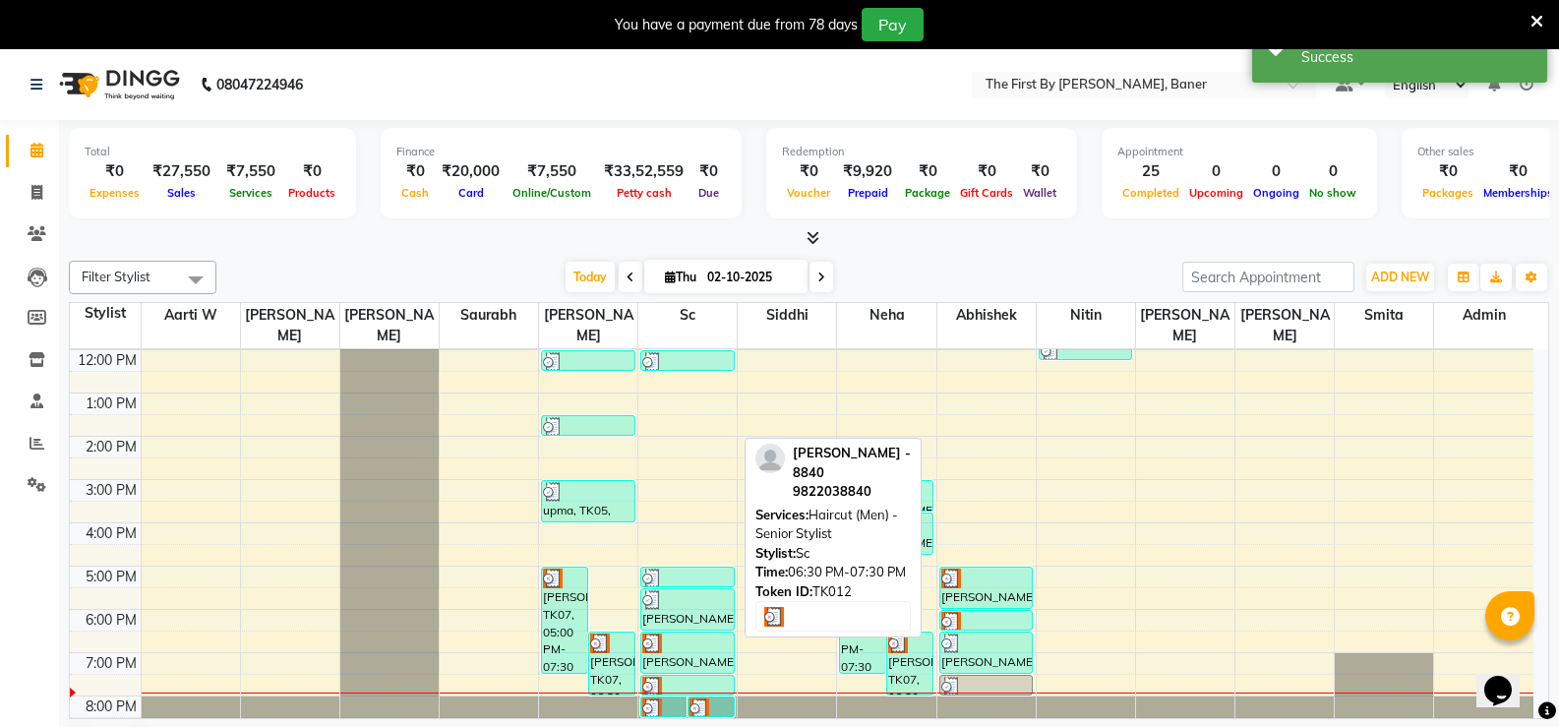
click at [660, 590] on img at bounding box center [652, 600] width 20 height 20
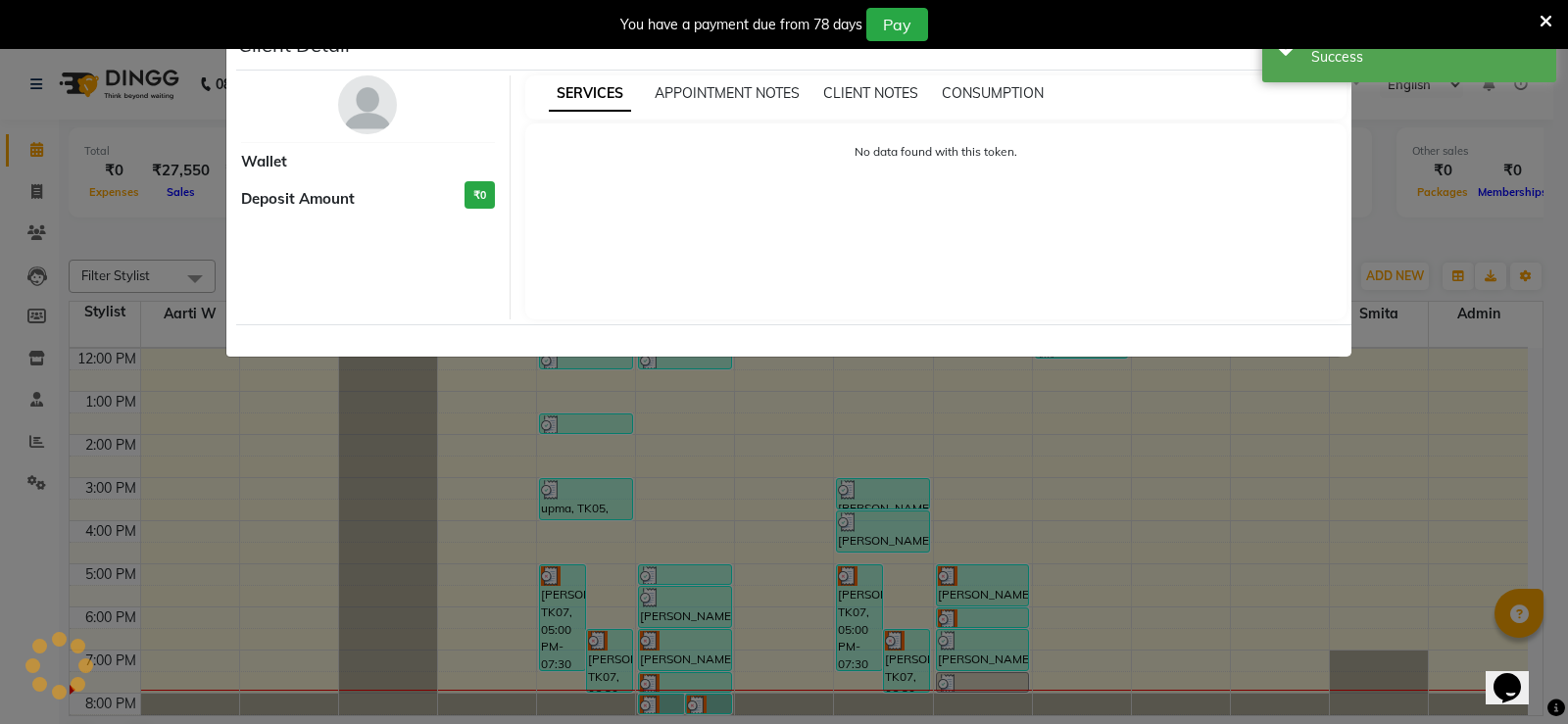
select select "3"
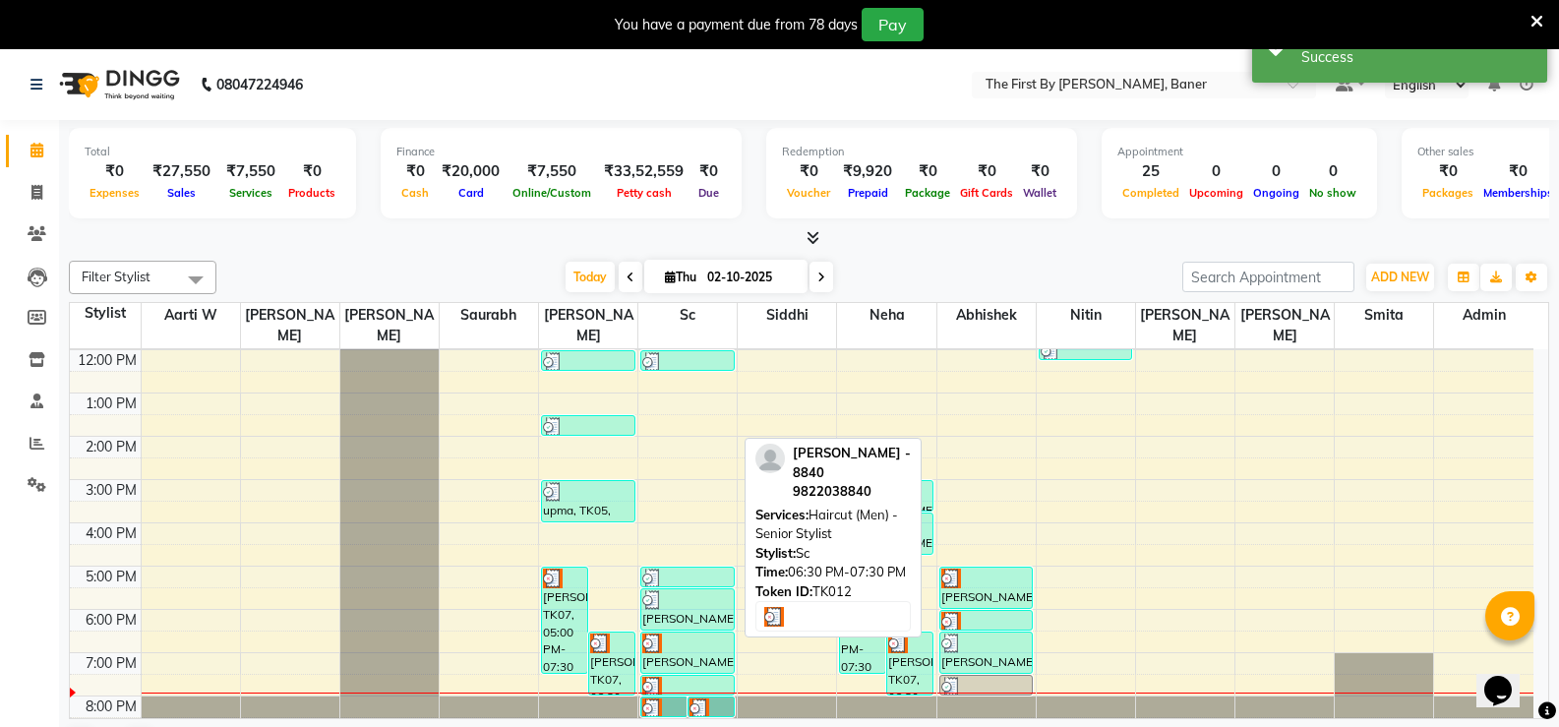
click at [657, 642] on div "[PERSON_NAME] - 8840, TK12, 06:30 PM-07:30 PM, Haircut (Men) - Senior Stylist" at bounding box center [687, 653] width 92 height 40
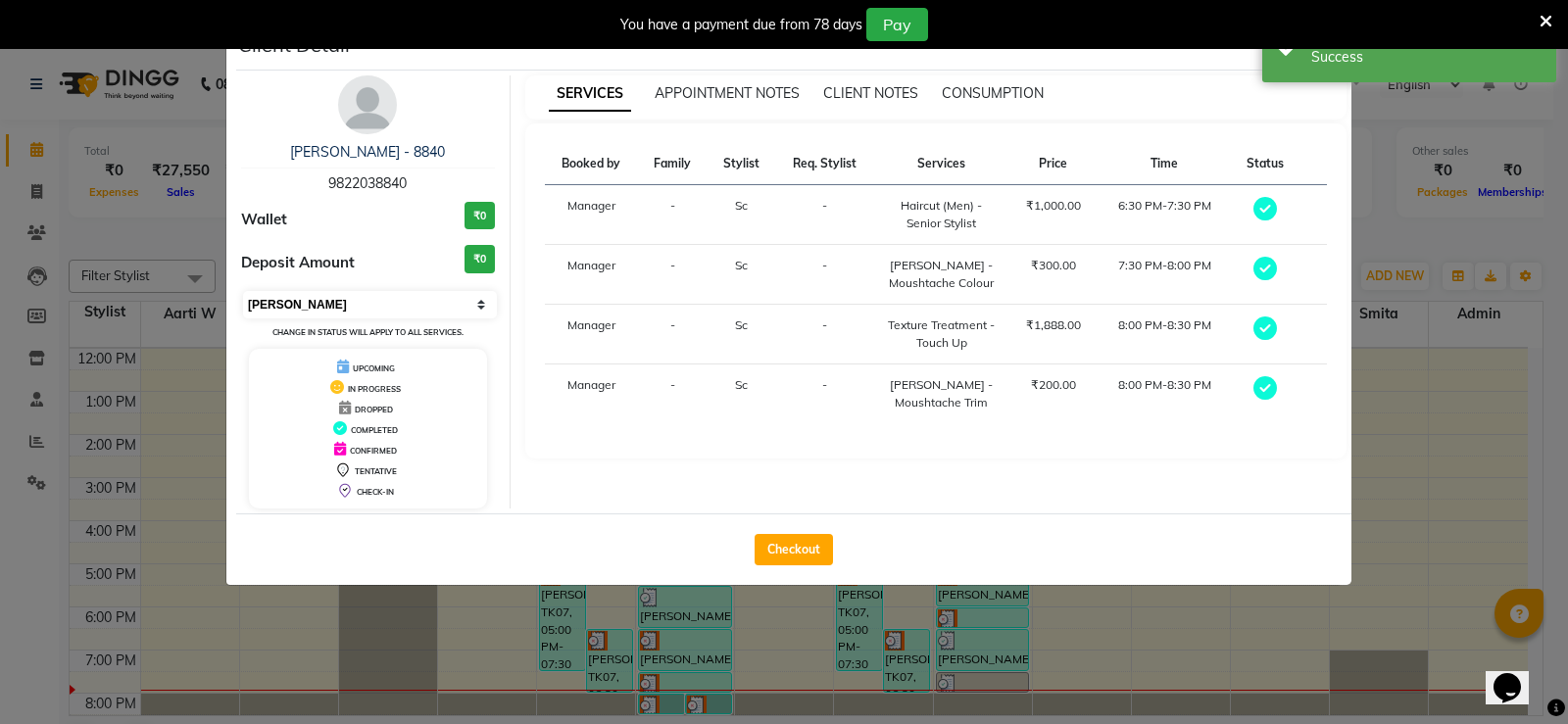
click at [326, 308] on select "Select MARK DONE UPCOMING" at bounding box center [370, 305] width 254 height 28
select select "5"
click at [243, 291] on select "Select MARK DONE UPCOMING" at bounding box center [370, 305] width 254 height 28
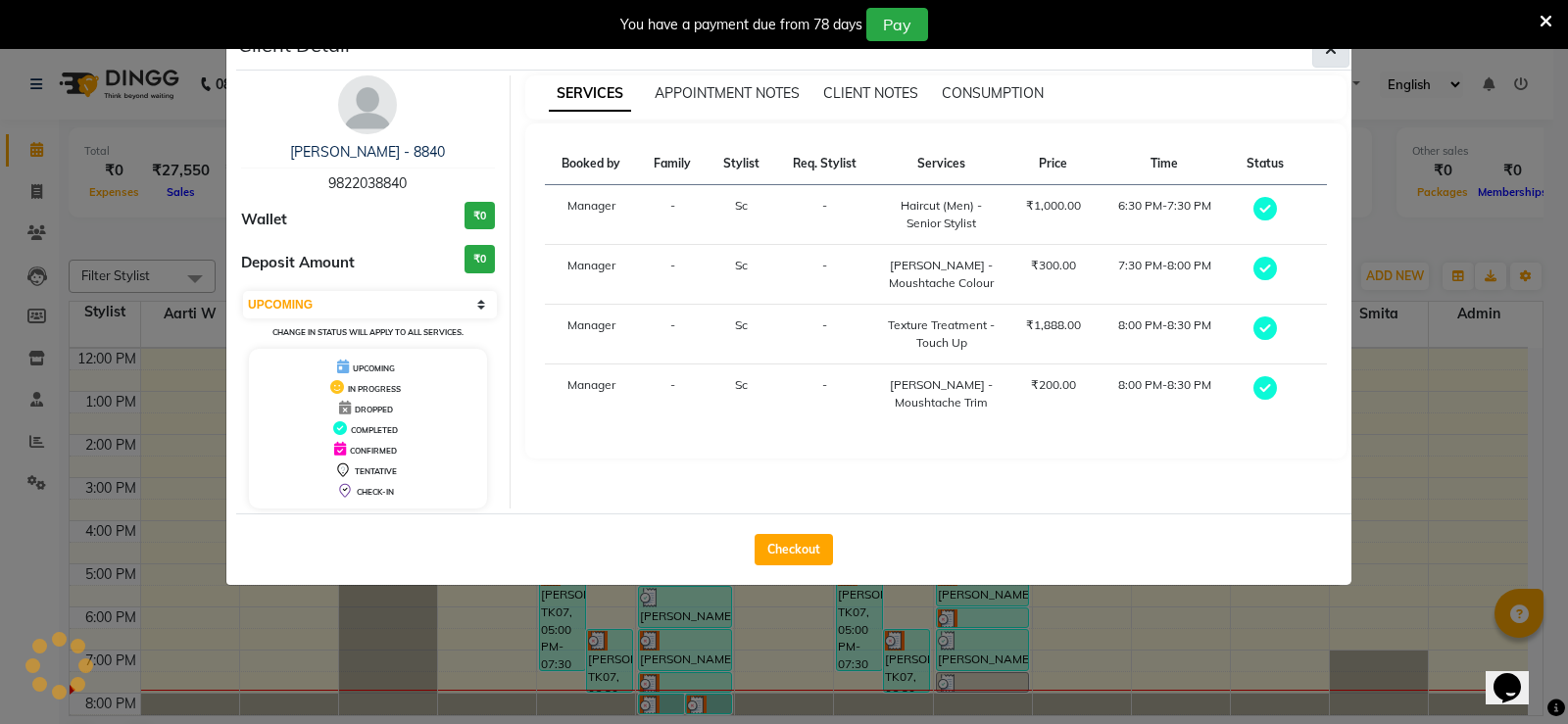
click at [1340, 65] on button "button" at bounding box center [1330, 48] width 37 height 37
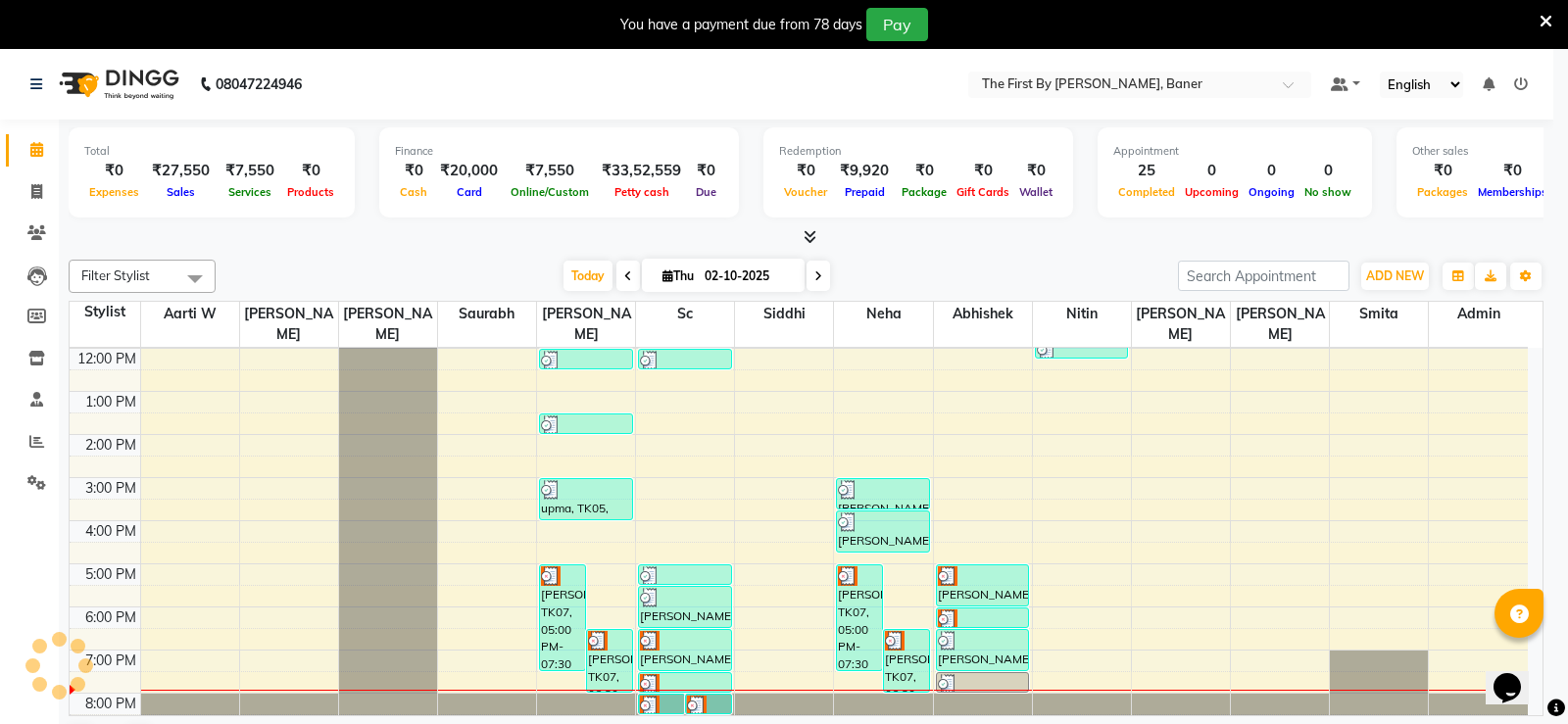
click at [1339, 62] on div "Booked by Family Stylist Req. Stylist Services Price Time Status Manager - Sc -…" at bounding box center [935, 193] width 822 height 335
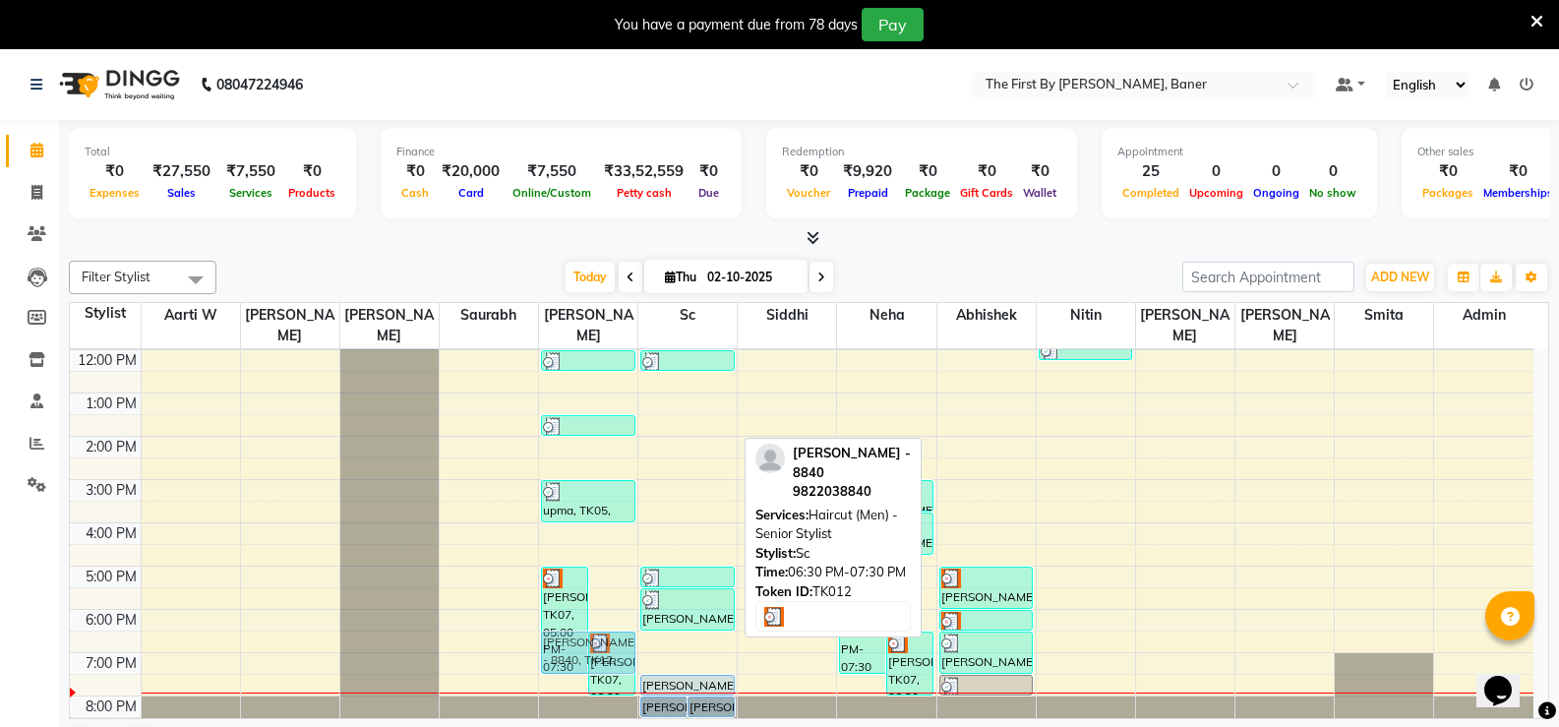
drag, startPoint x: 680, startPoint y: 614, endPoint x: 619, endPoint y: 609, distance: 61.2
click at [619, 609] on div "8:00 AM 9:00 AM 10:00 AM 11:00 AM 12:00 PM 1:00 PM 2:00 PM 3:00 PM 4:00 PM 5:00…" at bounding box center [802, 458] width 1464 height 562
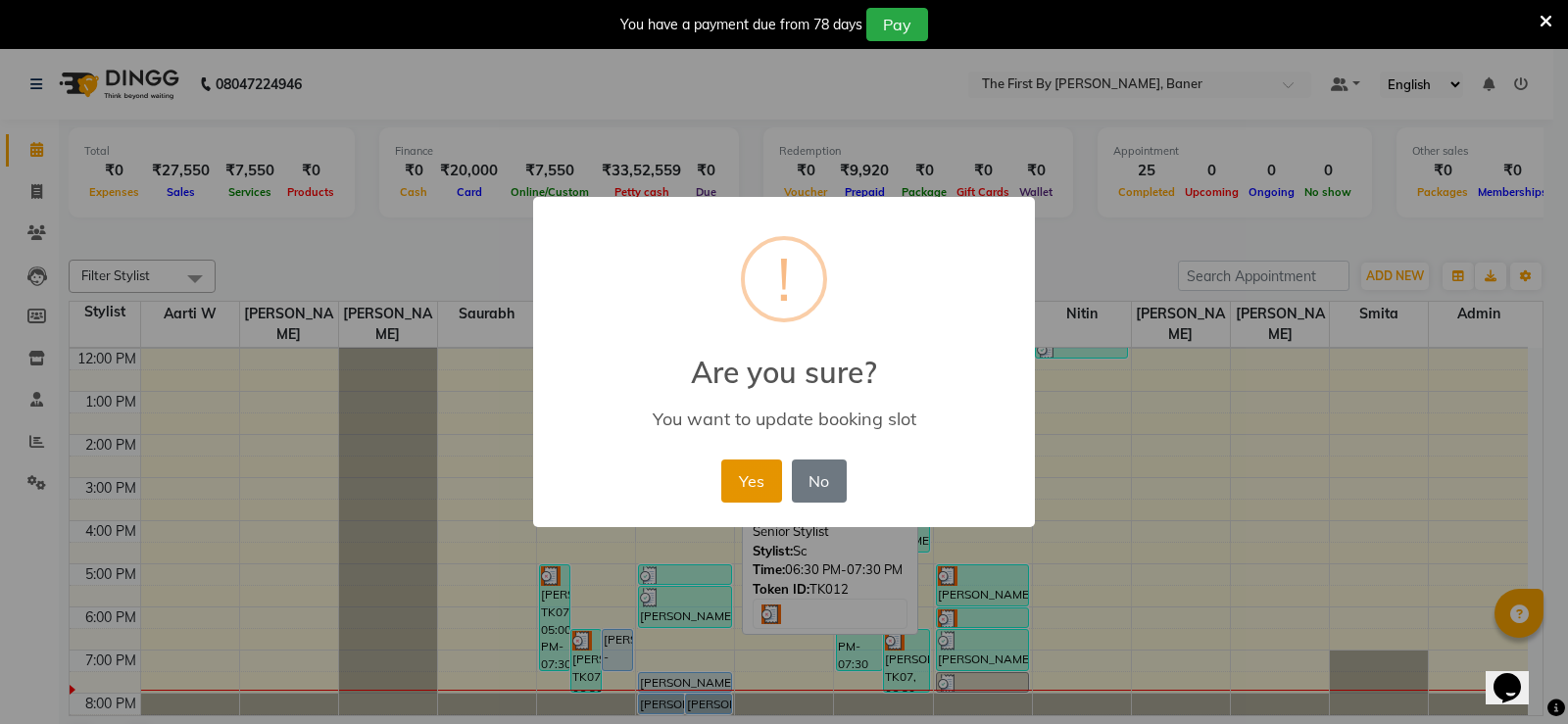
click at [742, 472] on button "Yes" at bounding box center [751, 480] width 60 height 43
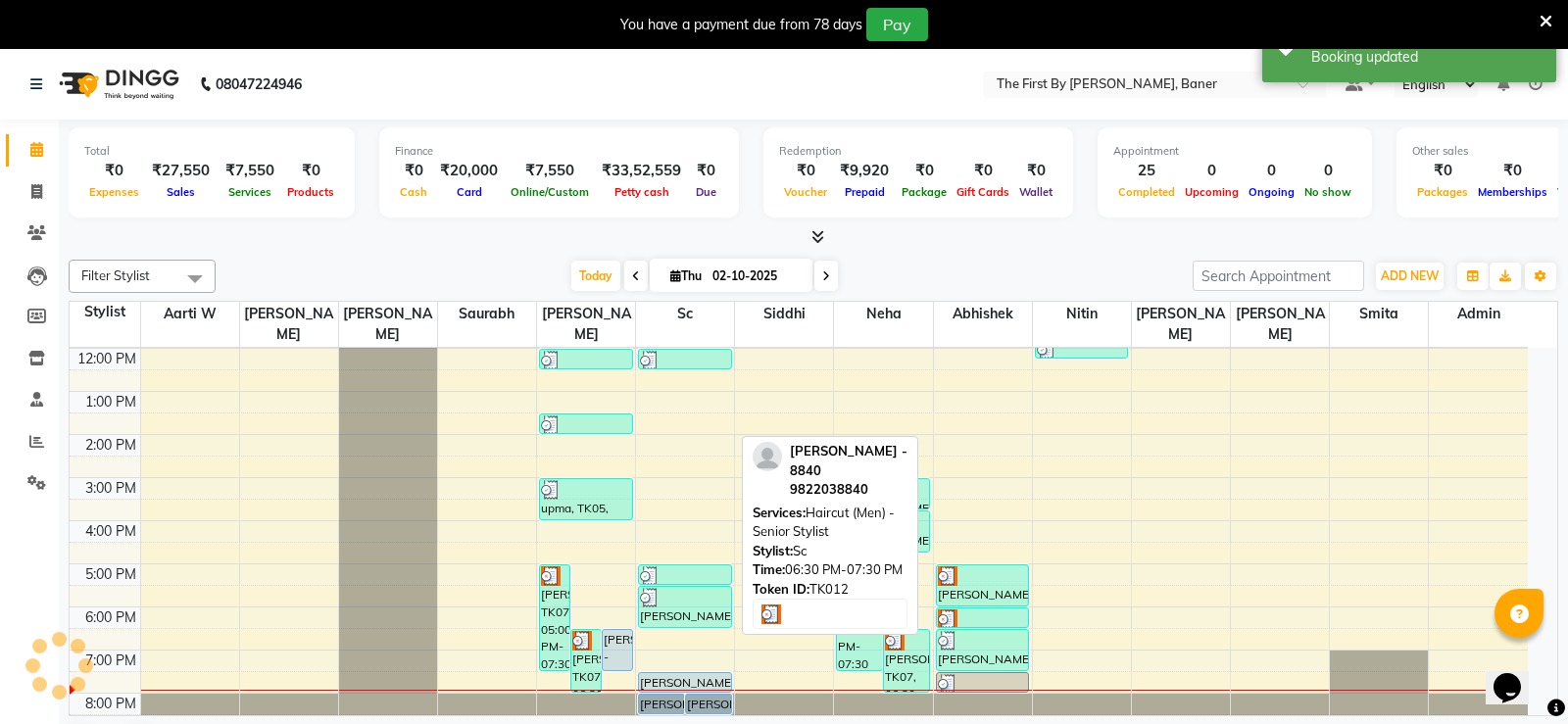
scroll to position [50, 0]
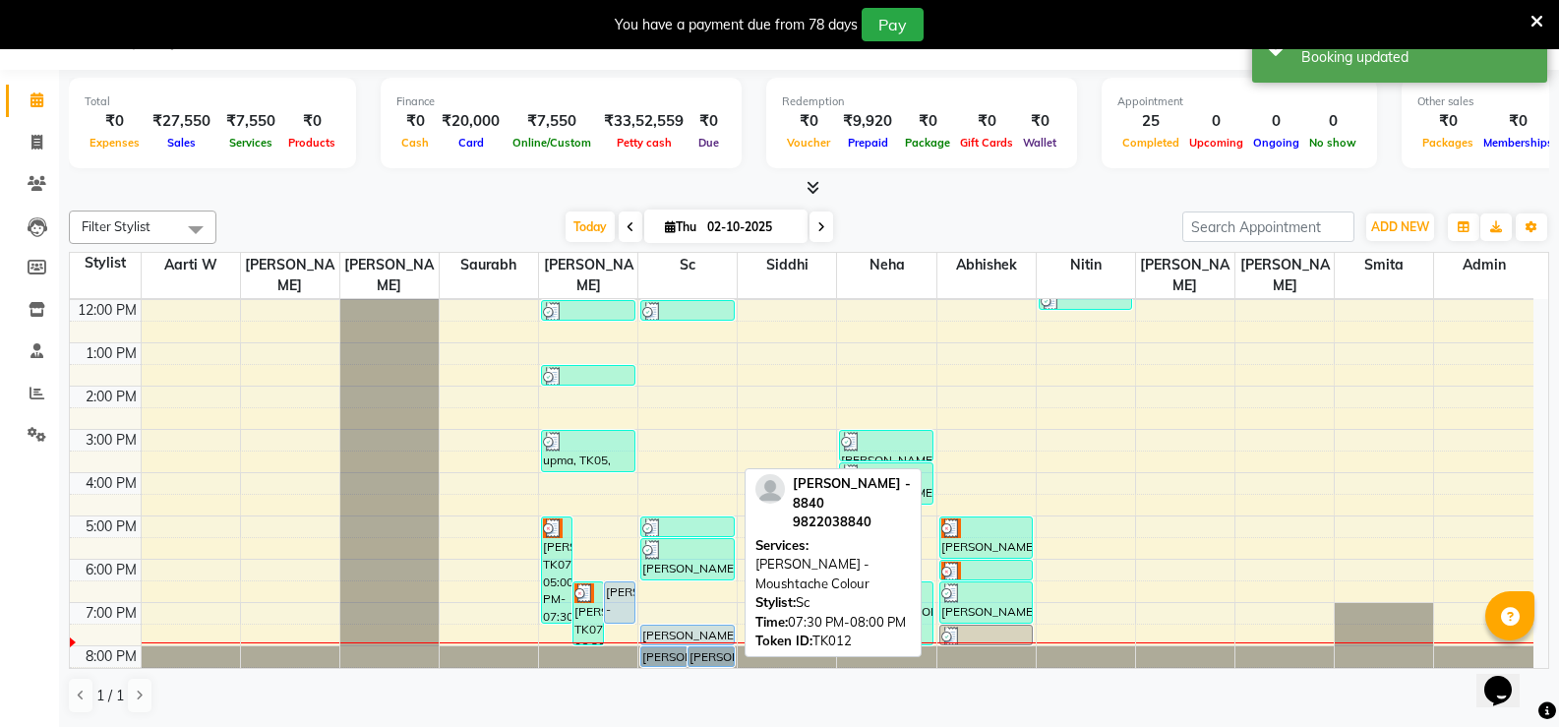
click at [664, 614] on div "[PERSON_NAME] - 8840, TK12, 08:00 PM-08:30 PM, [PERSON_NAME] - Moushtache Trim …" at bounding box center [688, 408] width 98 height 562
drag, startPoint x: 672, startPoint y: 613, endPoint x: 589, endPoint y: 610, distance: 82.7
click at [589, 610] on tr "[PERSON_NAME], TK07, 05:00 PM-07:30 PM, Texture Treatment - Highlights,Hair Cut…" at bounding box center [802, 408] width 1464 height 562
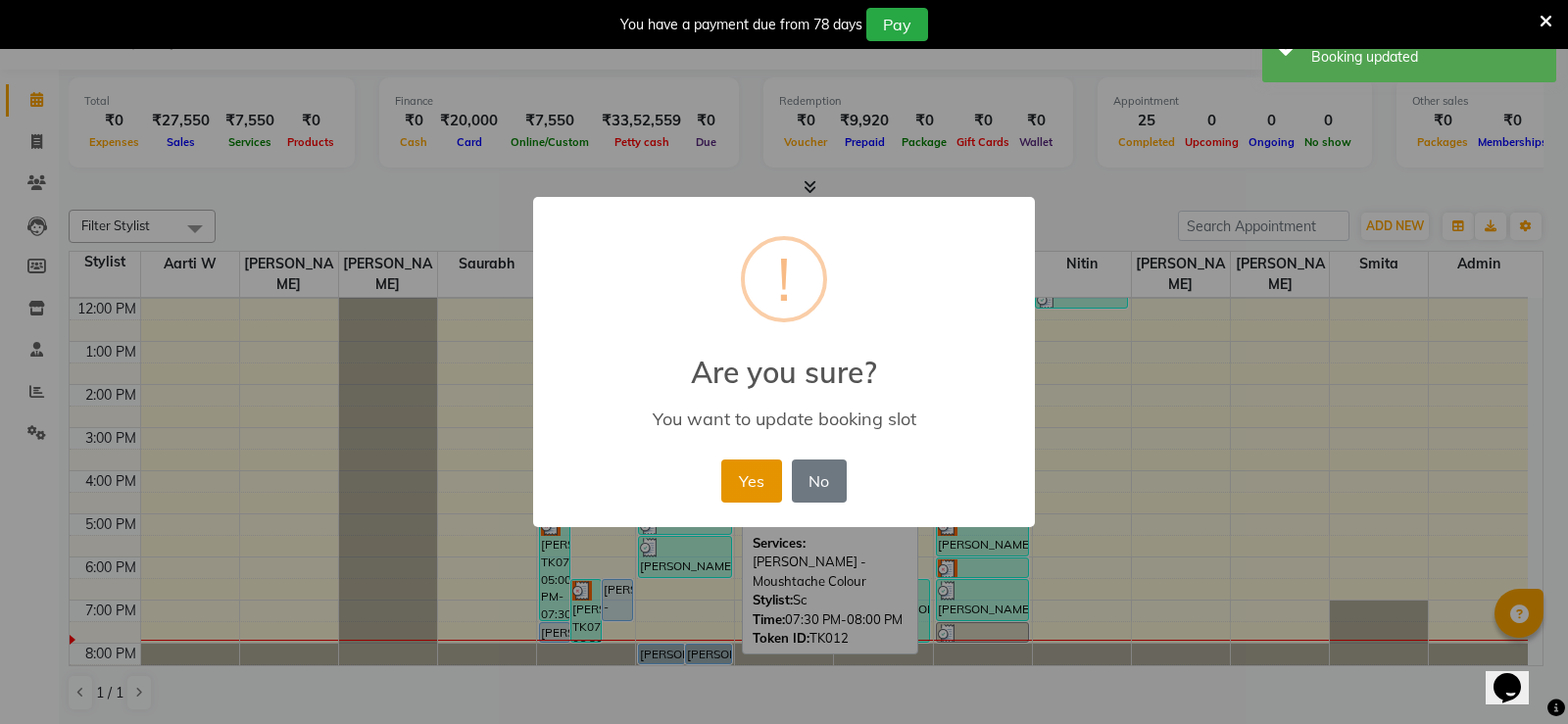
click at [750, 489] on button "Yes" at bounding box center [751, 480] width 60 height 43
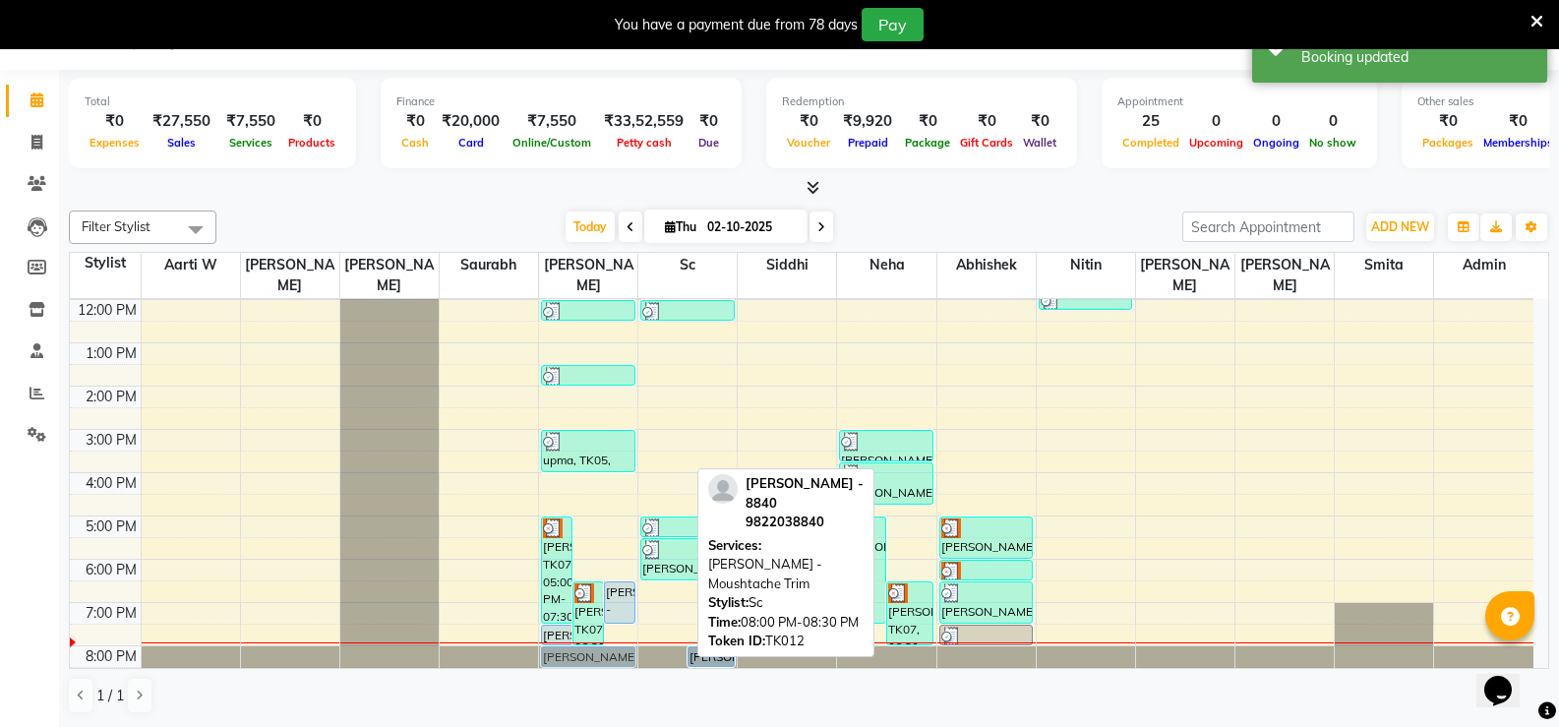
drag, startPoint x: 663, startPoint y: 633, endPoint x: 607, endPoint y: 630, distance: 56.2
click at [606, 631] on tr "[PERSON_NAME], TK07, 05:00 PM-07:30 PM, Texture Treatment - Highlights,Hair Cut…" at bounding box center [802, 408] width 1464 height 562
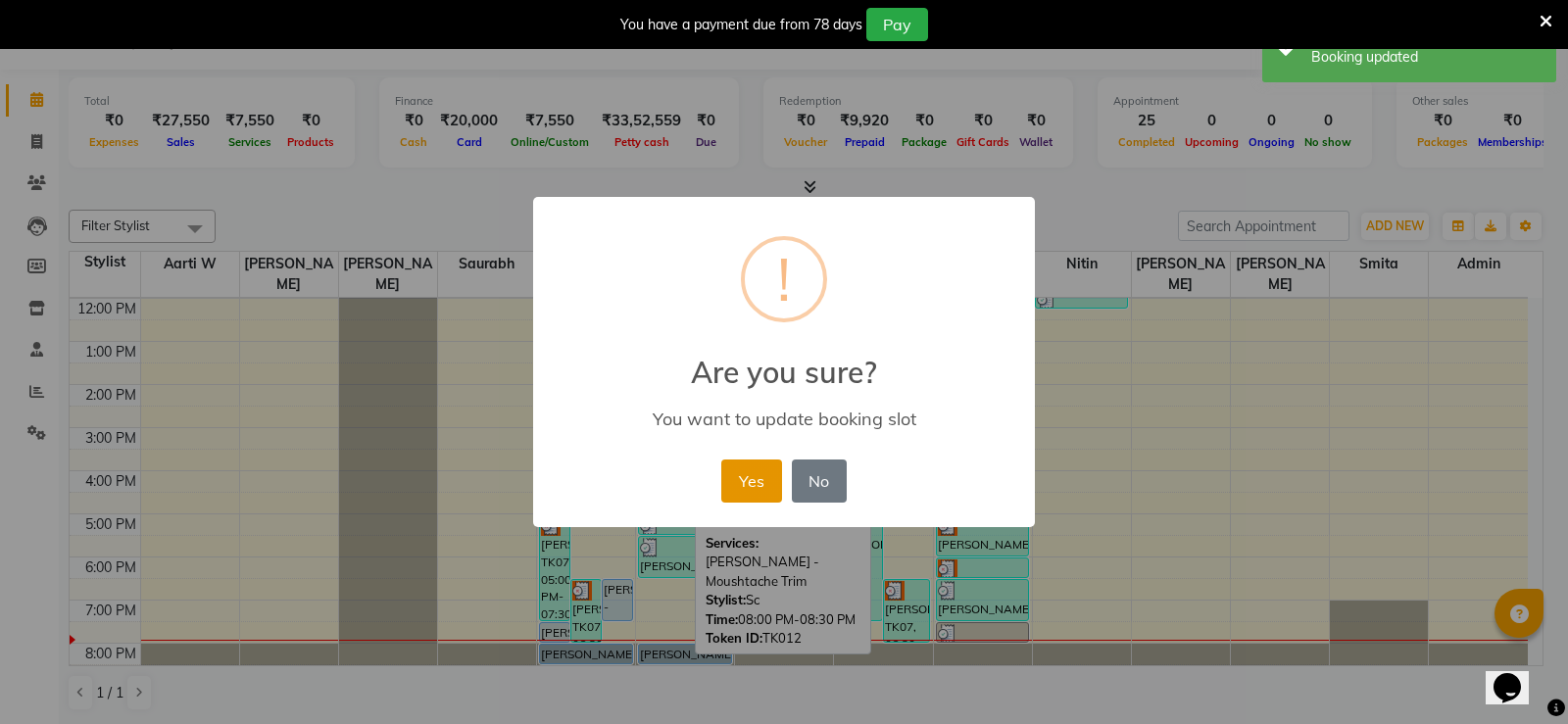
click at [760, 462] on button "Yes" at bounding box center [751, 480] width 60 height 43
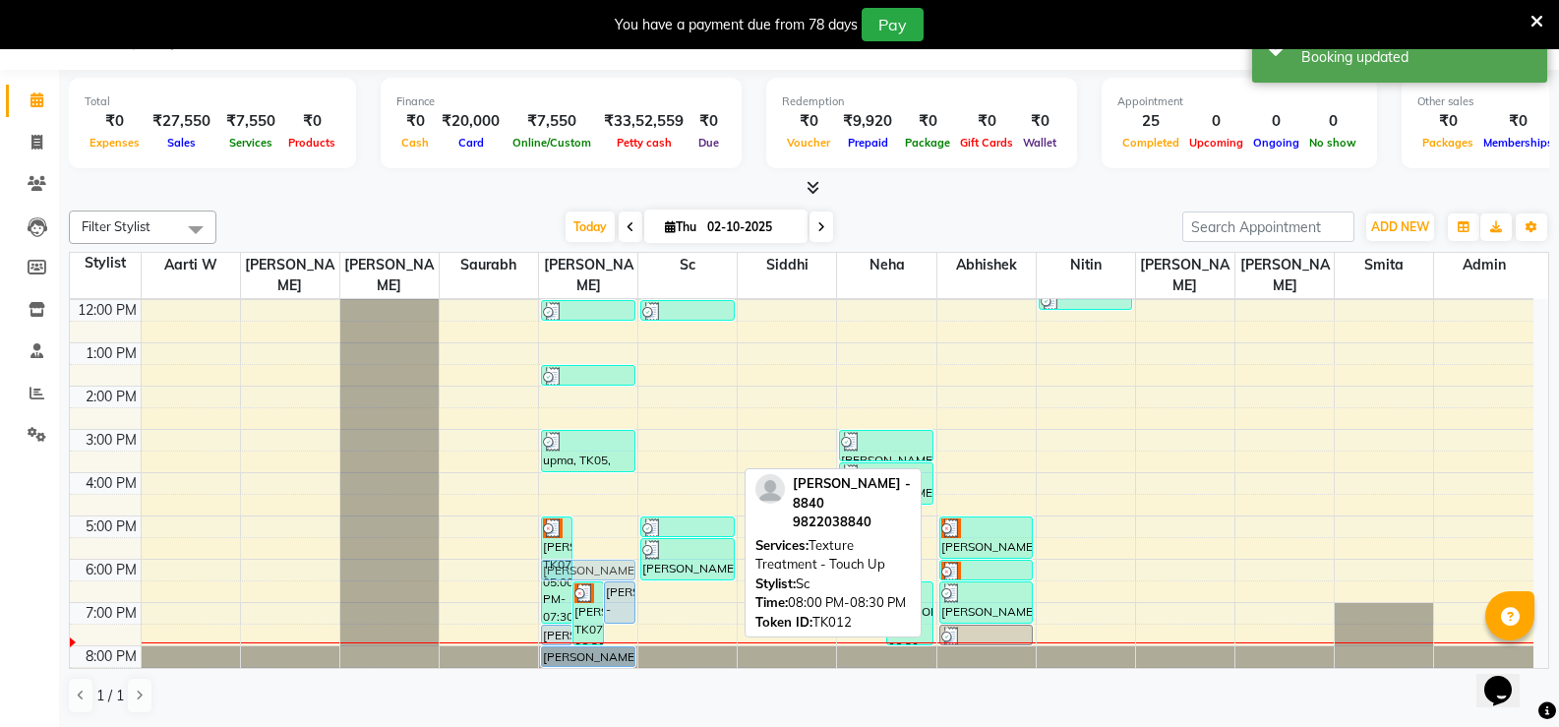
drag, startPoint x: 676, startPoint y: 634, endPoint x: 622, endPoint y: 539, distance: 108.8
click at [622, 539] on tr "[PERSON_NAME], TK07, 05:00 PM-07:30 PM, Texture Treatment - Highlights,Hair Cut…" at bounding box center [802, 408] width 1464 height 562
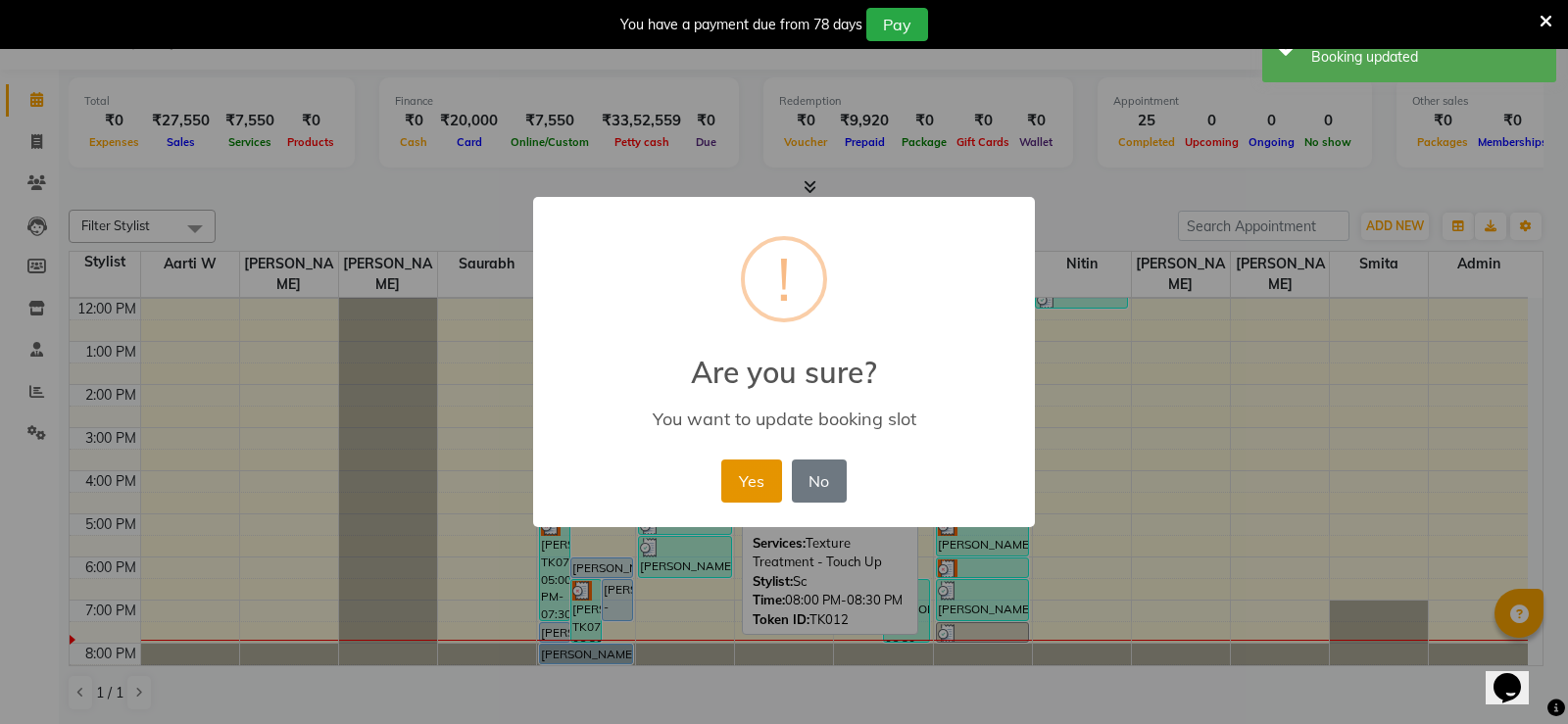
click at [755, 493] on button "Yes" at bounding box center [751, 480] width 60 height 43
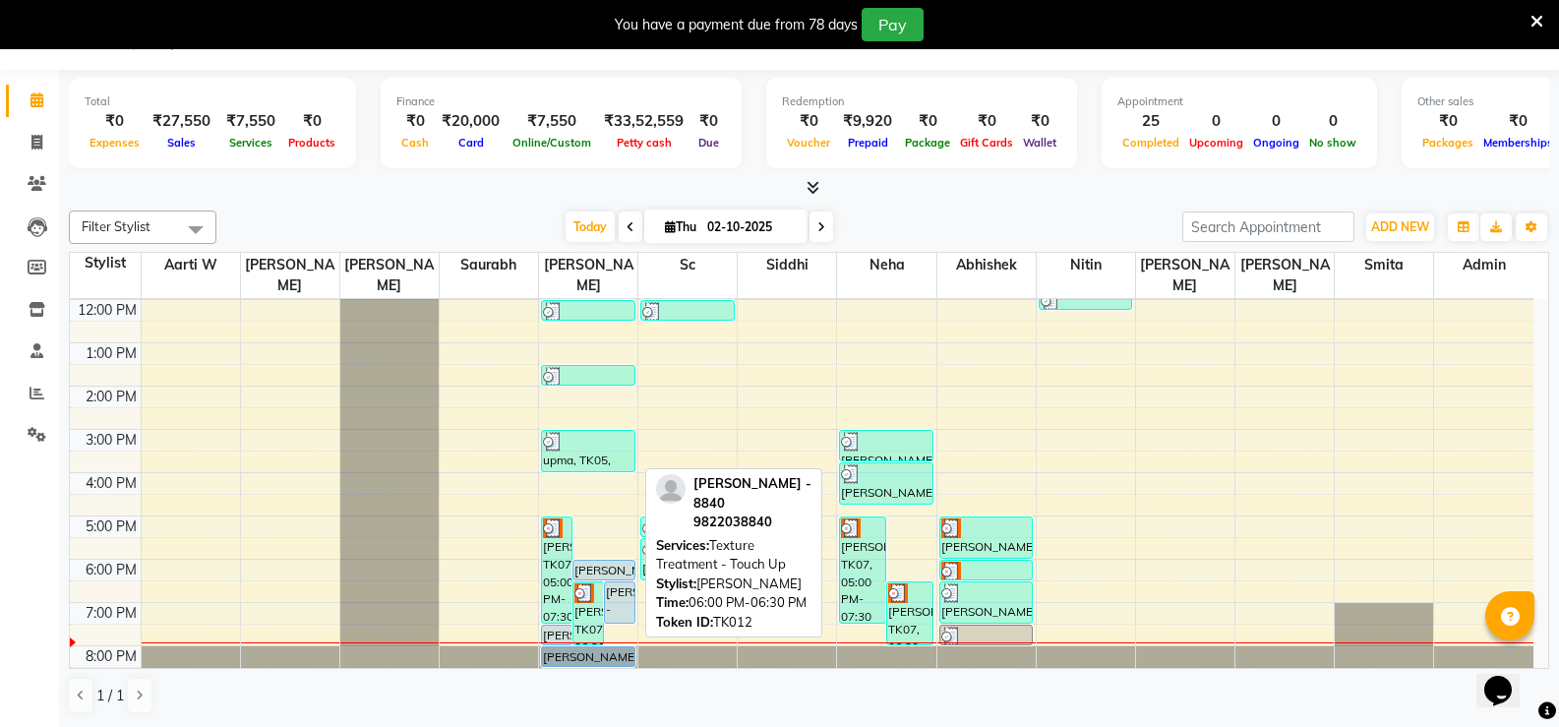
click at [596, 561] on div "[PERSON_NAME] - 8840, TK12, 06:00 PM-06:30 PM, Texture Treatment - Touch Up" at bounding box center [604, 570] width 61 height 19
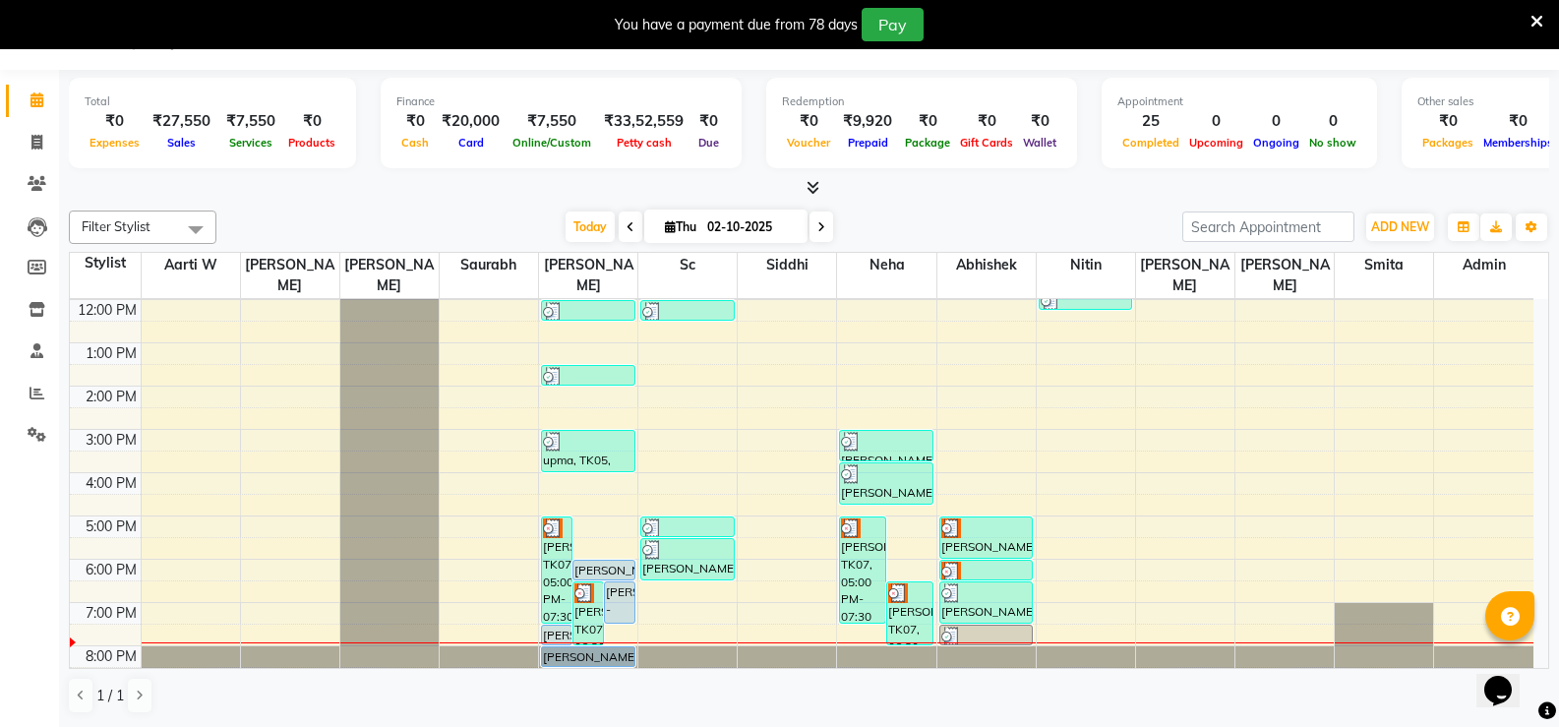
click at [616, 561] on div "[PERSON_NAME] - 8840, TK12, 06:00 PM-06:30 PM, Texture Treatment - Touch Up" at bounding box center [604, 570] width 61 height 19
select select "5"
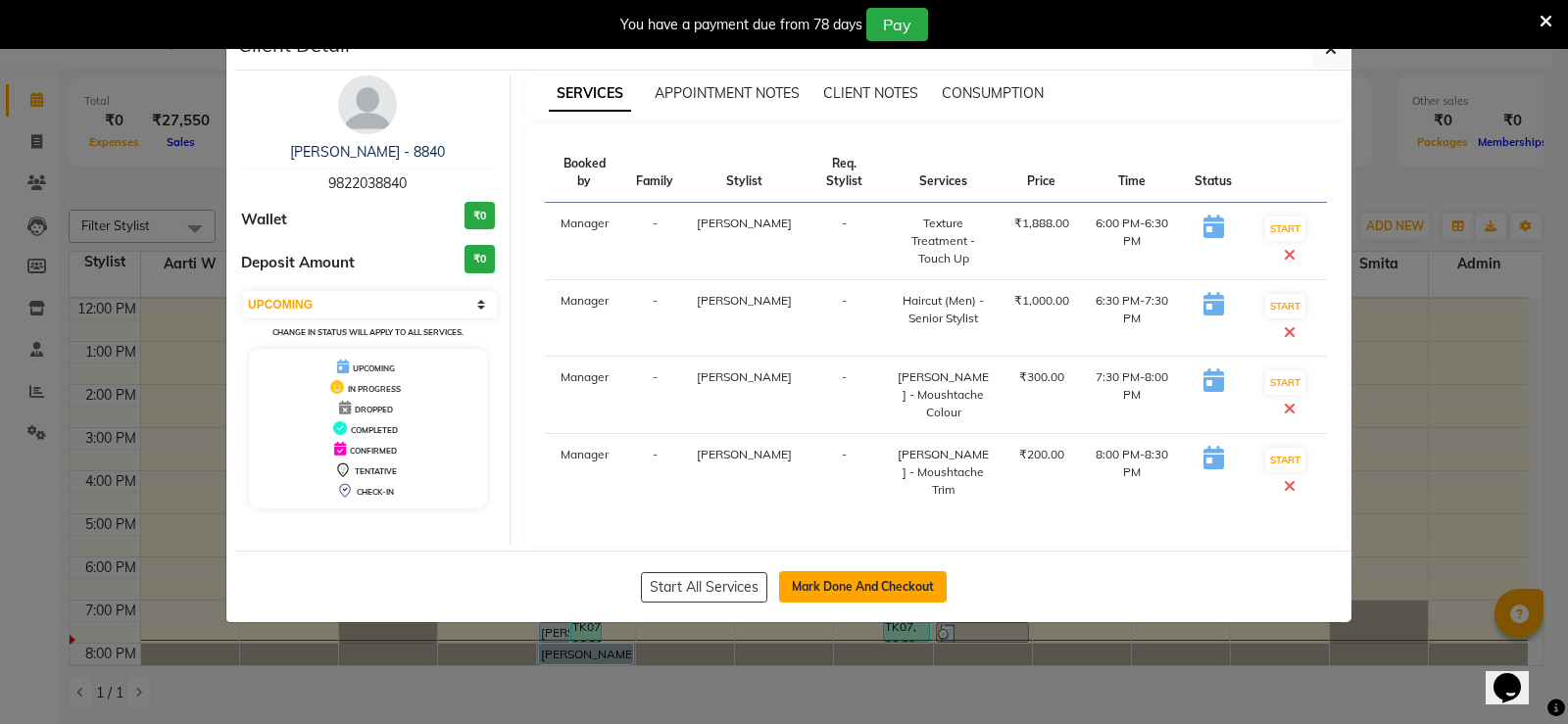
click at [925, 572] on button "Mark Done And Checkout" at bounding box center [863, 587] width 167 height 31
select select "6411"
select select "service"
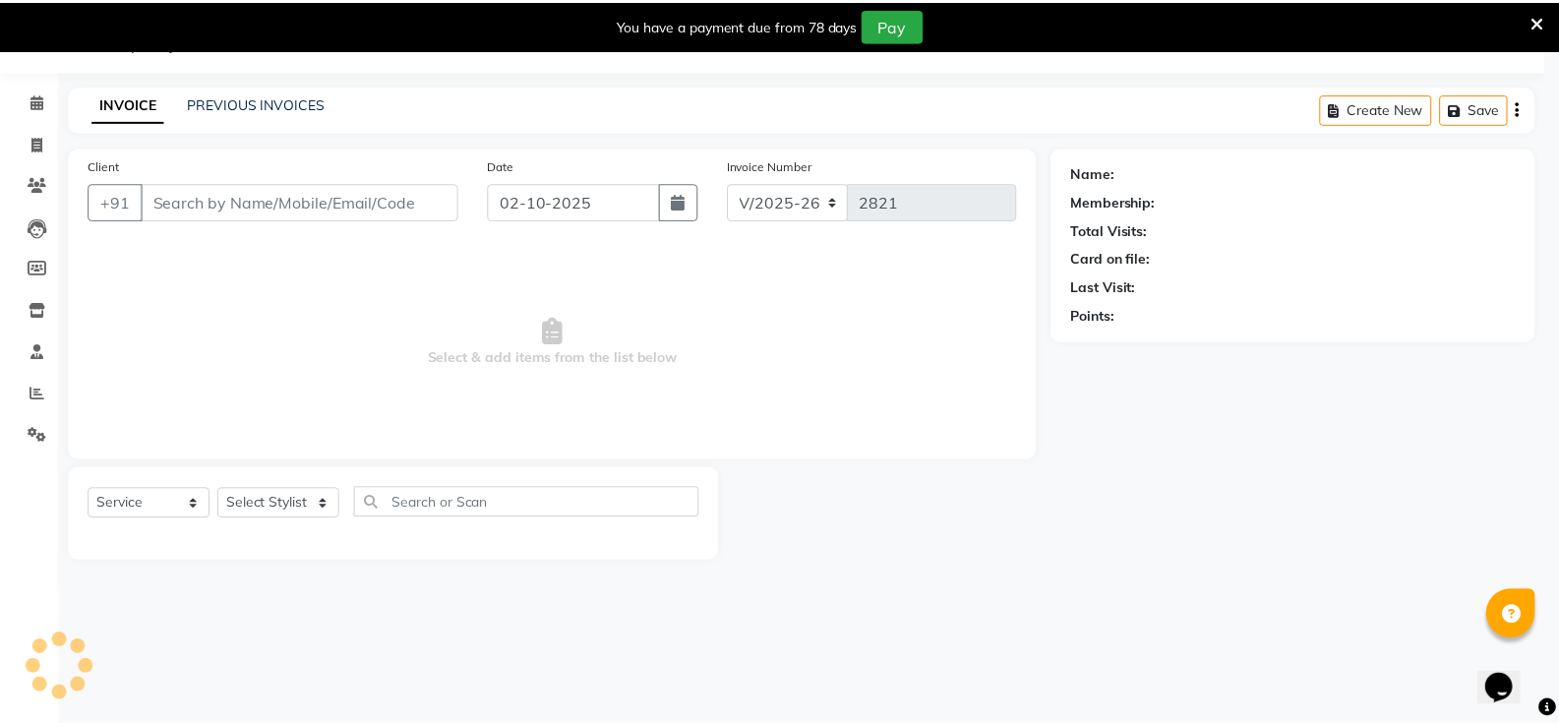
scroll to position [49, 0]
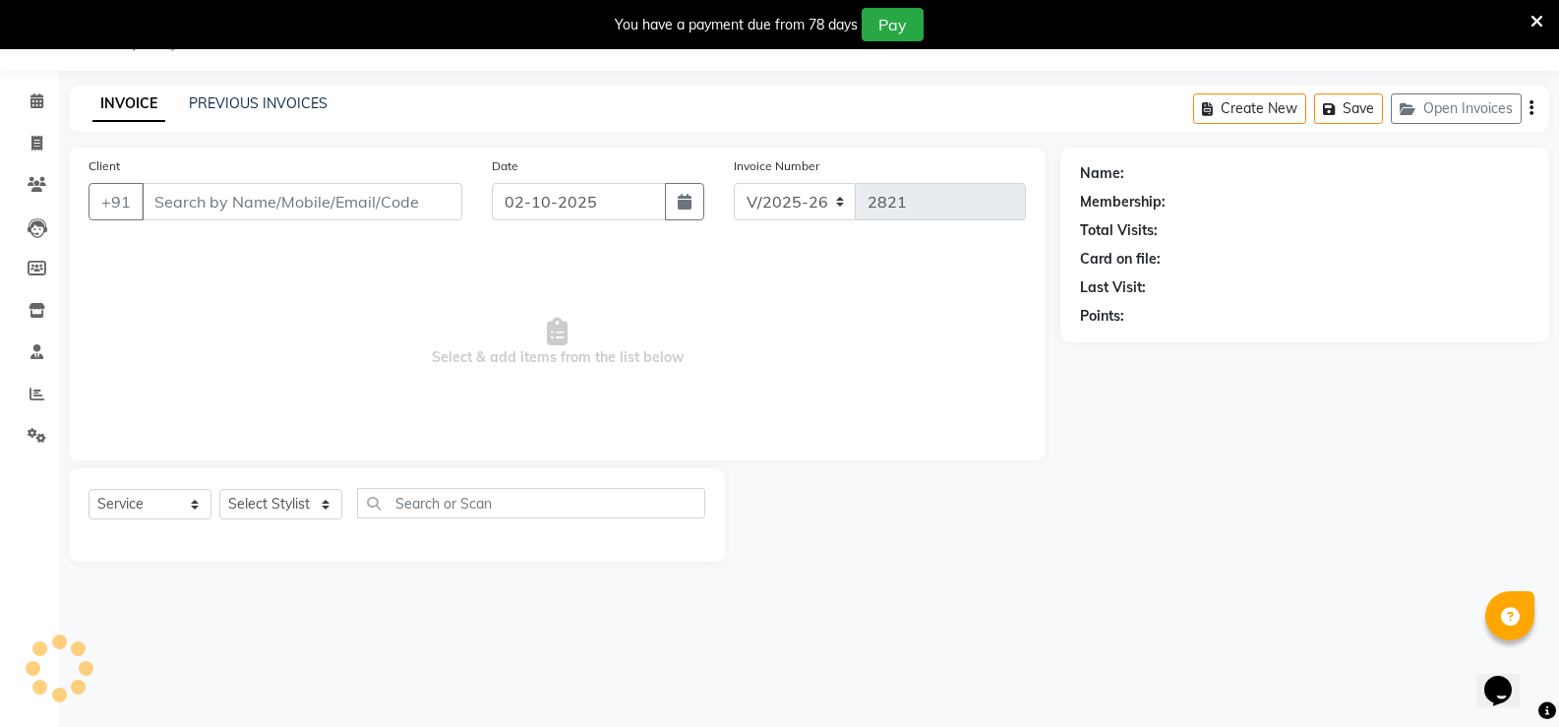
type input "98******40"
select select "49040"
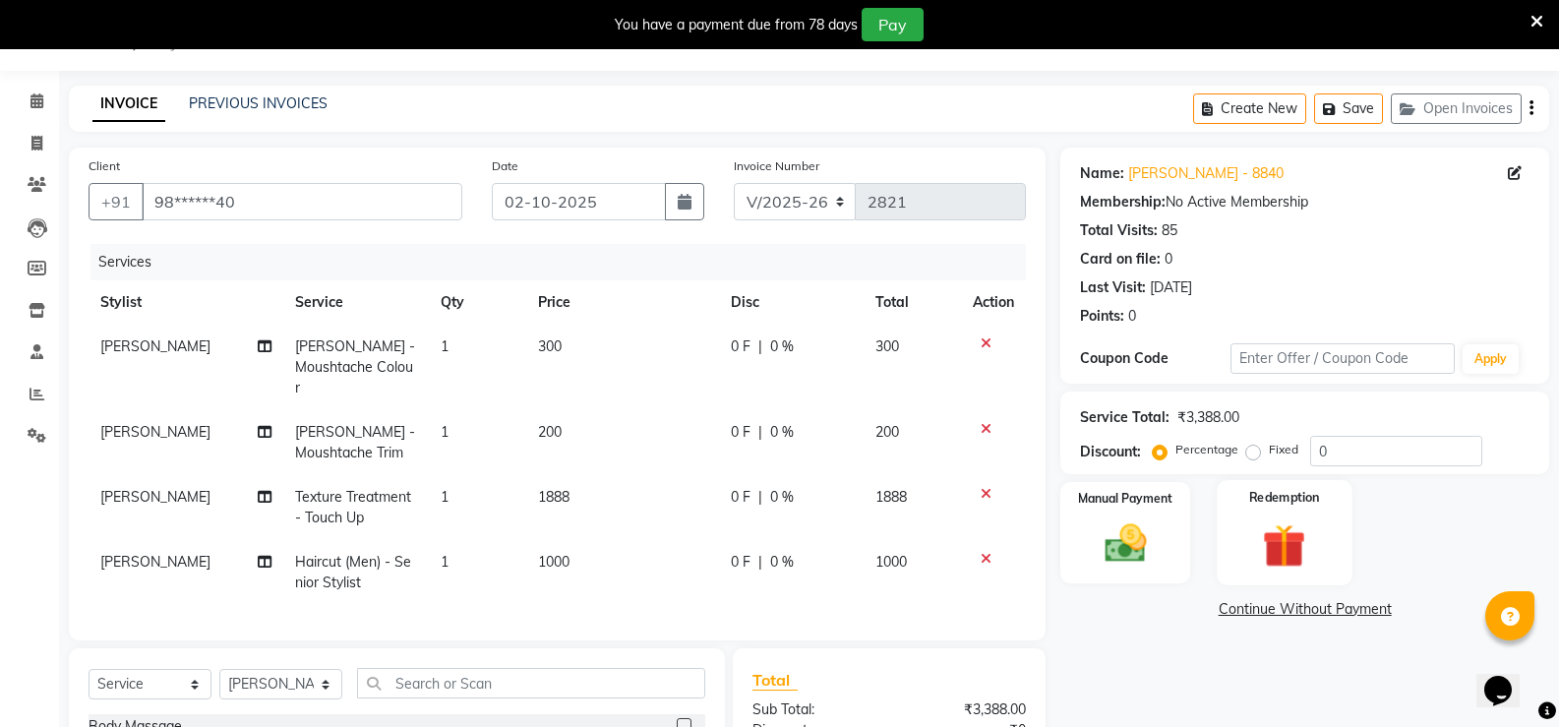
drag, startPoint x: 1146, startPoint y: 542, endPoint x: 1239, endPoint y: 582, distance: 100.9
click at [1148, 542] on img at bounding box center [1126, 543] width 68 height 48
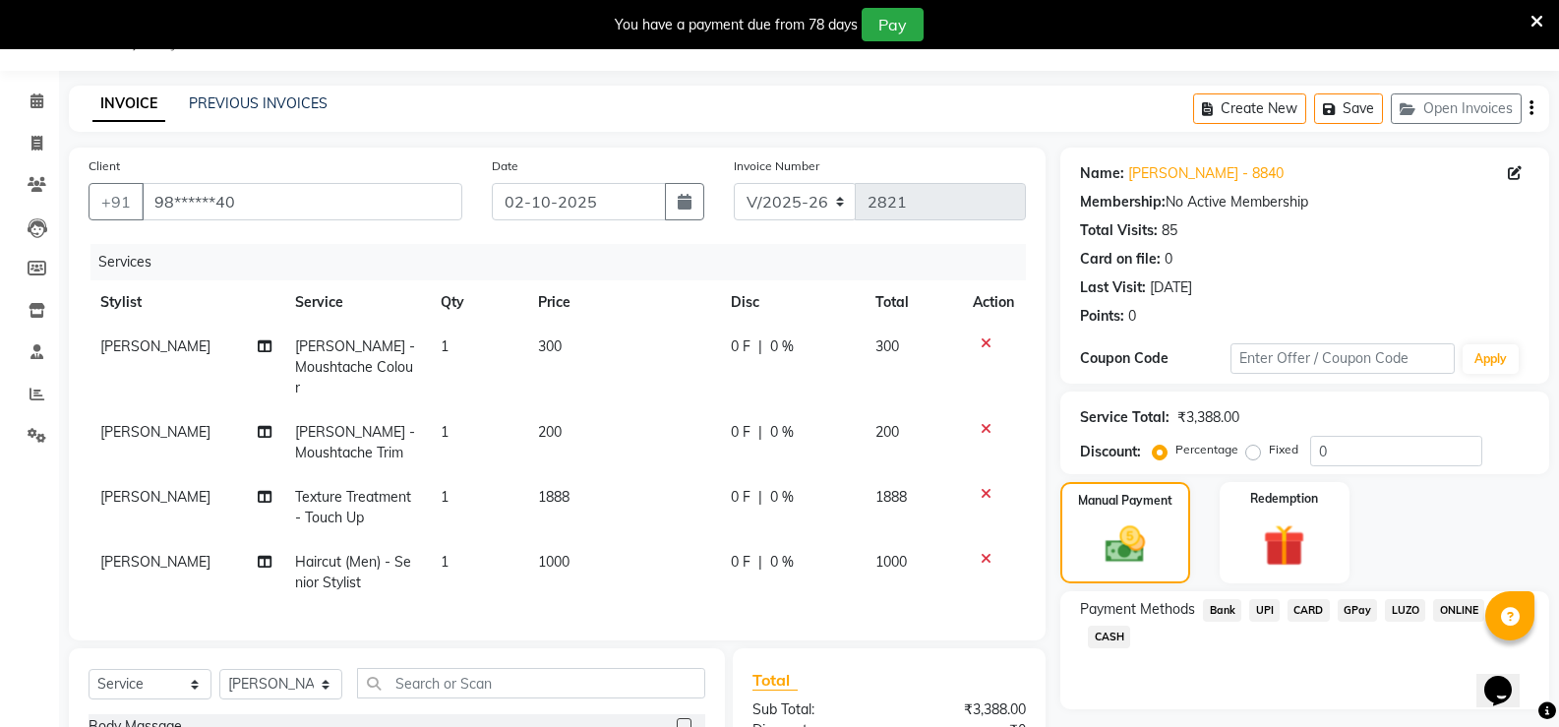
click at [1267, 607] on span "UPI" at bounding box center [1264, 610] width 30 height 23
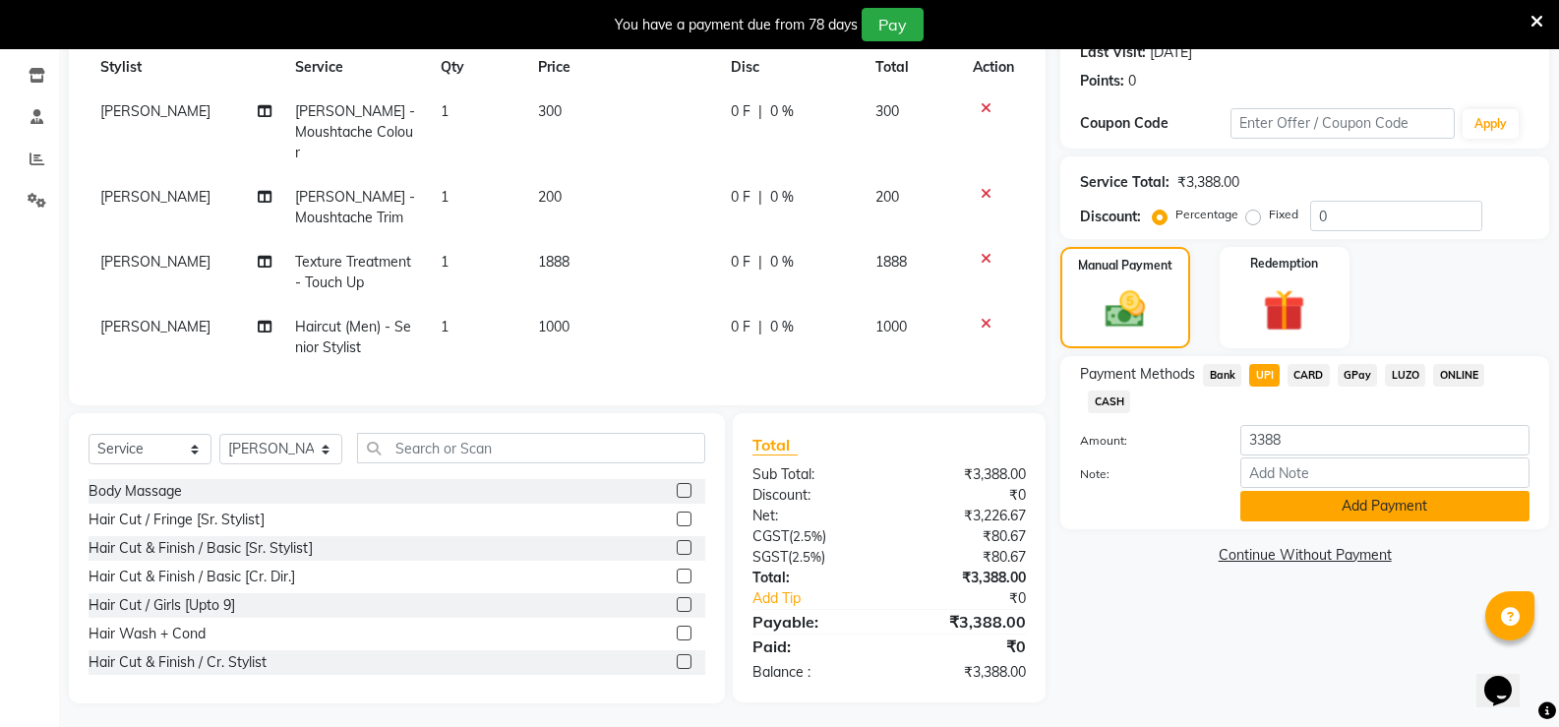
click at [1275, 504] on button "Add Payment" at bounding box center [1385, 506] width 289 height 30
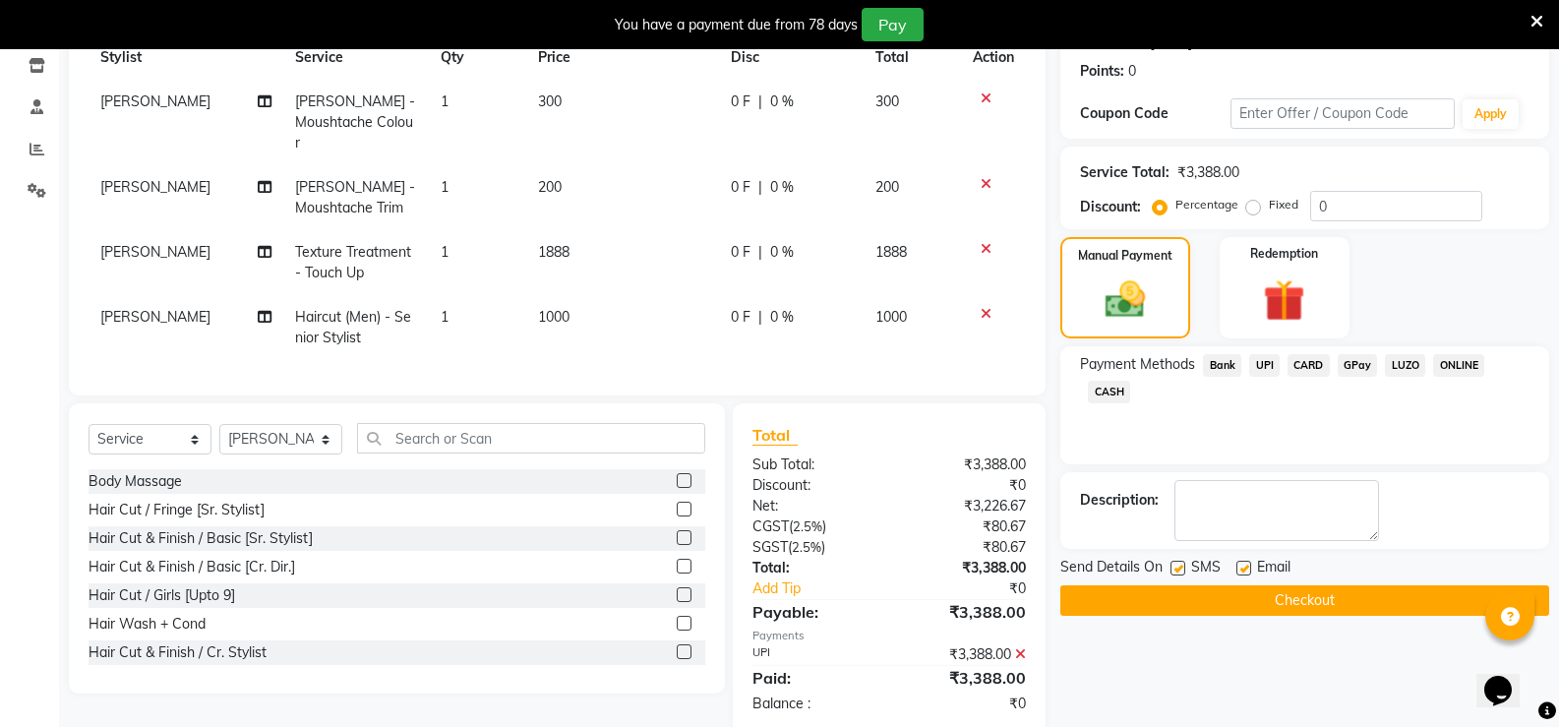
scroll to position [325, 0]
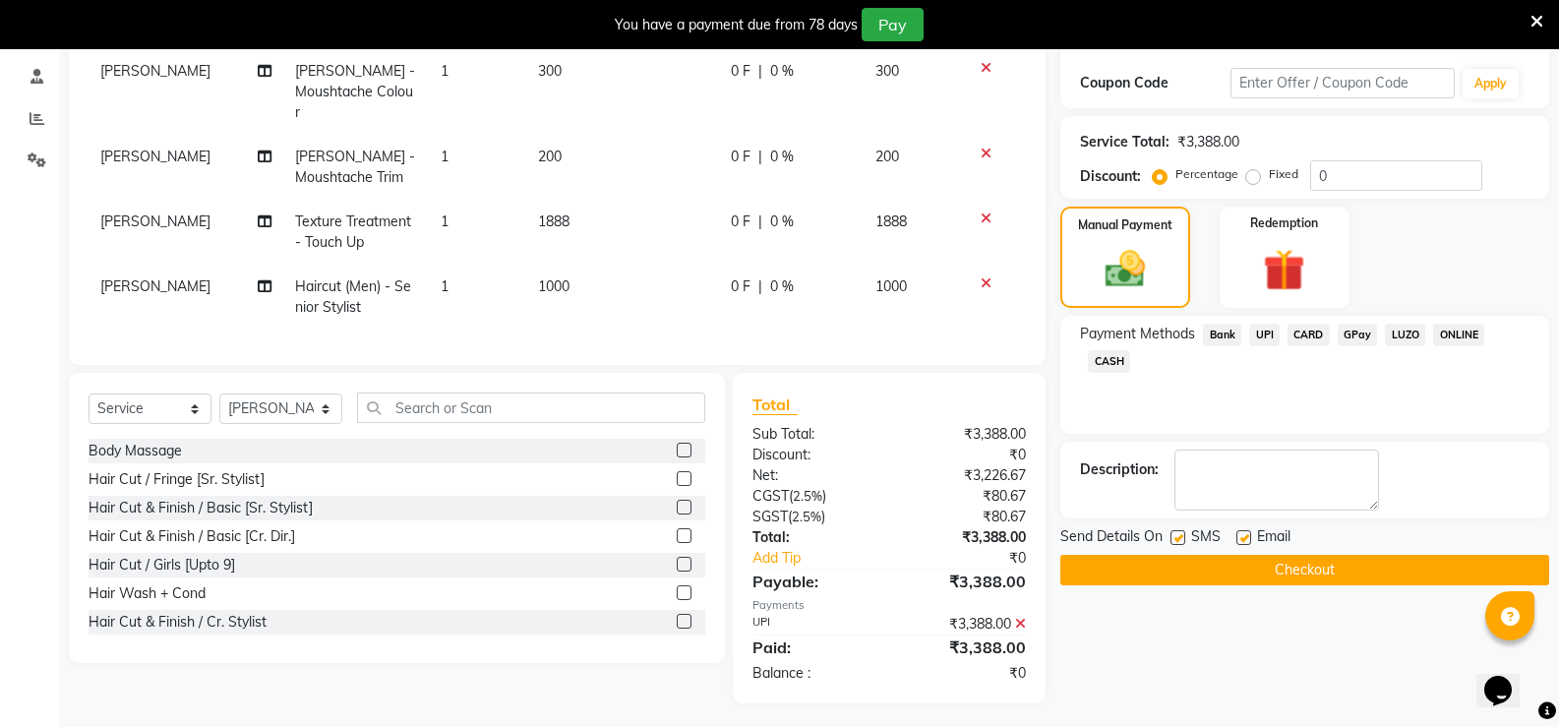
click at [1275, 544] on span "Email" at bounding box center [1273, 538] width 33 height 25
click at [1275, 547] on span "Email" at bounding box center [1273, 538] width 33 height 25
click at [1332, 573] on button "Checkout" at bounding box center [1305, 570] width 489 height 30
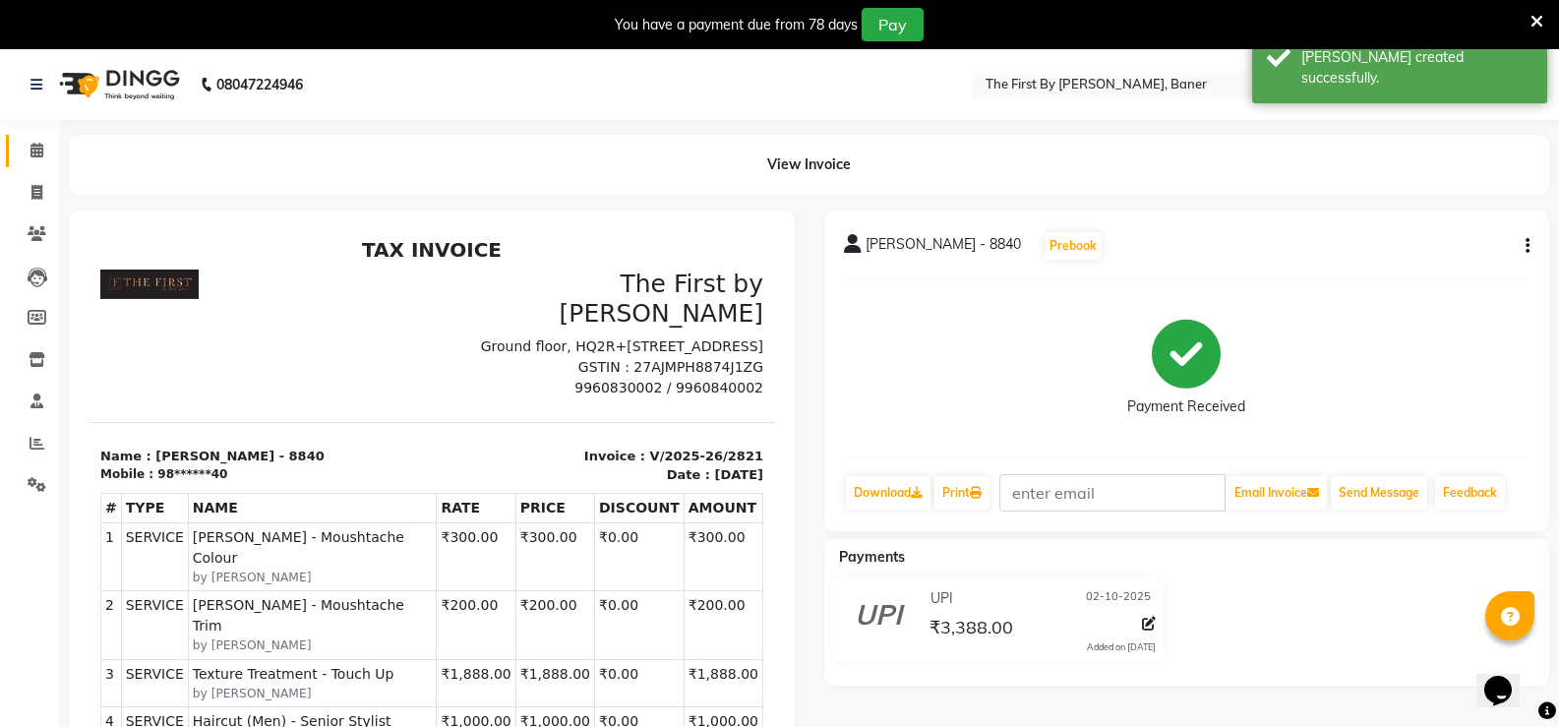
click at [18, 147] on link "Calendar" at bounding box center [29, 151] width 47 height 32
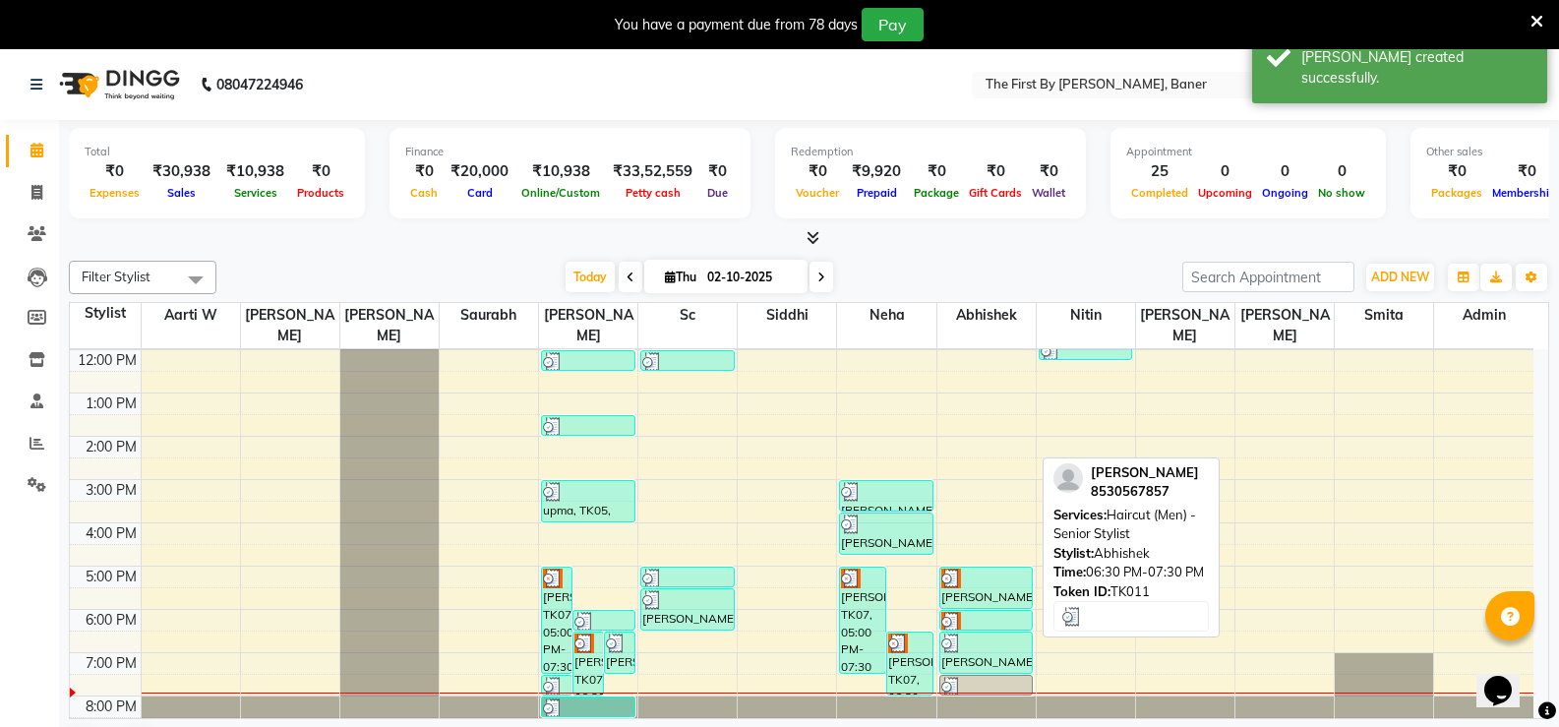
scroll to position [50, 0]
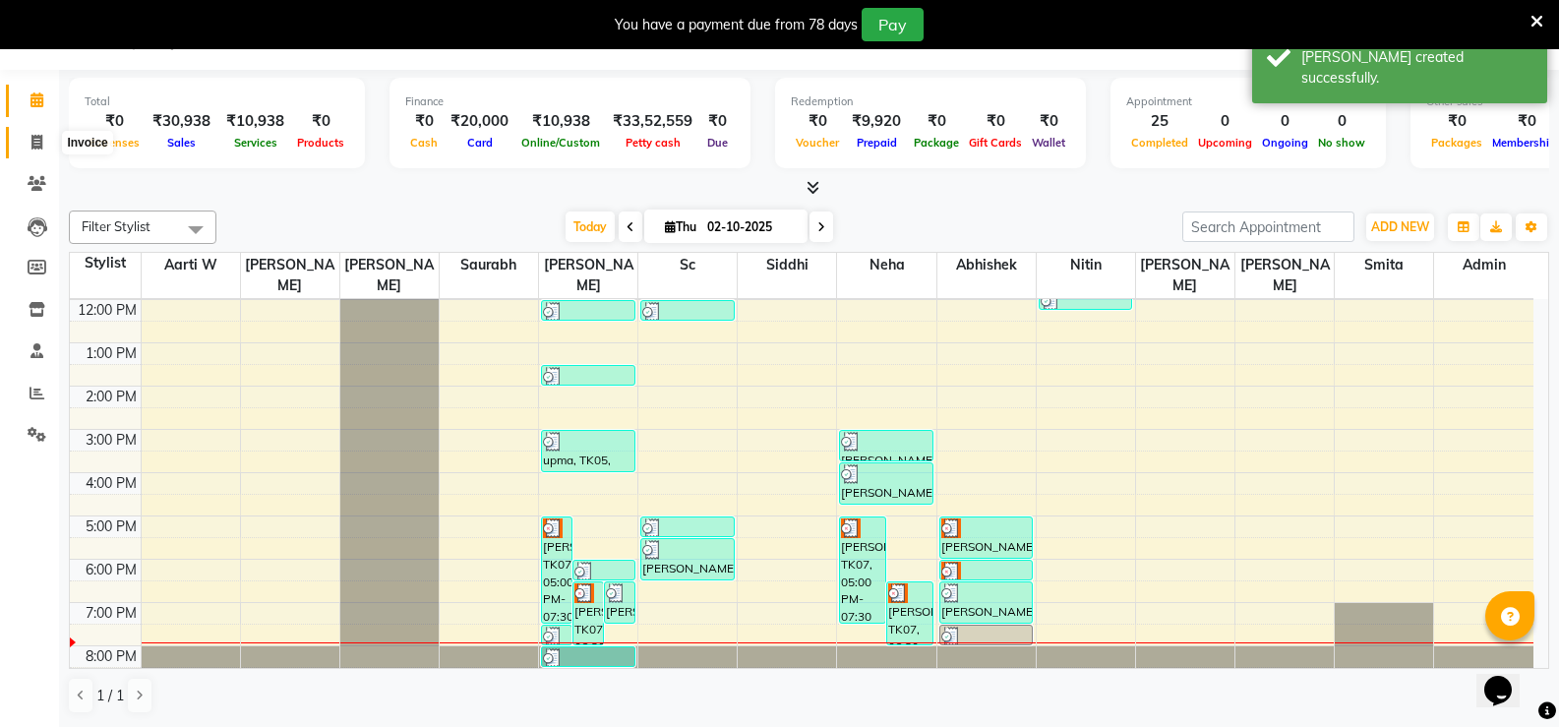
click at [35, 147] on icon at bounding box center [36, 142] width 11 height 15
select select "6411"
select select "service"
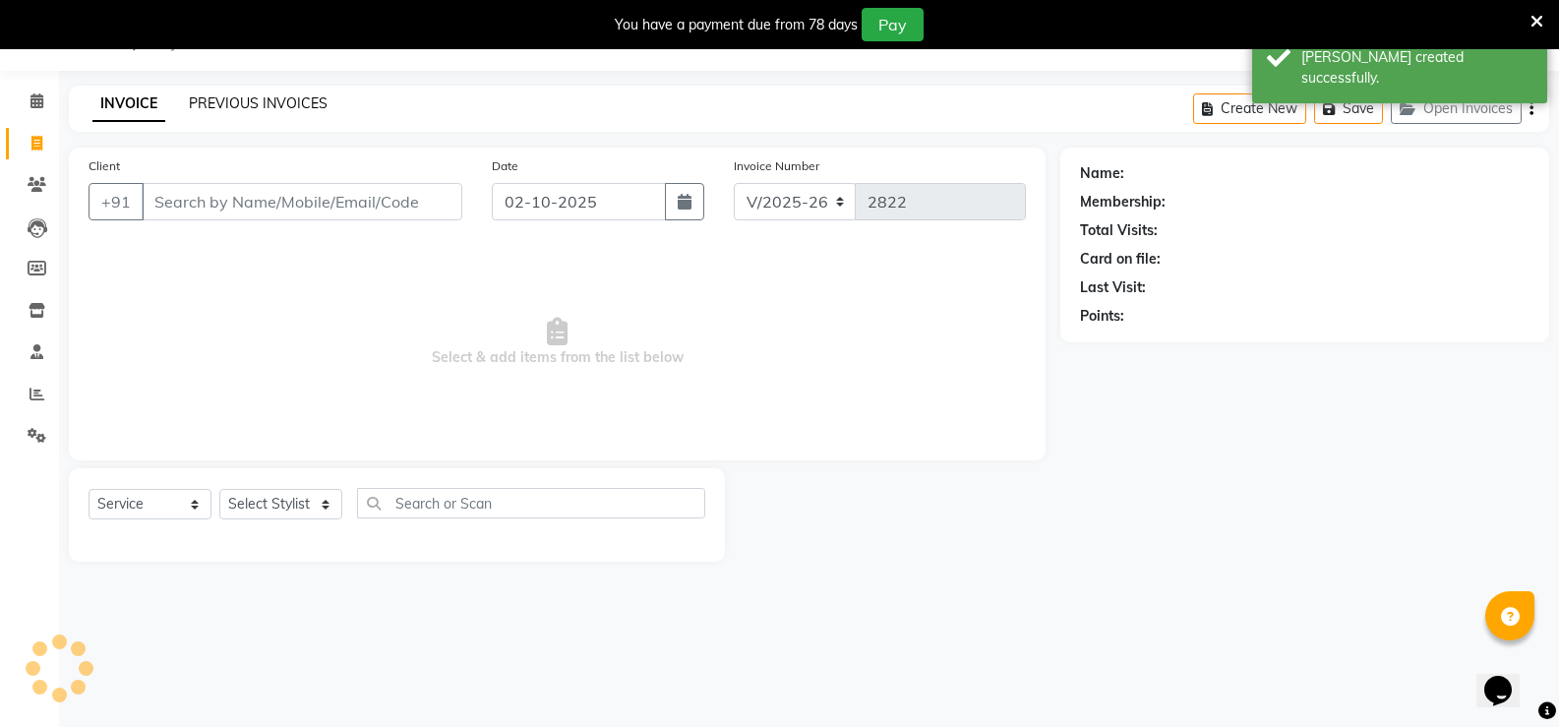
click at [266, 102] on link "PREVIOUS INVOICES" at bounding box center [258, 103] width 139 height 18
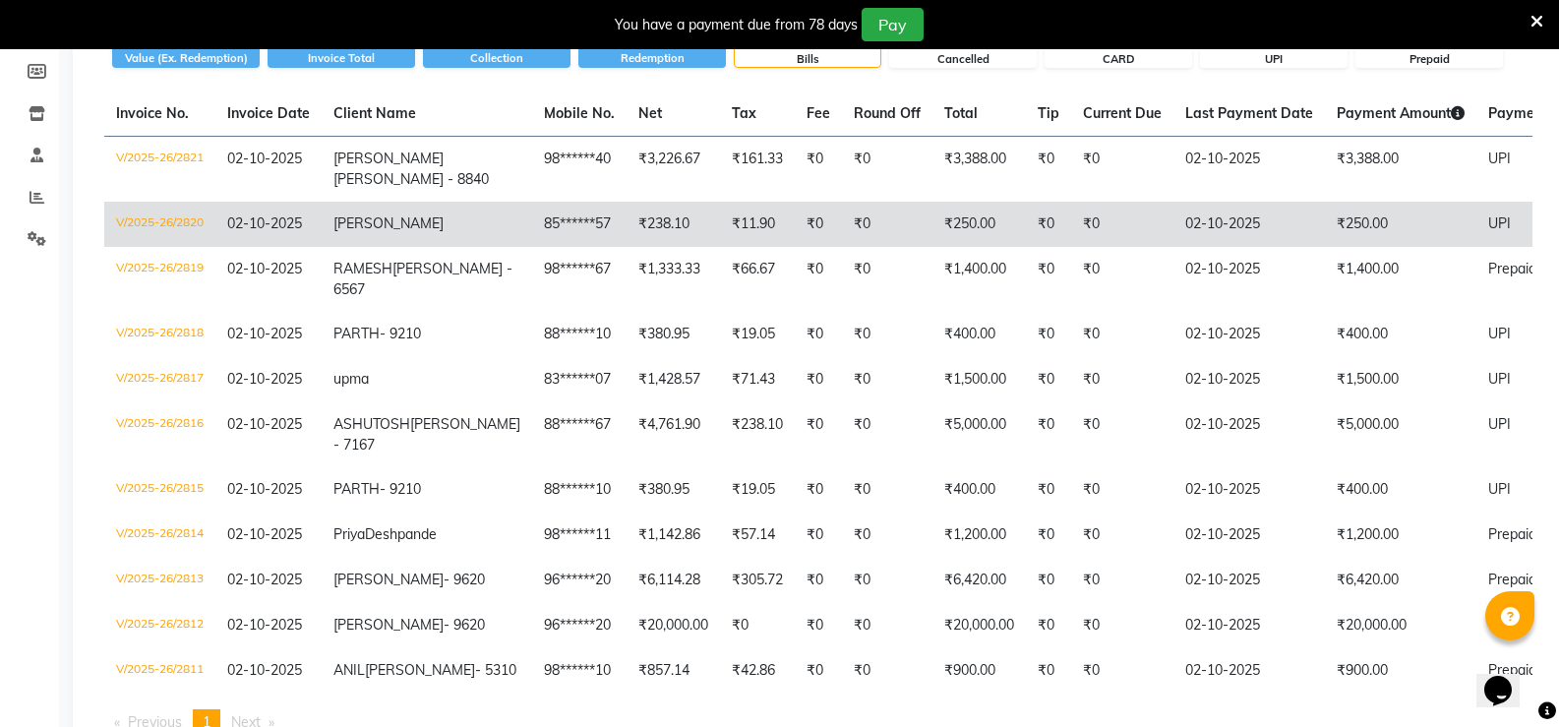
scroll to position [49, 0]
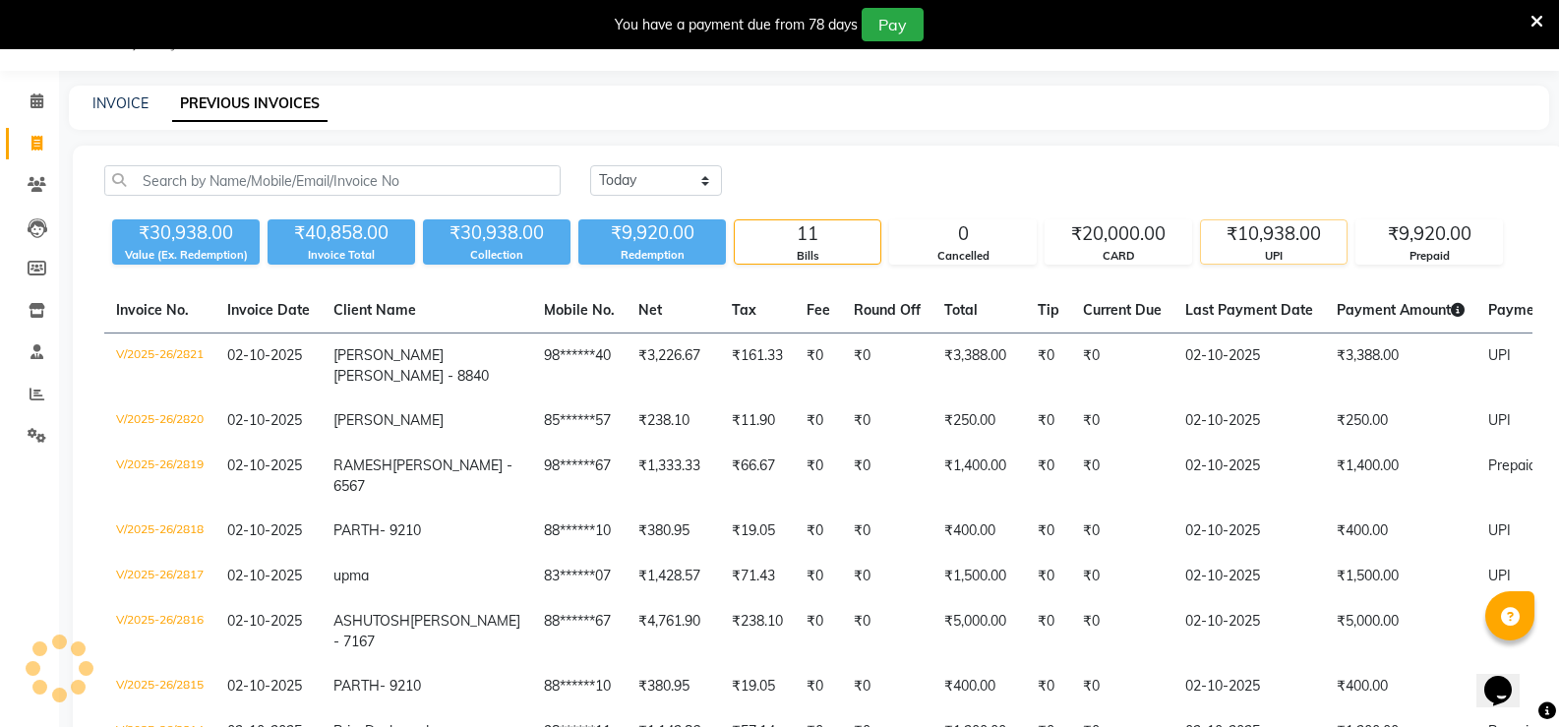
click at [1234, 243] on div "₹10,938.00" at bounding box center [1274, 234] width 146 height 28
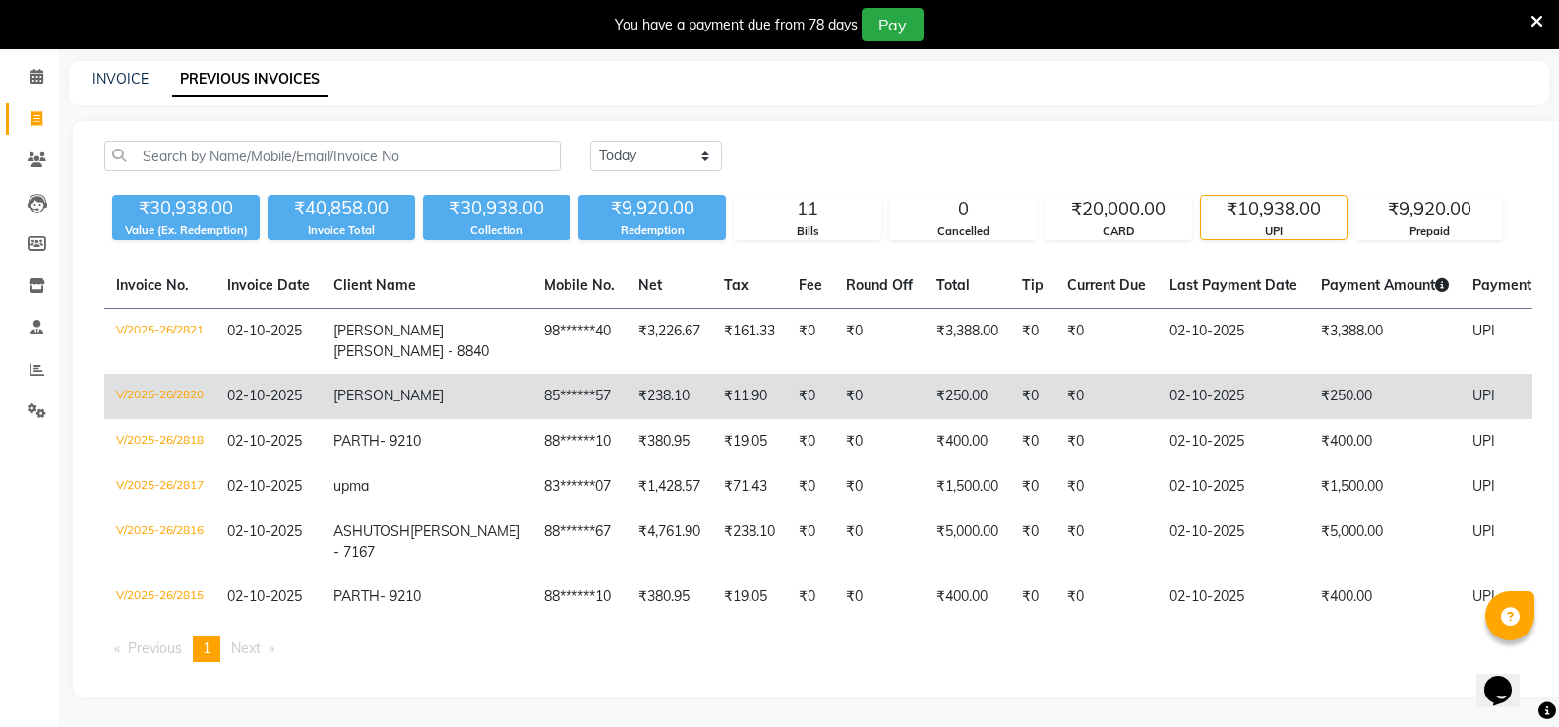
scroll to position [169, 0]
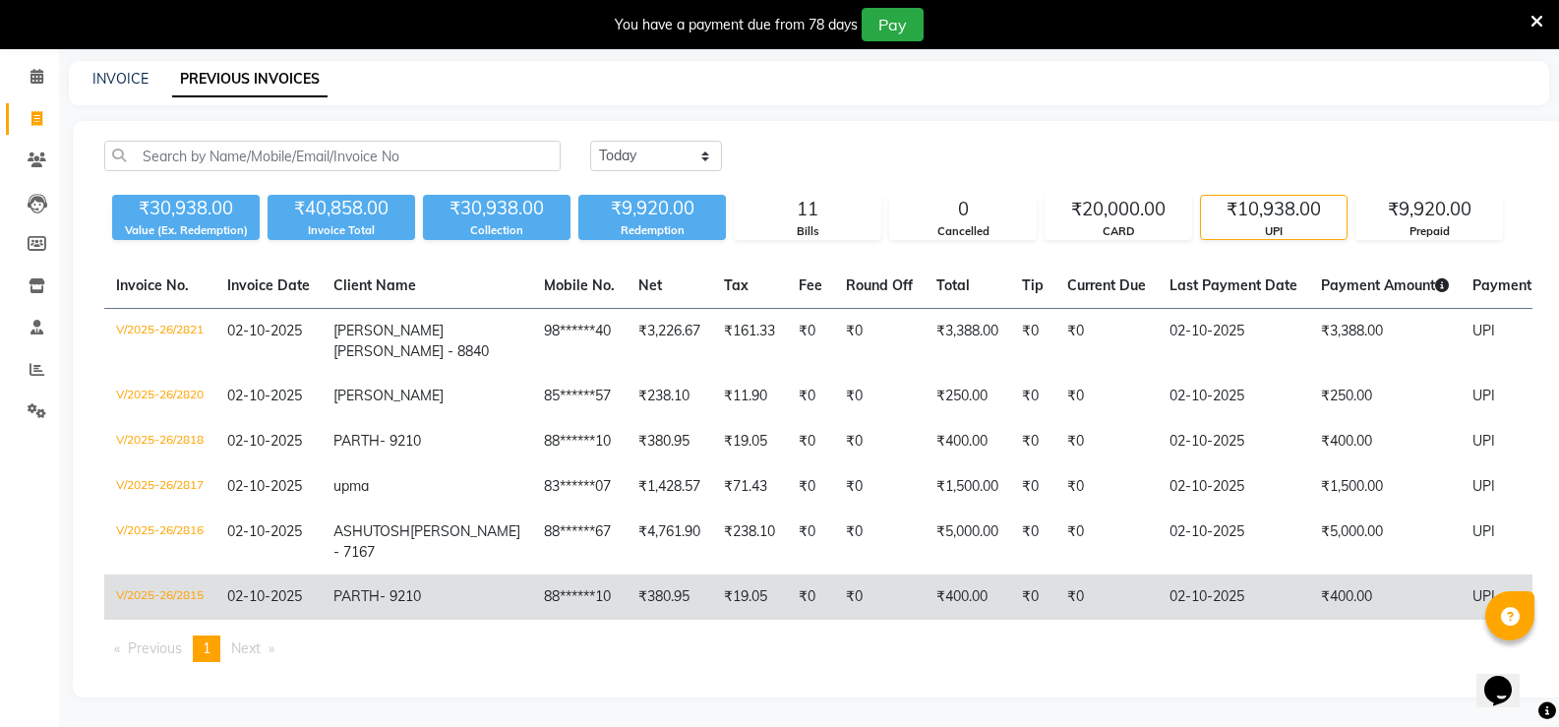
click at [532, 575] on td "88******10" at bounding box center [579, 597] width 94 height 45
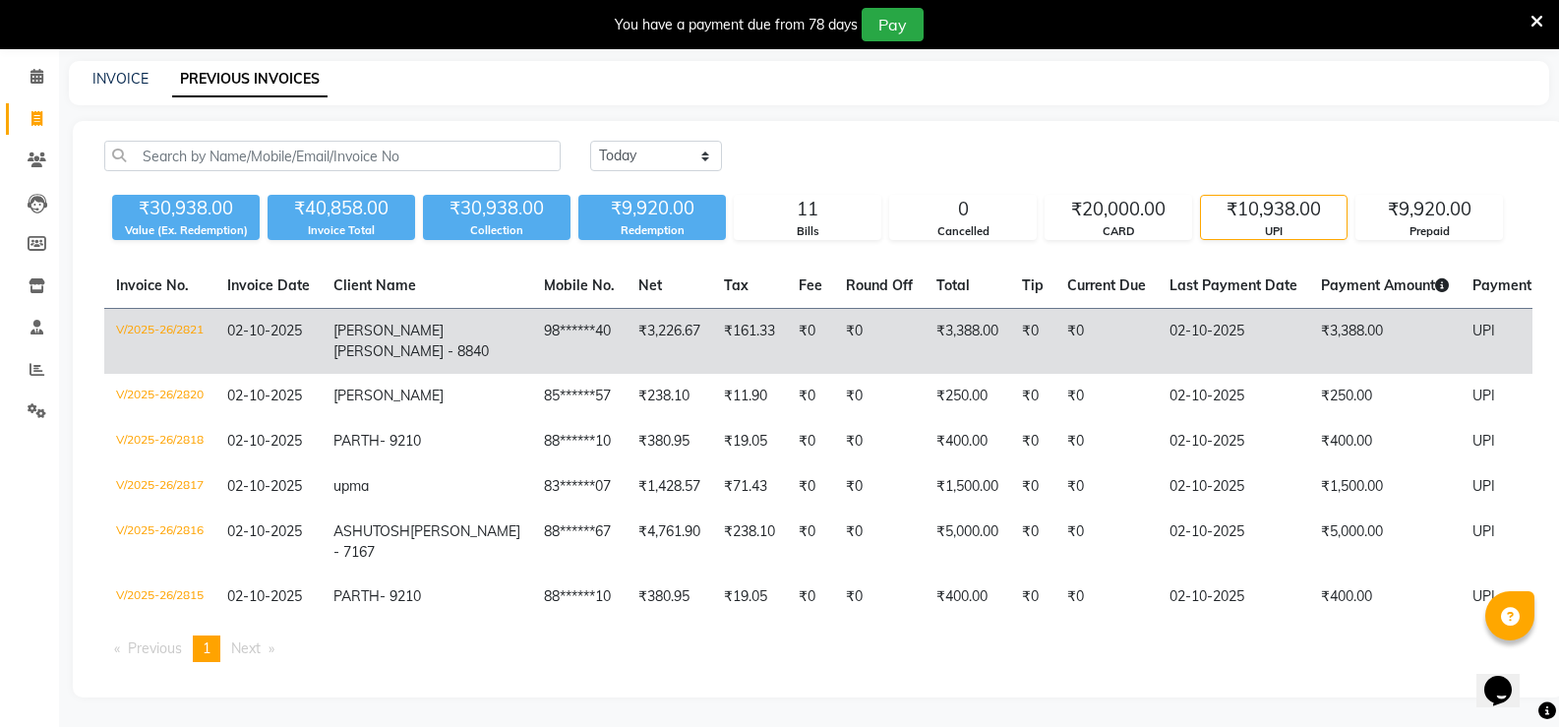
scroll to position [0, 0]
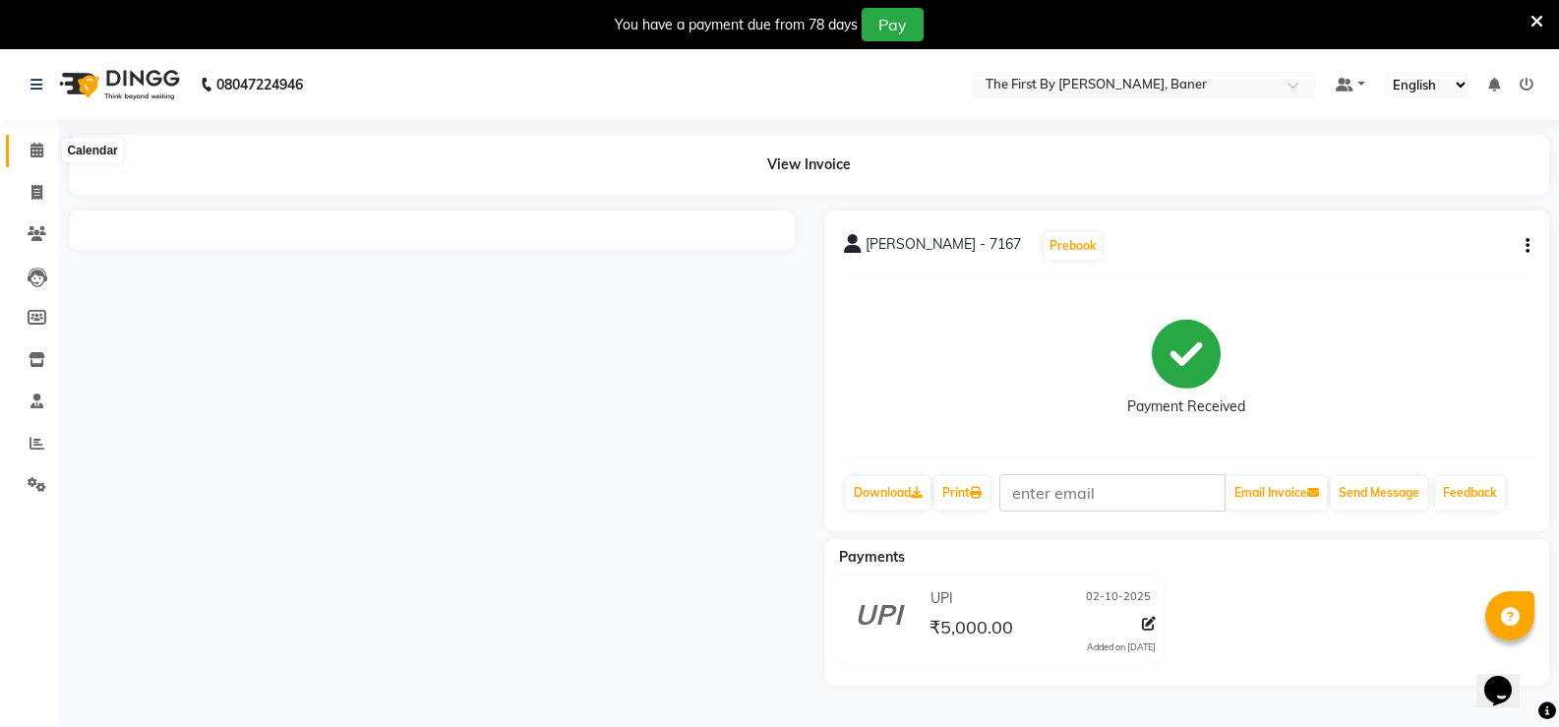
click at [28, 152] on span at bounding box center [37, 151] width 34 height 23
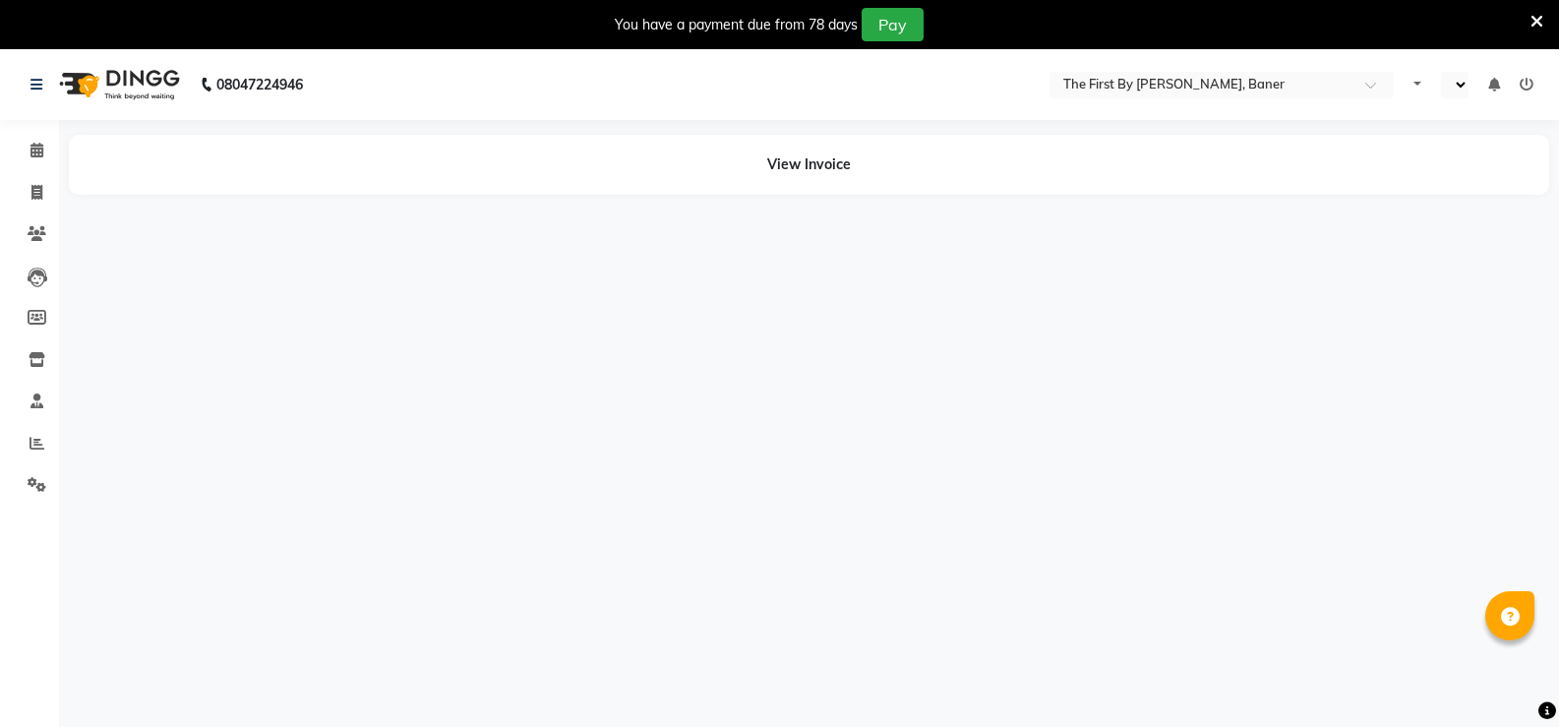
select select "en"
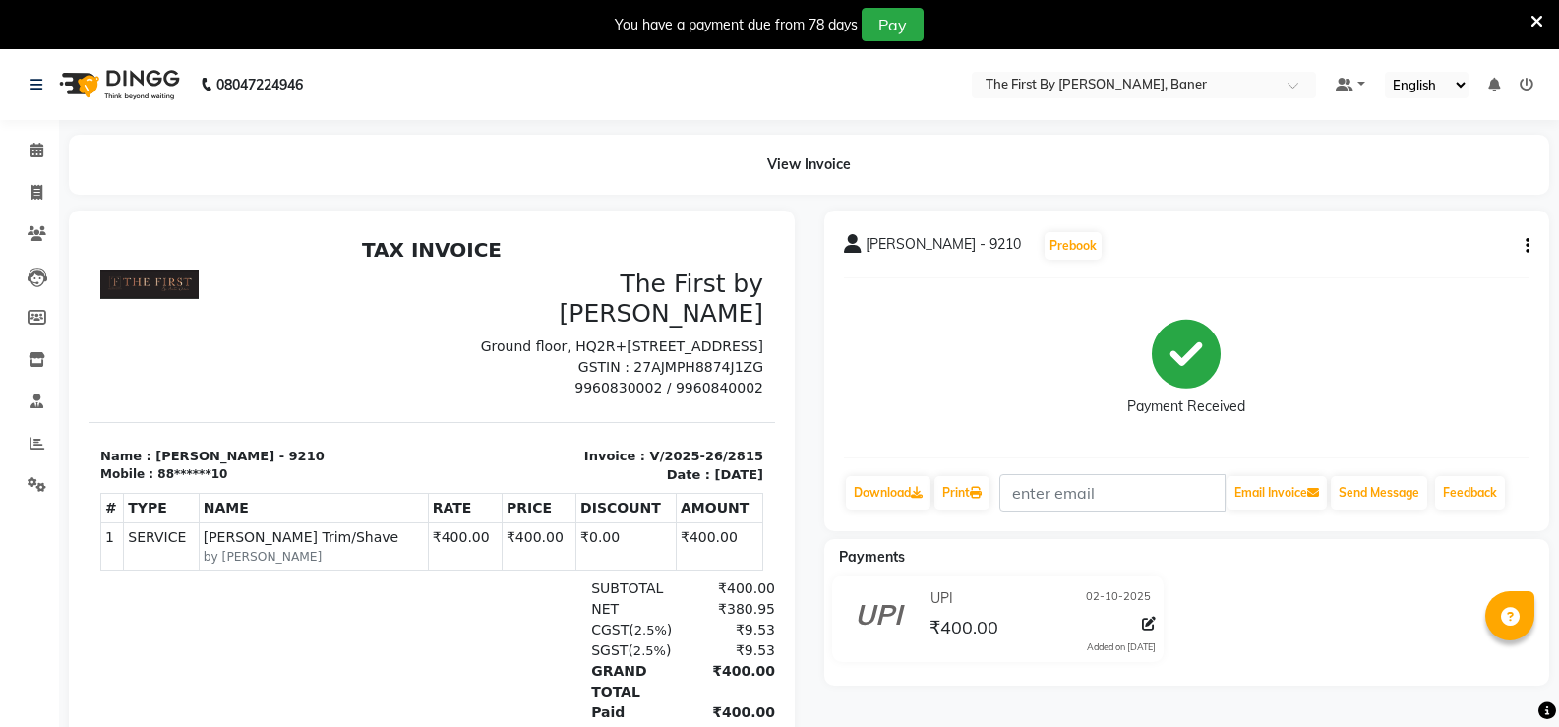
drag, startPoint x: 1544, startPoint y: 15, endPoint x: 1537, endPoint y: 53, distance: 39.0
click at [1544, 16] on div "You have a payment due from 78 days Pay" at bounding box center [779, 24] width 1559 height 49
click at [1532, 235] on div "PARTH - 9210 Prebook Payment Received Download Print Email Invoice Send Message…" at bounding box center [1187, 371] width 726 height 321
click at [1529, 246] on icon "button" at bounding box center [1528, 246] width 4 height 1
click at [1423, 202] on div "Cancel Invoice" at bounding box center [1430, 209] width 135 height 25
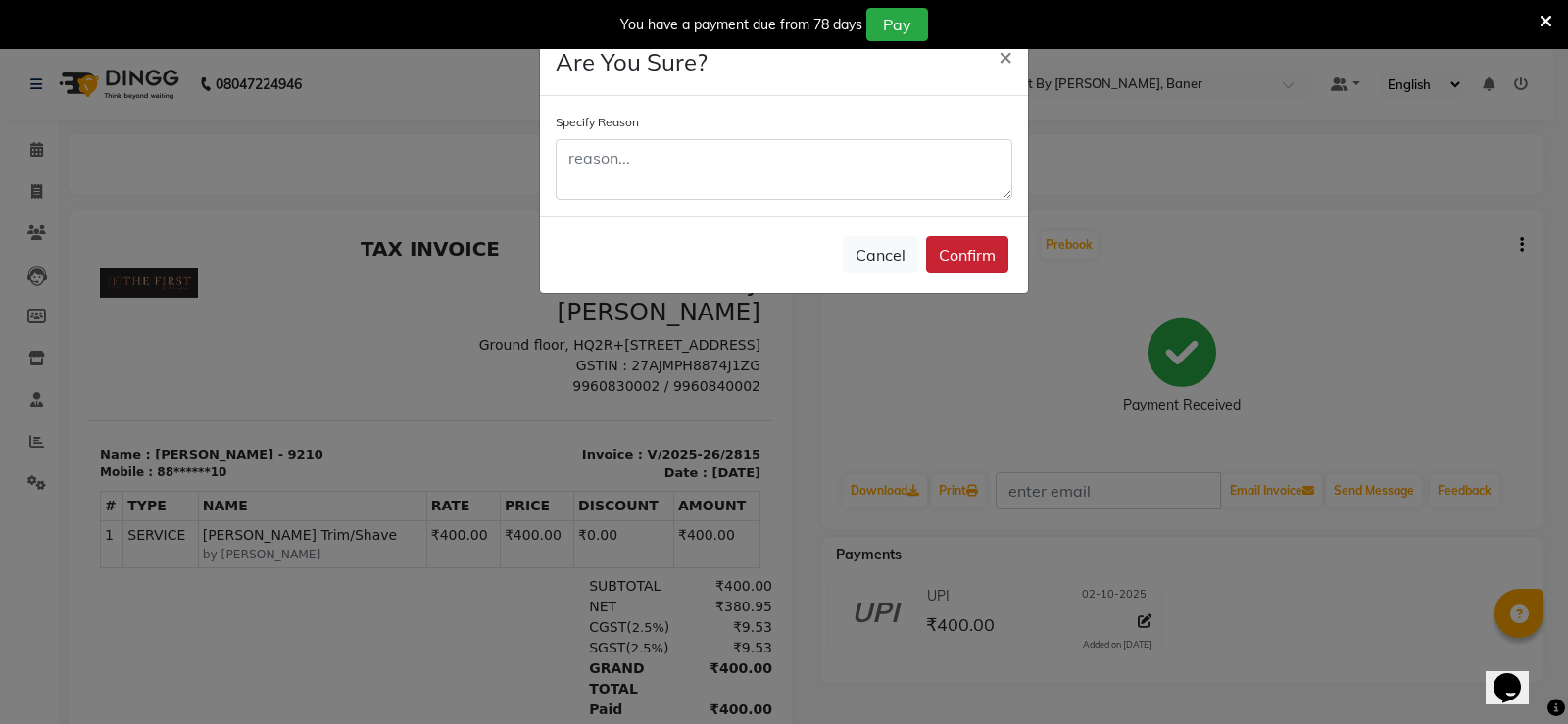
click at [955, 272] on button "Confirm" at bounding box center [967, 254] width 83 height 37
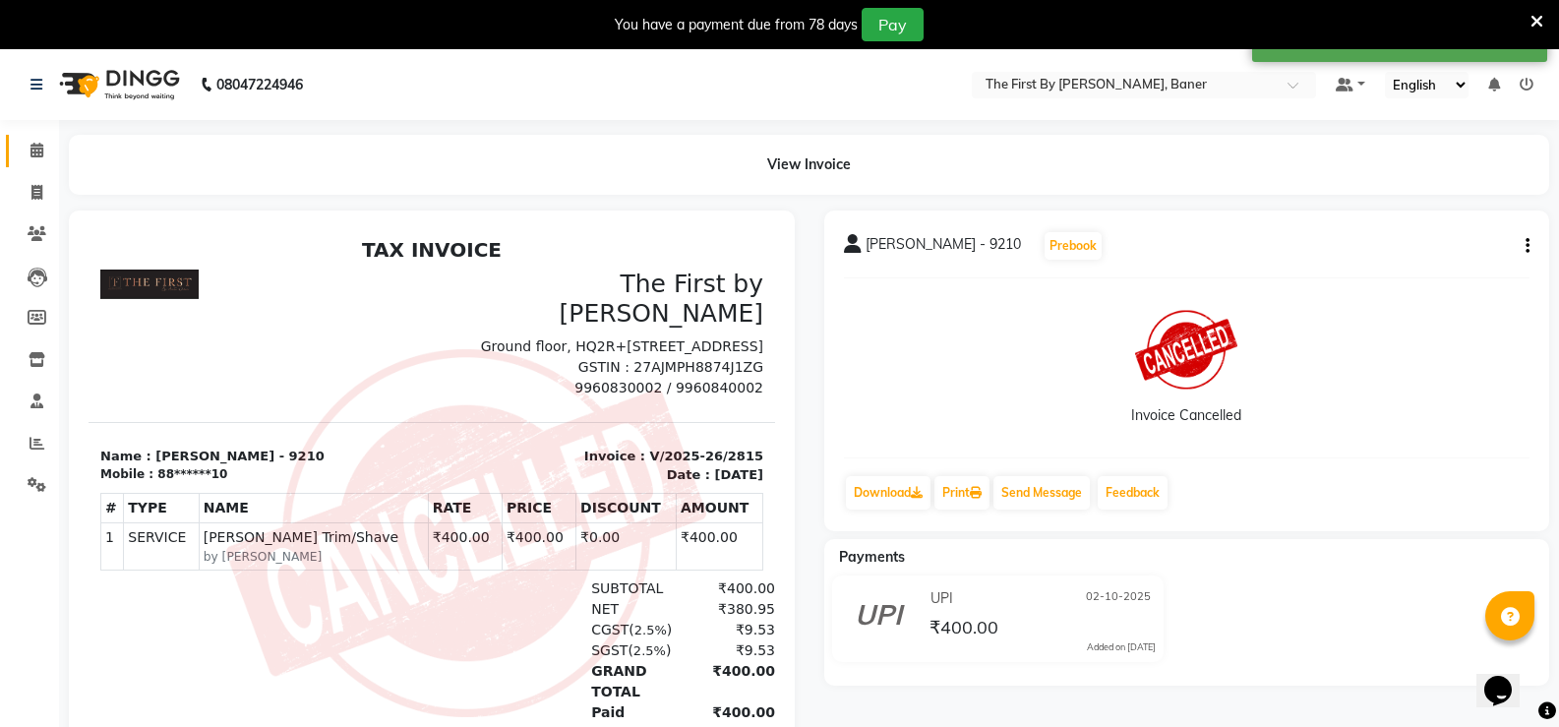
click at [14, 158] on link "Calendar" at bounding box center [29, 151] width 47 height 32
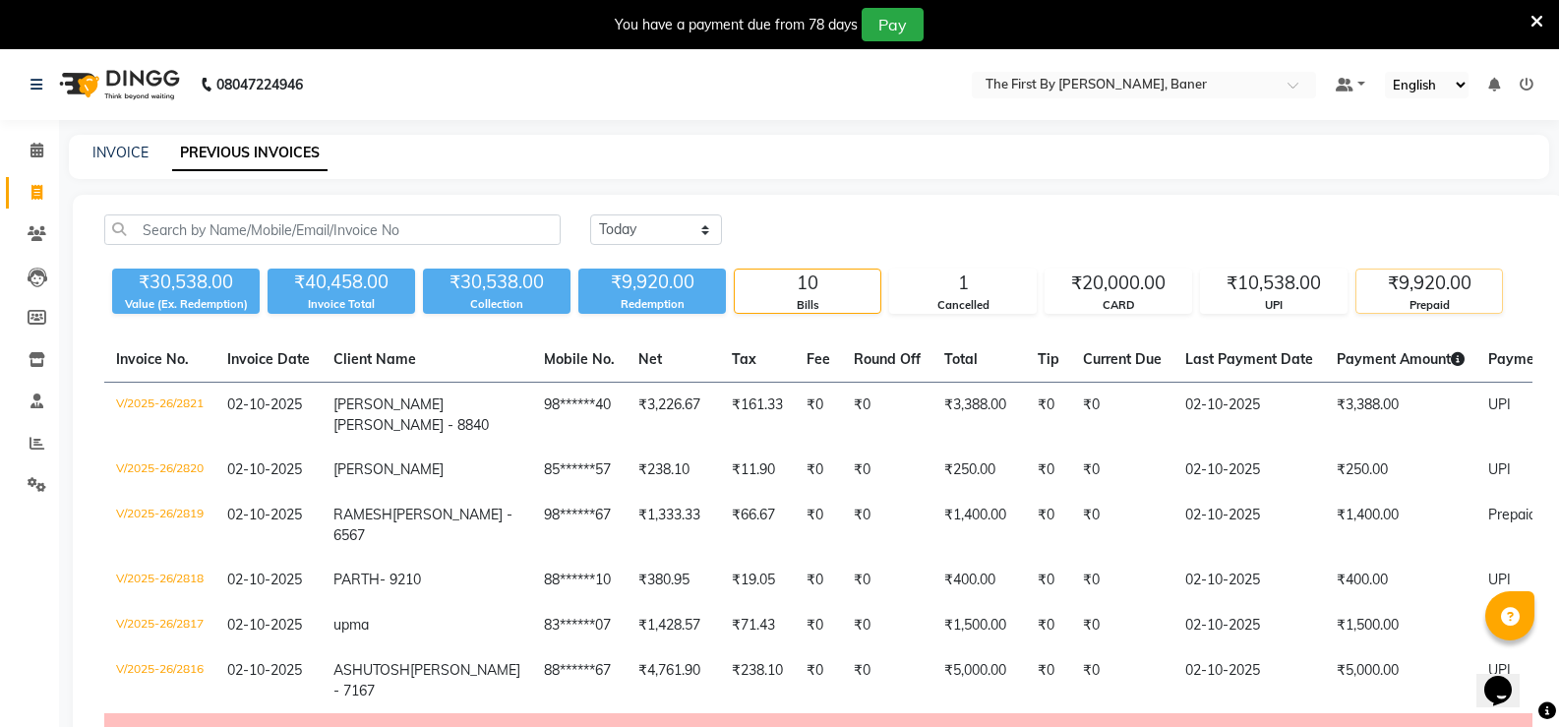
click at [1421, 308] on div "Prepaid" at bounding box center [1430, 305] width 146 height 17
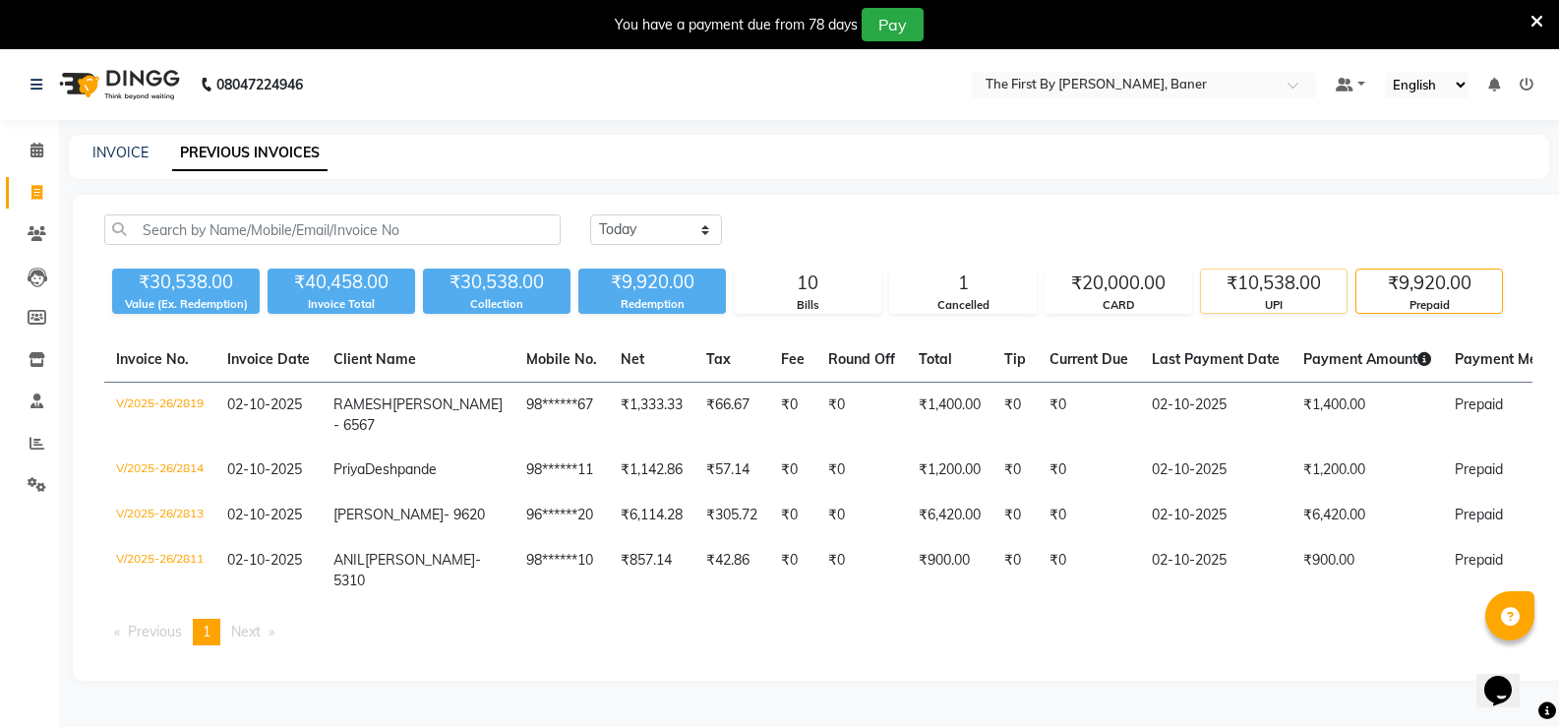
click at [1279, 272] on div "₹10,538.00" at bounding box center [1274, 284] width 146 height 28
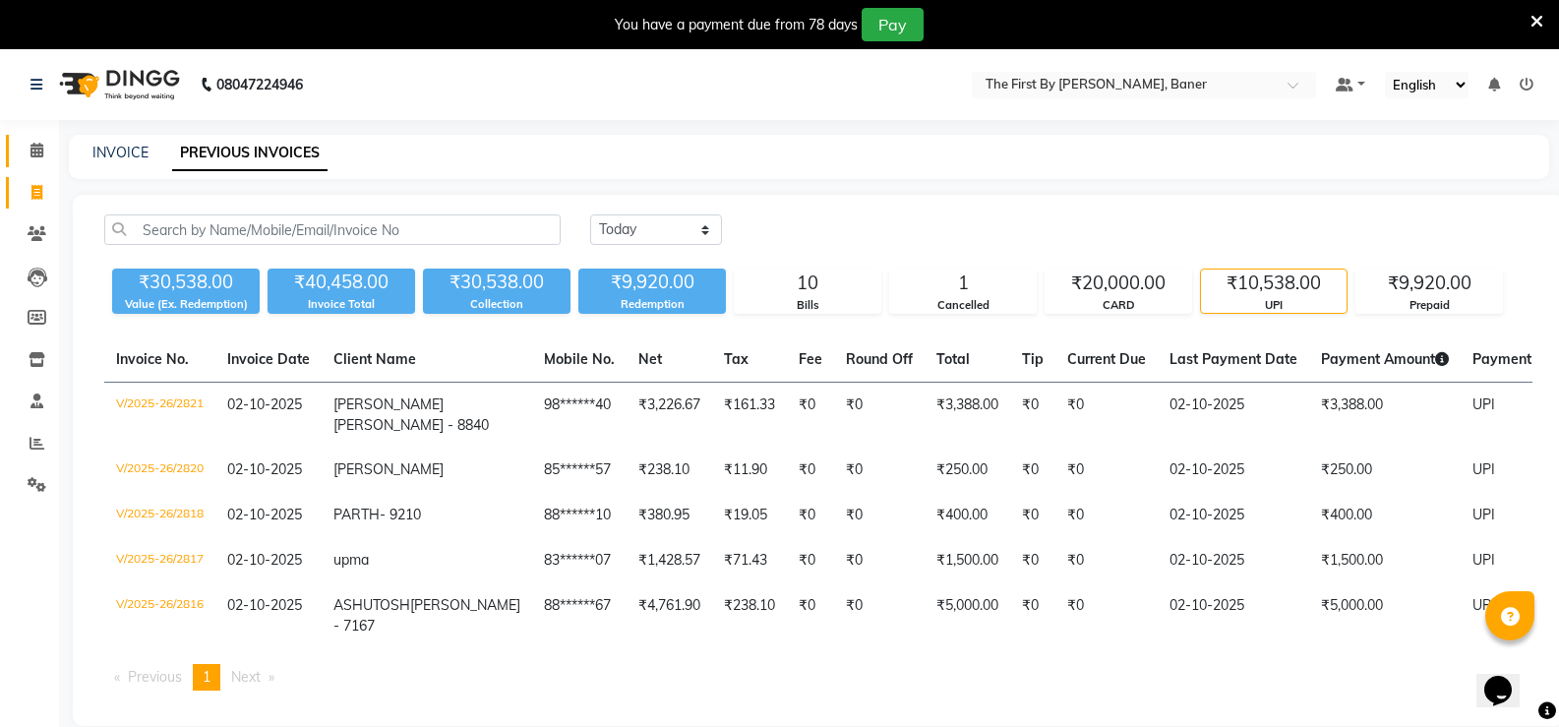
click at [17, 150] on link "Calendar" at bounding box center [29, 151] width 47 height 32
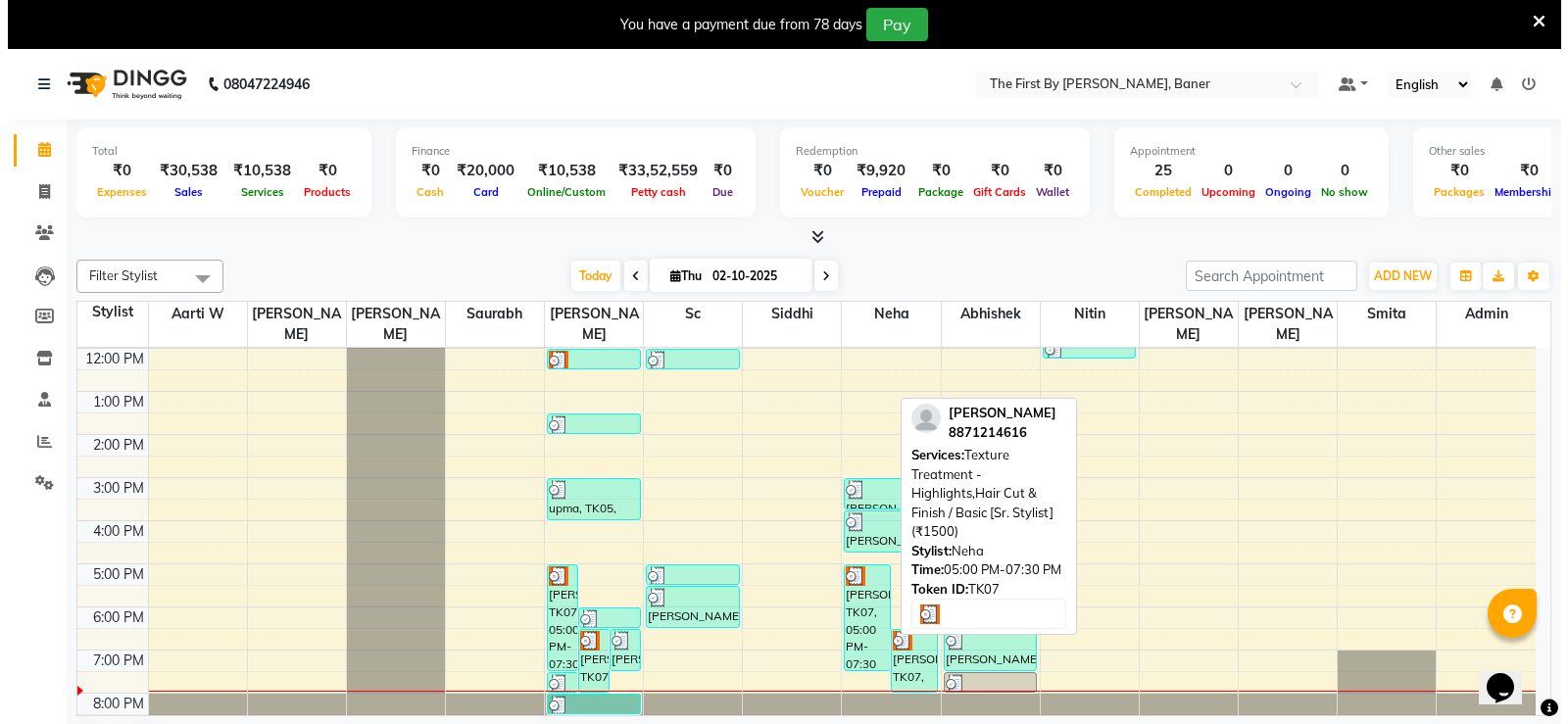
scroll to position [50, 0]
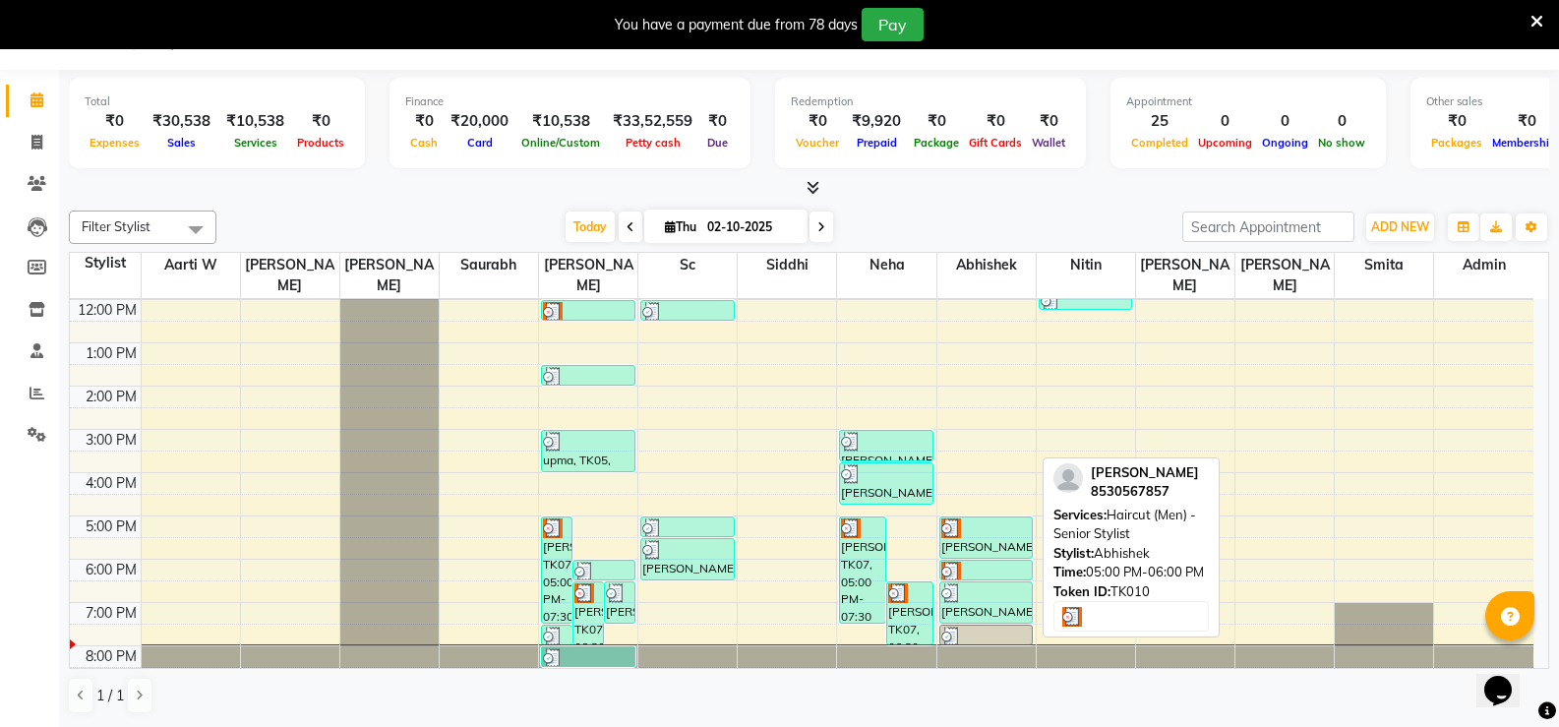
click at [974, 521] on div "[PERSON_NAME], TK10, 05:00 PM-06:00 PM, Haircut (Men) - Senior Stylist" at bounding box center [987, 537] width 92 height 40
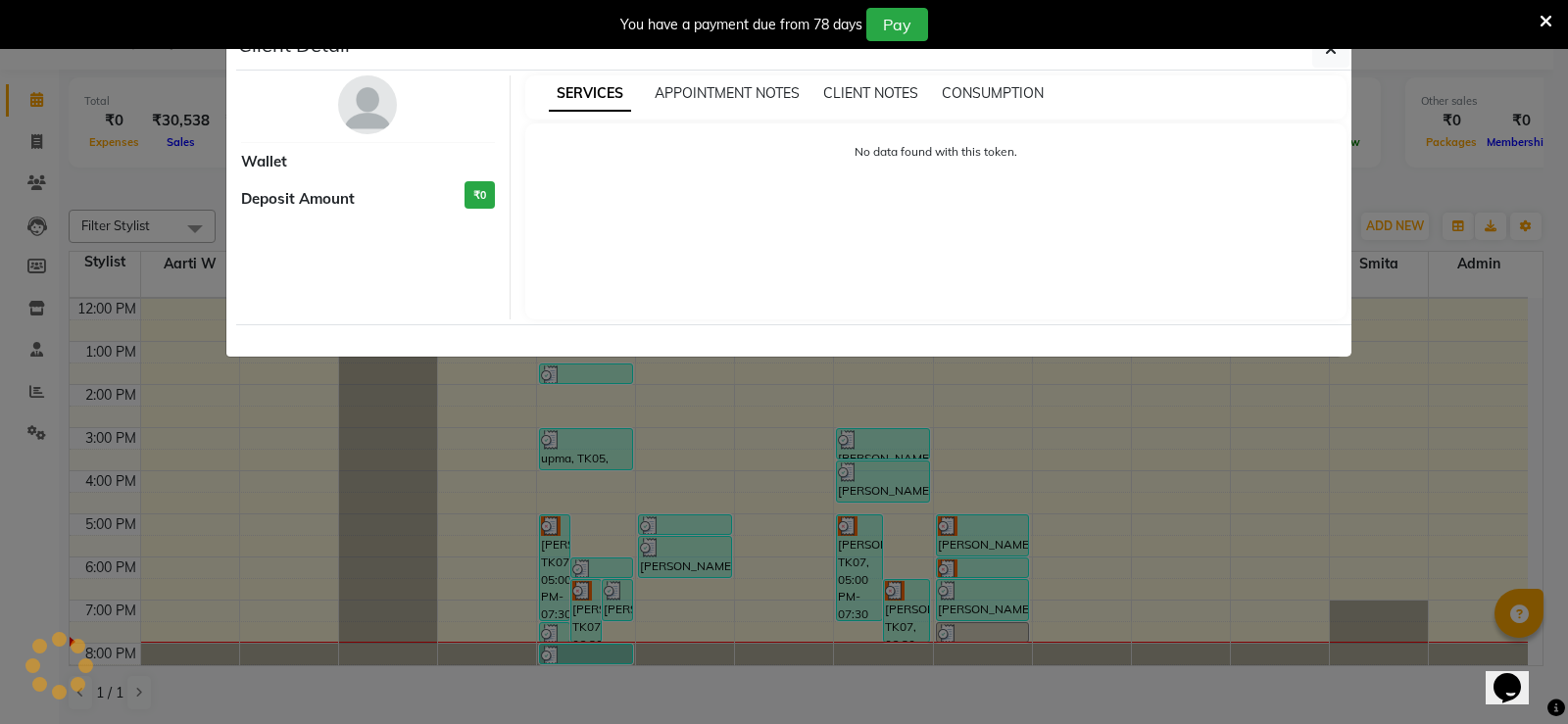
select select "3"
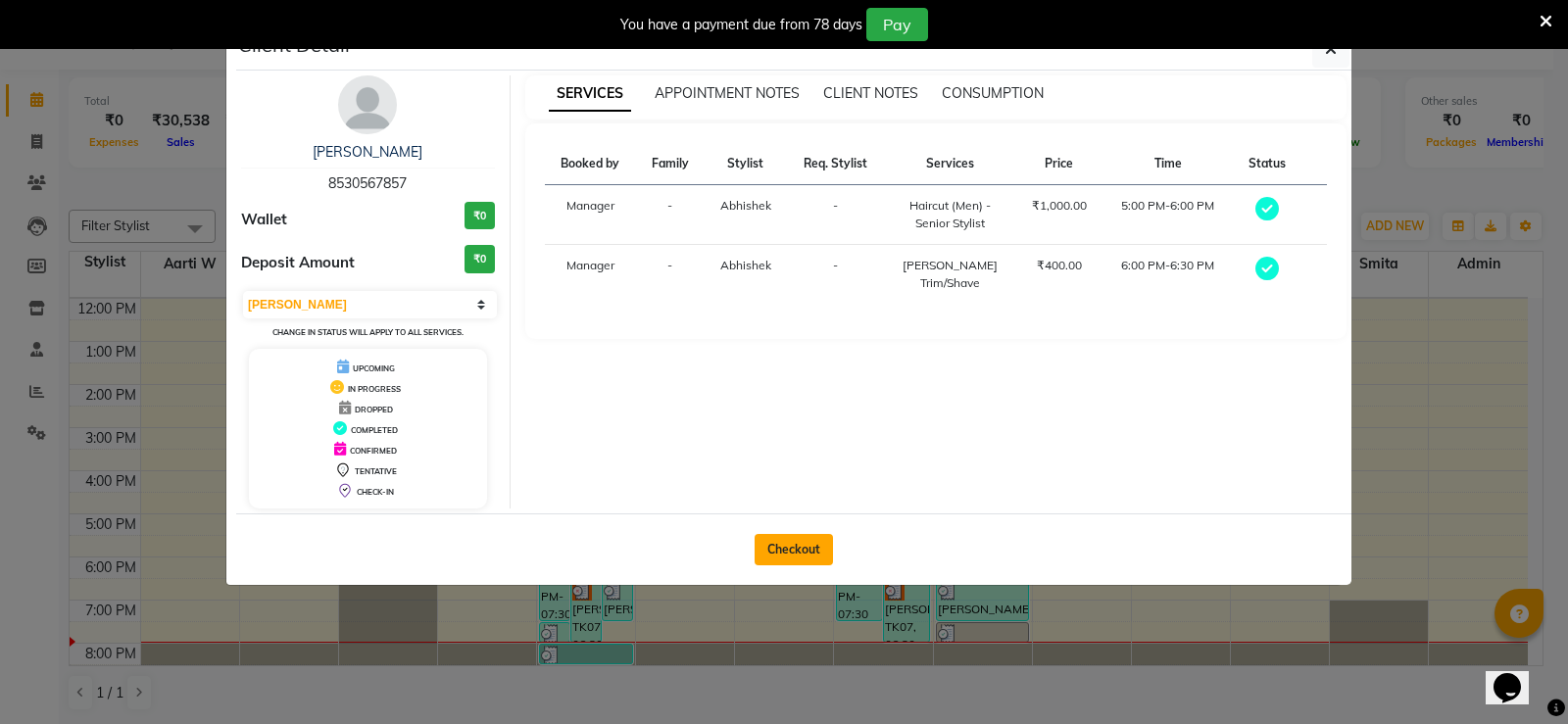
click at [822, 553] on button "Checkout" at bounding box center [794, 549] width 79 height 31
select select "6411"
select select "service"
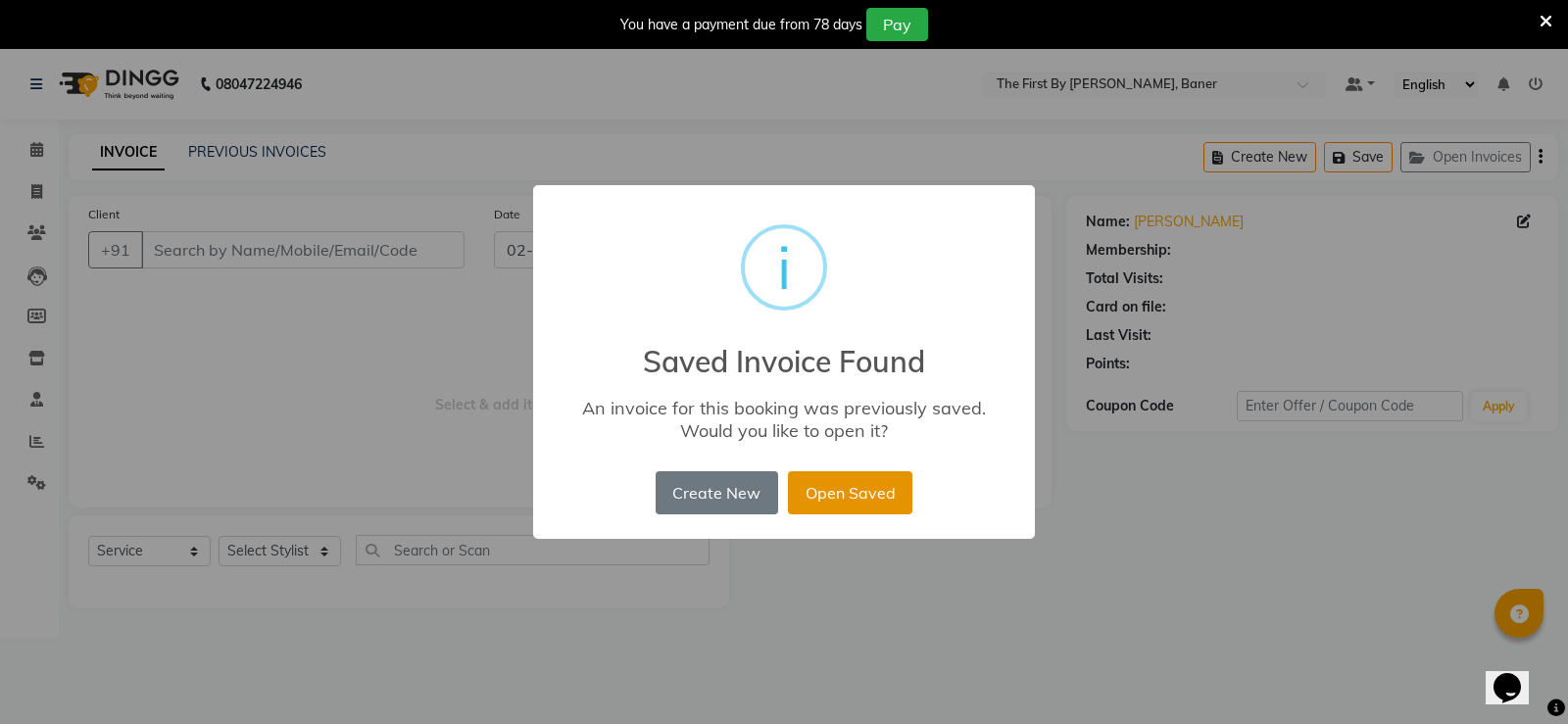
click at [840, 481] on button "Open Saved" at bounding box center [850, 492] width 125 height 43
type input "85******57"
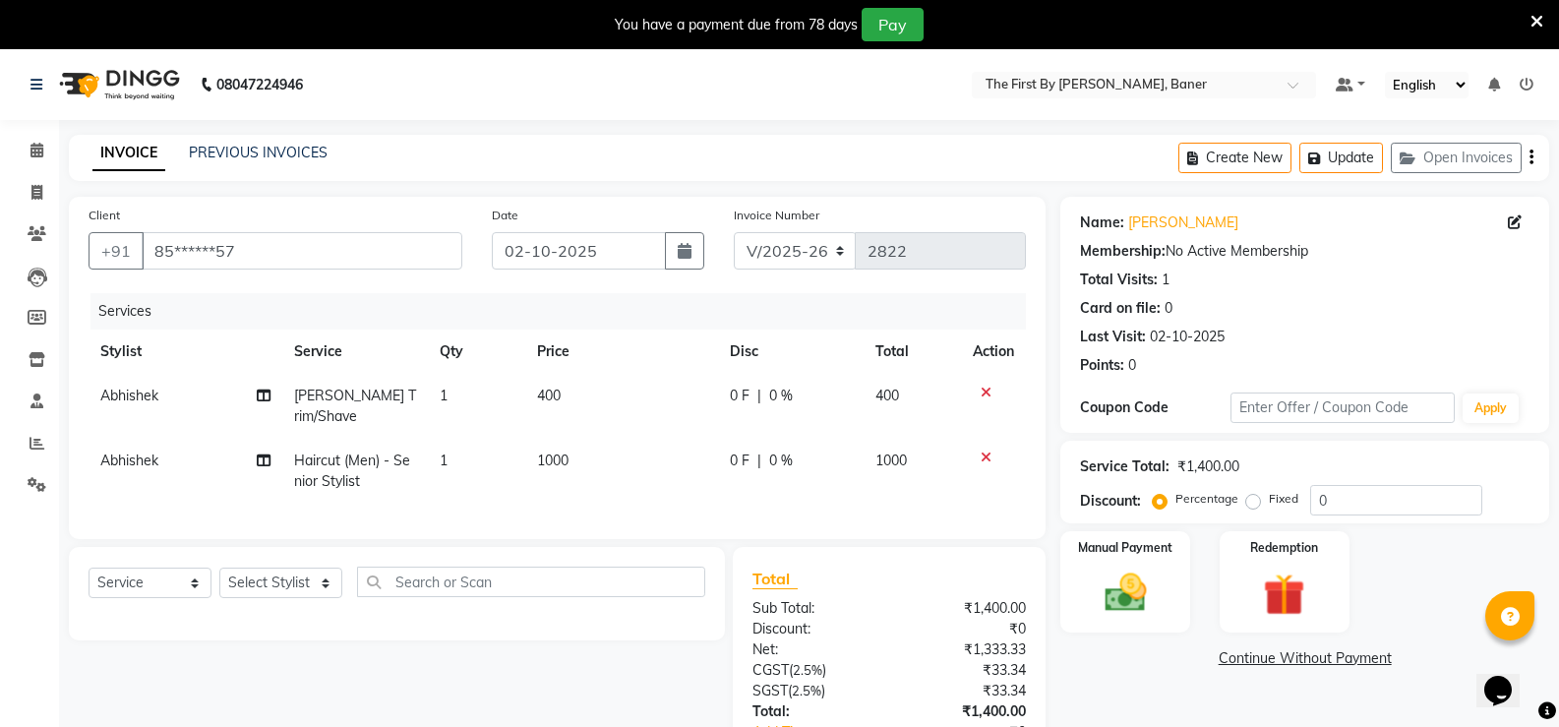
click at [588, 403] on td "400" at bounding box center [621, 406] width 193 height 65
select select "72551"
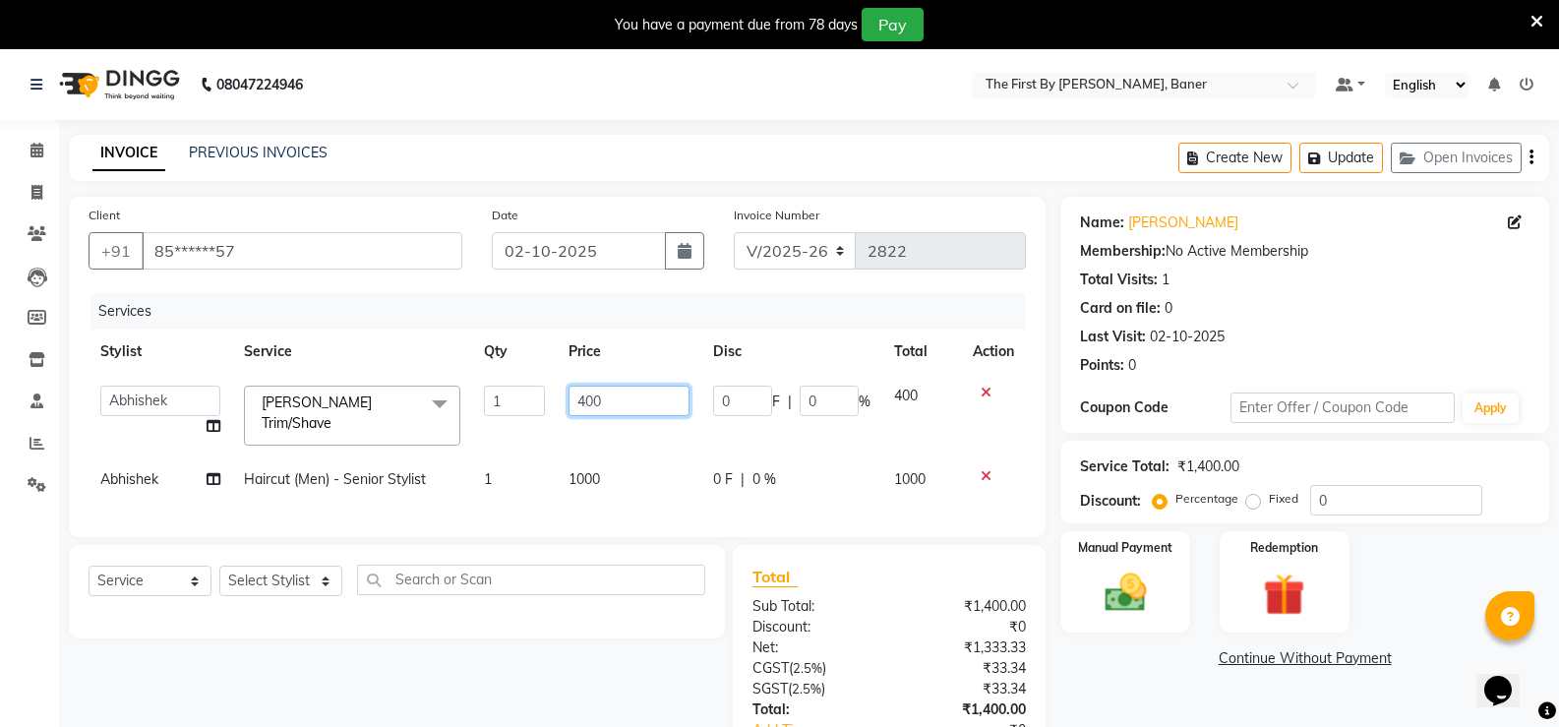
click at [590, 403] on input "400" at bounding box center [629, 401] width 121 height 30
type input "100"
click at [588, 468] on td "1000" at bounding box center [629, 479] width 145 height 44
select select "72551"
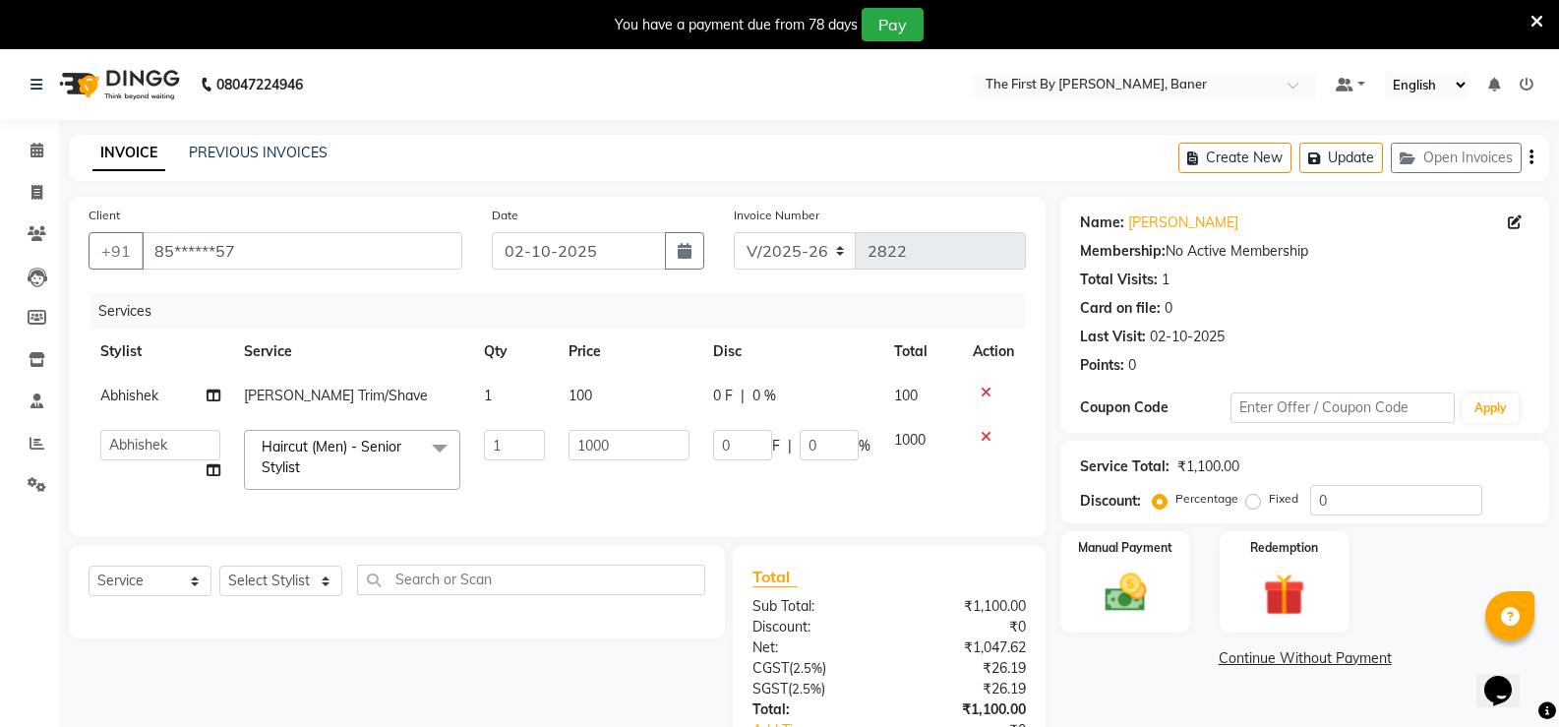
click at [589, 468] on td "1000" at bounding box center [629, 460] width 145 height 84
click at [589, 450] on input "1000" at bounding box center [629, 445] width 121 height 30
click at [589, 449] on input "1000" at bounding box center [629, 445] width 121 height 30
type input "250"
click at [594, 470] on td "250" at bounding box center [629, 460] width 145 height 84
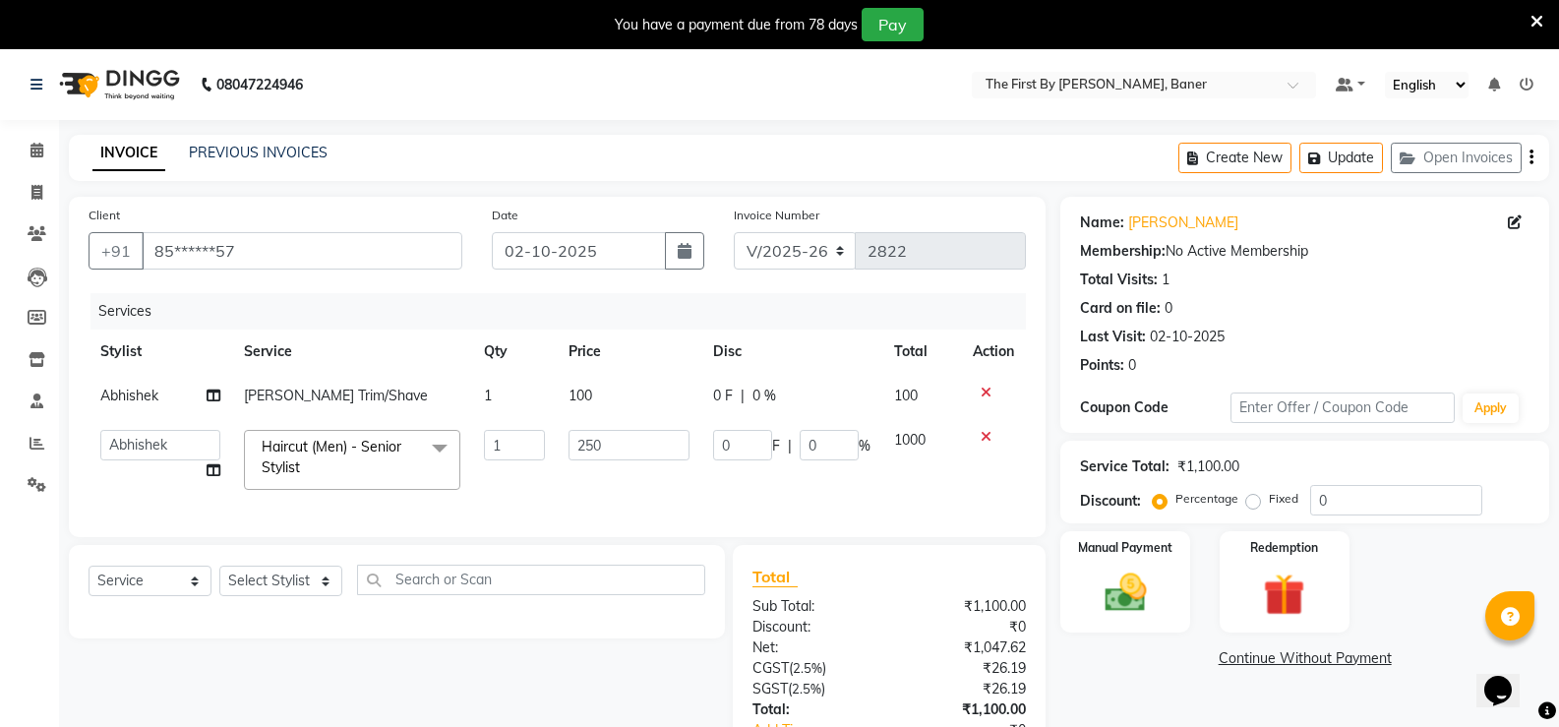
select select "72551"
click at [1124, 598] on img at bounding box center [1125, 593] width 70 height 50
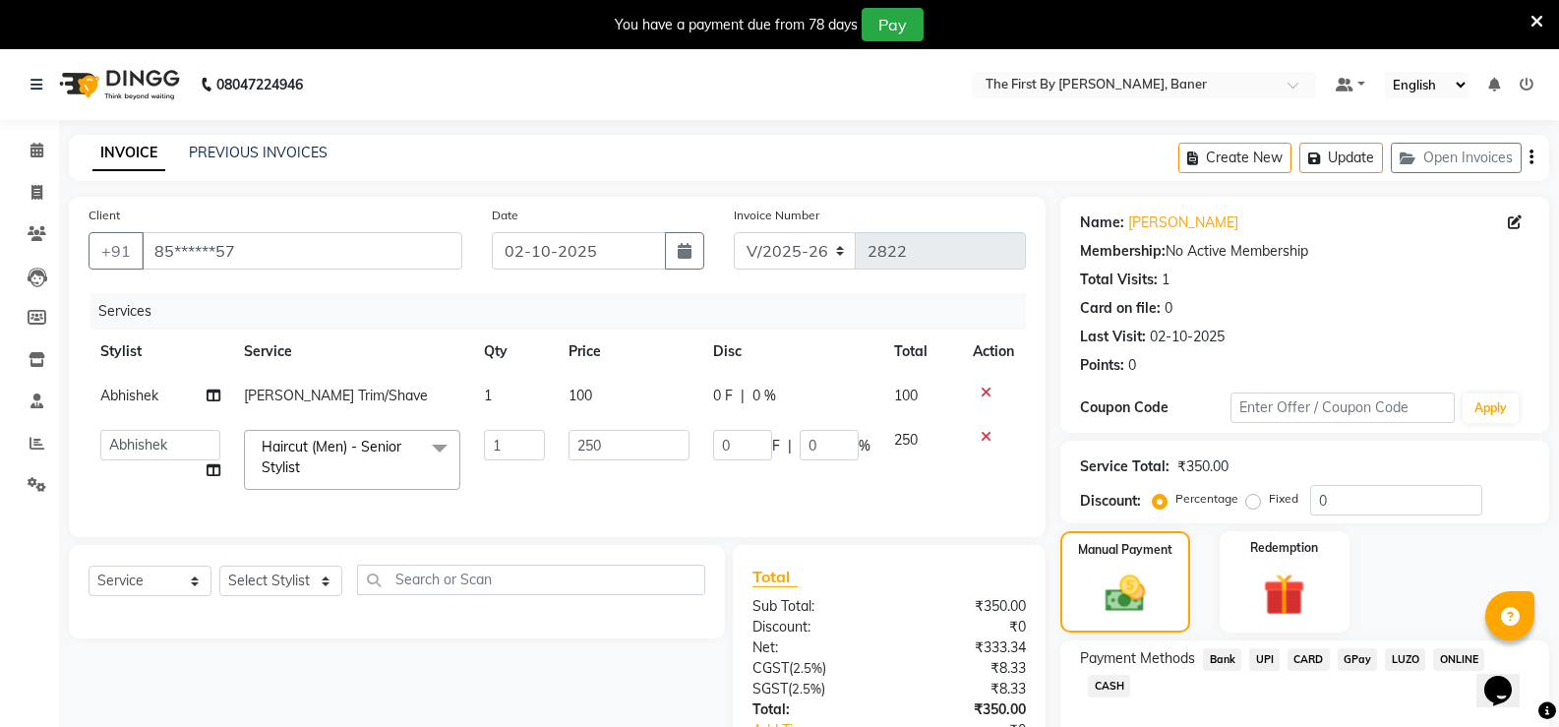
click at [1258, 654] on span "UPI" at bounding box center [1264, 659] width 30 height 23
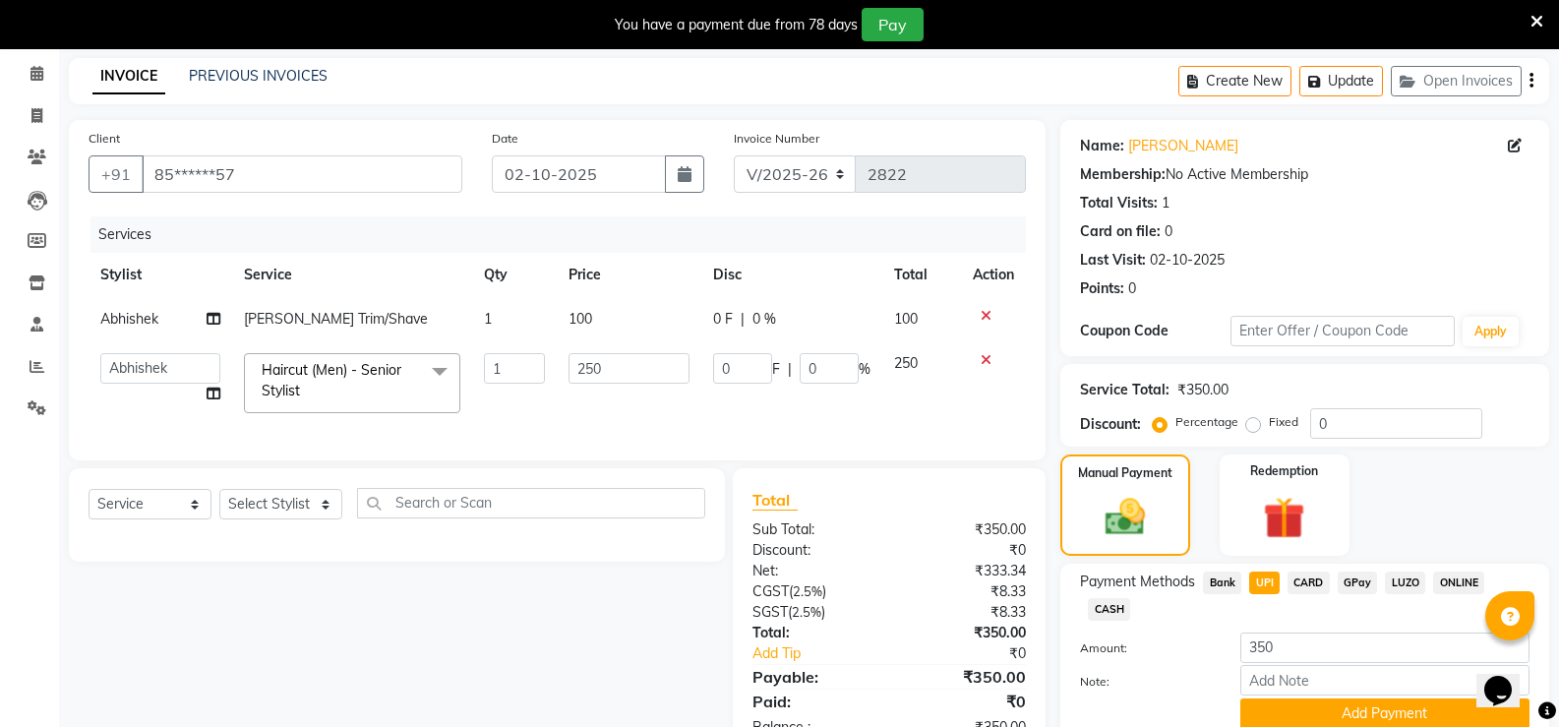
scroll to position [156, 0]
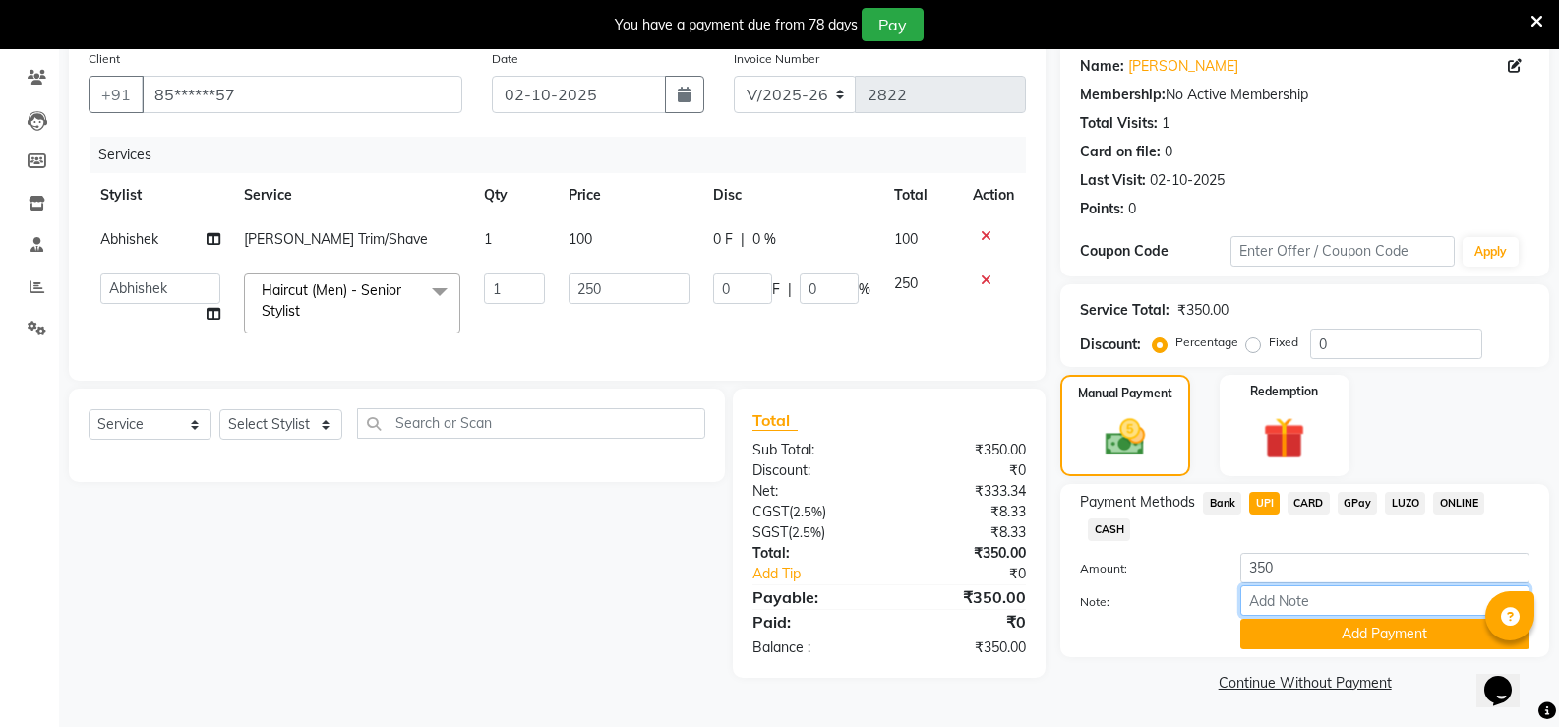
click at [1275, 611] on input "Note:" at bounding box center [1385, 600] width 289 height 30
click at [1272, 635] on button "Add Payment" at bounding box center [1385, 634] width 289 height 30
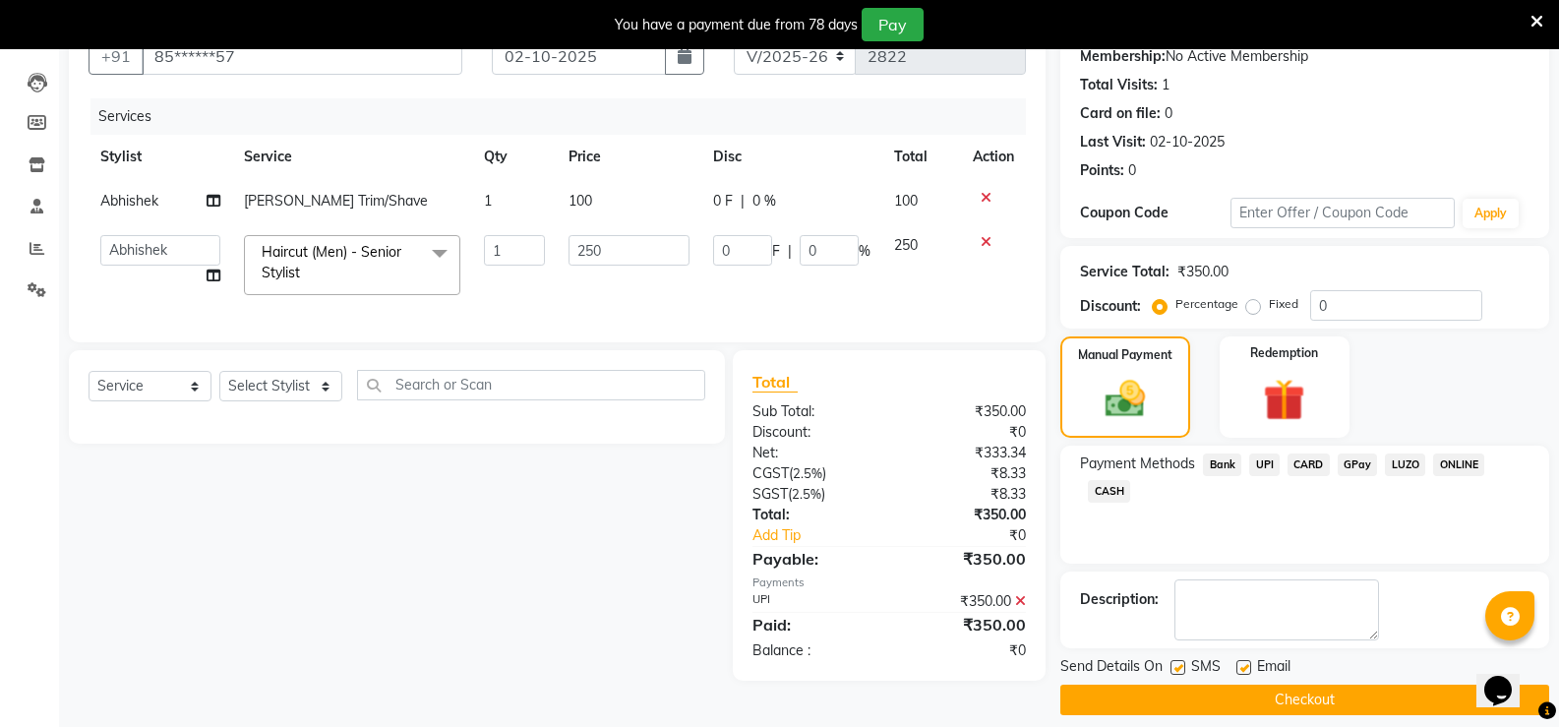
scroll to position [213, 0]
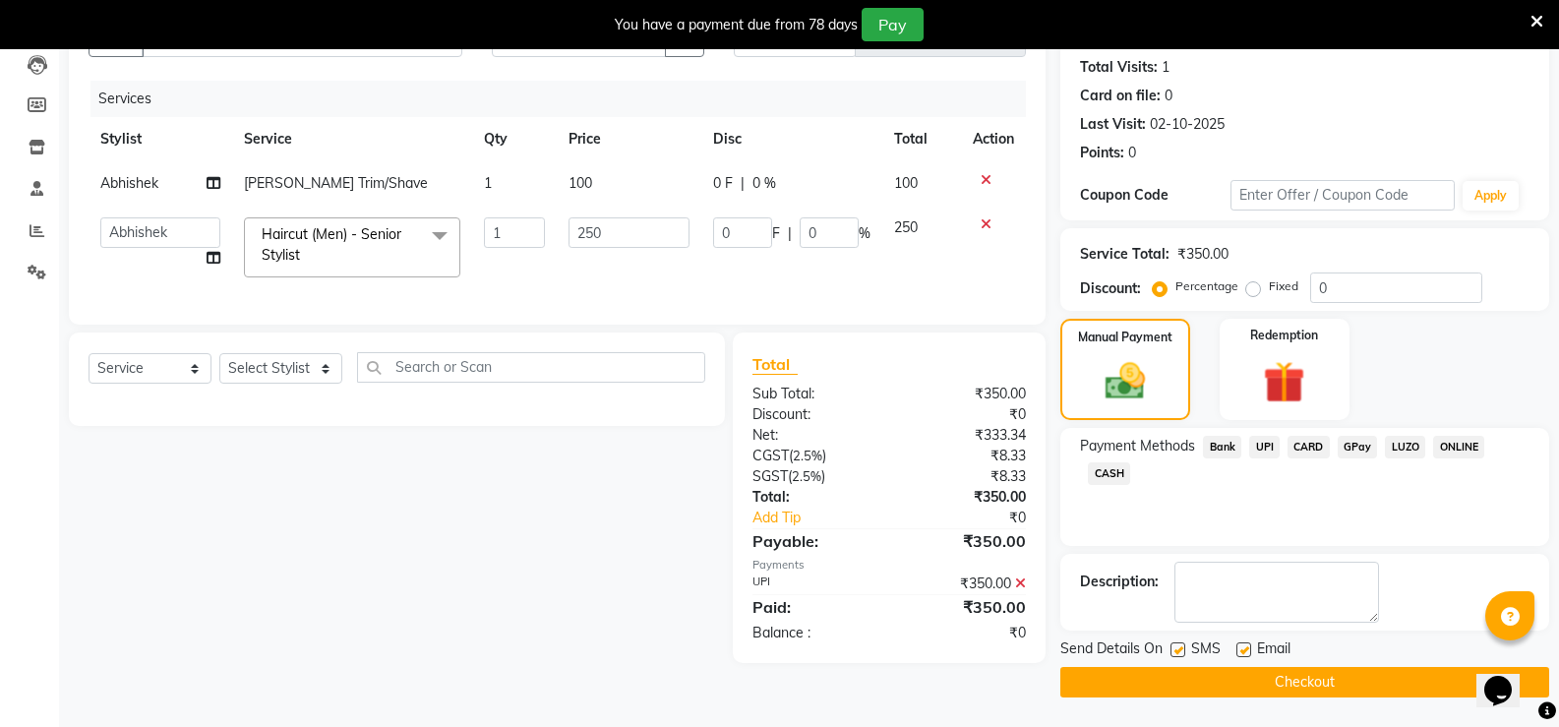
click at [1243, 685] on button "Checkout" at bounding box center [1305, 682] width 489 height 30
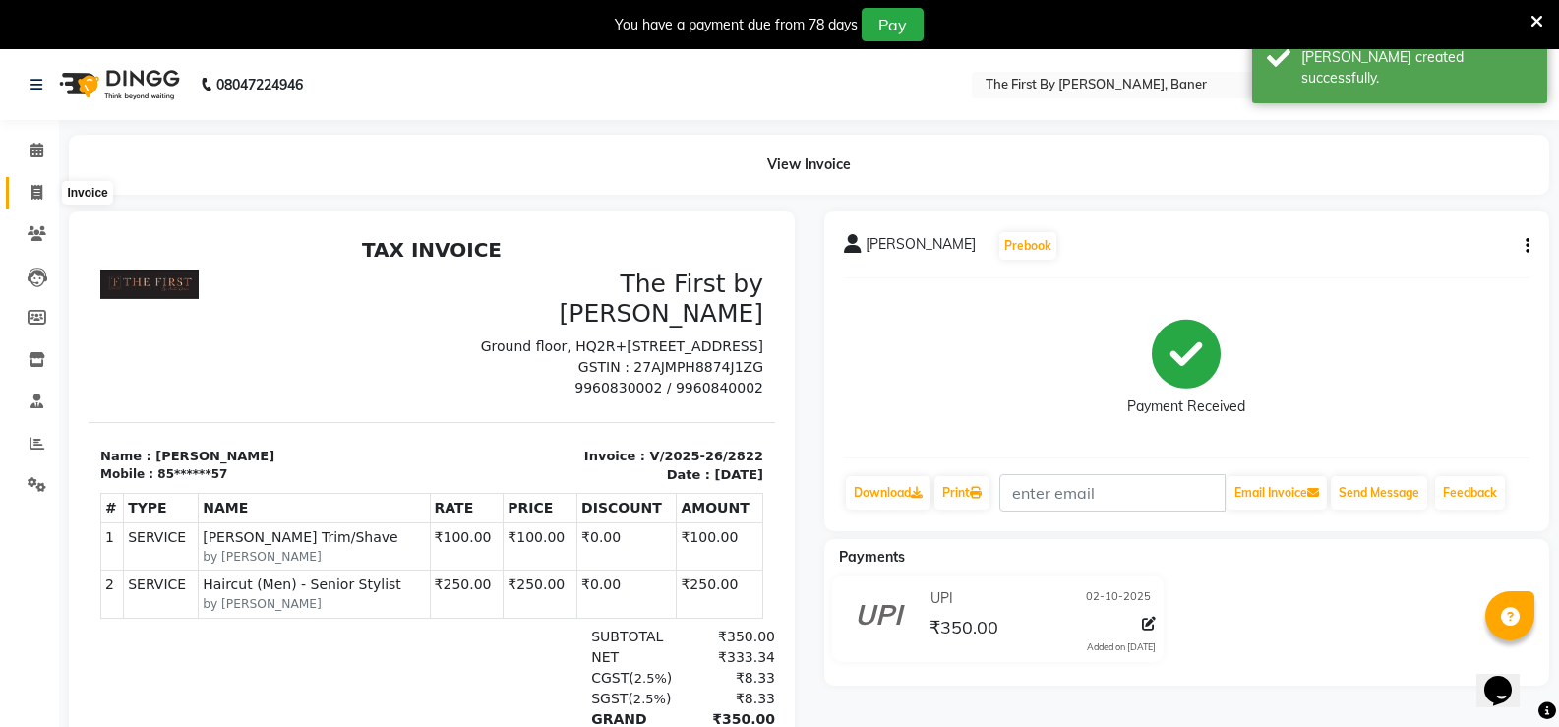
click at [48, 191] on span at bounding box center [37, 193] width 34 height 23
select select "6411"
select select "service"
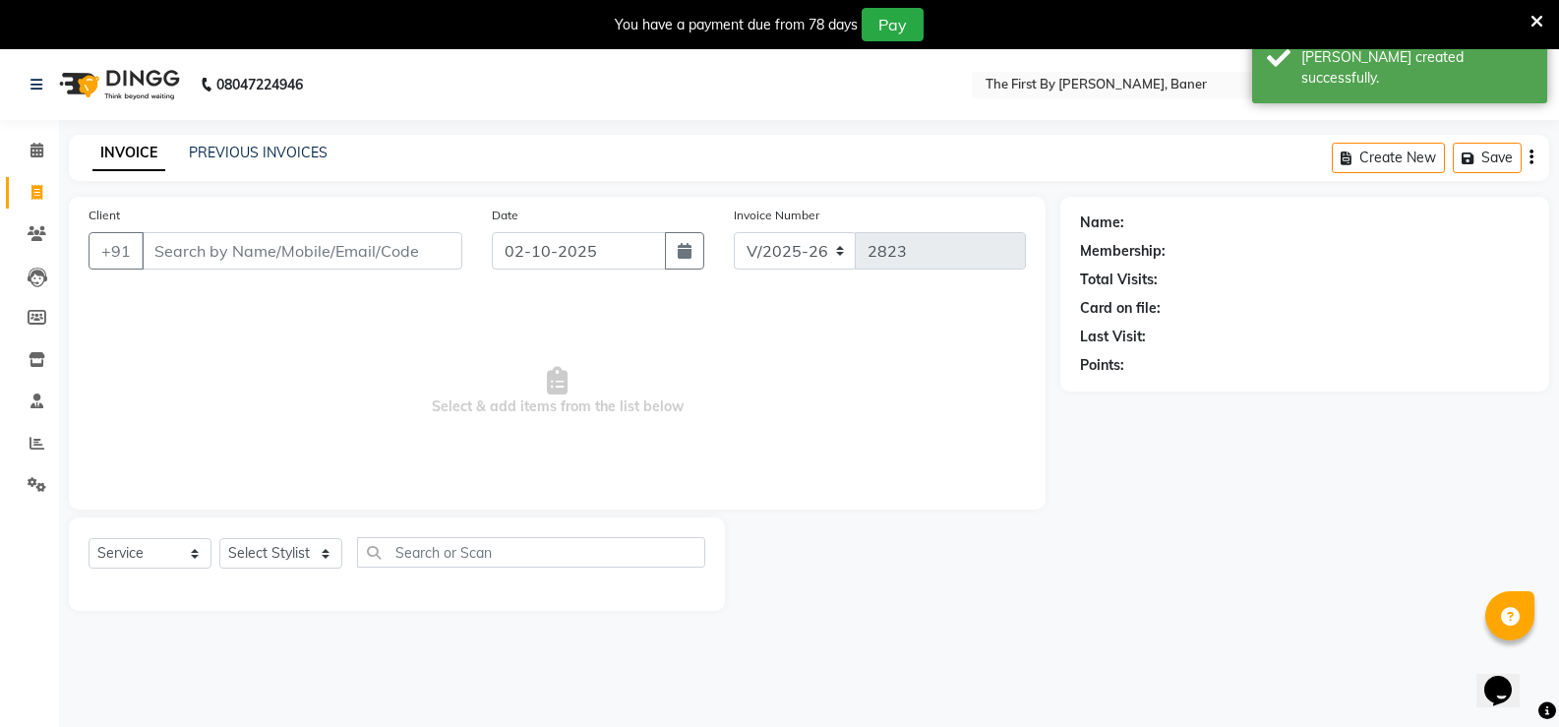
scroll to position [49, 0]
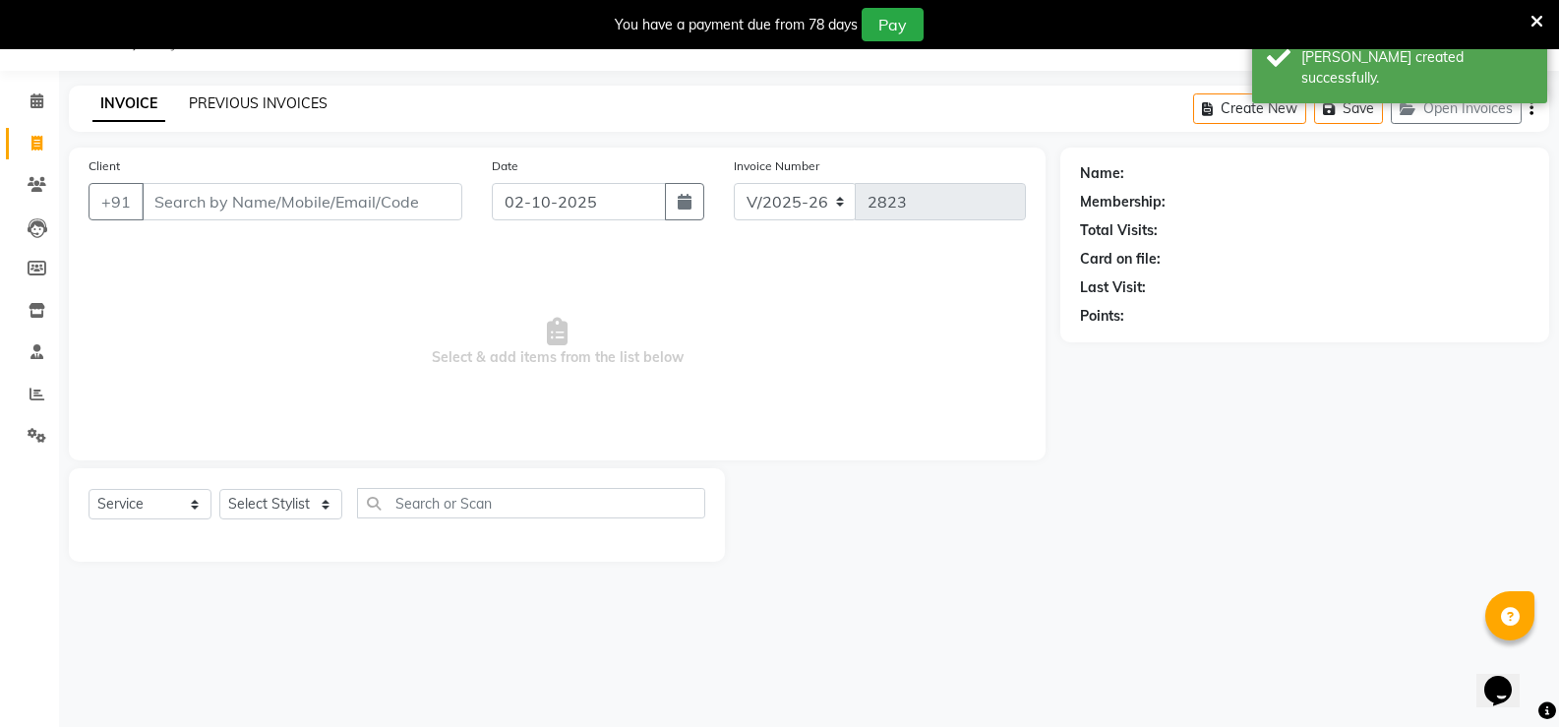
click at [275, 103] on link "PREVIOUS INVOICES" at bounding box center [258, 103] width 139 height 18
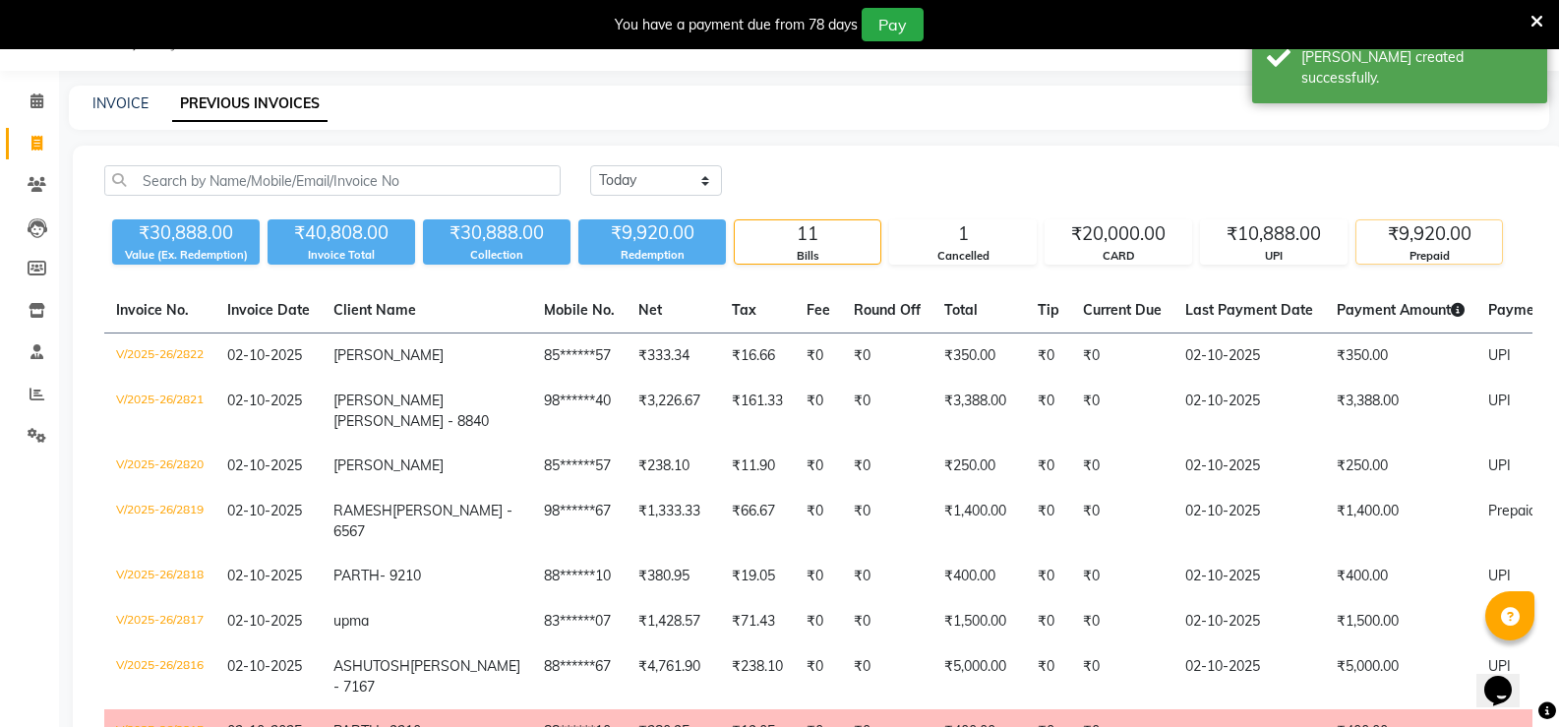
click at [1414, 234] on div "₹9,920.00" at bounding box center [1430, 234] width 146 height 28
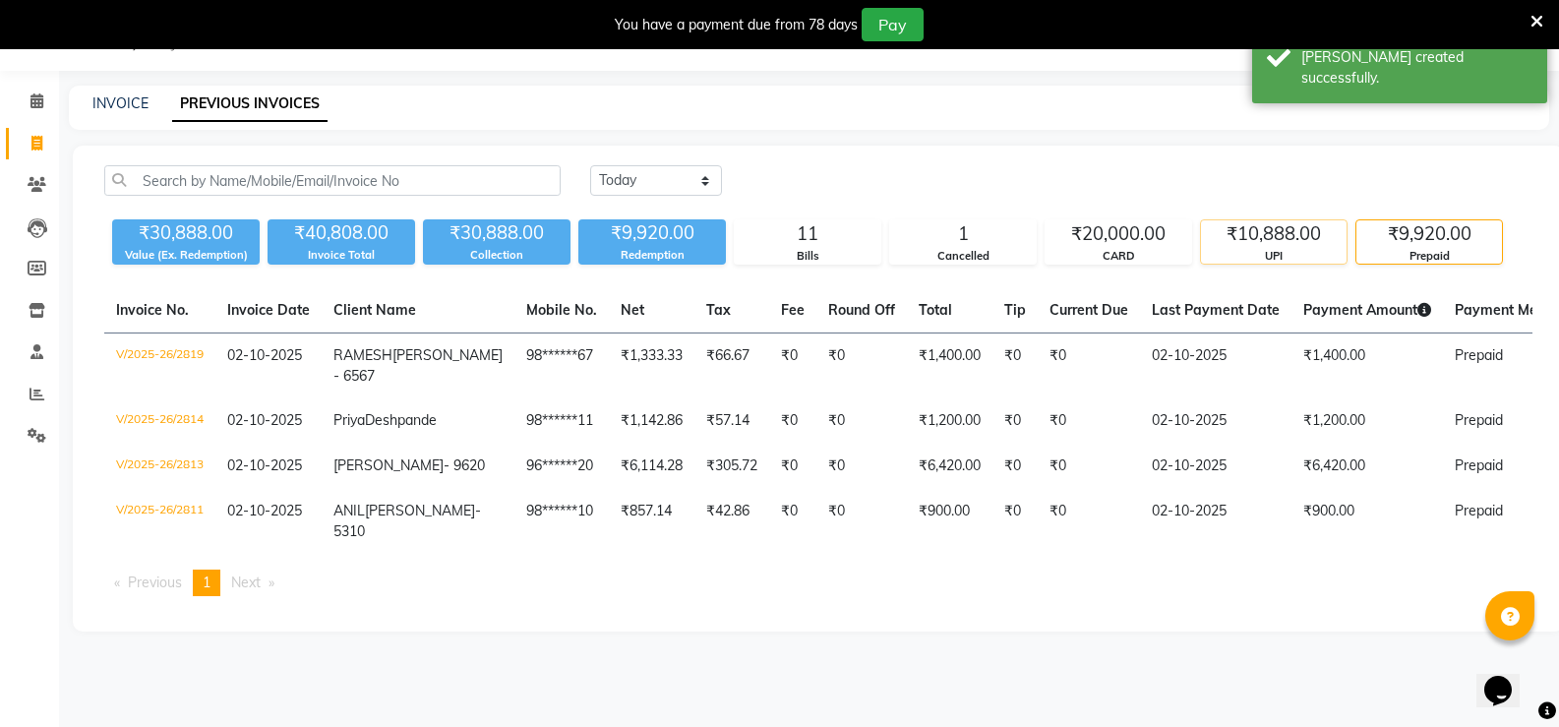
click at [1297, 229] on div "₹10,888.00" at bounding box center [1274, 234] width 146 height 28
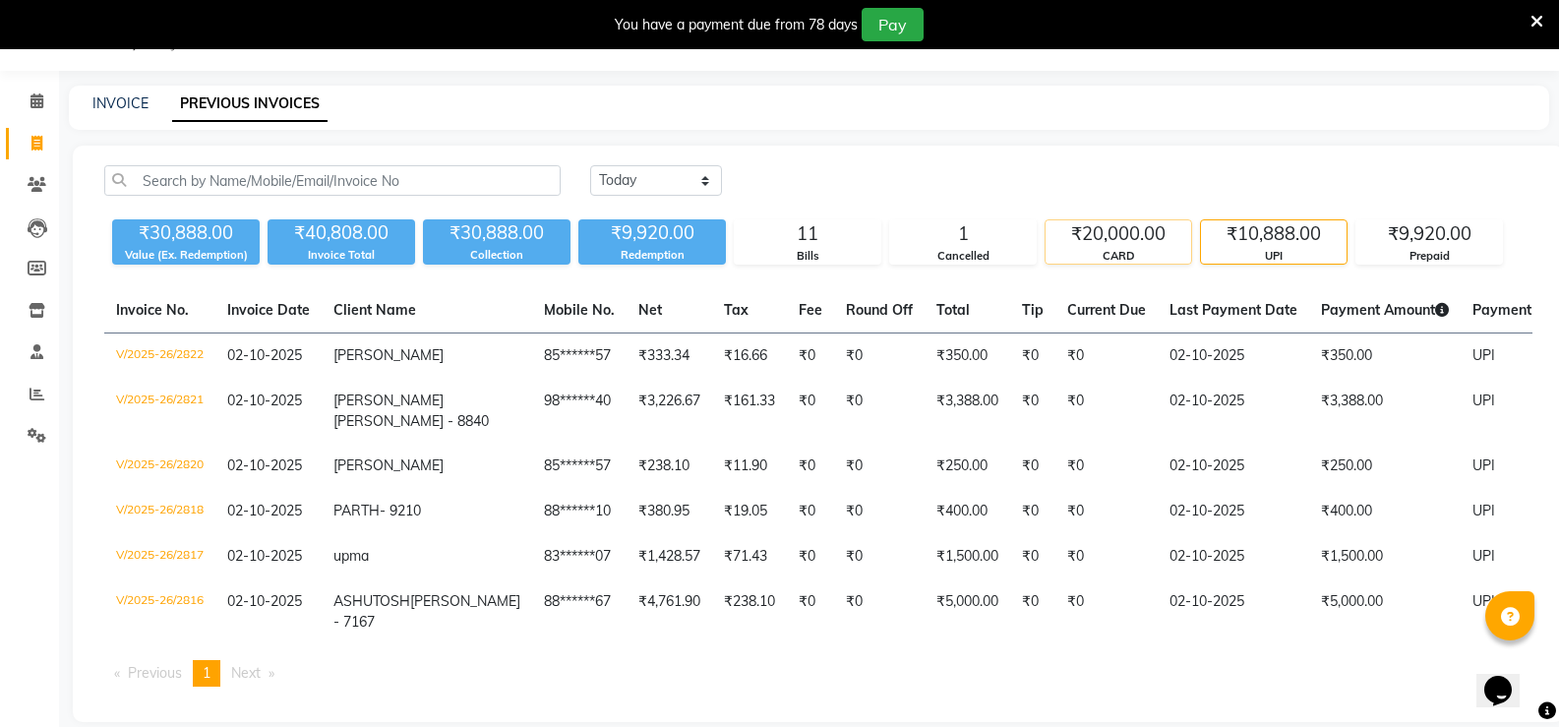
click at [1073, 247] on div "₹20,000.00" at bounding box center [1119, 234] width 146 height 28
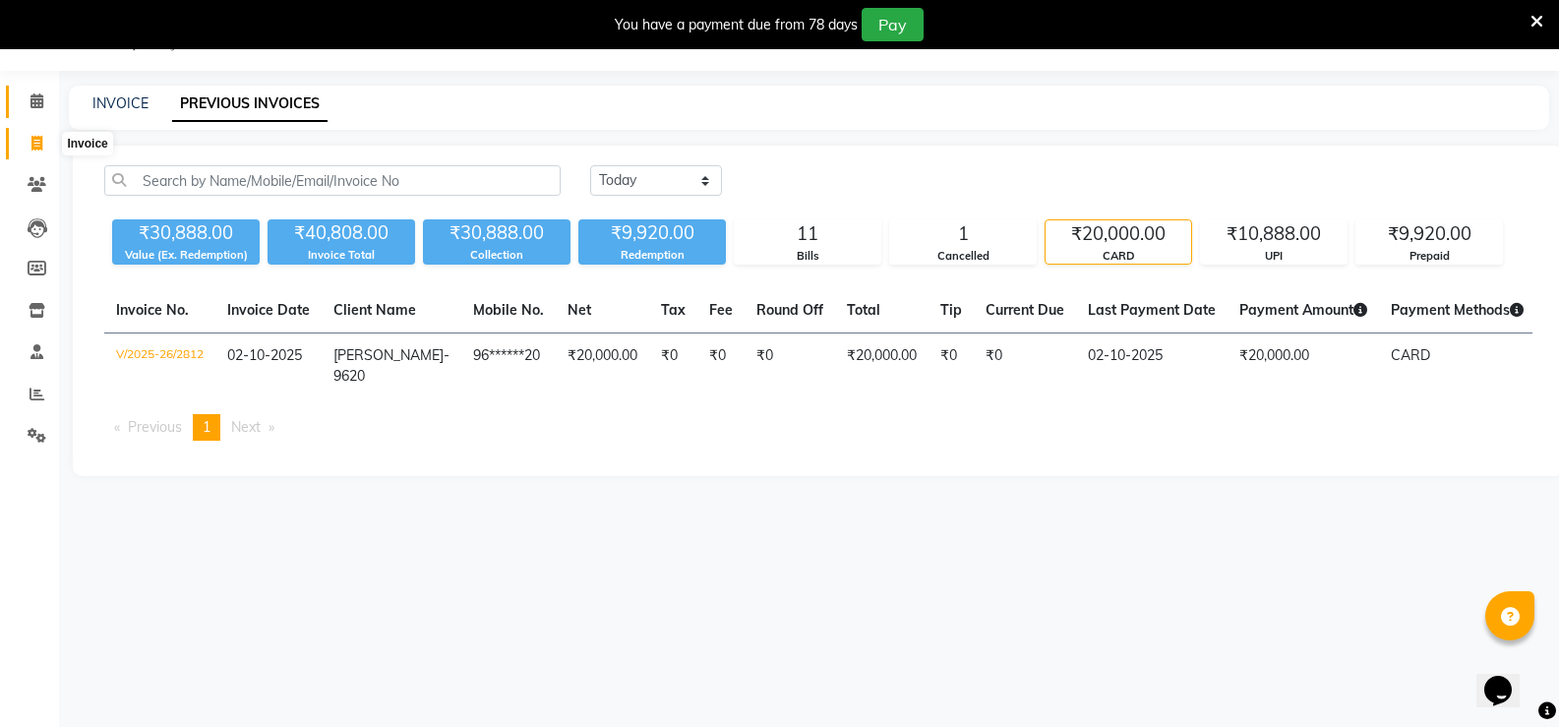
click at [30, 101] on icon at bounding box center [36, 100] width 13 height 15
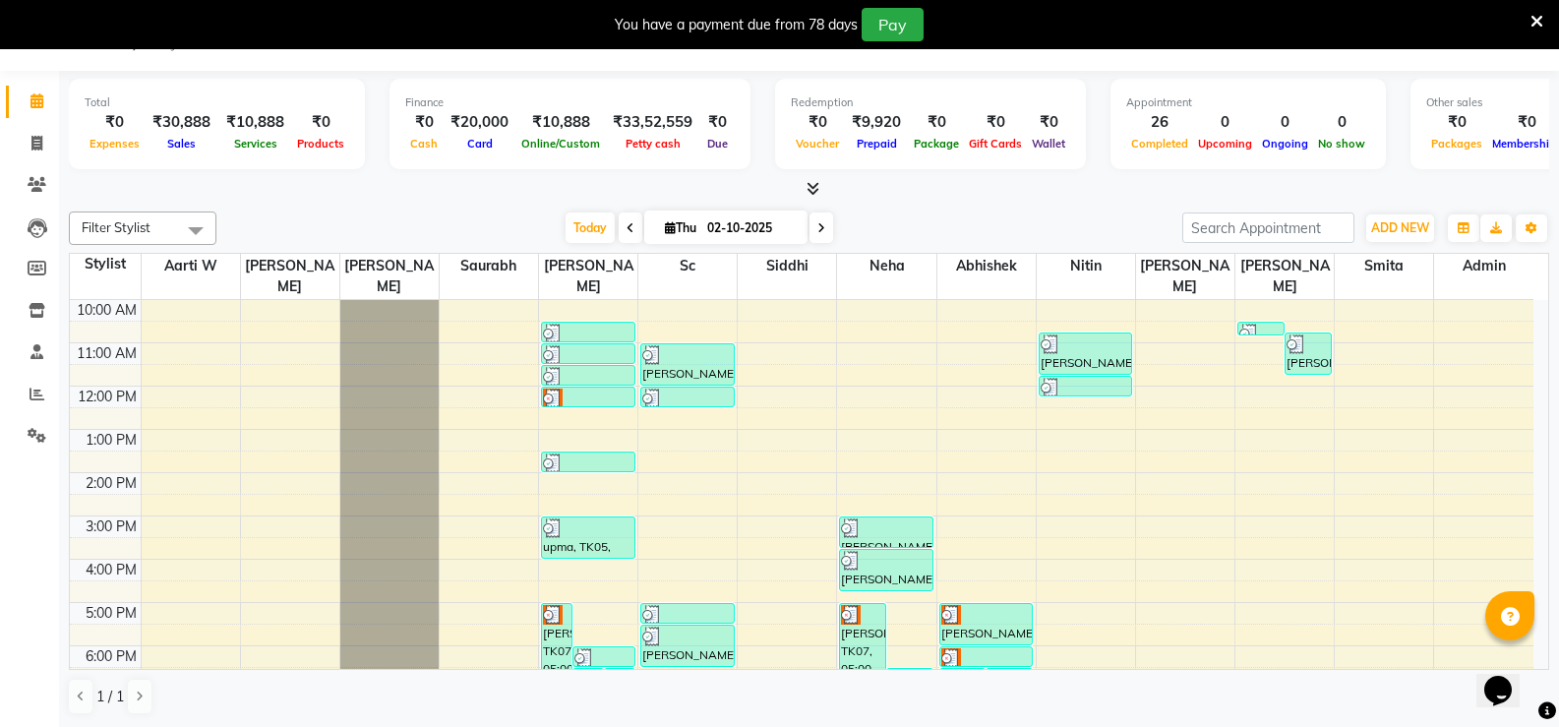
scroll to position [172, 0]
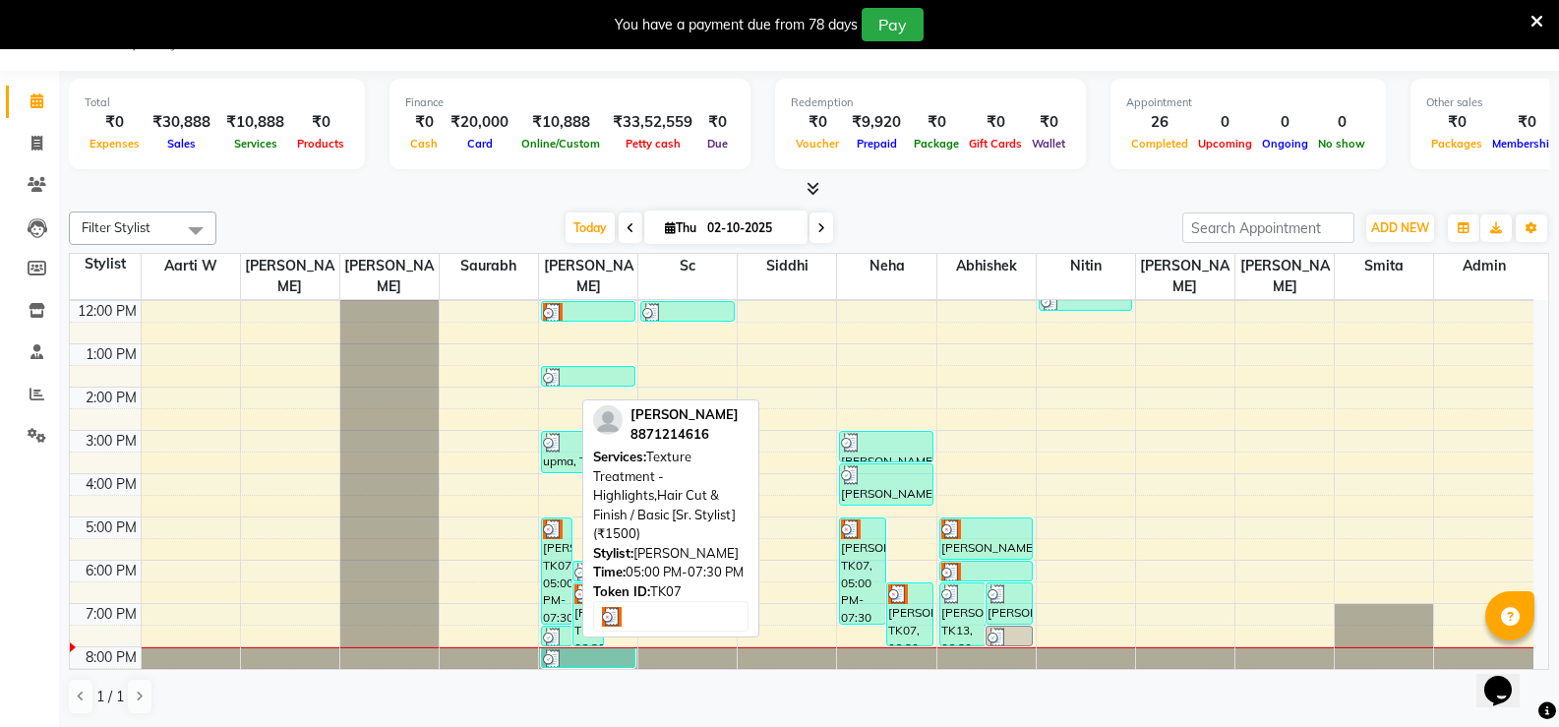
click at [551, 539] on div "[PERSON_NAME], TK07, 05:00 PM-07:30 PM, Texture Treatment - Highlights,Hair Cut…" at bounding box center [557, 570] width 30 height 105
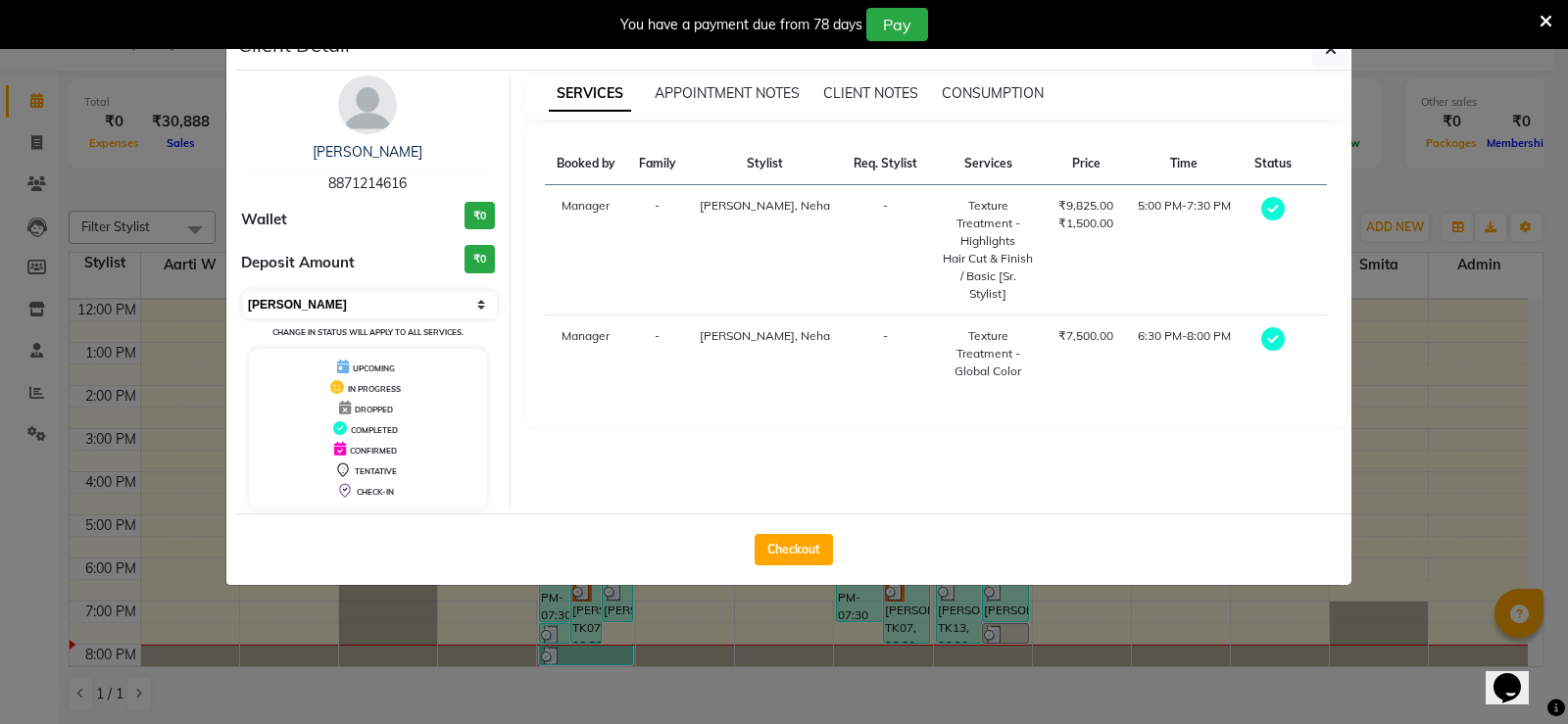
click at [302, 300] on select "Select MARK DONE UPCOMING" at bounding box center [370, 305] width 254 height 28
select select "5"
click at [243, 291] on select "Select MARK DONE UPCOMING" at bounding box center [370, 305] width 254 height 28
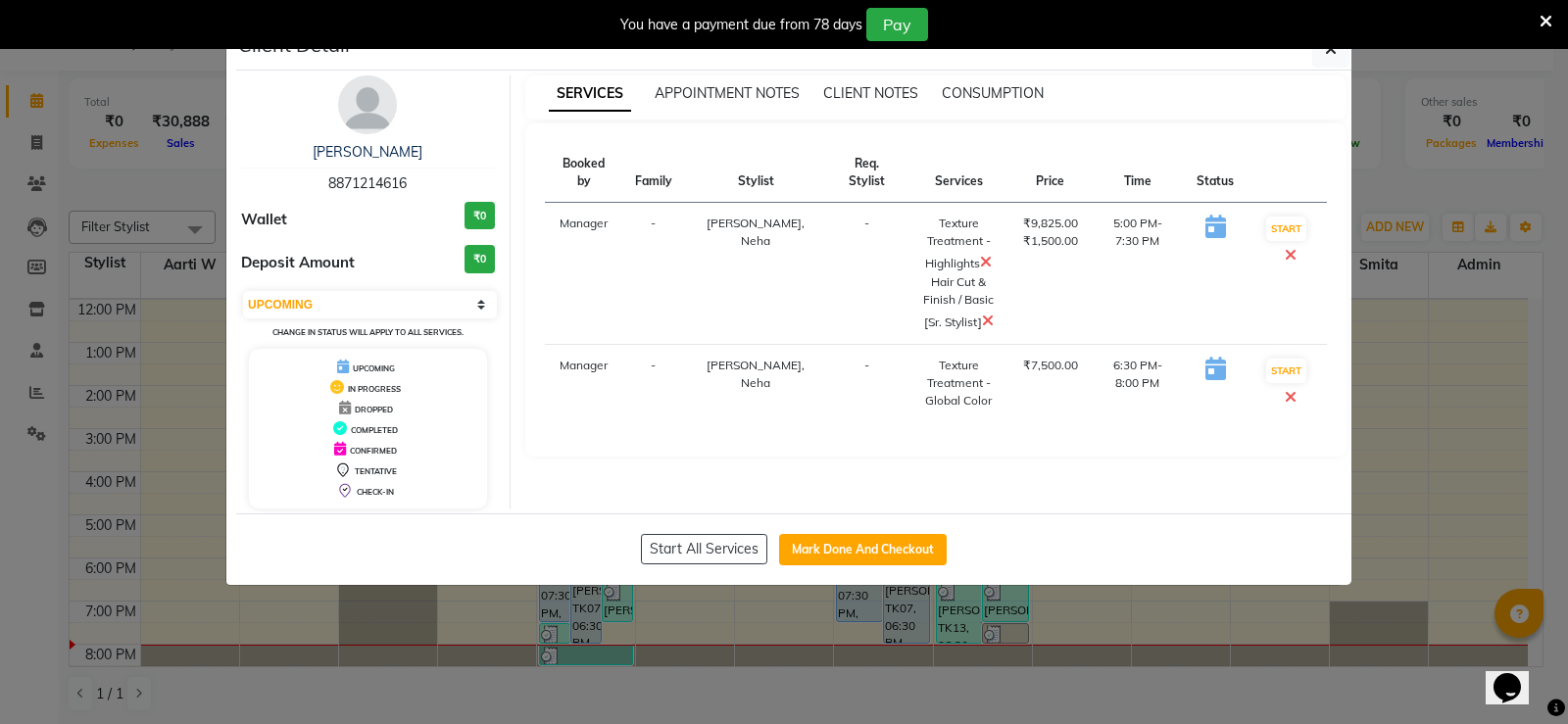
drag, startPoint x: 1326, startPoint y: 55, endPoint x: 786, endPoint y: 339, distance: 610.1
click at [1325, 56] on icon "button" at bounding box center [1331, 49] width 12 height 16
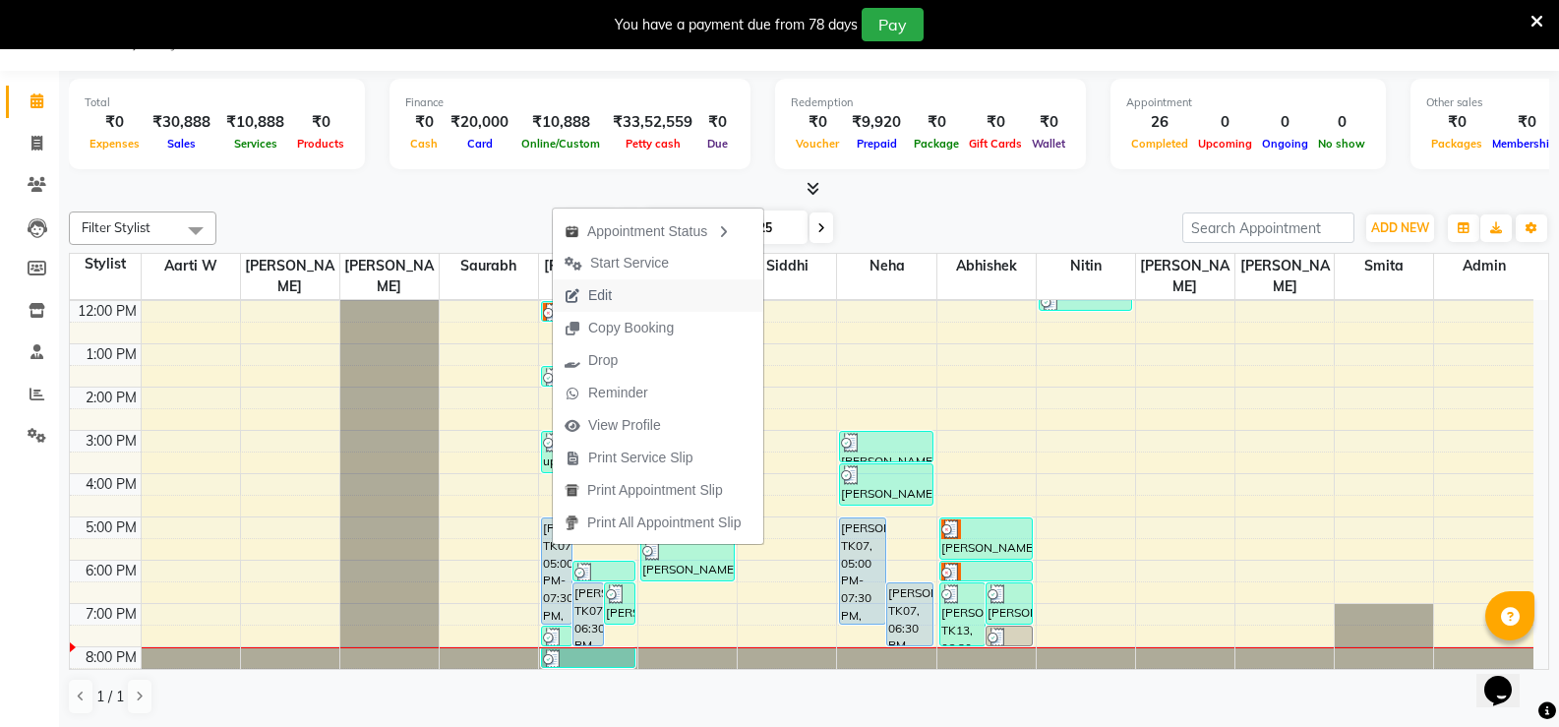
click at [598, 290] on span "Edit" at bounding box center [600, 295] width 24 height 21
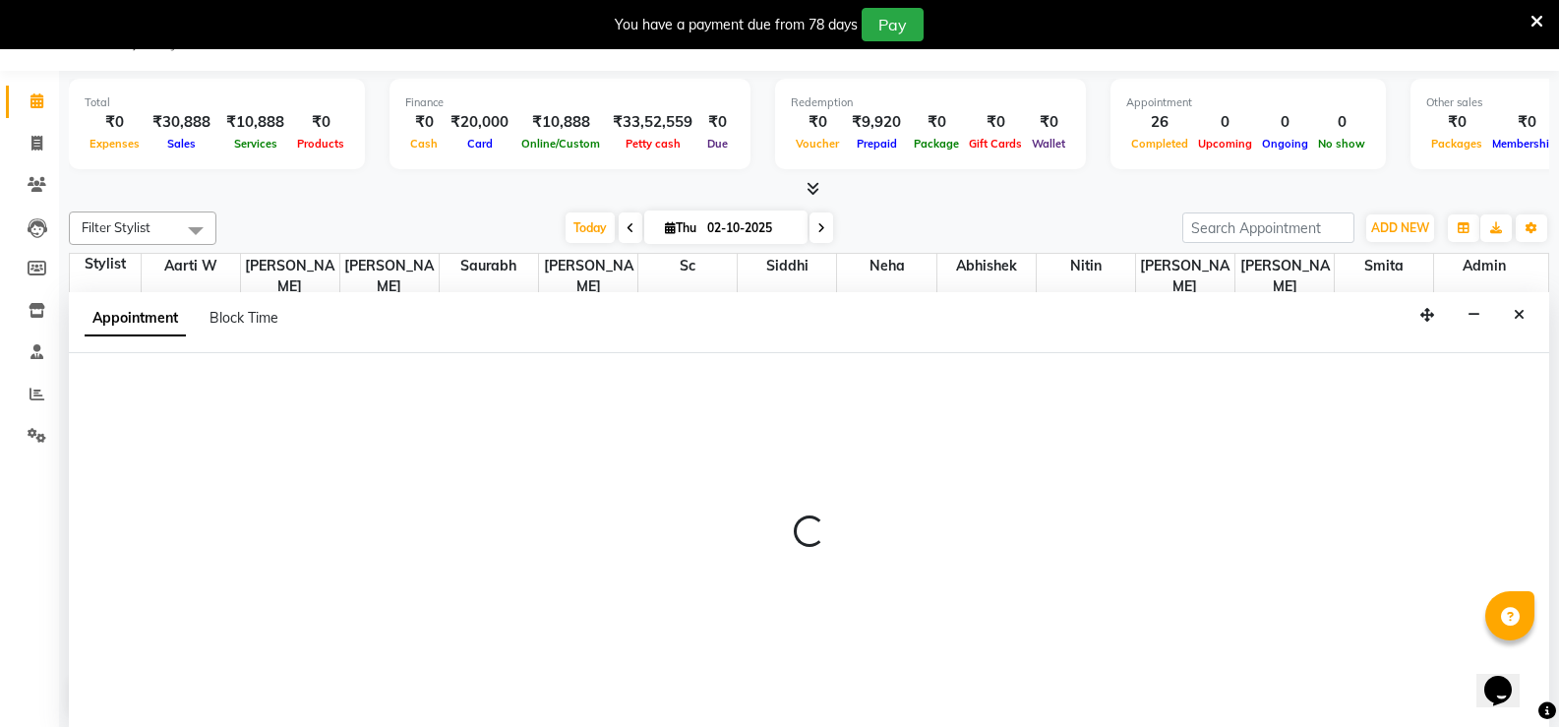
scroll to position [50, 0]
select select "upcoming"
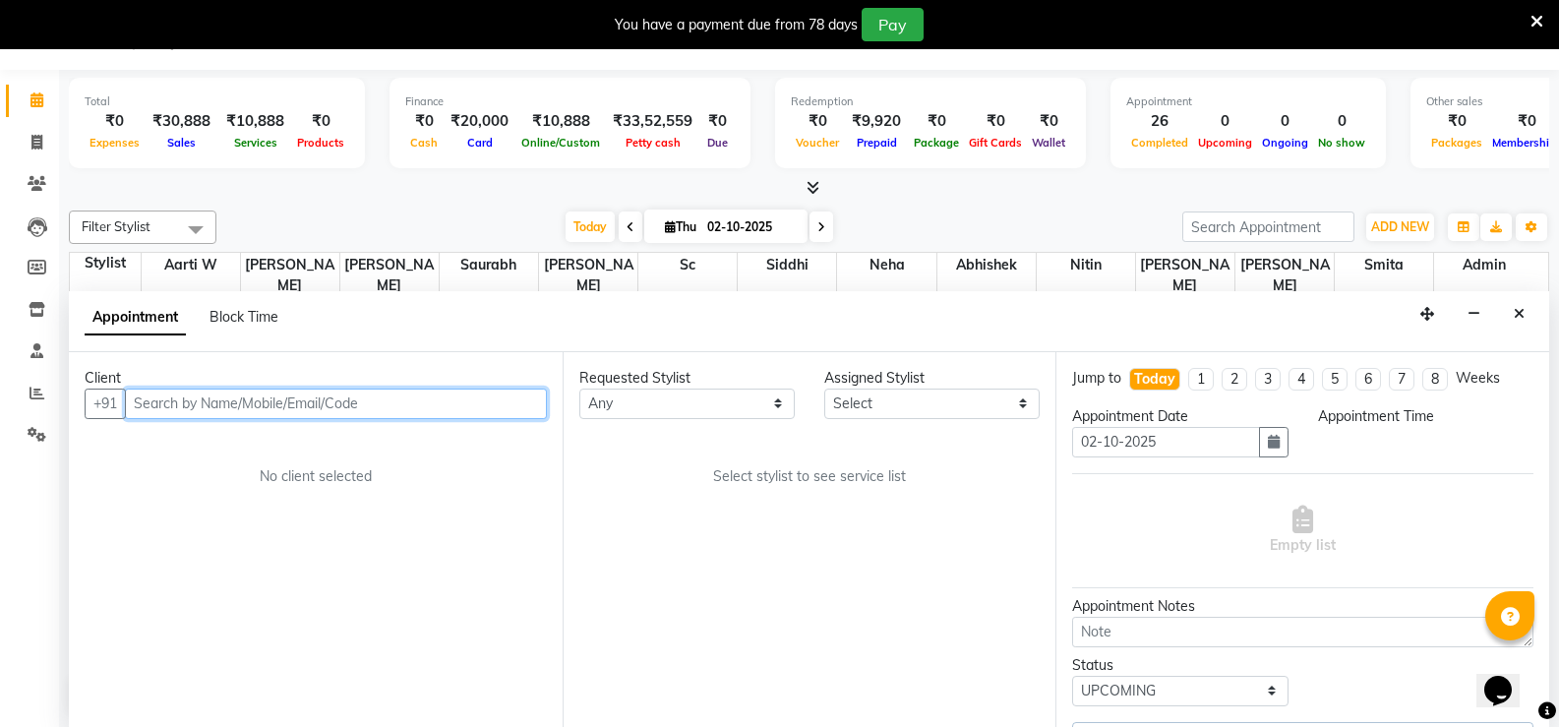
select select "49040"
select select "1020"
select select "3211"
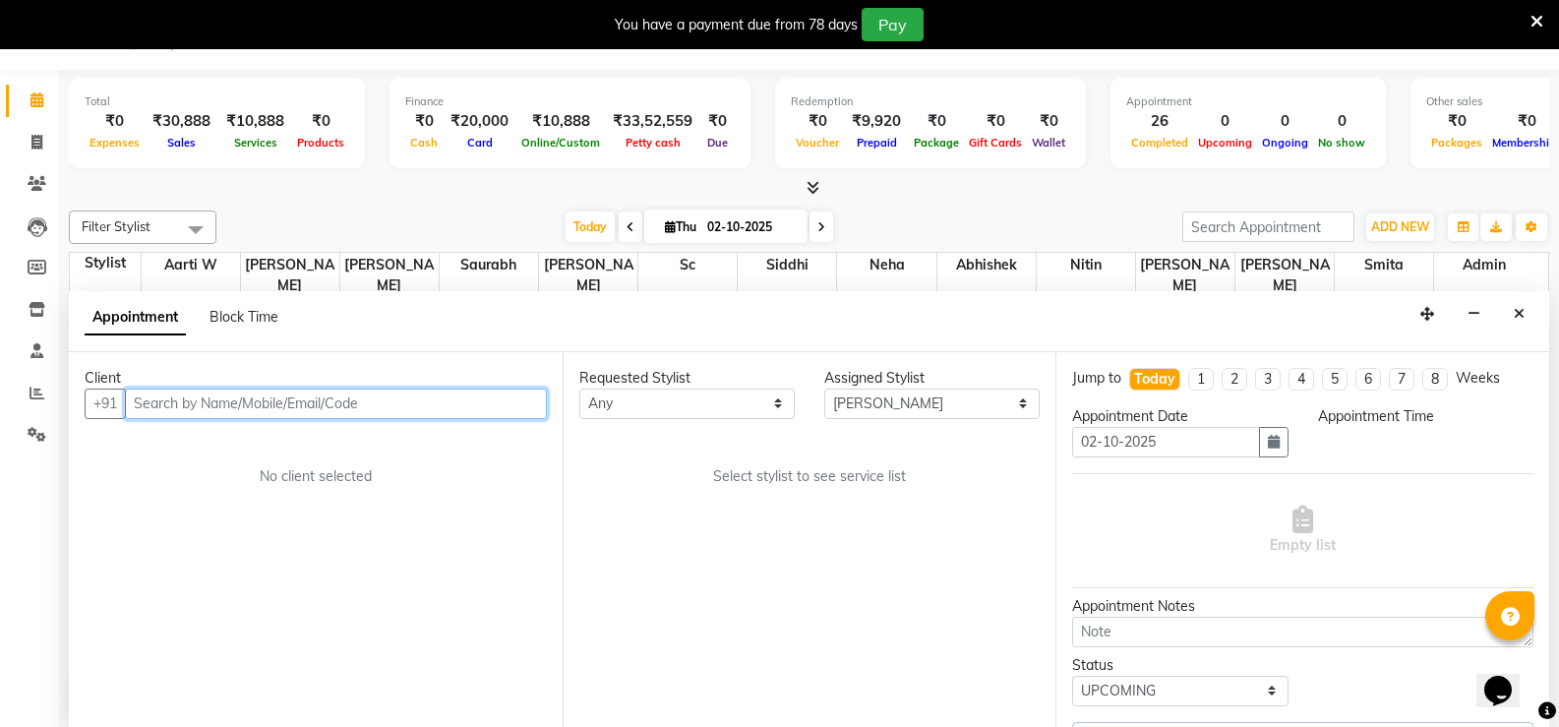
select select "3211"
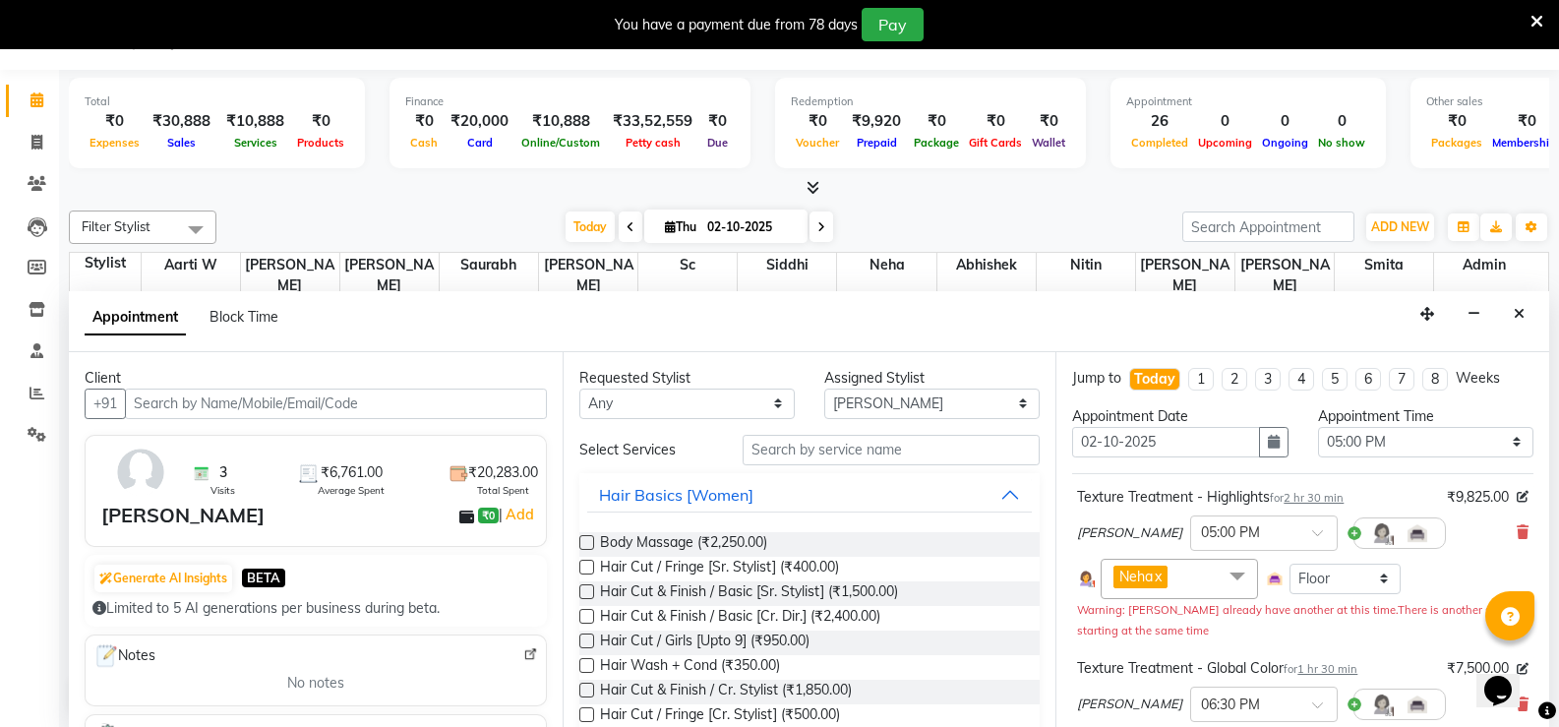
drag, startPoint x: 817, startPoint y: 435, endPoint x: 819, endPoint y: 446, distance: 11.0
click at [819, 446] on div "Requested Stylist Any Aarti W Abhishek Admin Ankita Hazra Keshav Neha Nitin Rup…" at bounding box center [810, 539] width 494 height 375
click at [814, 448] on input "text" at bounding box center [891, 450] width 297 height 30
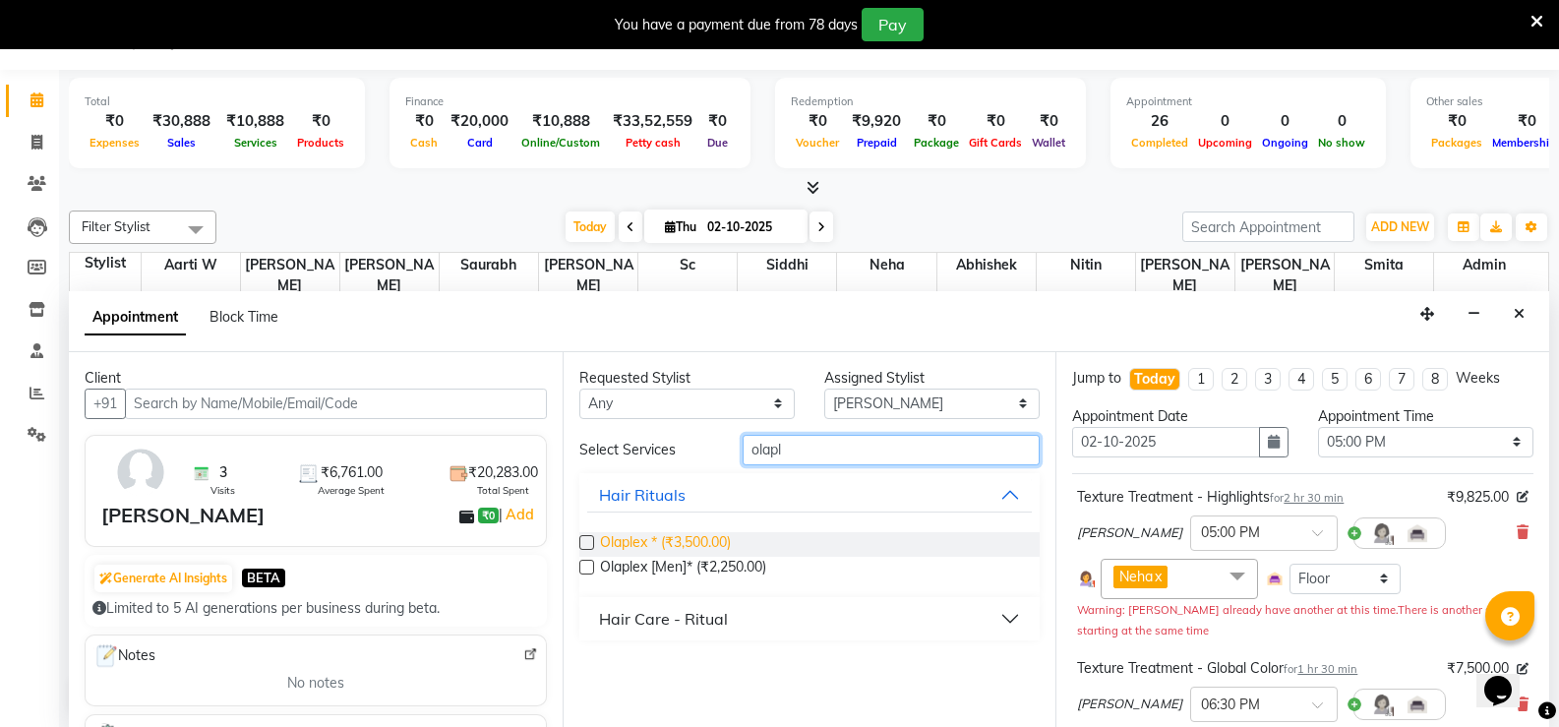
type input "olapl"
click at [688, 547] on span "Olaplex * (₹3,500.00)" at bounding box center [665, 544] width 131 height 25
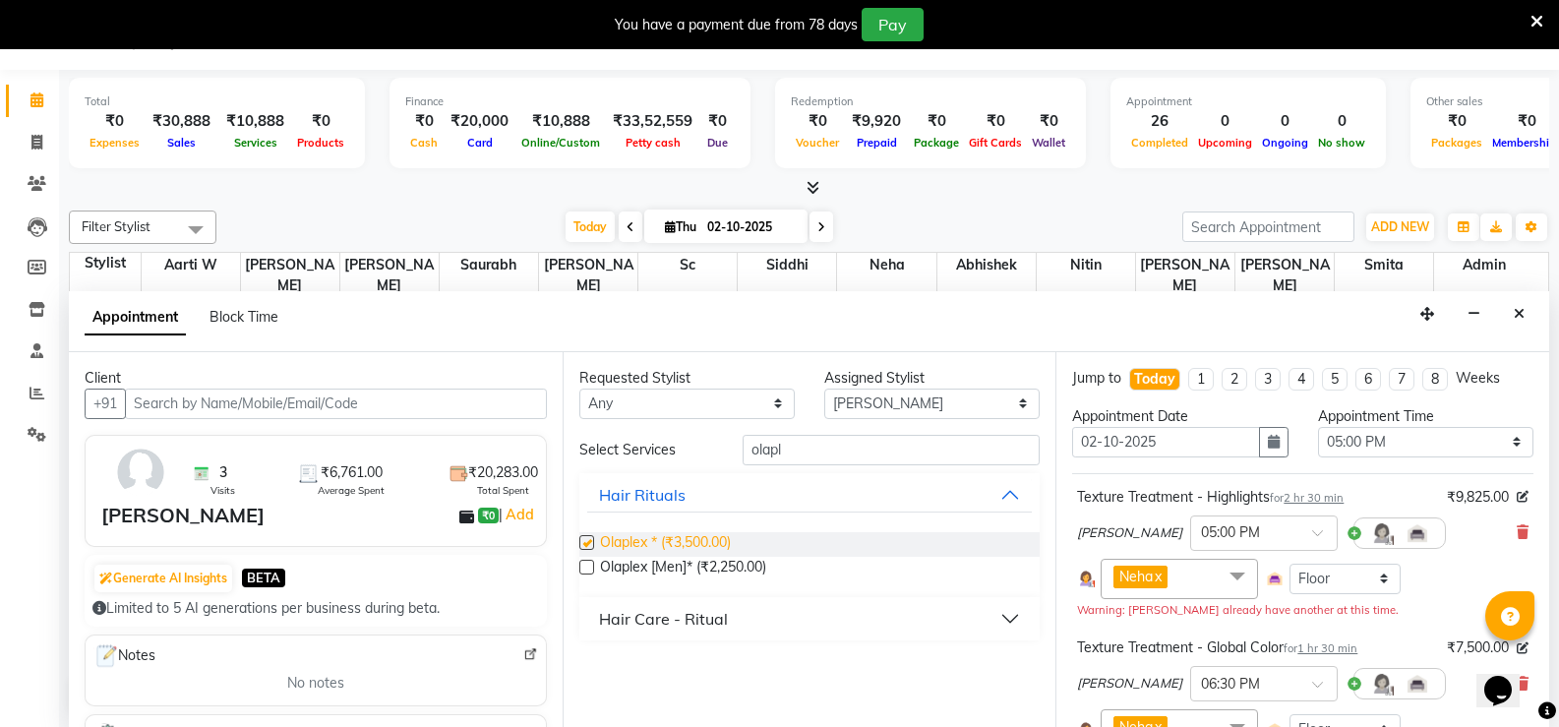
checkbox input "false"
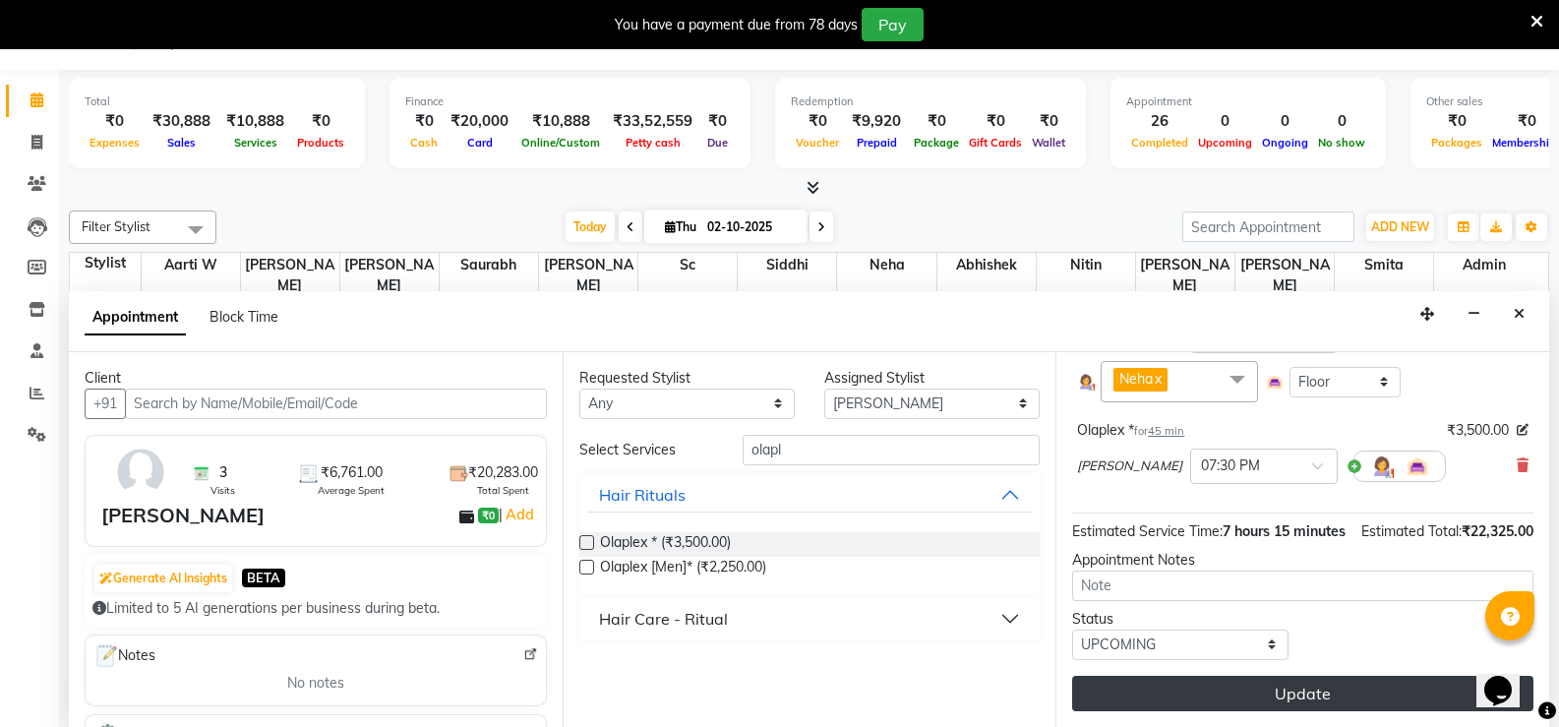
scroll to position [499, 0]
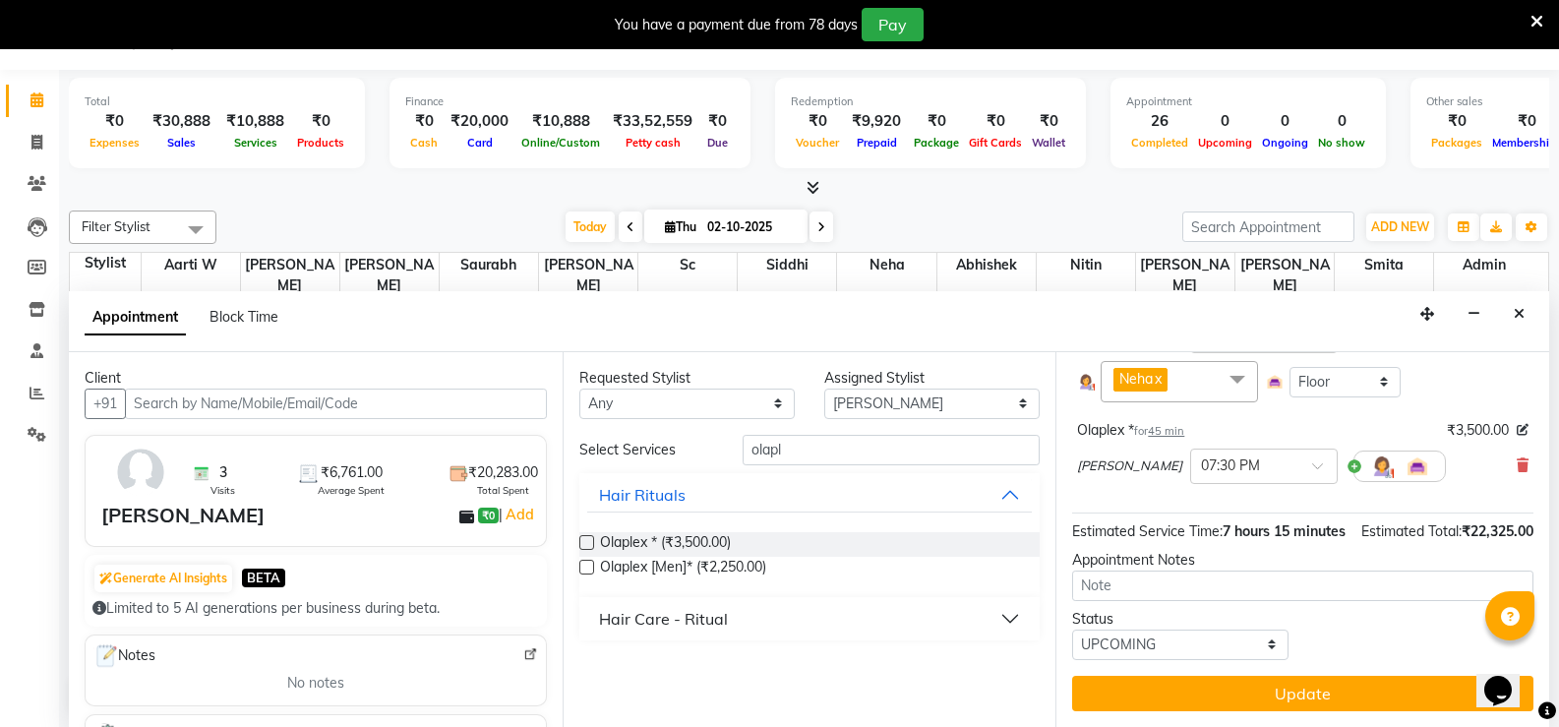
click at [1164, 699] on button "Update" at bounding box center [1302, 693] width 461 height 35
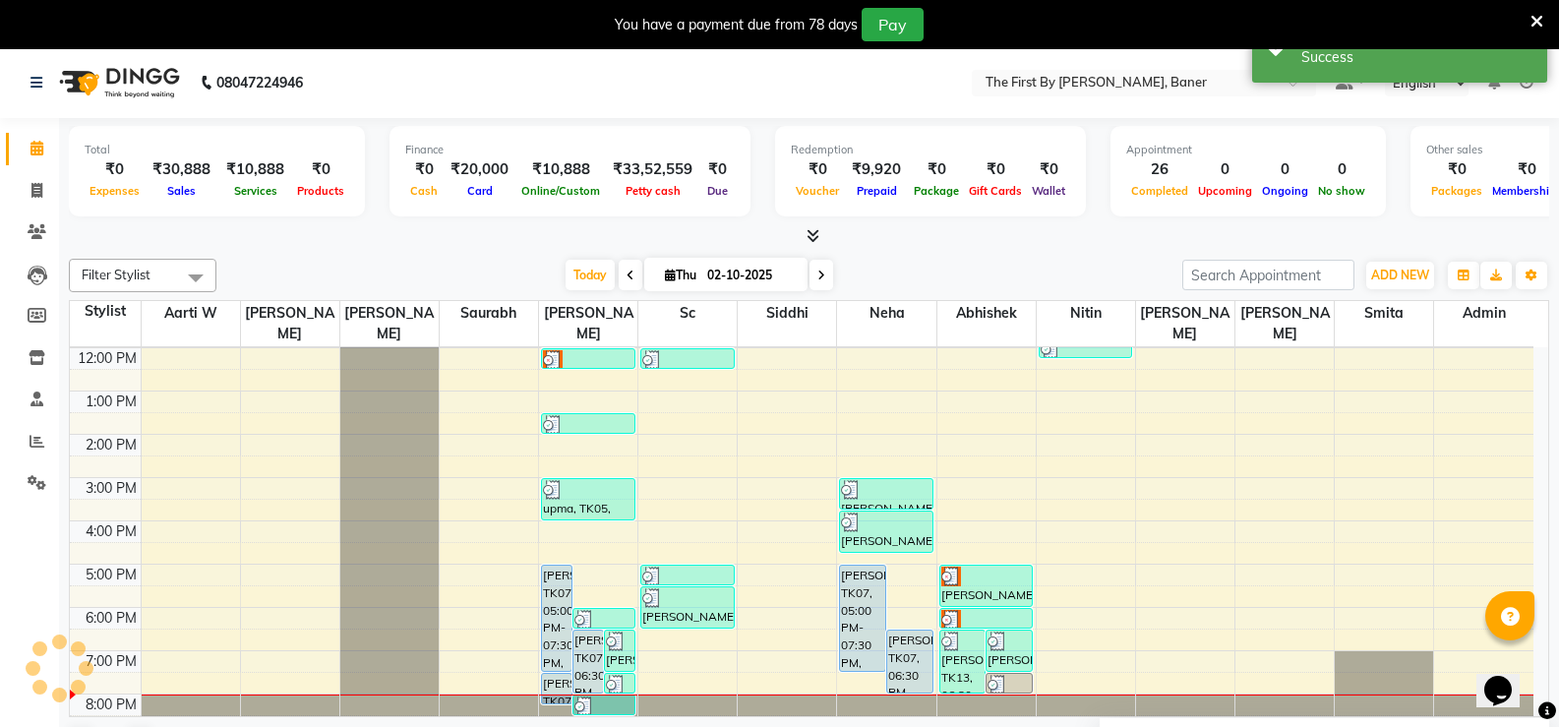
scroll to position [0, 0]
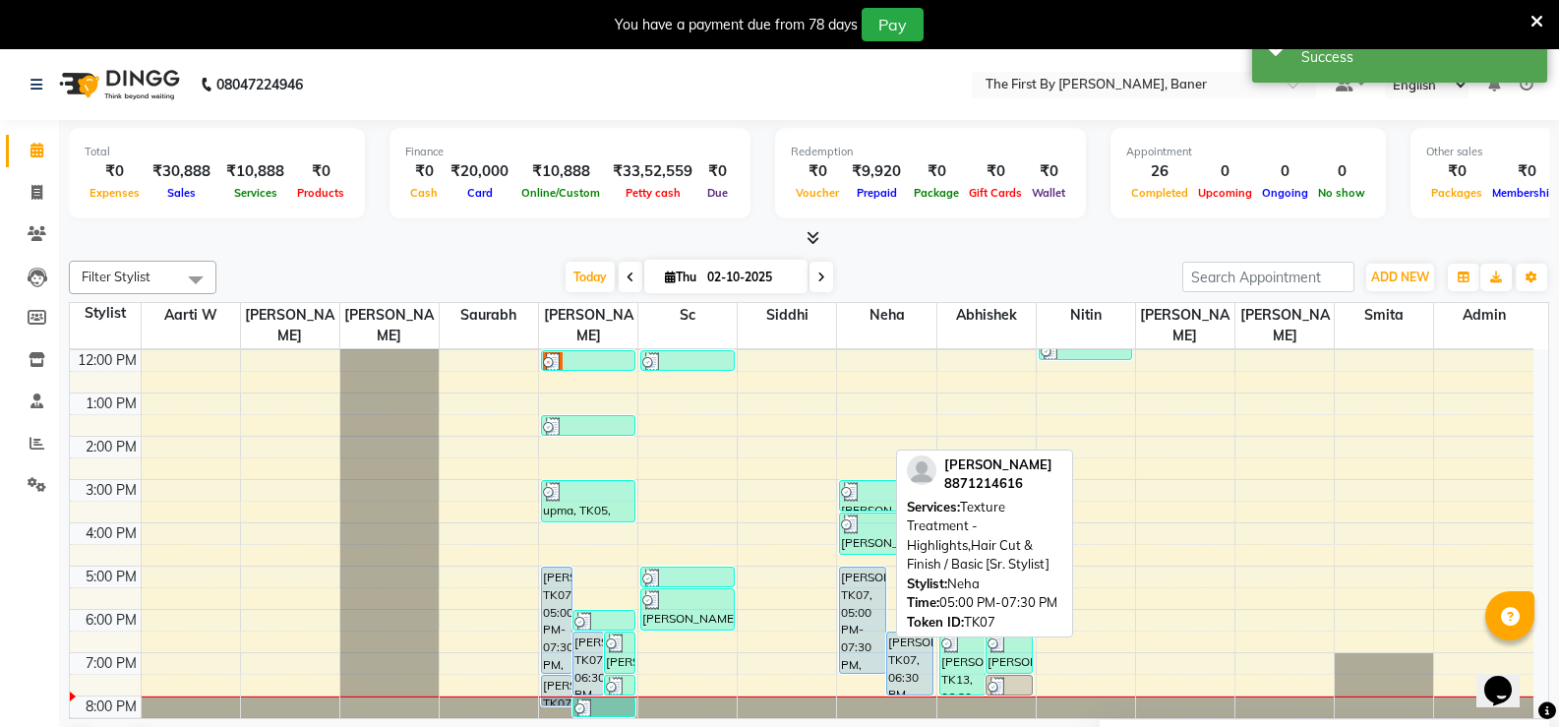
click at [869, 578] on div "Kritika, TK07, 05:00 PM-07:30 PM, Texture Treatment - Highlights,Hair Cut & Fin…" at bounding box center [862, 620] width 45 height 105
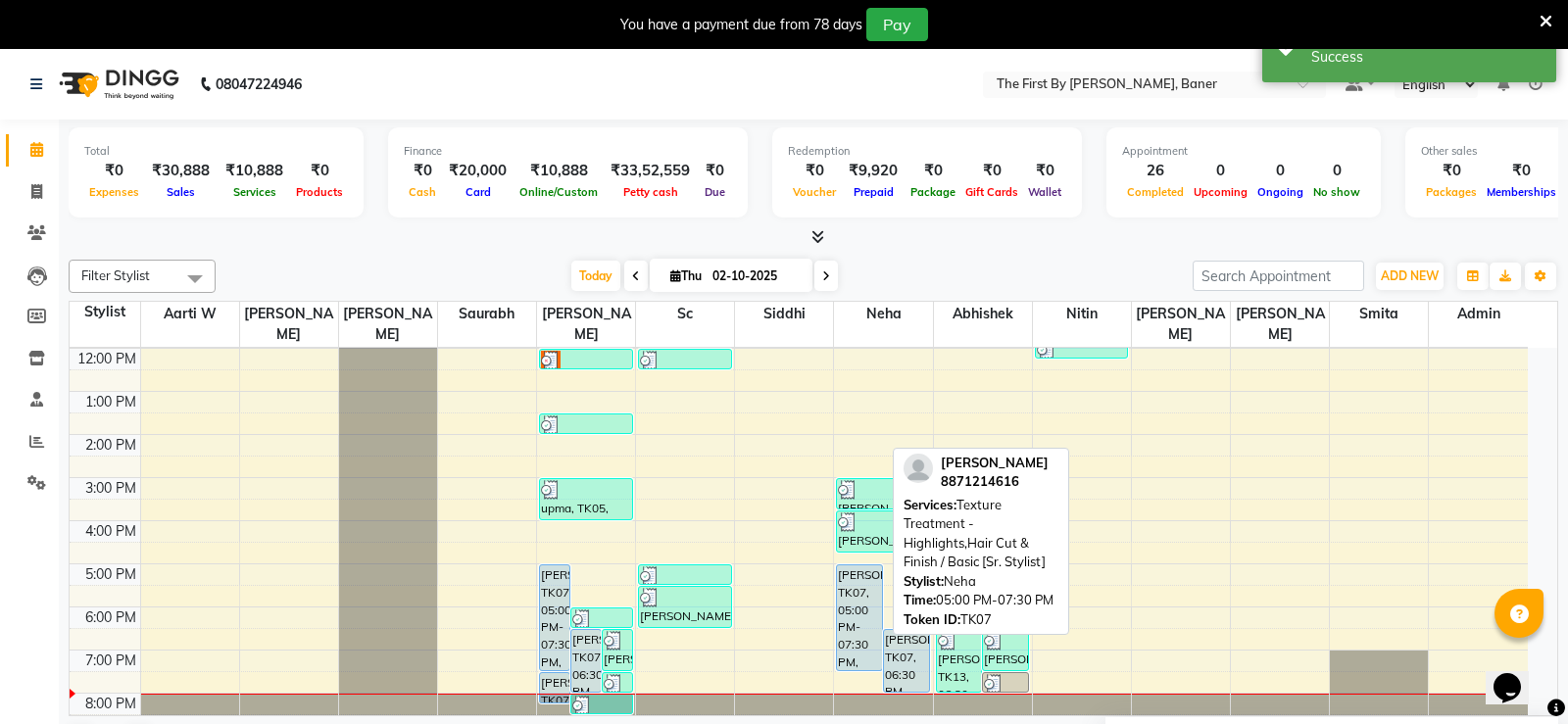
select select "5"
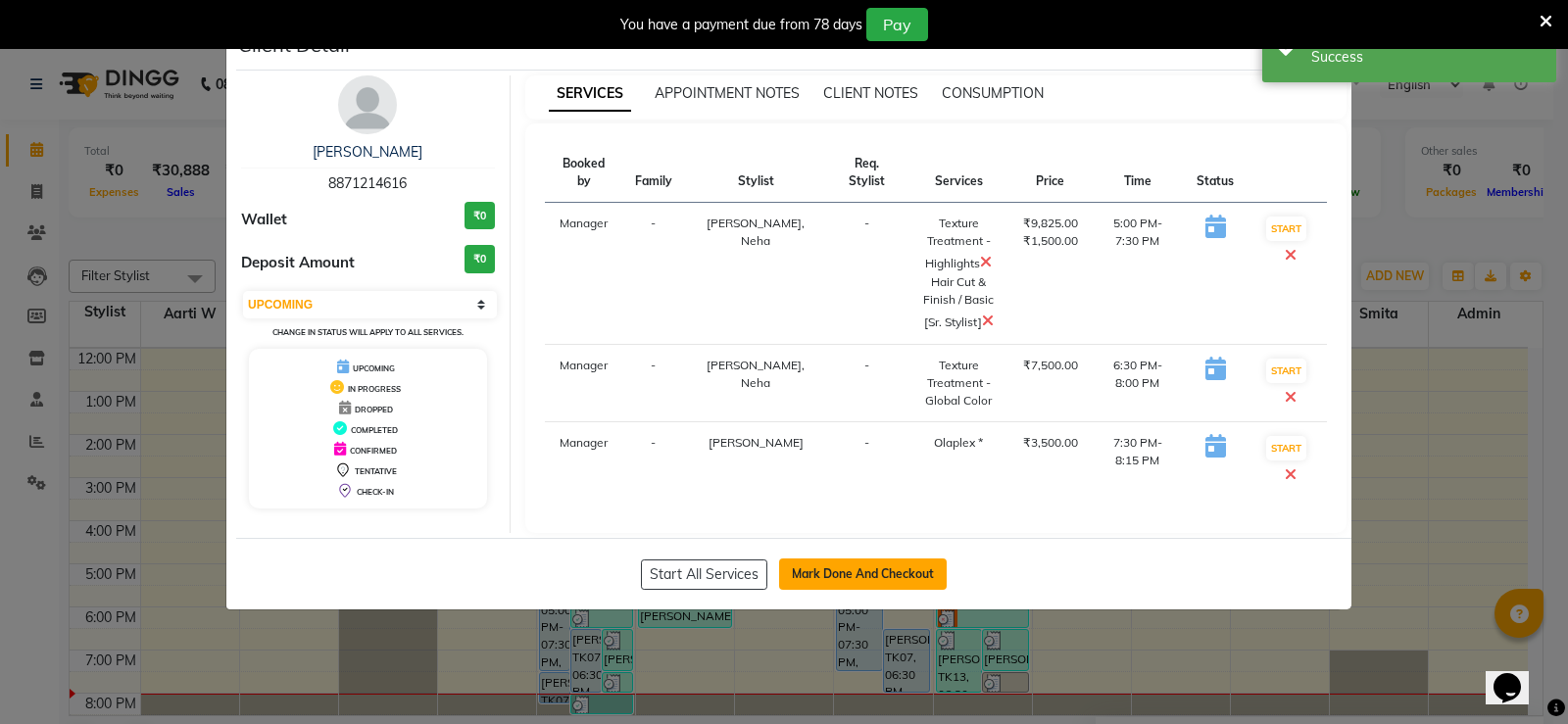
click at [925, 572] on button "Mark Done And Checkout" at bounding box center [863, 574] width 167 height 31
select select "service"
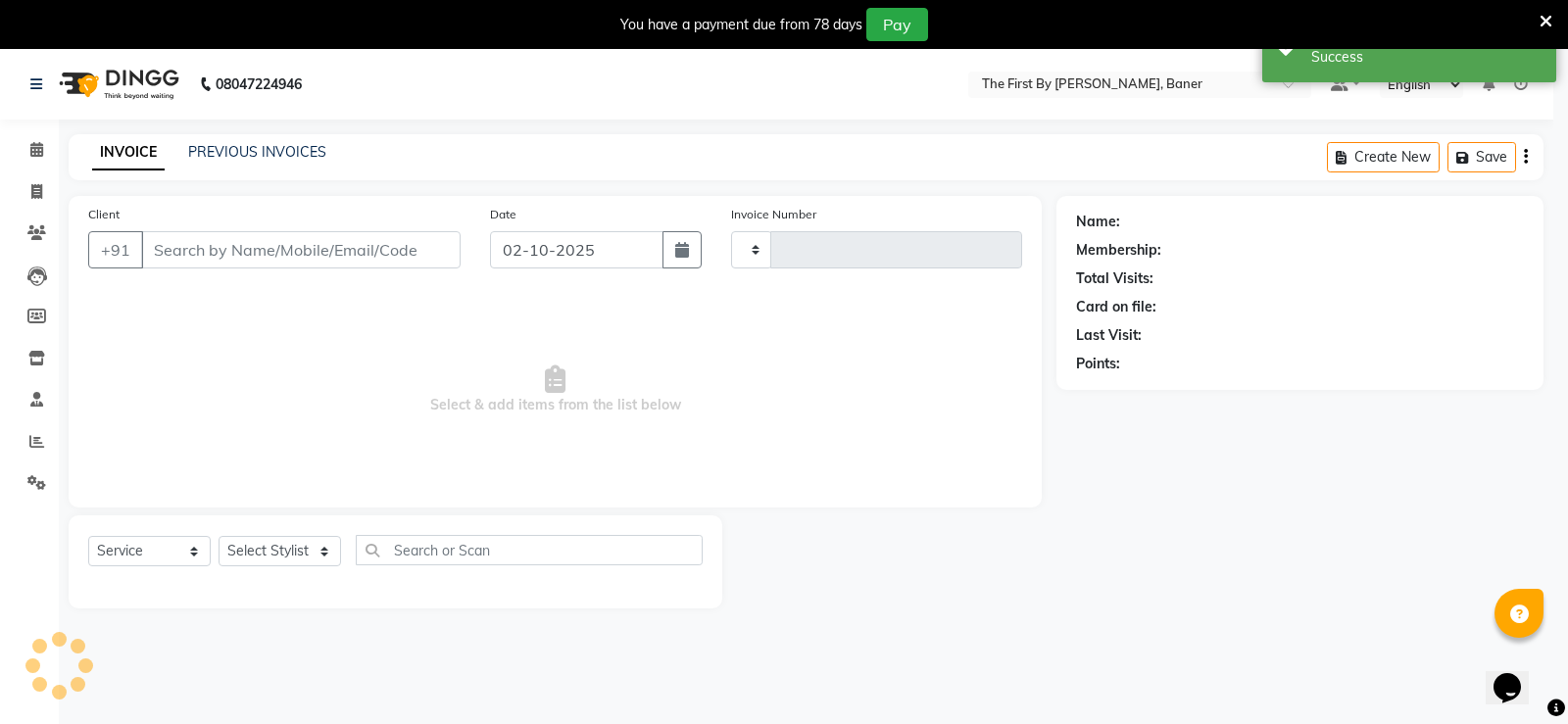
type input "2823"
select select "6411"
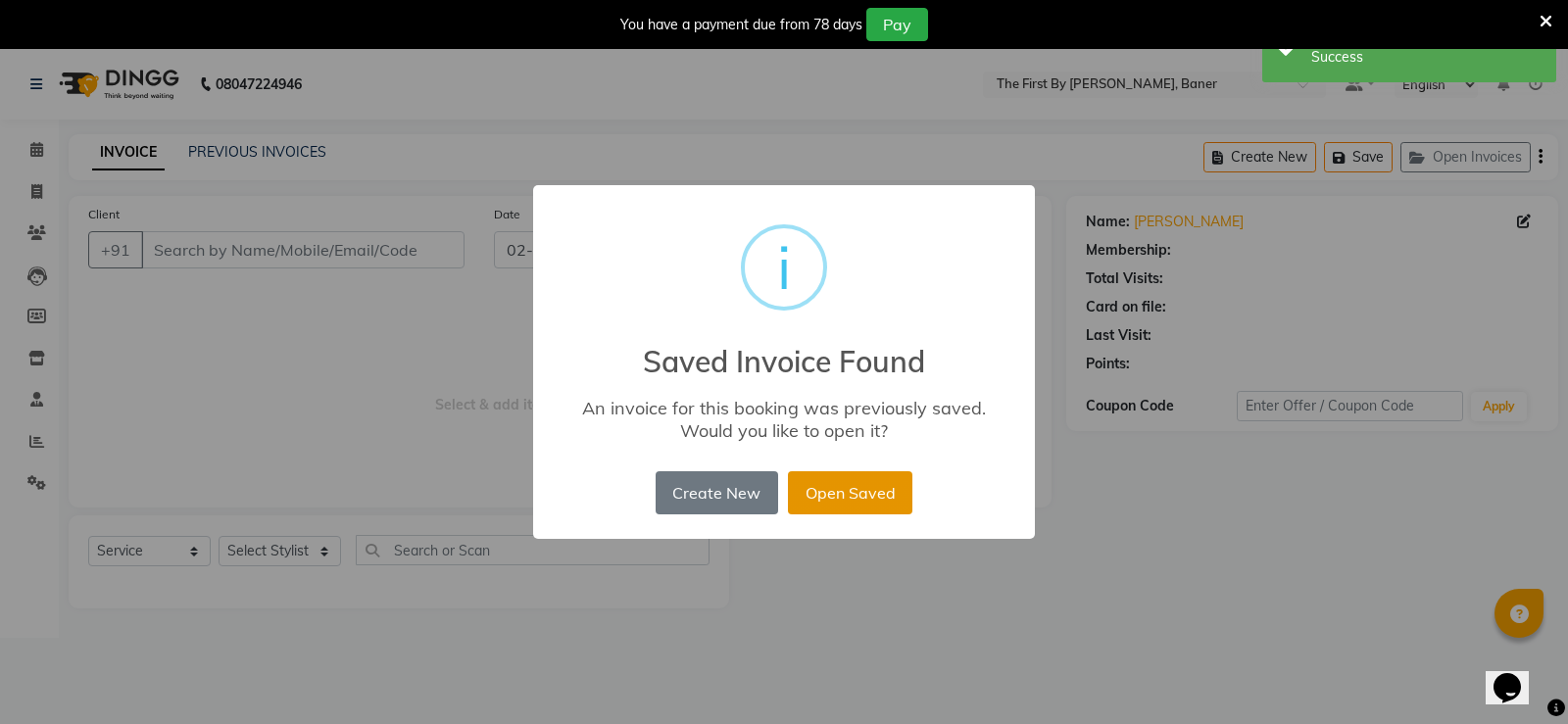
click at [791, 481] on button "Open Saved" at bounding box center [850, 492] width 125 height 43
type input "88******16"
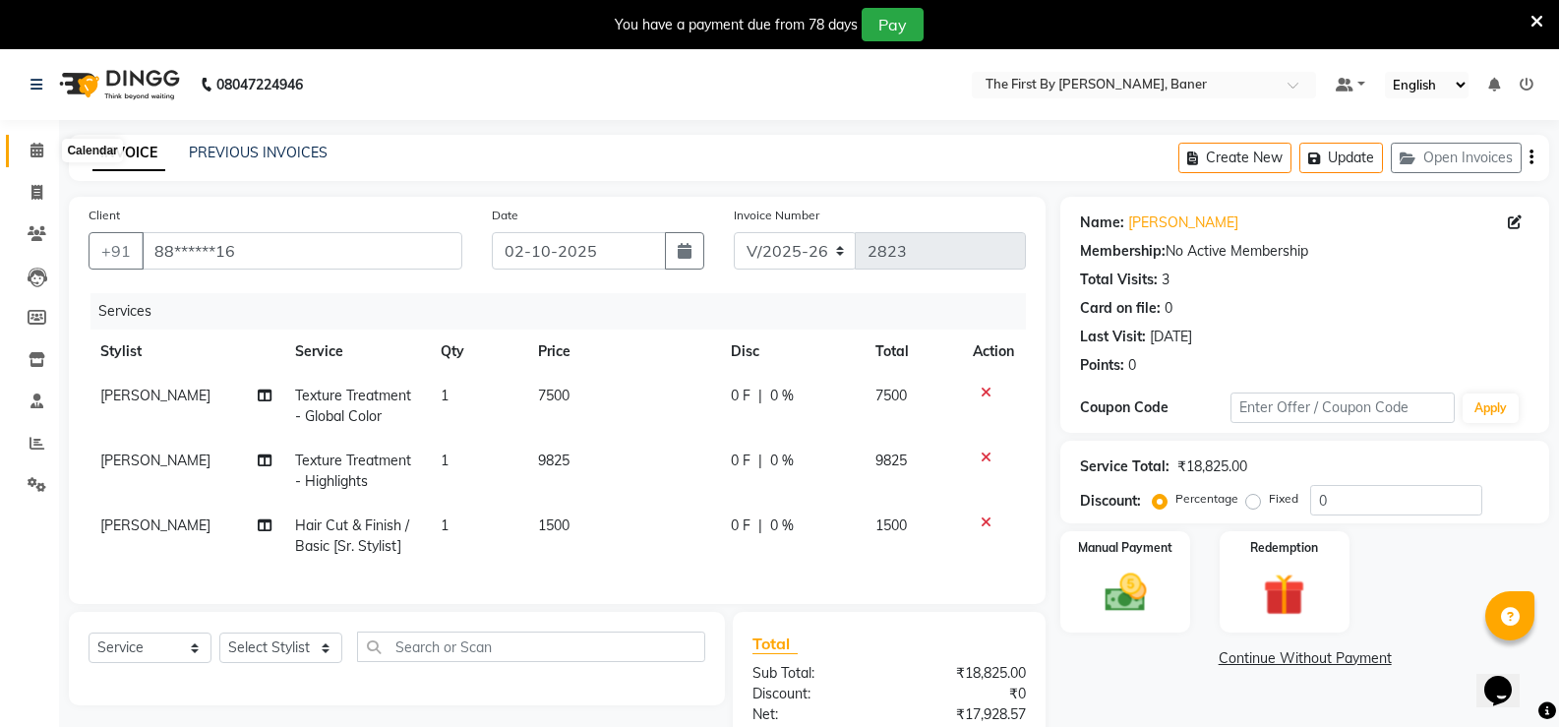
click at [25, 152] on span at bounding box center [37, 151] width 34 height 23
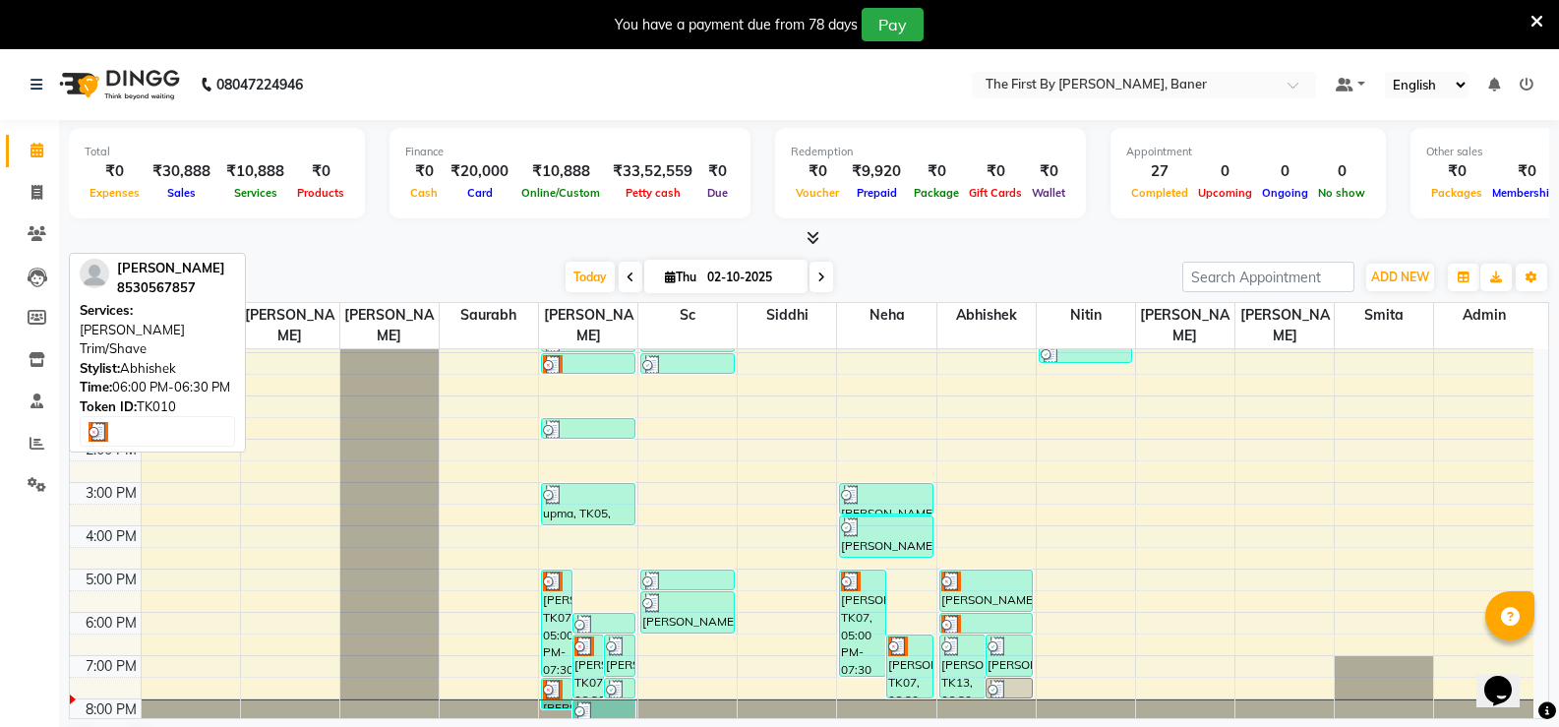
scroll to position [172, 0]
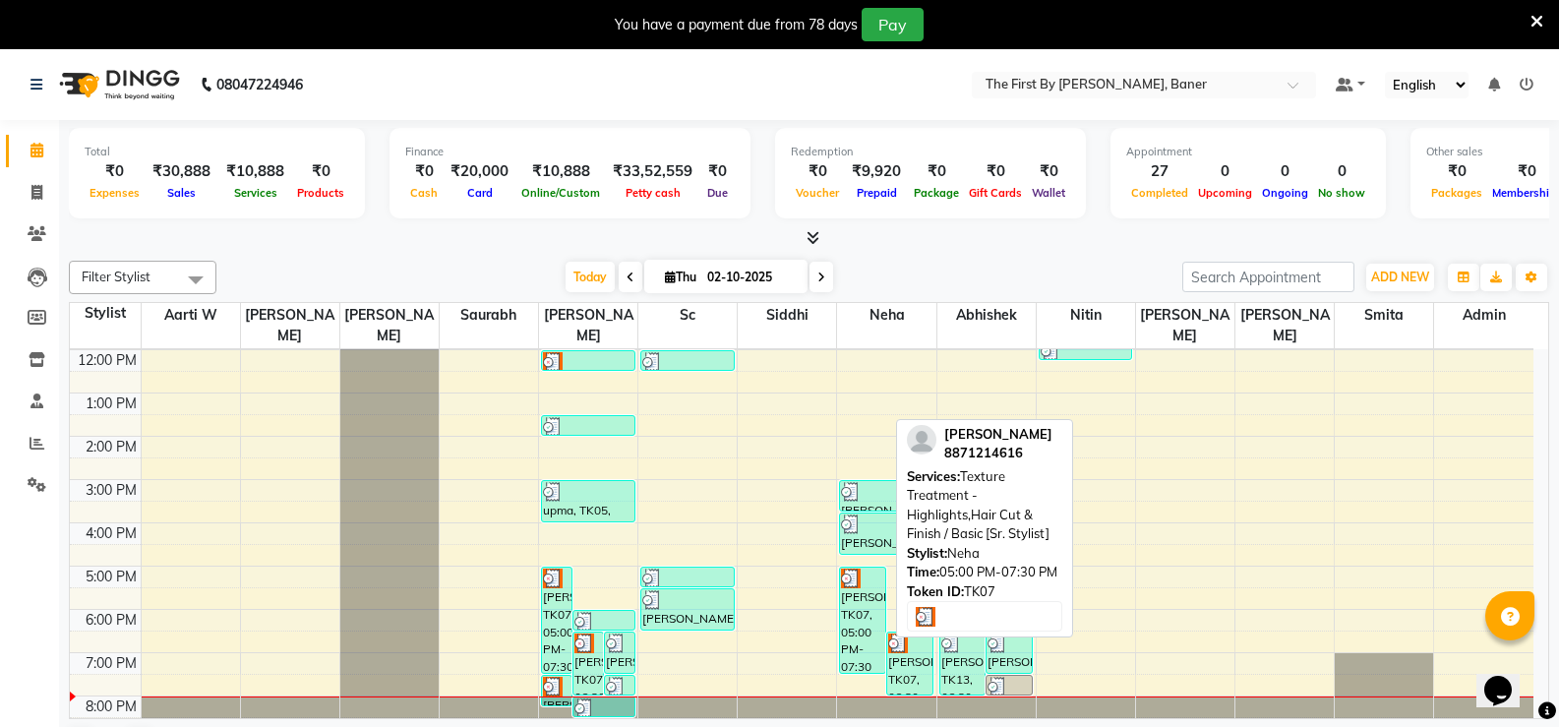
click at [861, 574] on div "Kritika, TK07, 05:00 PM-07:30 PM, Texture Treatment - Highlights,Hair Cut & Fin…" at bounding box center [862, 620] width 45 height 105
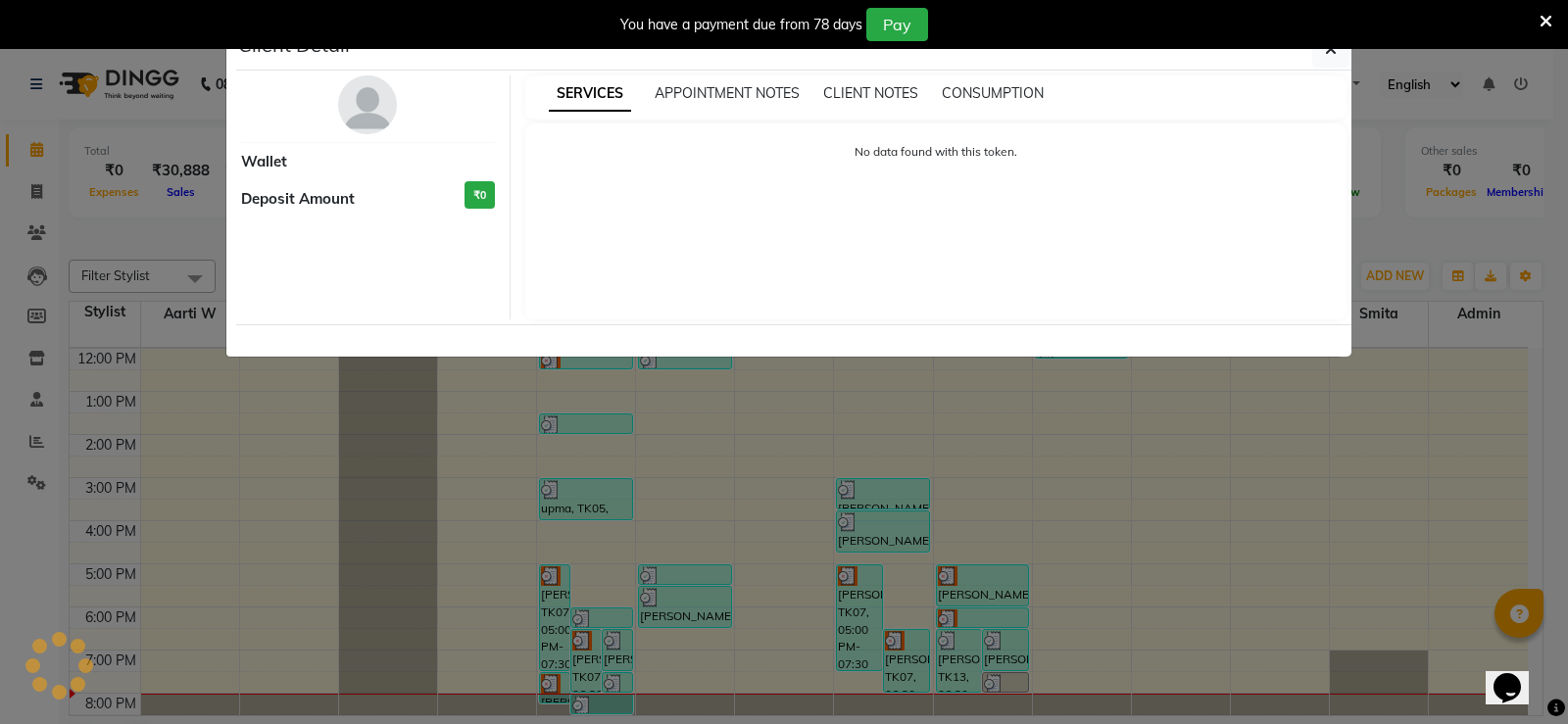
select select "3"
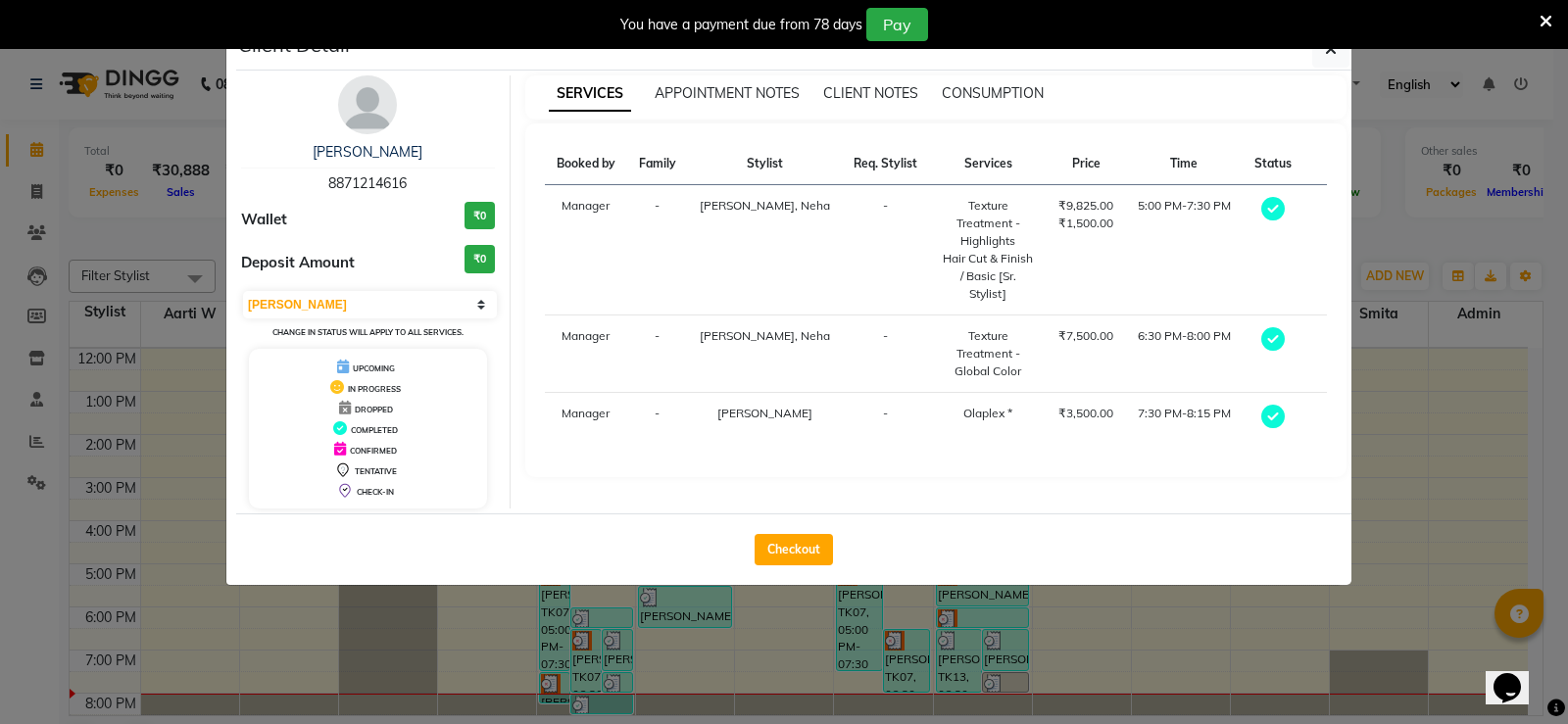
drag, startPoint x: 824, startPoint y: 547, endPoint x: 855, endPoint y: 554, distance: 31.8
click at [825, 547] on button "Checkout" at bounding box center [794, 549] width 79 height 31
select select "6411"
select select "service"
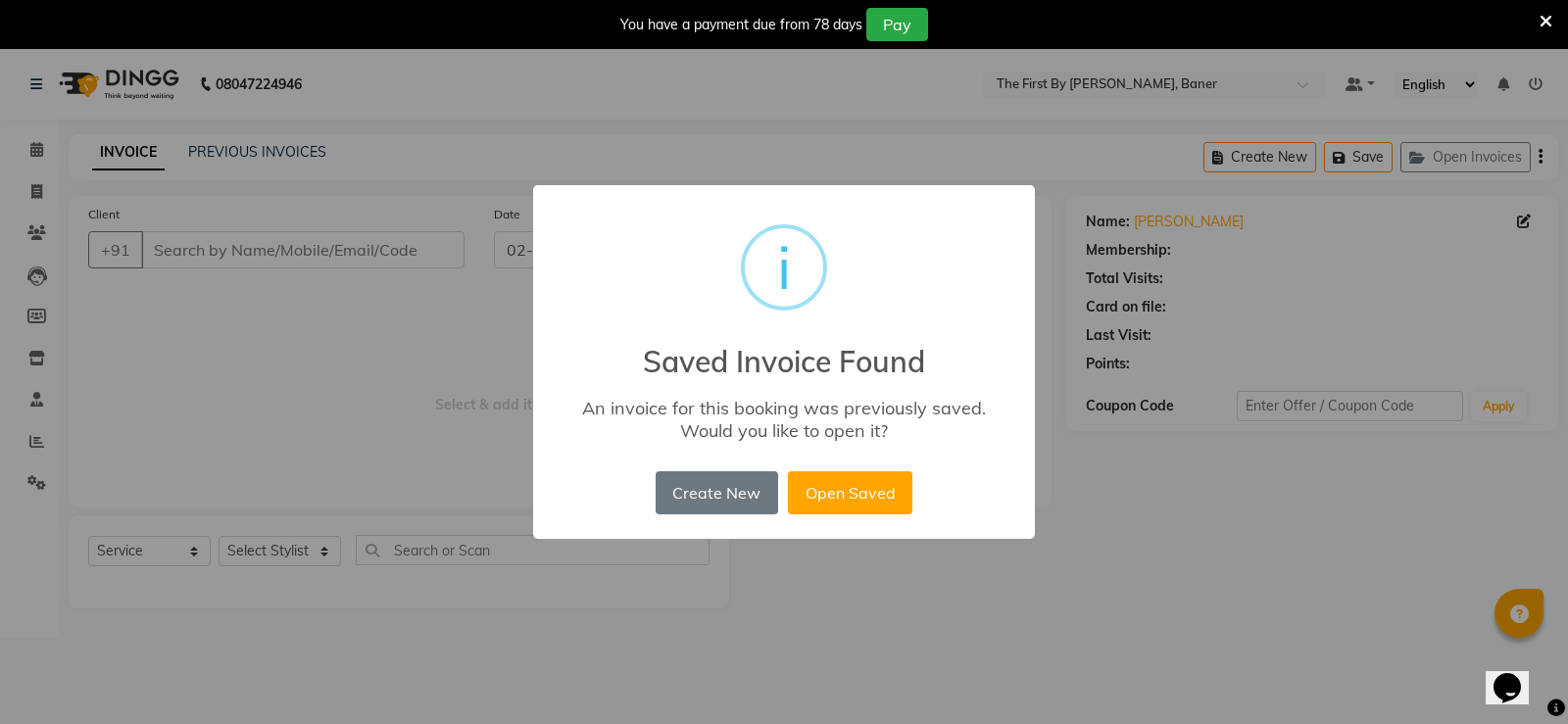
click at [852, 483] on button "Open Saved" at bounding box center [850, 492] width 125 height 43
type input "88******16"
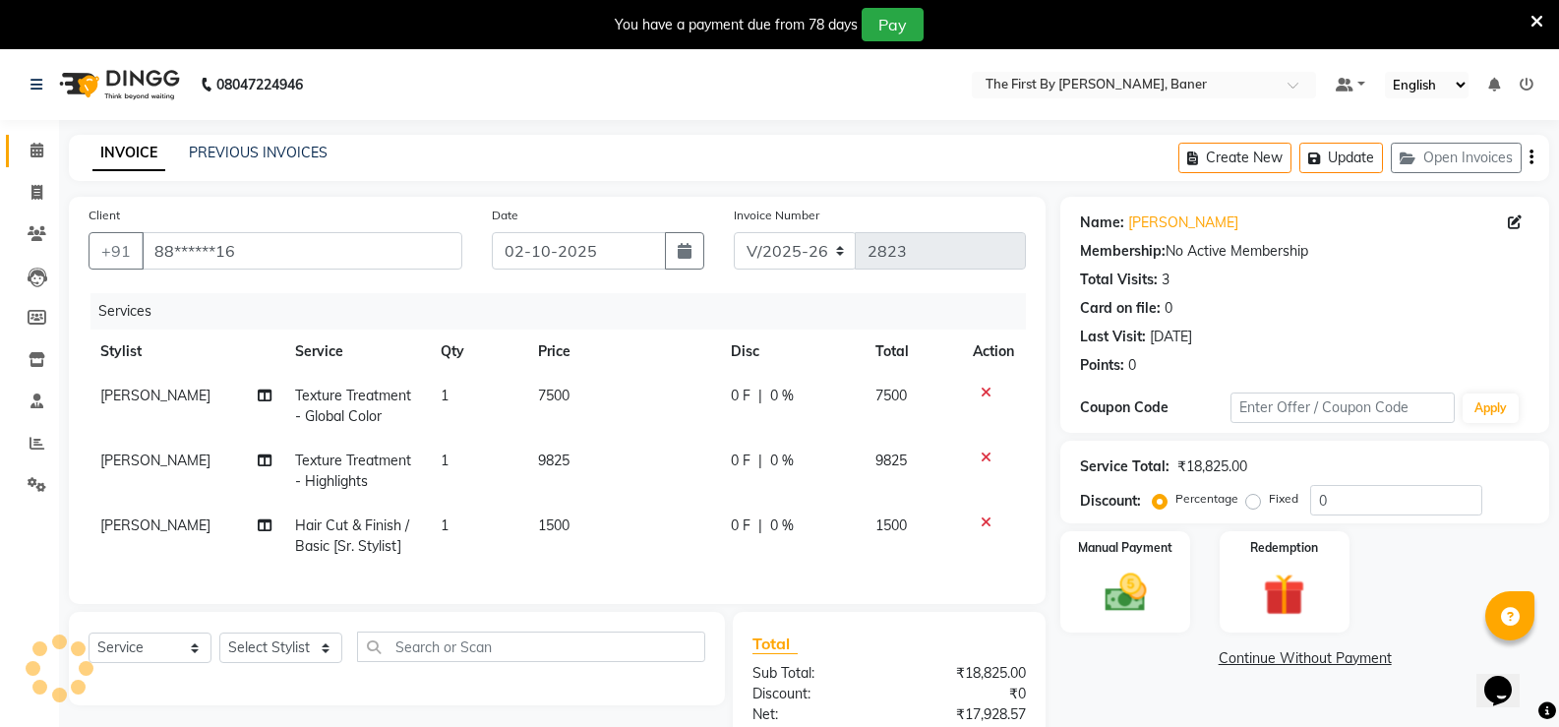
click at [27, 136] on link "Calendar" at bounding box center [29, 151] width 47 height 32
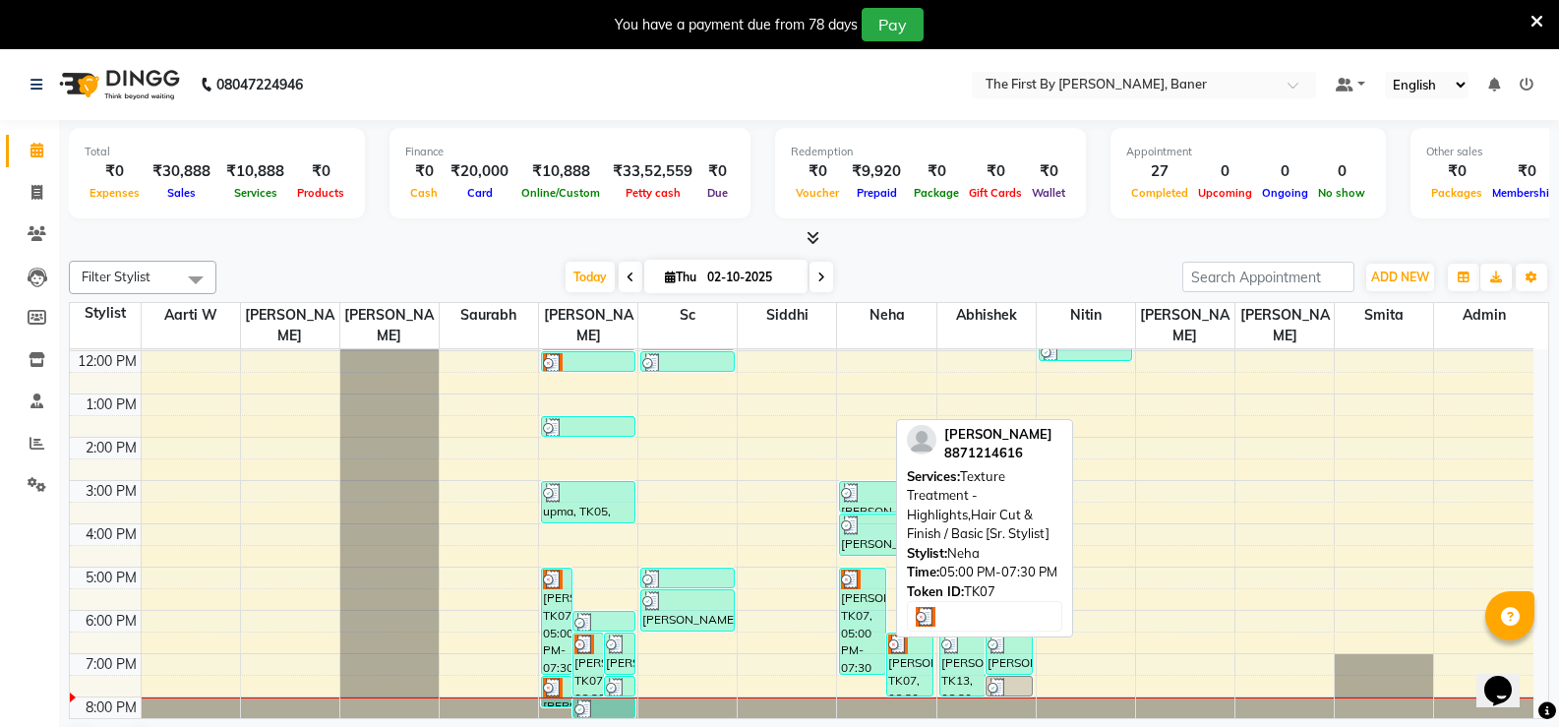
scroll to position [172, 0]
click at [858, 606] on div "Kritika, TK07, 05:00 PM-07:30 PM, Texture Treatment - Highlights,Hair Cut & Fin…" at bounding box center [862, 620] width 45 height 105
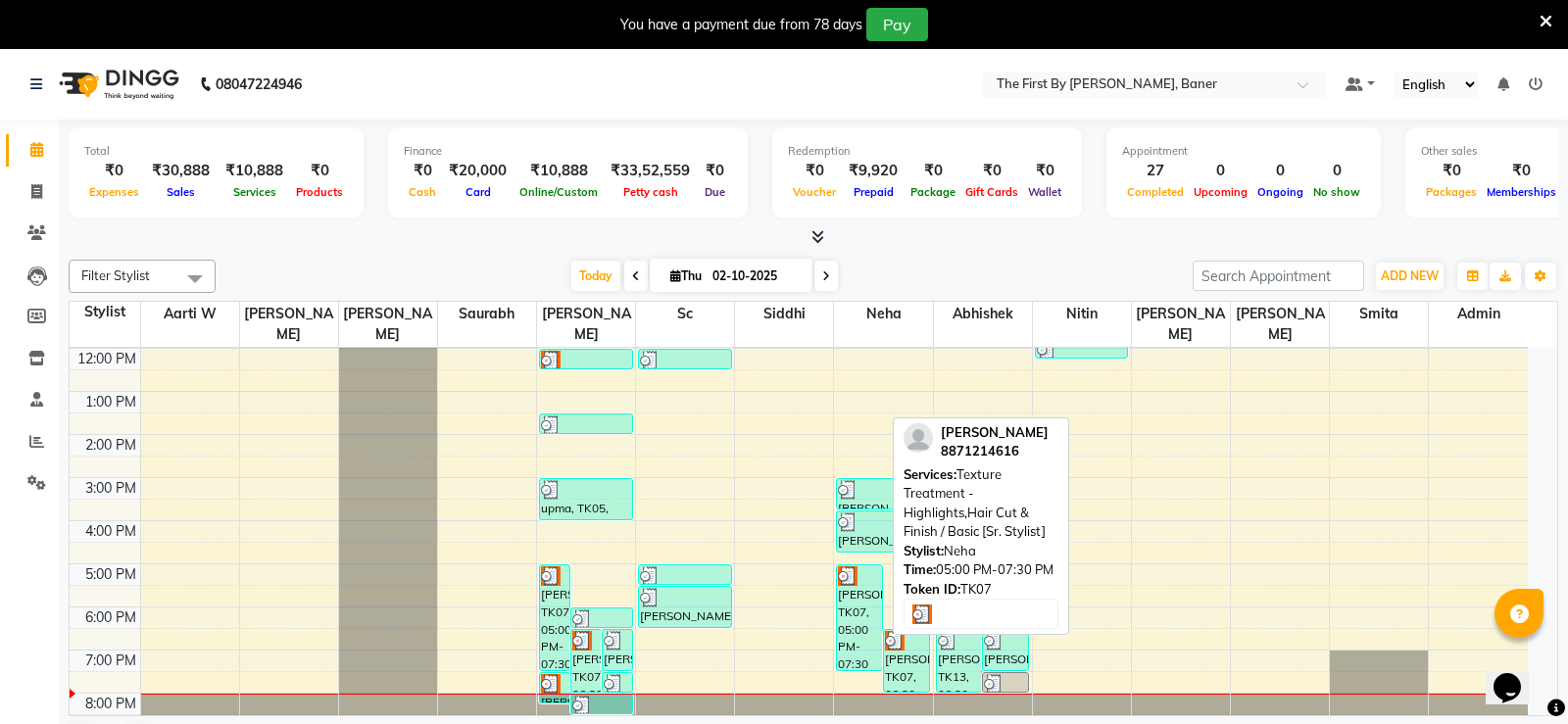
select select "3"
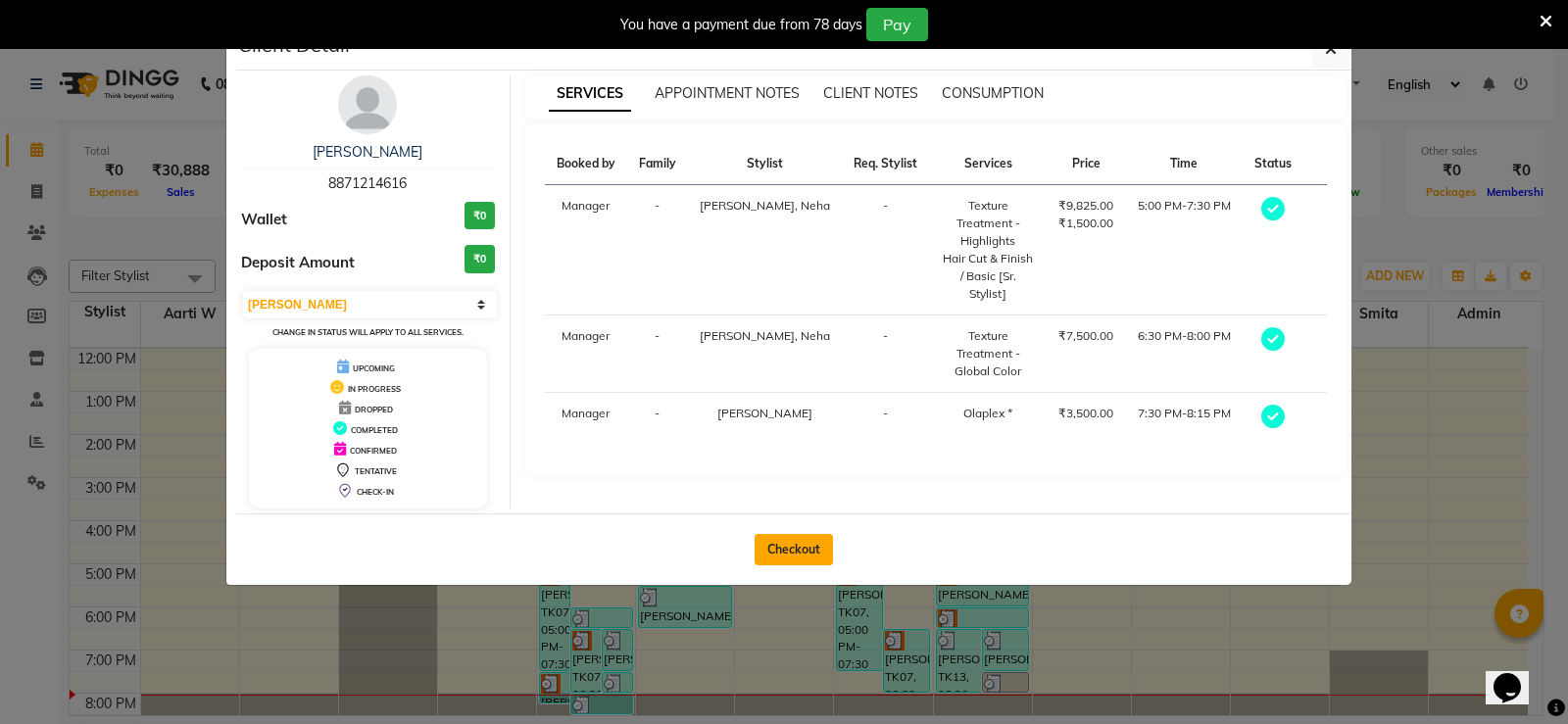
click at [811, 556] on button "Checkout" at bounding box center [794, 549] width 79 height 31
select select "service"
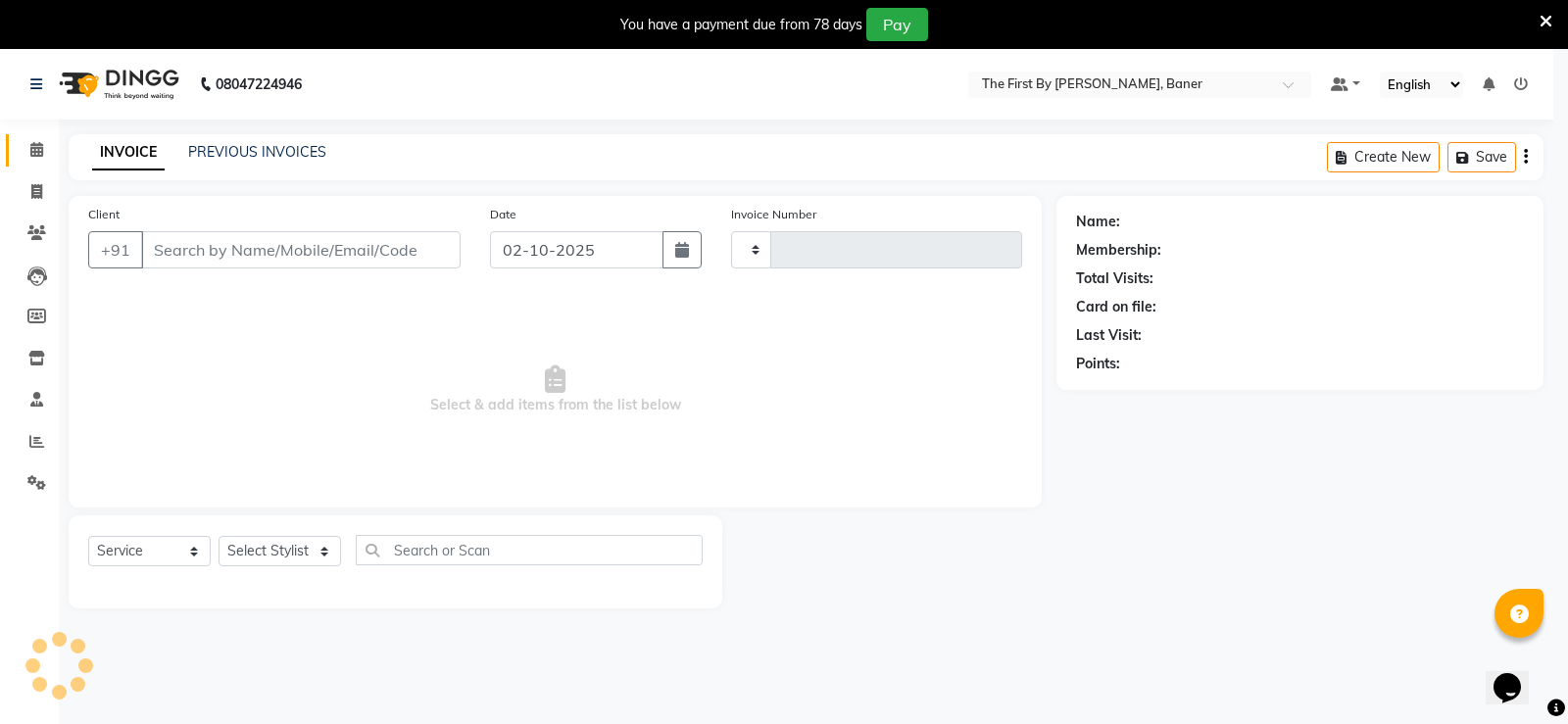
type input "2823"
select select "6411"
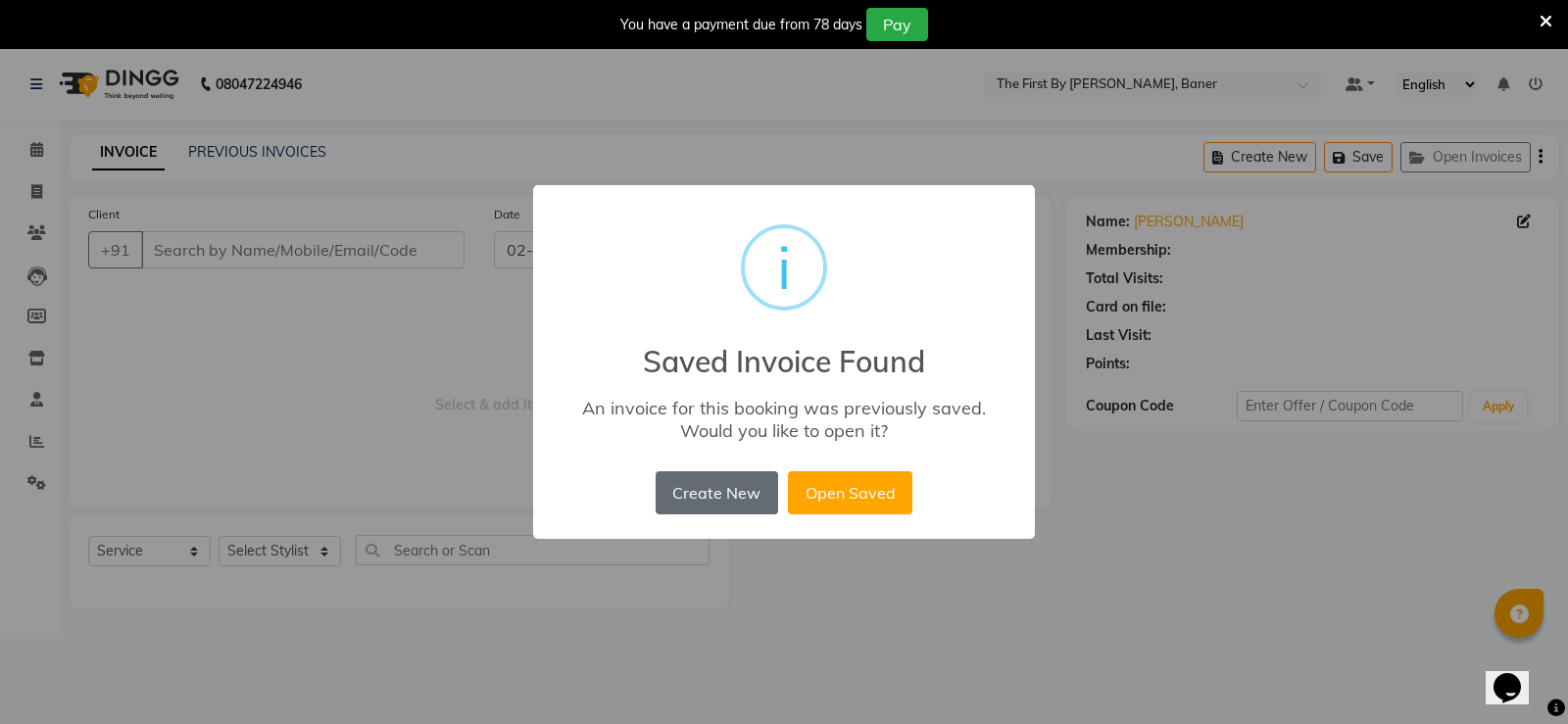
click at [751, 488] on button "Create New" at bounding box center [716, 492] width 123 height 43
type input "88******16"
select select "49040"
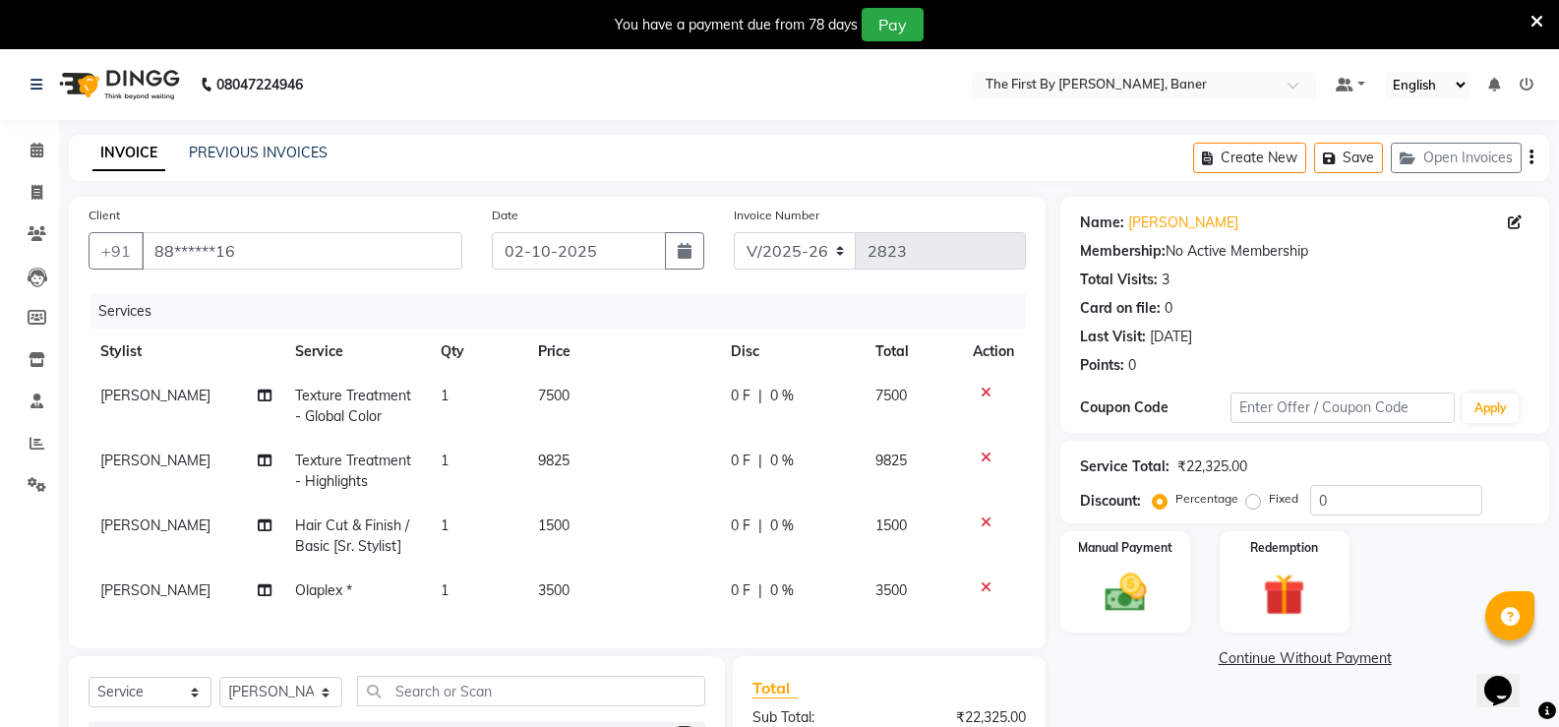
click at [569, 589] on span "3500" at bounding box center [553, 590] width 31 height 18
select select "49040"
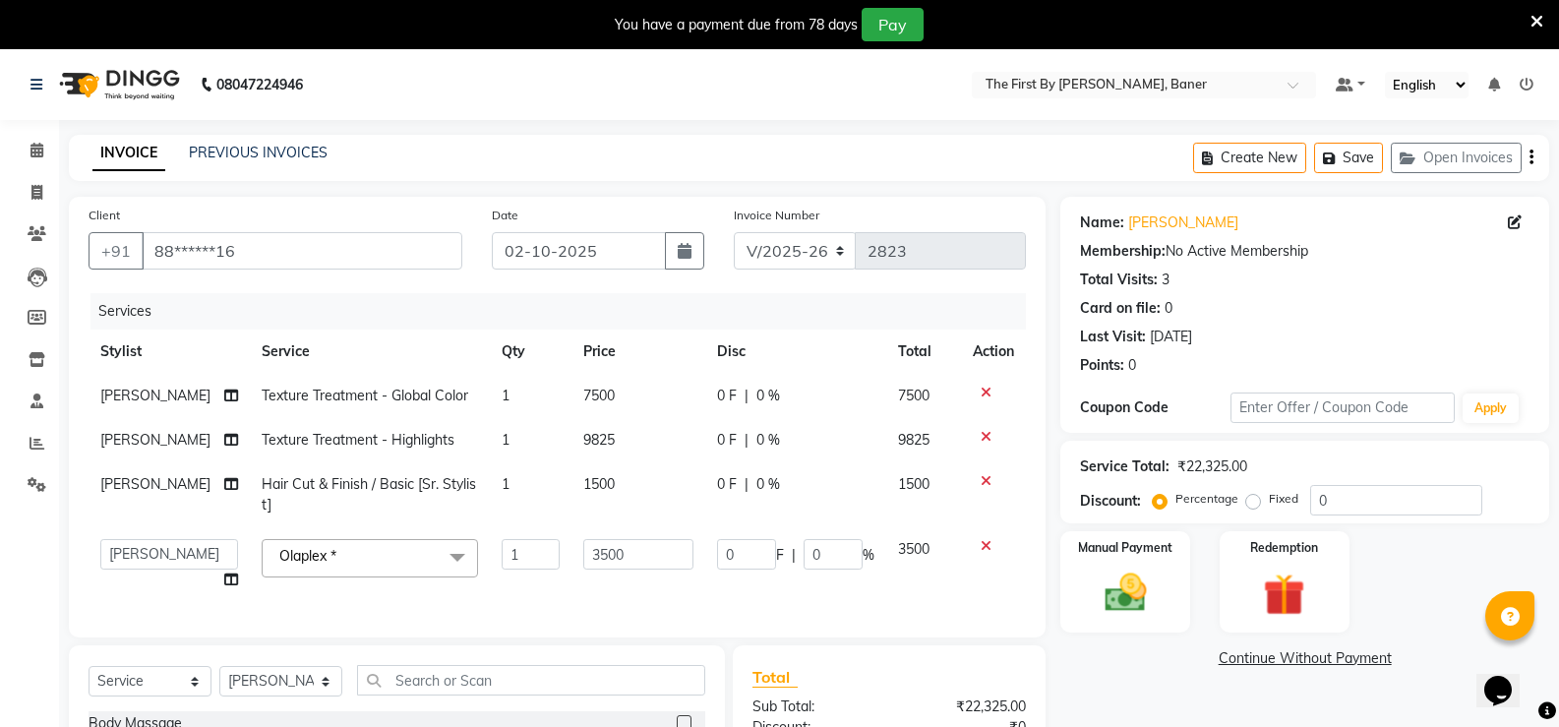
click at [578, 570] on td "3500" at bounding box center [639, 564] width 134 height 75
click at [584, 537] on td "3500" at bounding box center [639, 564] width 134 height 75
click at [584, 544] on input "3500" at bounding box center [638, 554] width 110 height 30
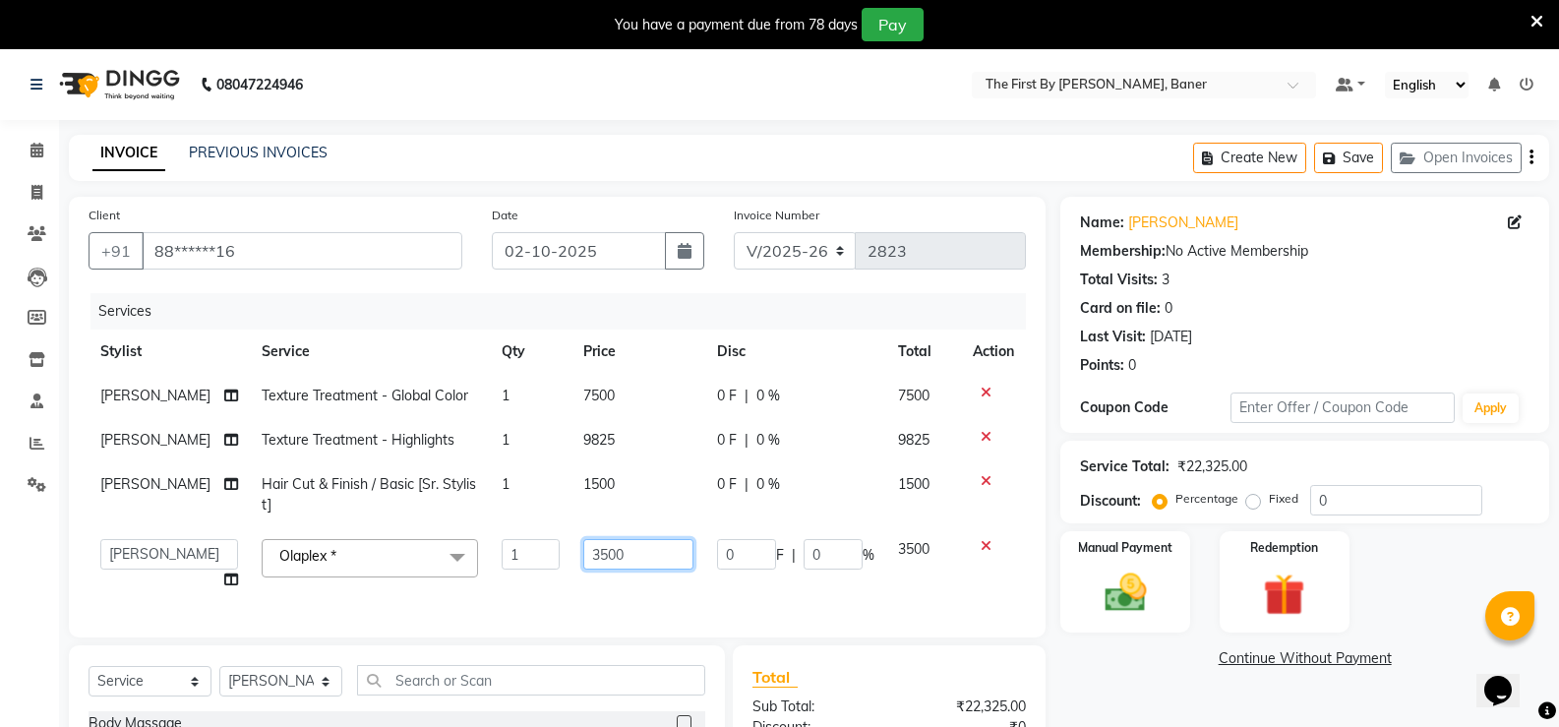
click at [583, 544] on input "3500" at bounding box center [638, 554] width 110 height 30
type input "4000"
click at [572, 592] on td "4000" at bounding box center [639, 564] width 134 height 75
select select "49040"
click at [1128, 610] on img at bounding box center [1125, 593] width 70 height 50
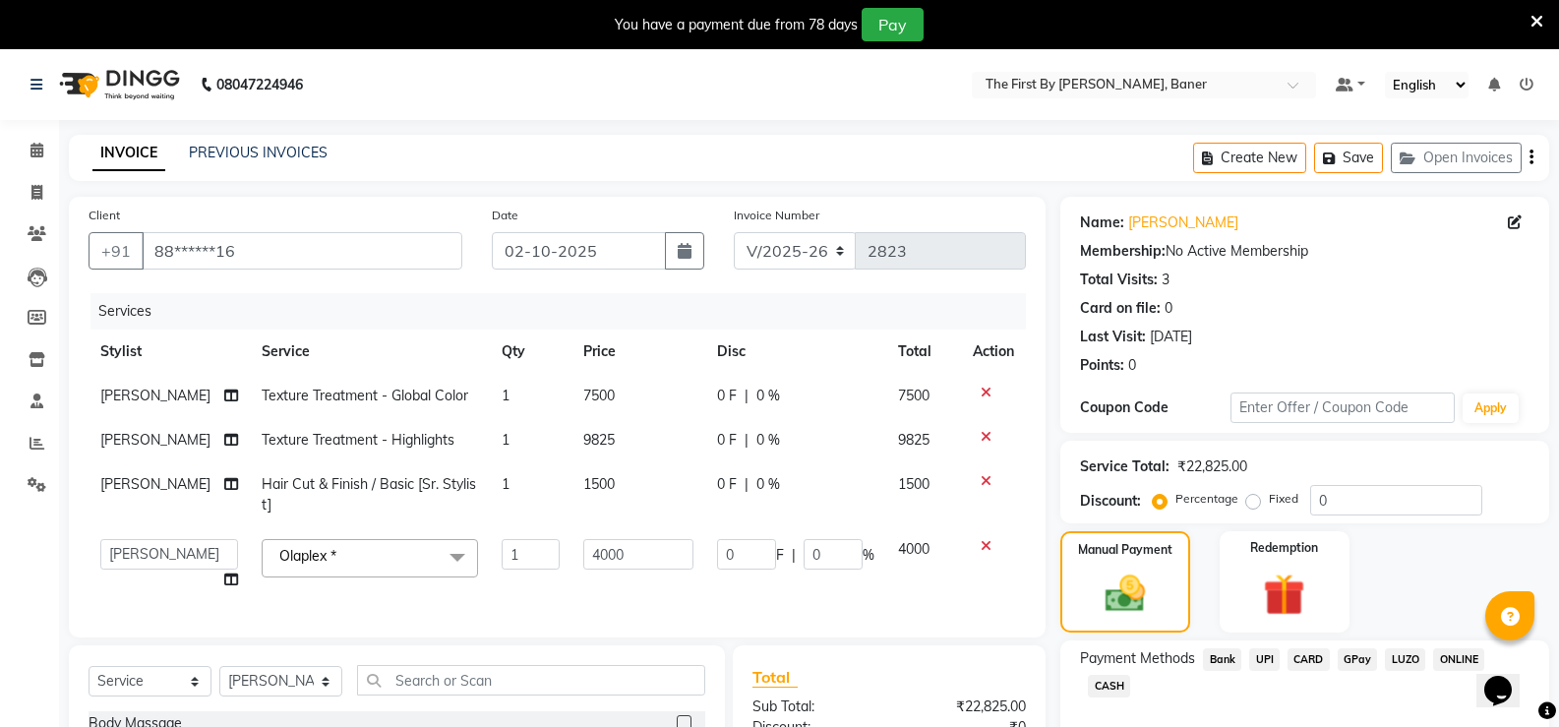
click at [1316, 662] on span "CARD" at bounding box center [1309, 659] width 42 height 23
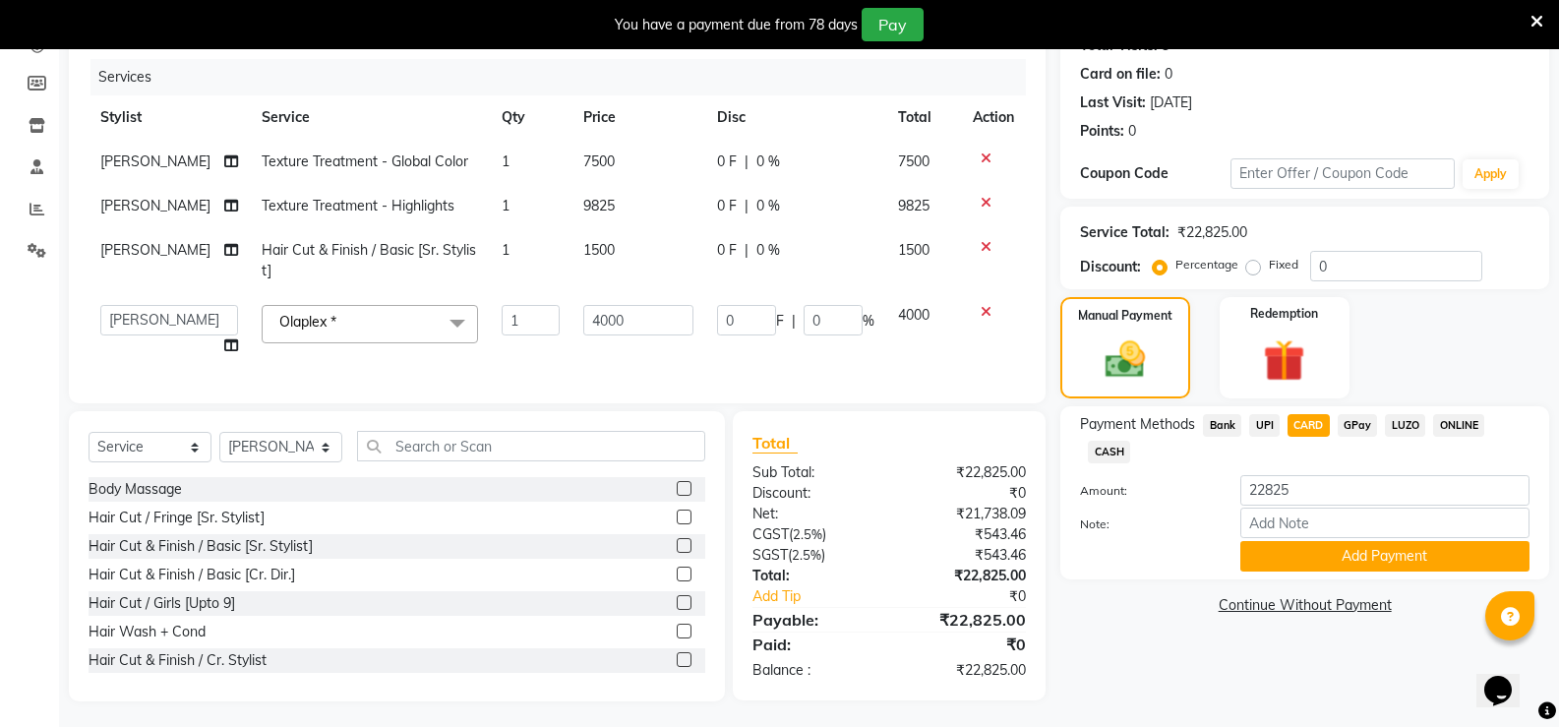
scroll to position [253, 0]
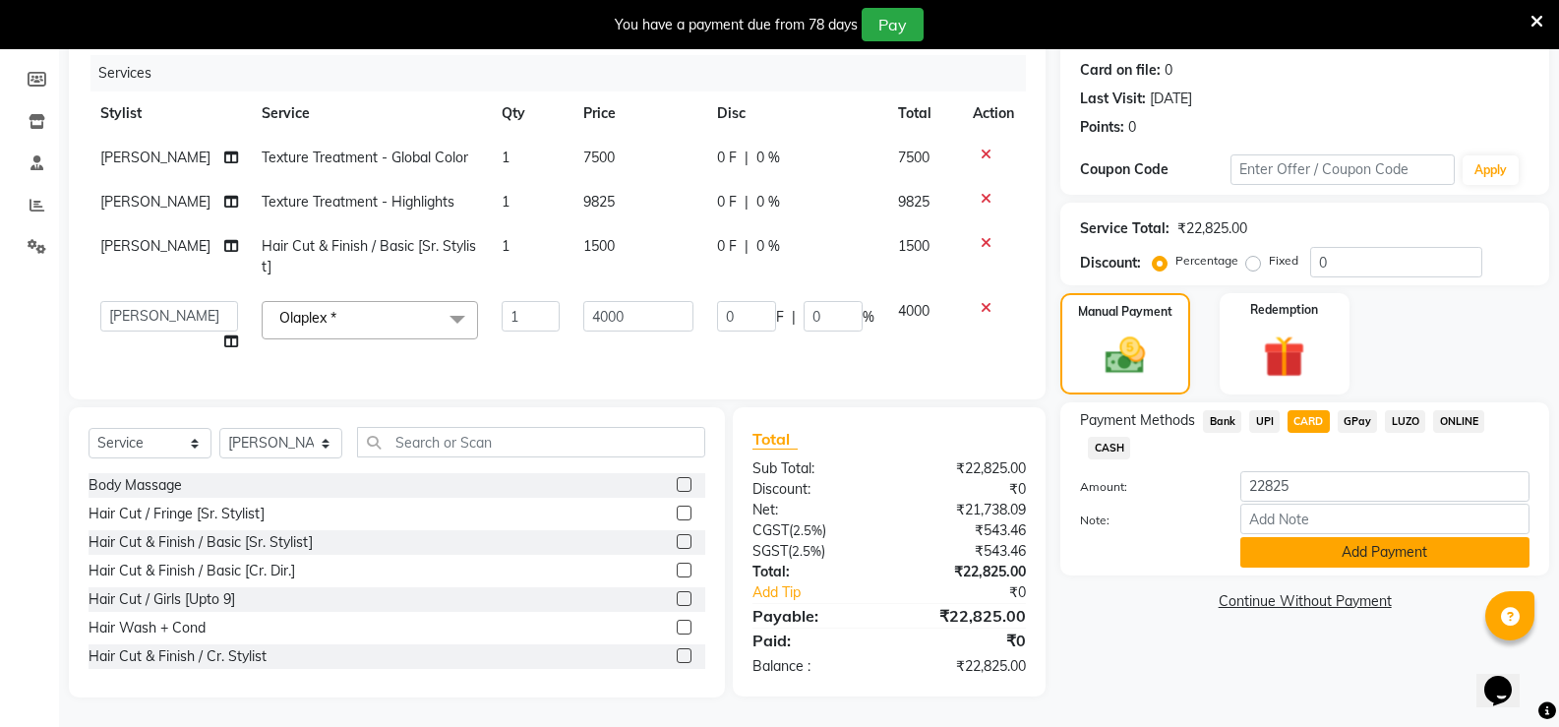
click at [1323, 537] on button "Add Payment" at bounding box center [1385, 552] width 289 height 30
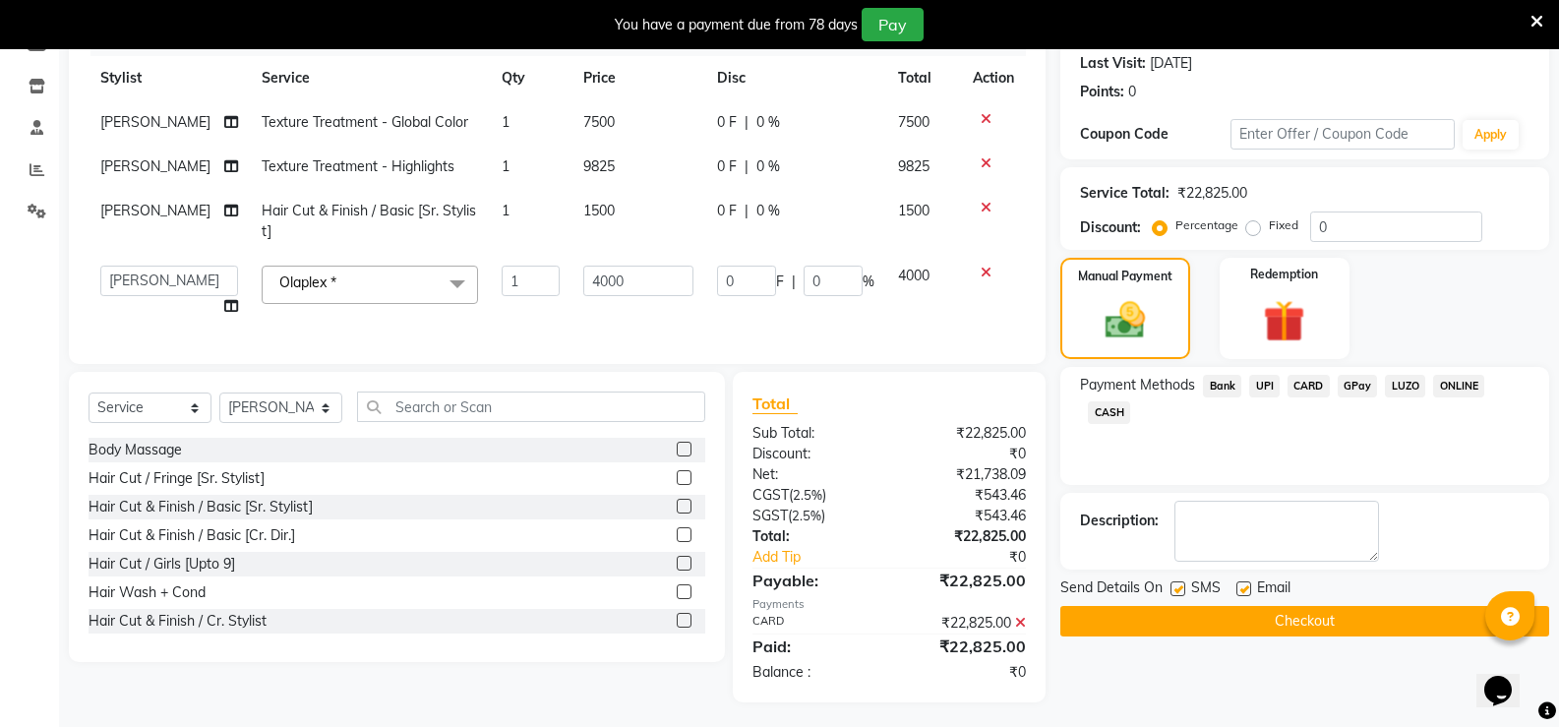
scroll to position [293, 0]
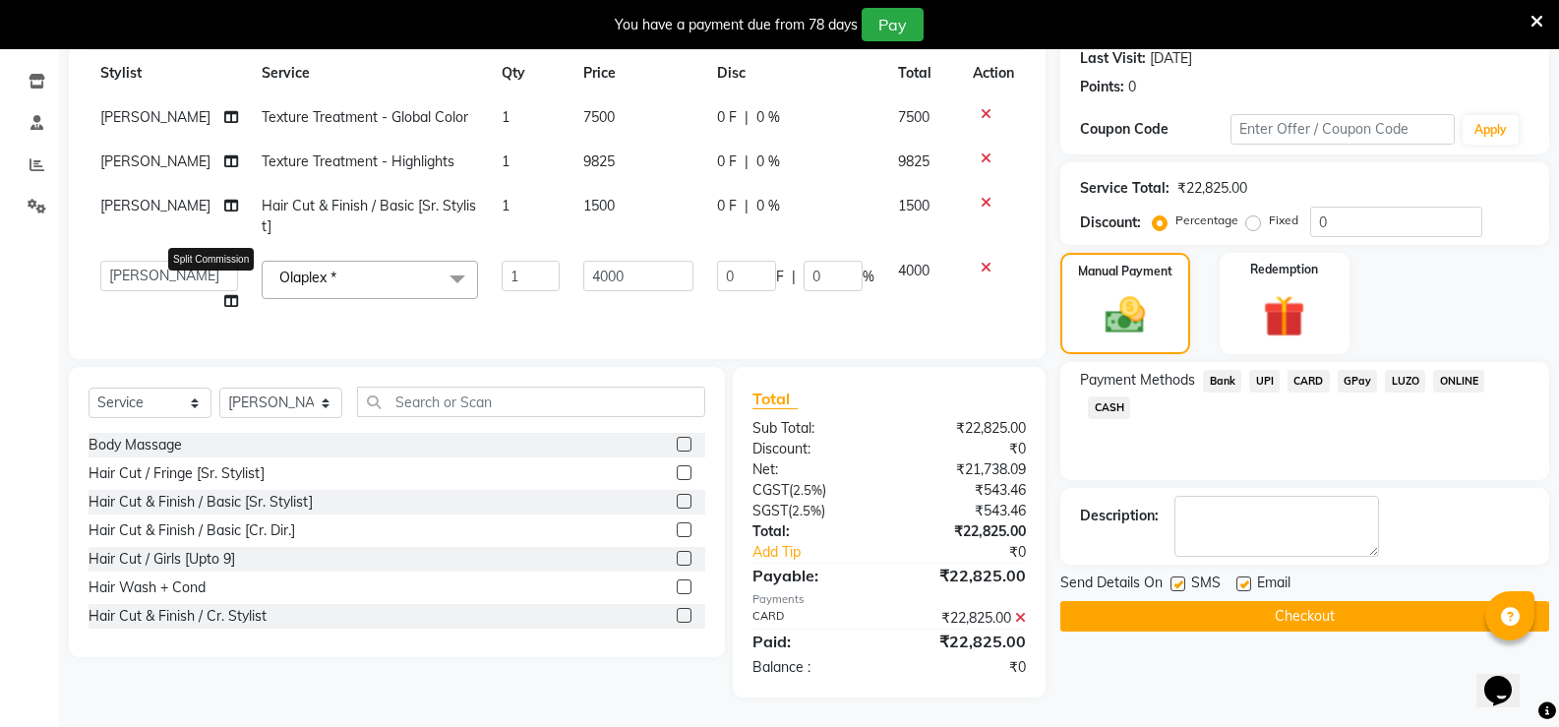
click at [224, 294] on icon at bounding box center [231, 301] width 14 height 14
select select "49040"
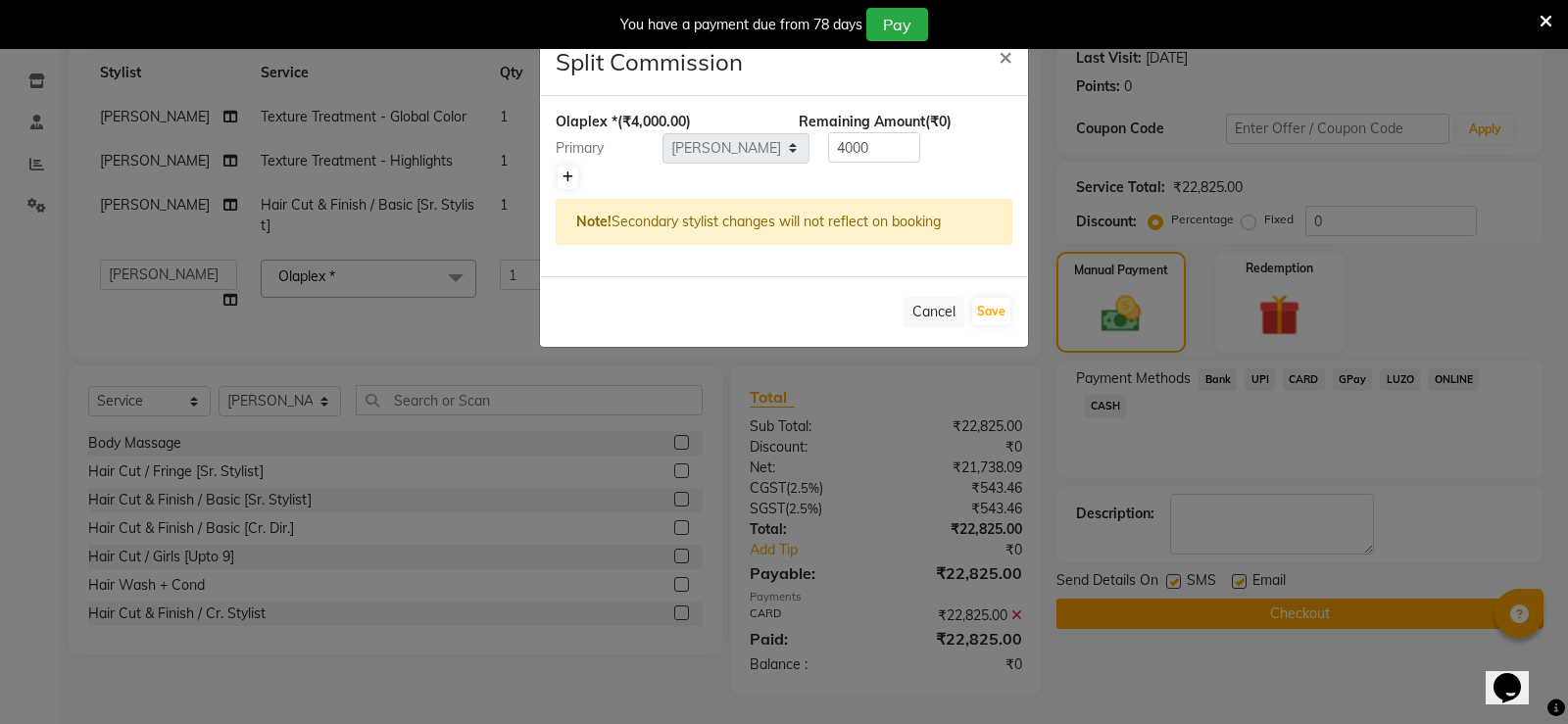
drag, startPoint x: 572, startPoint y: 172, endPoint x: 645, endPoint y: 203, distance: 79.3
click at [572, 173] on icon at bounding box center [568, 177] width 11 height 12
type input "2000"
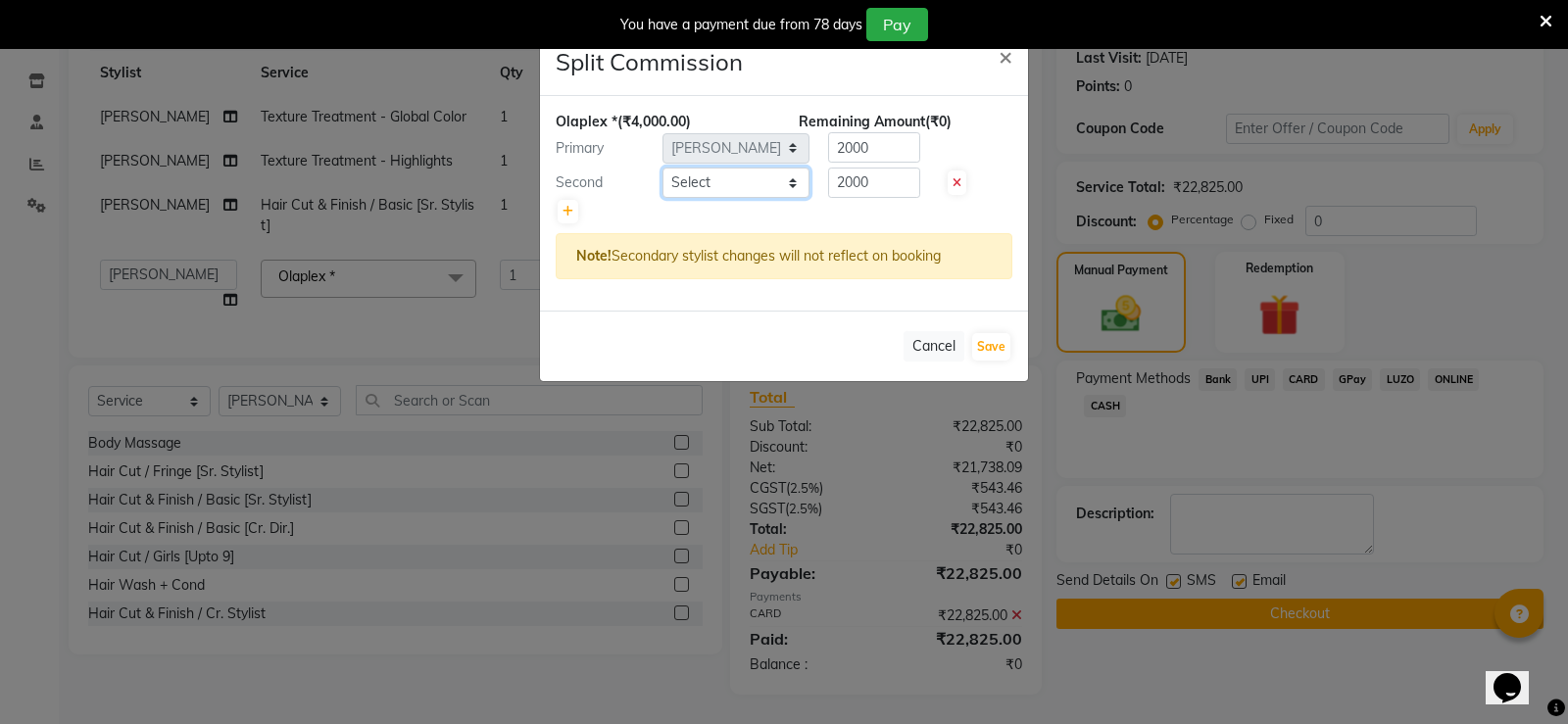
click at [715, 180] on select "Select Aarti W Abhishek Admin Ankita Digambar Kute Hazra Keshav Manager Narhari…" at bounding box center [736, 182] width 147 height 30
select select "81168"
click at [662, 167] on select "Select Aarti W Abhishek Admin Ankita Digambar Kute Hazra Keshav Manager Narhari…" at bounding box center [736, 182] width 147 height 30
click at [1001, 345] on button "Save" at bounding box center [991, 348] width 38 height 28
select select "Select"
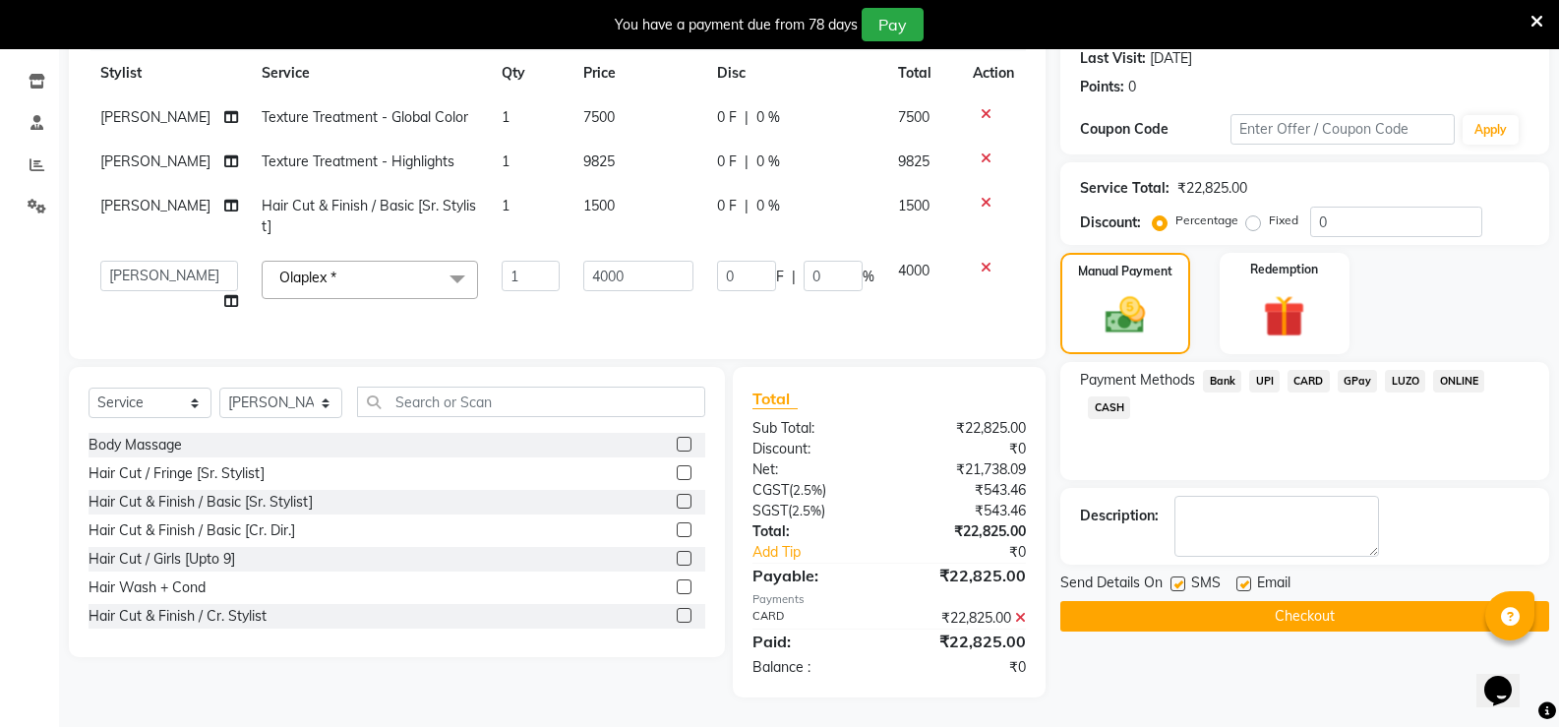
click at [1532, 17] on icon at bounding box center [1537, 22] width 13 height 18
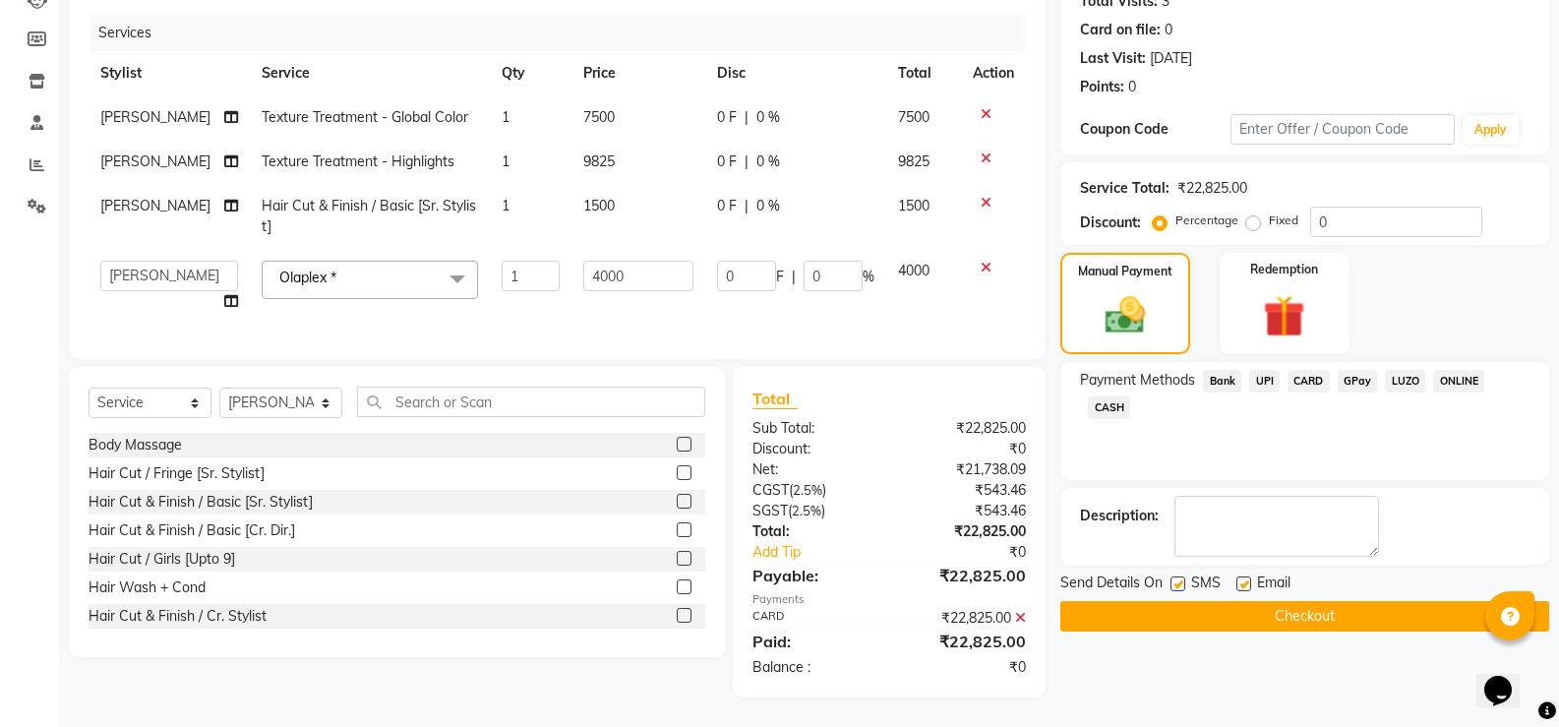
scroll to position [244, 0]
click at [1219, 615] on button "Checkout" at bounding box center [1305, 616] width 489 height 30
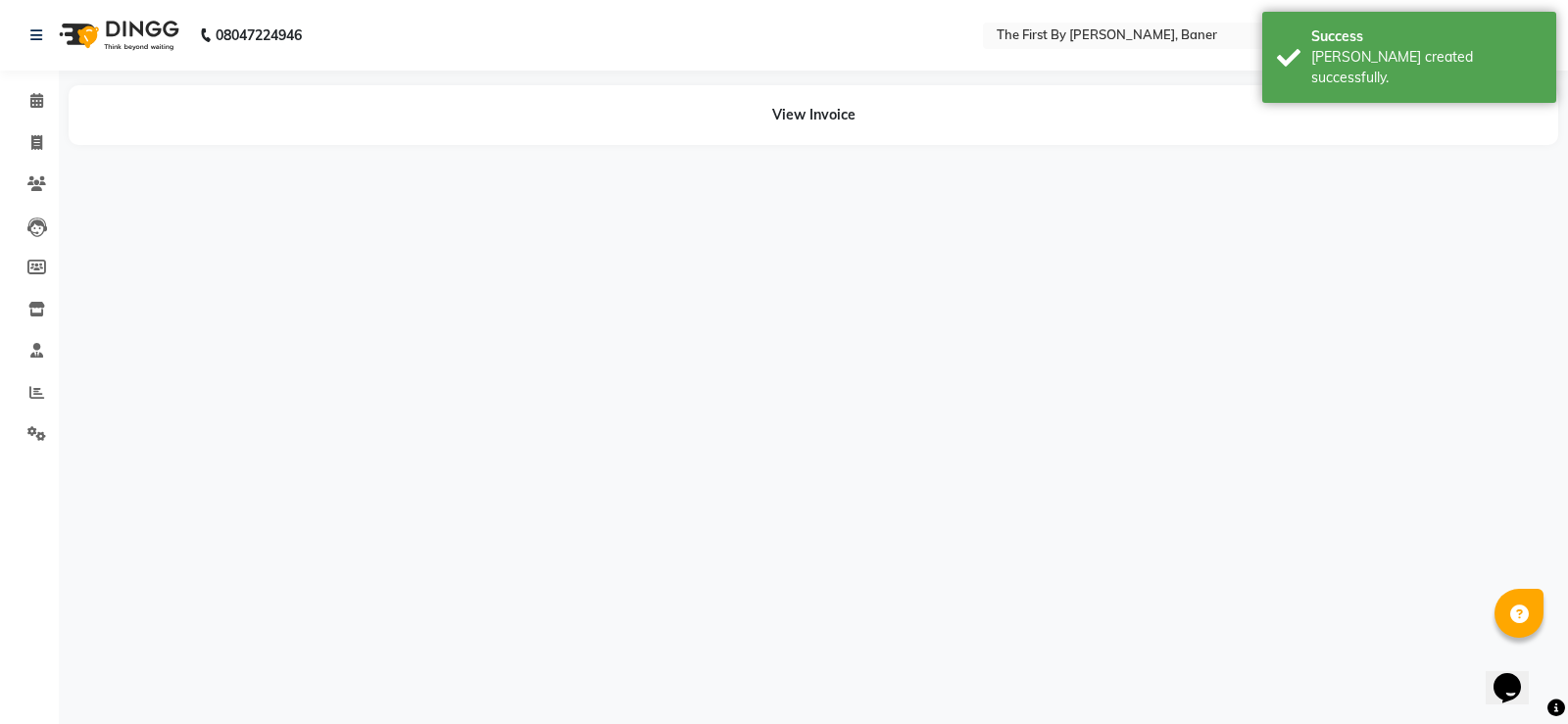
select select "49040"
select select "81168"
select select "49040"
select select "81168"
select select "49040"
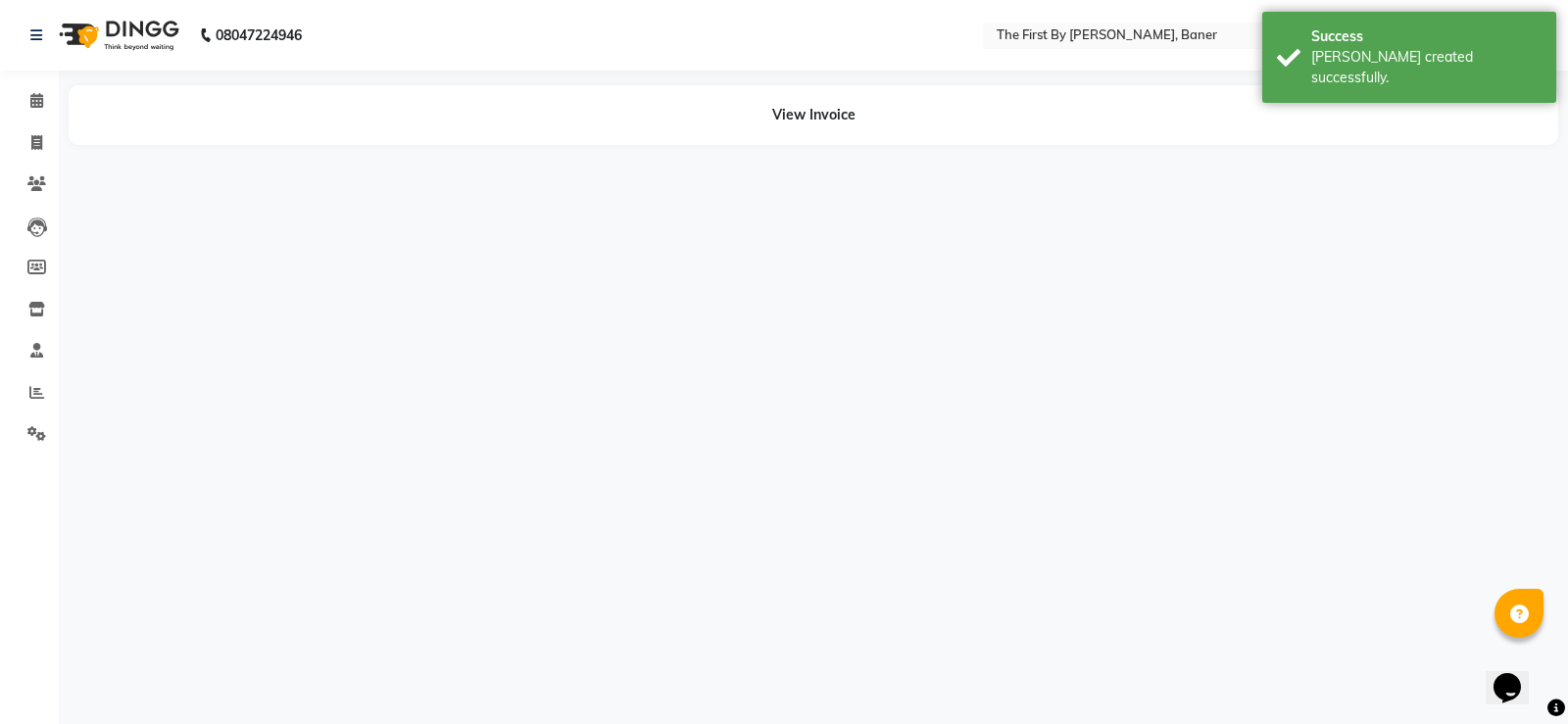
select select "81168"
select select "49040"
select select "81168"
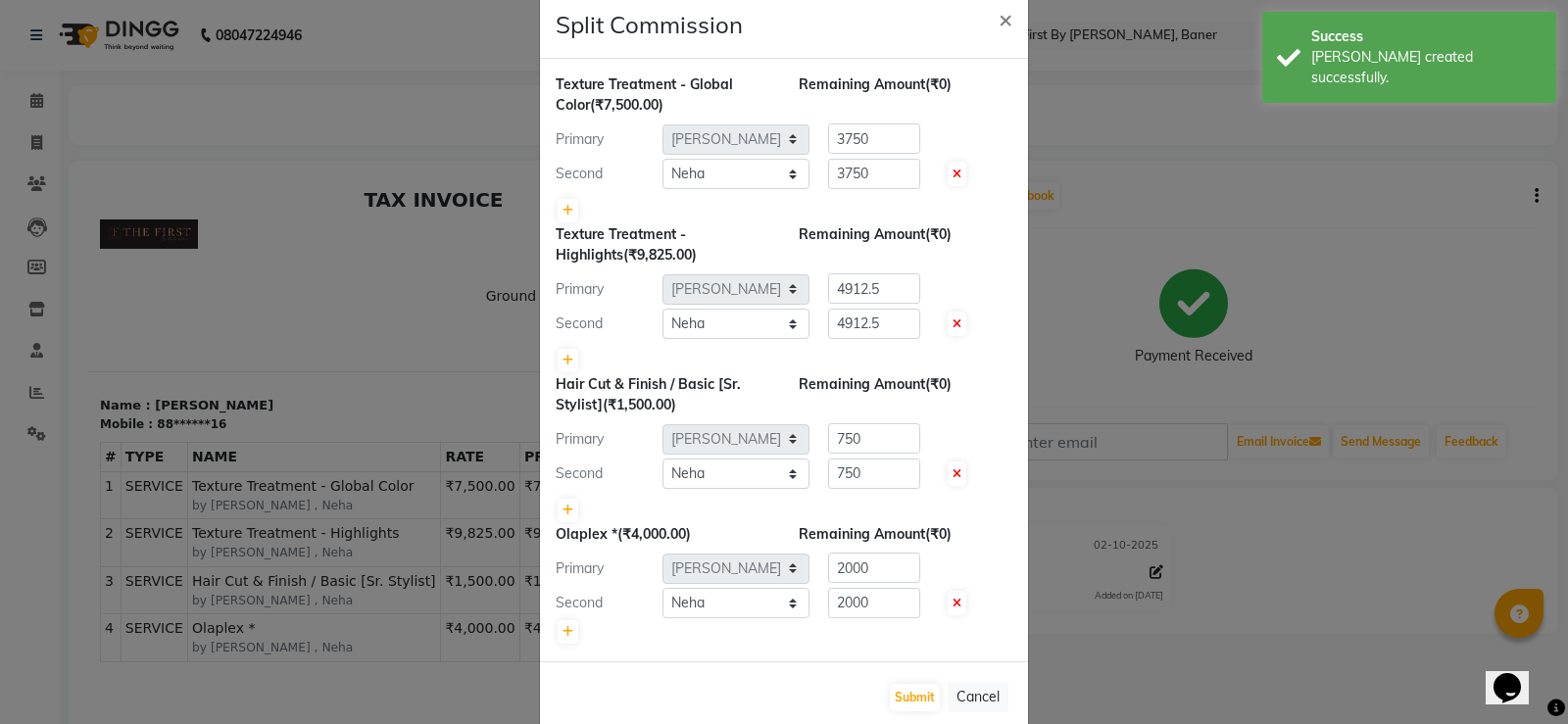
scroll to position [74, 0]
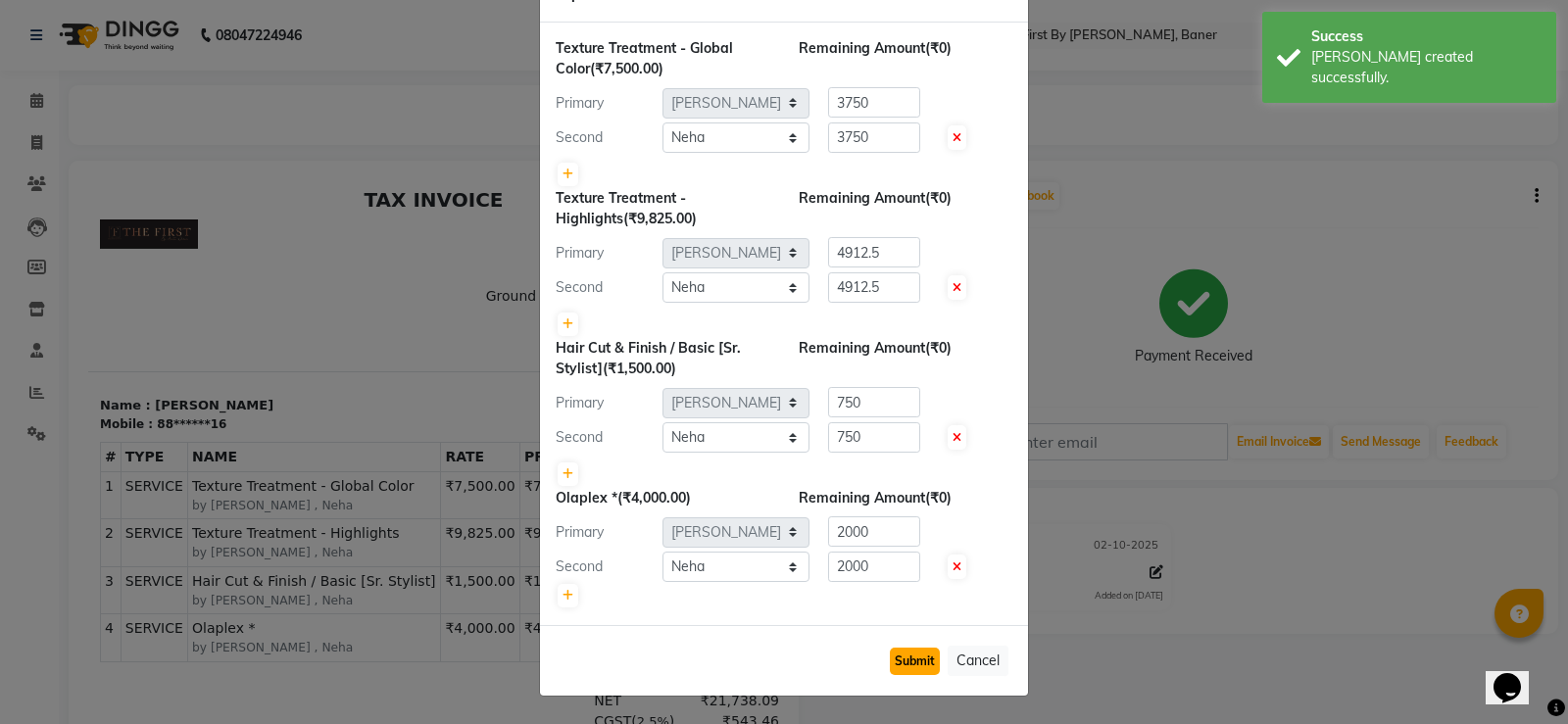
click at [906, 659] on button "Submit" at bounding box center [915, 661] width 50 height 28
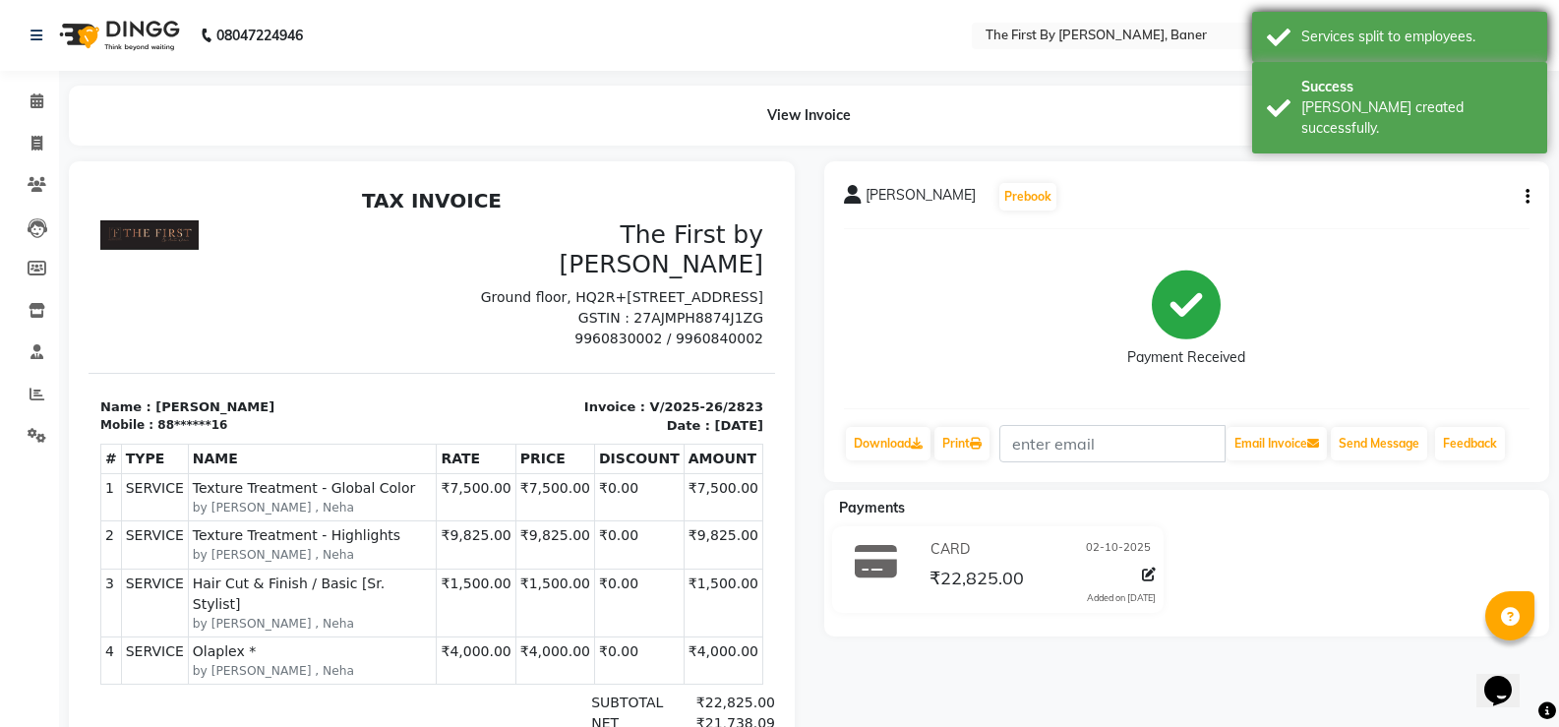
drag, startPoint x: 1415, startPoint y: 33, endPoint x: 1415, endPoint y: 64, distance: 30.5
click at [1415, 34] on div "Services split to employees." at bounding box center [1417, 37] width 231 height 21
click at [1417, 100] on body "08047224946 Select Location × The First By Aarti Walia - Baner, Baner Default P…" at bounding box center [779, 363] width 1559 height 727
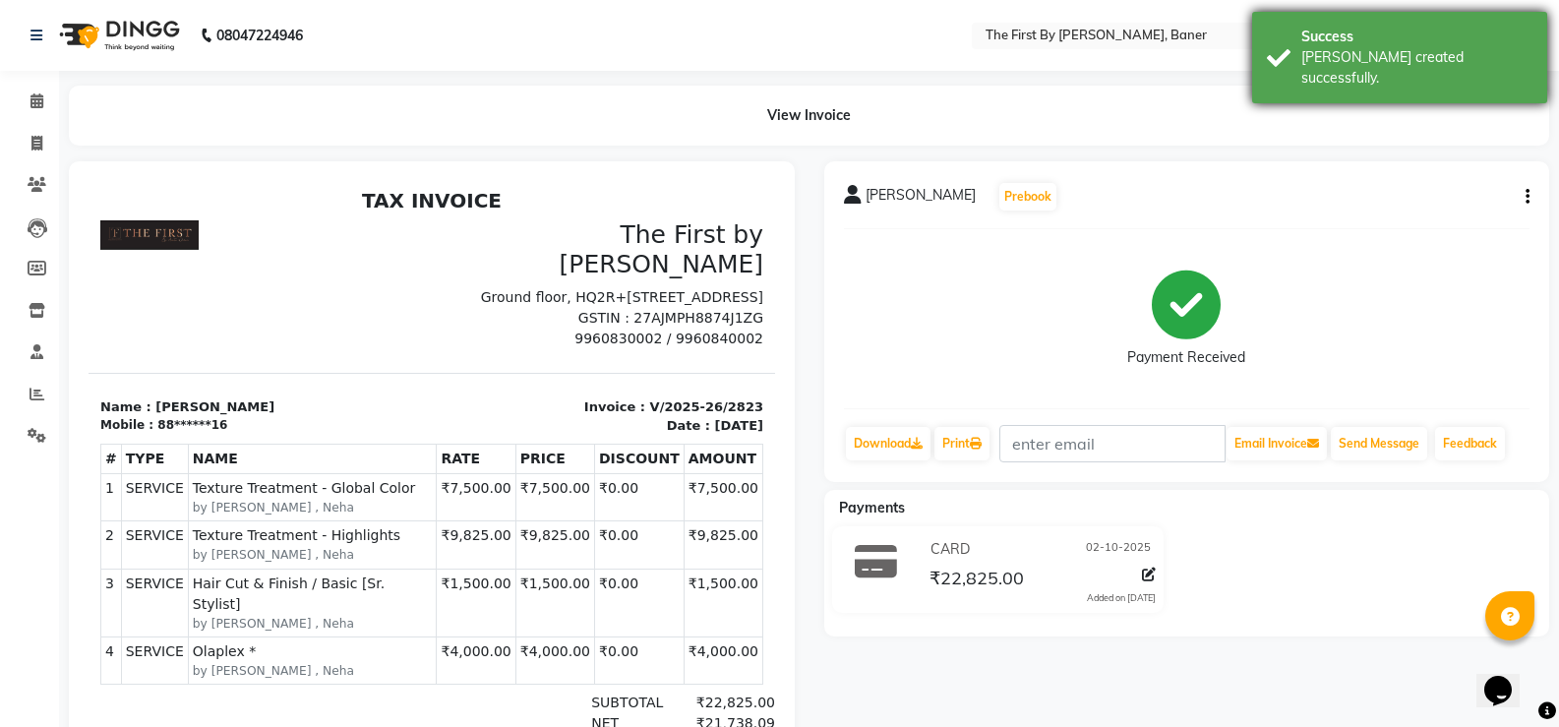
click at [1516, 47] on div "Success Bill created successfully." at bounding box center [1399, 57] width 295 height 91
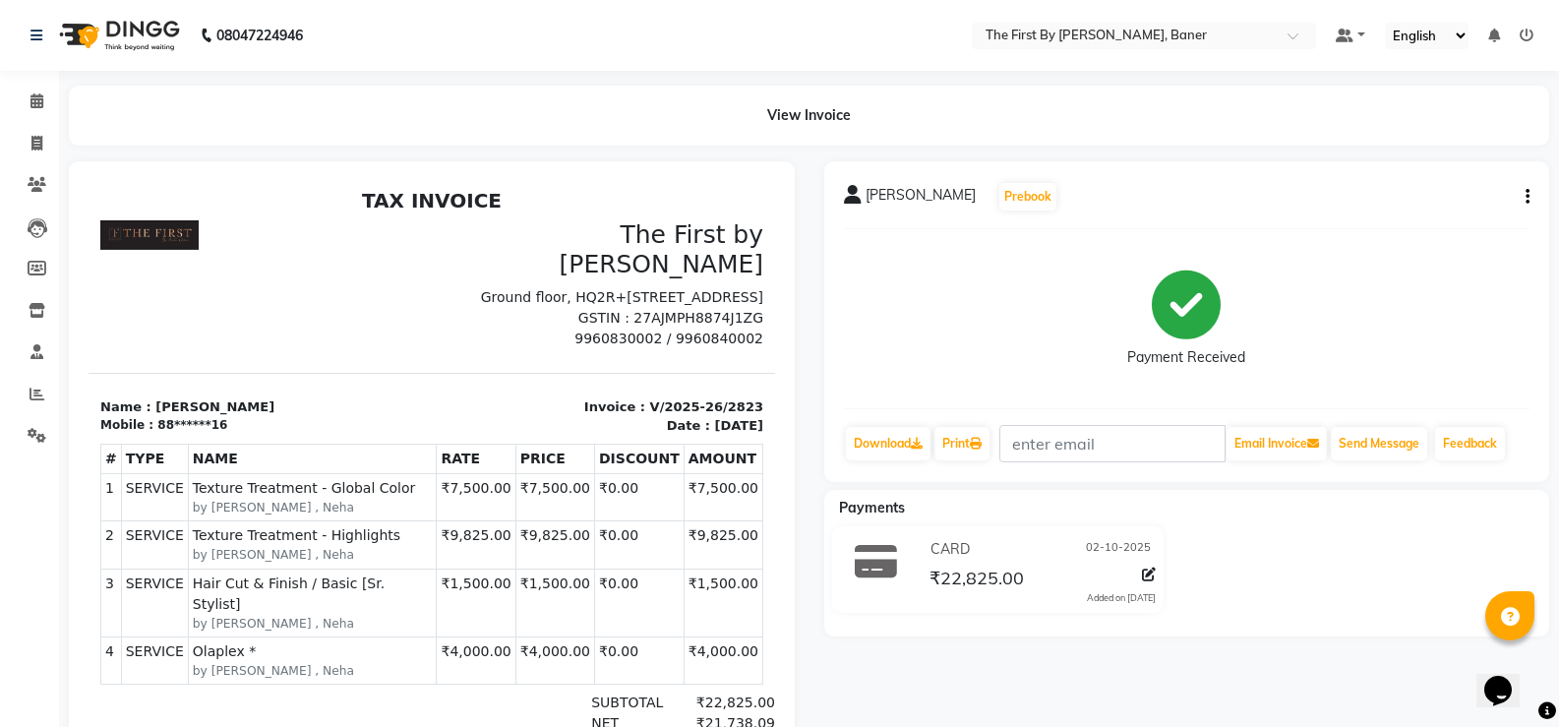
click at [1529, 34] on icon at bounding box center [1527, 36] width 14 height 14
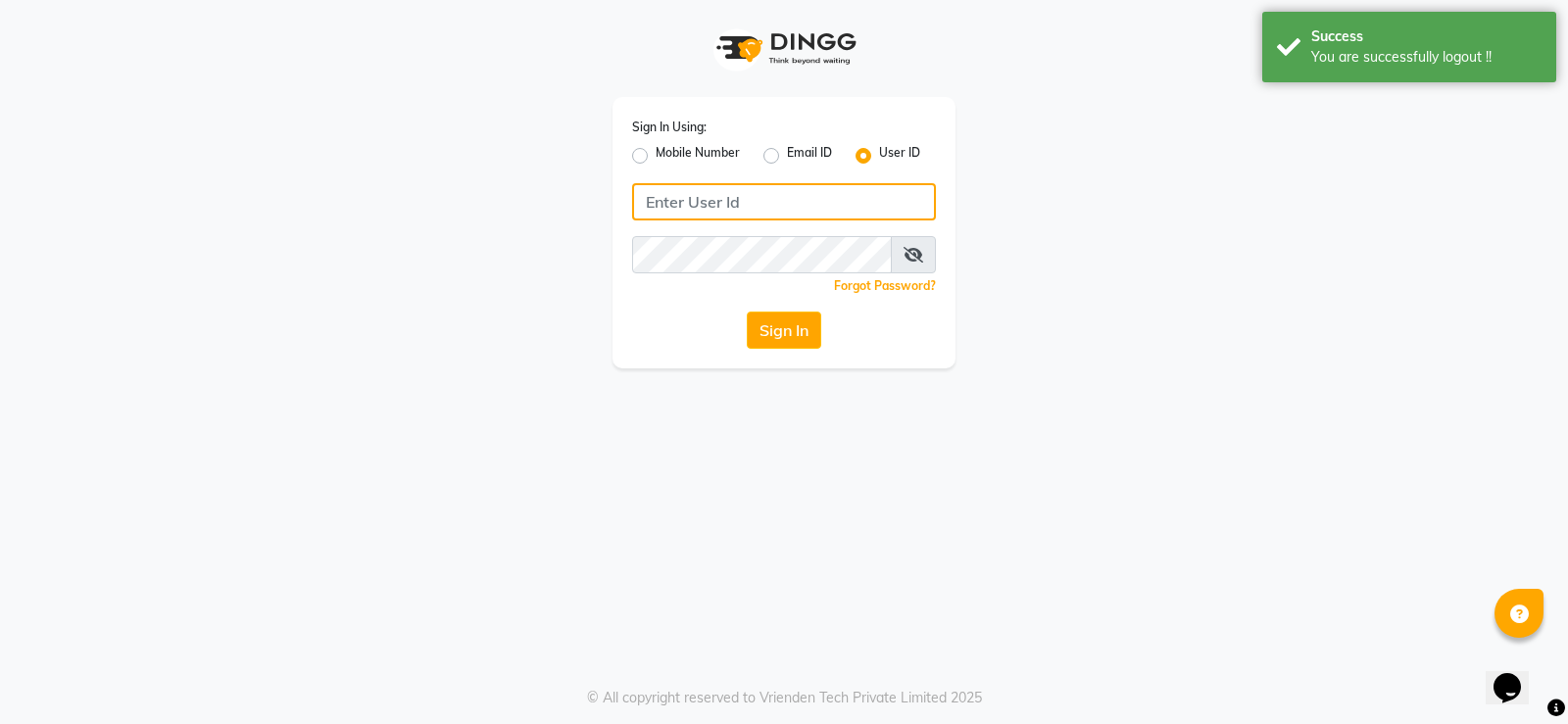
type input "9960830002"
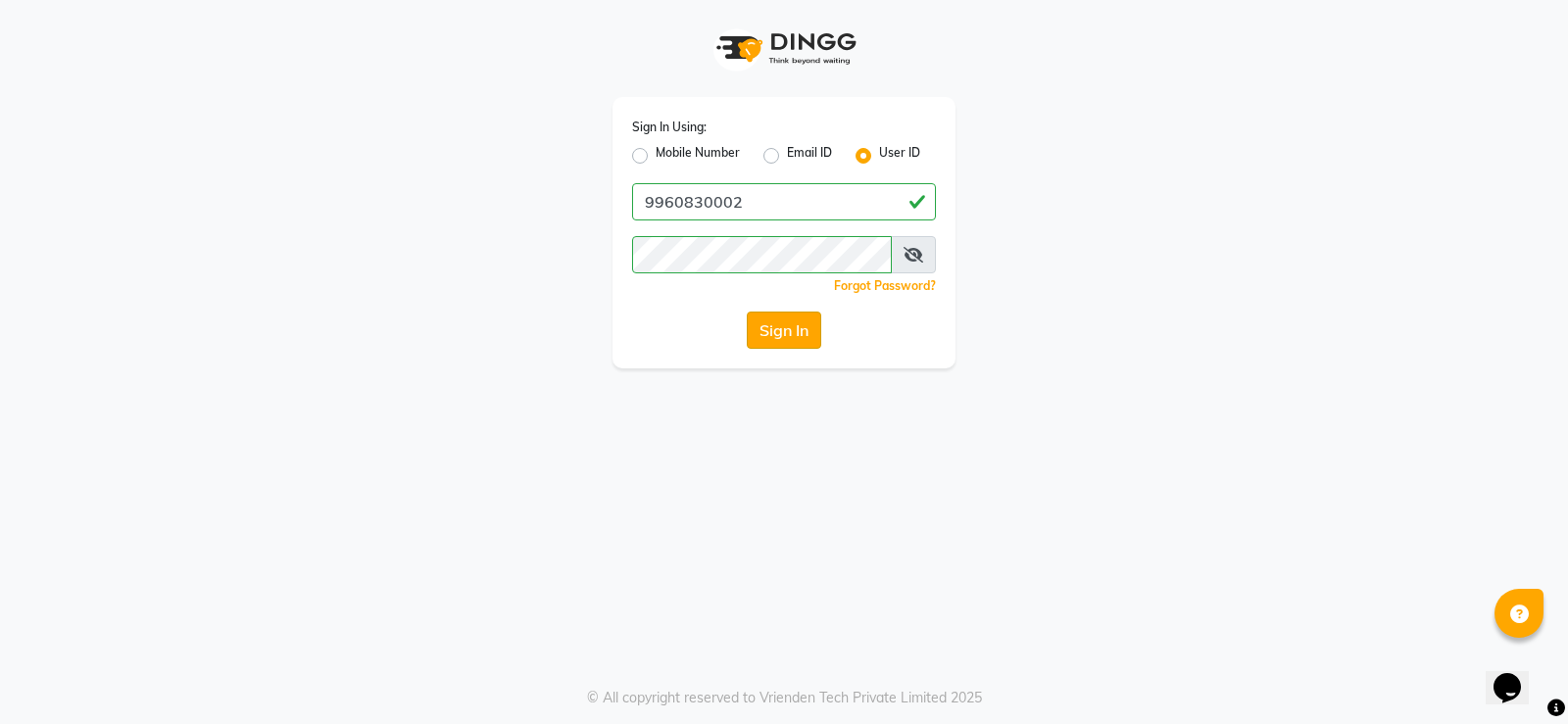
click at [770, 326] on button "Sign In" at bounding box center [784, 330] width 75 height 37
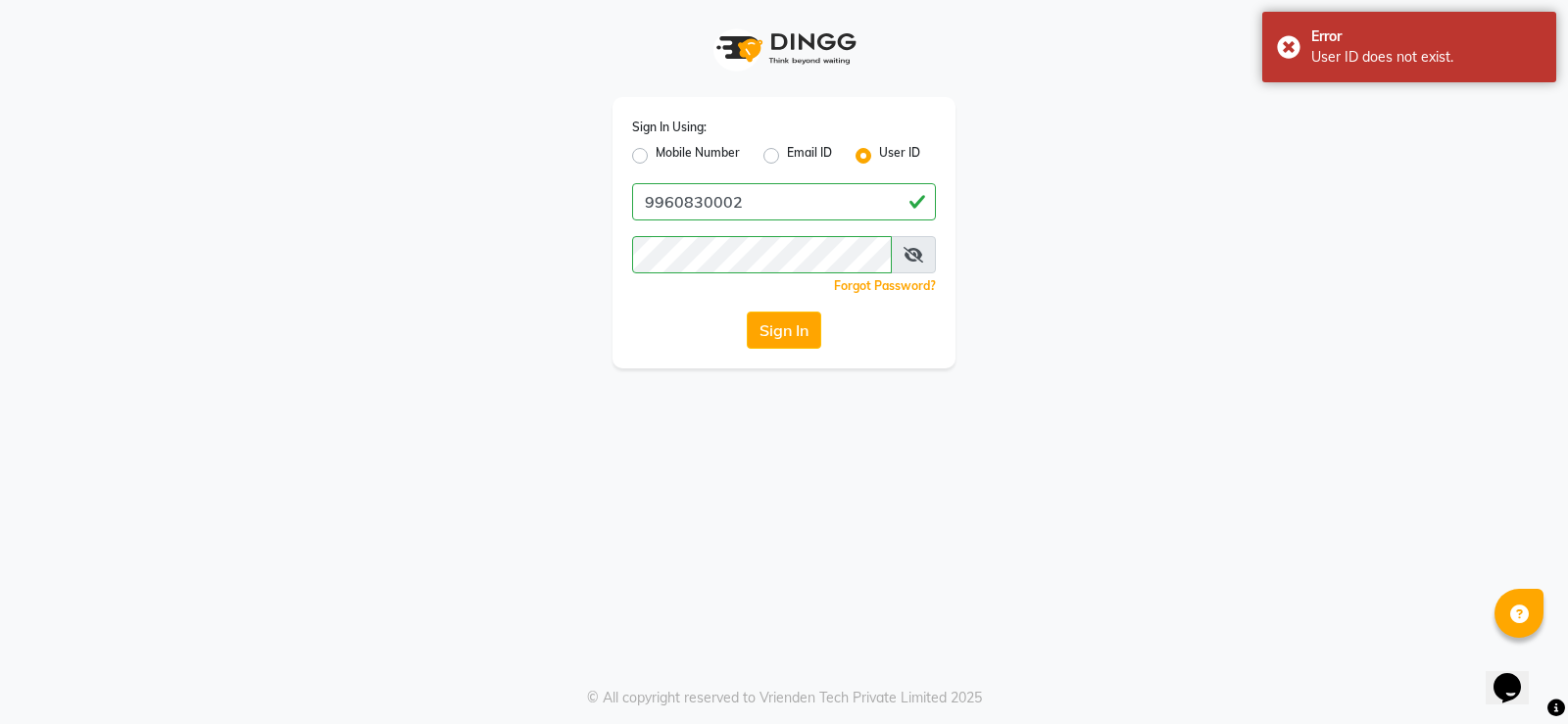
click at [667, 146] on label "Mobile Number" at bounding box center [697, 156] width 85 height 24
click at [667, 146] on input "Mobile Number" at bounding box center [661, 150] width 13 height 13
radio input "true"
radio input "false"
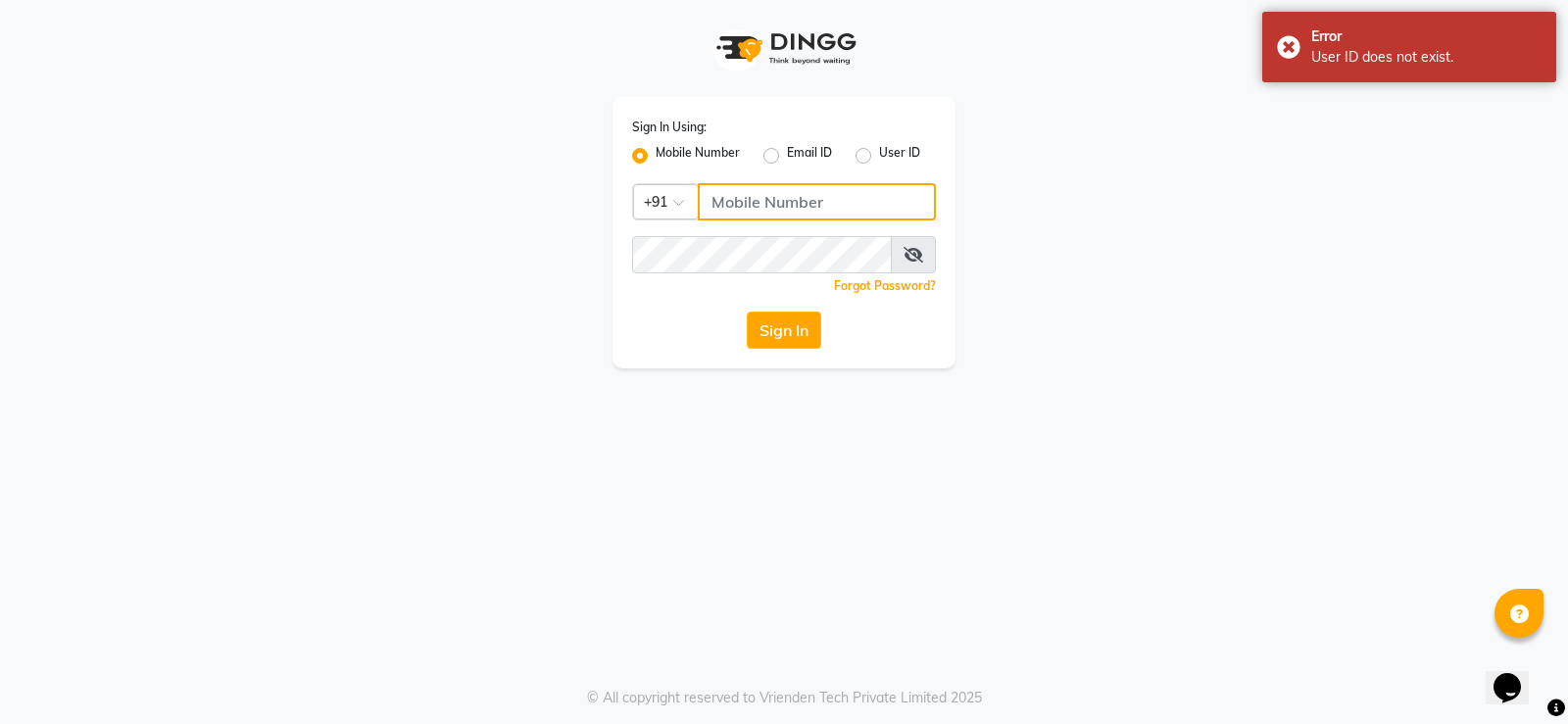
click at [798, 211] on input "Username" at bounding box center [816, 201] width 238 height 37
type input "9960830002"
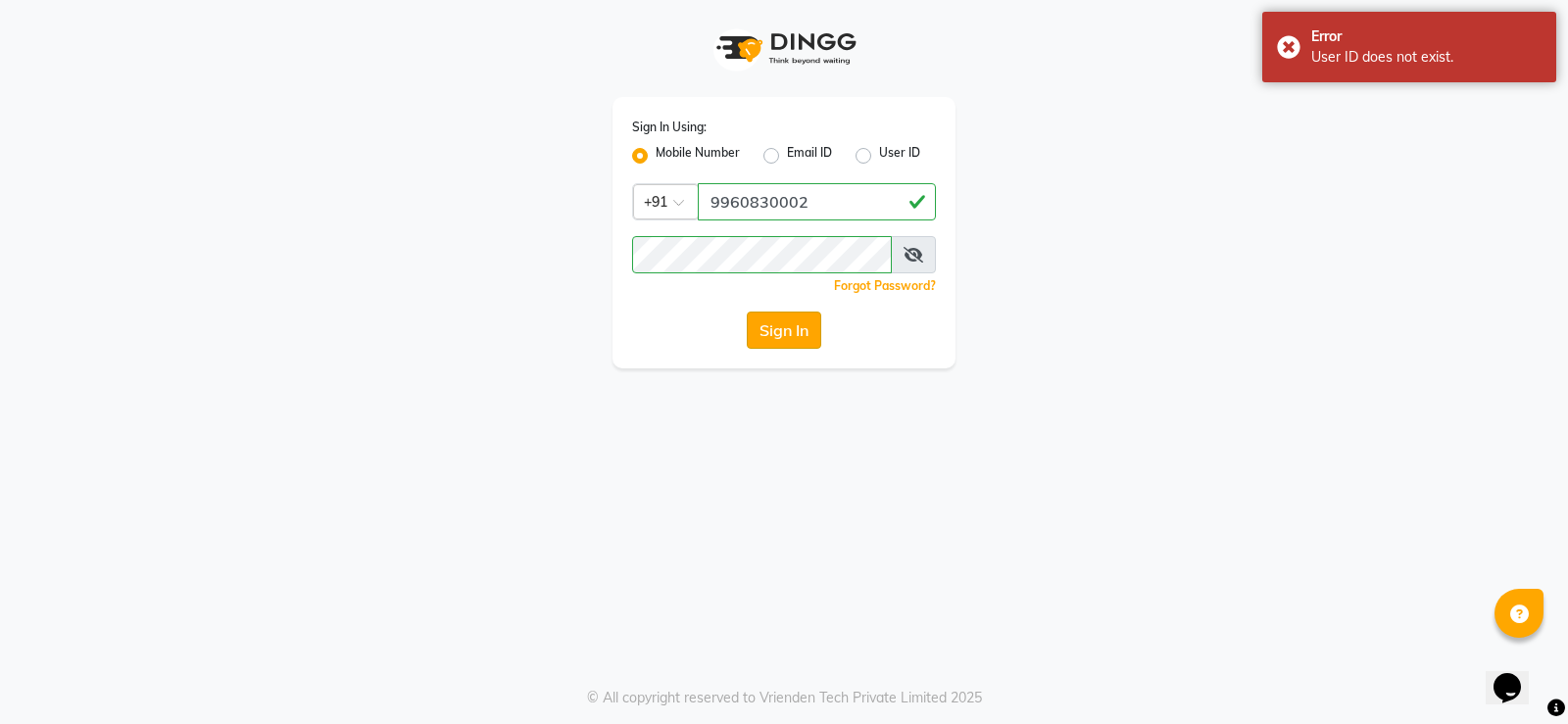
click at [795, 322] on button "Sign In" at bounding box center [784, 330] width 75 height 37
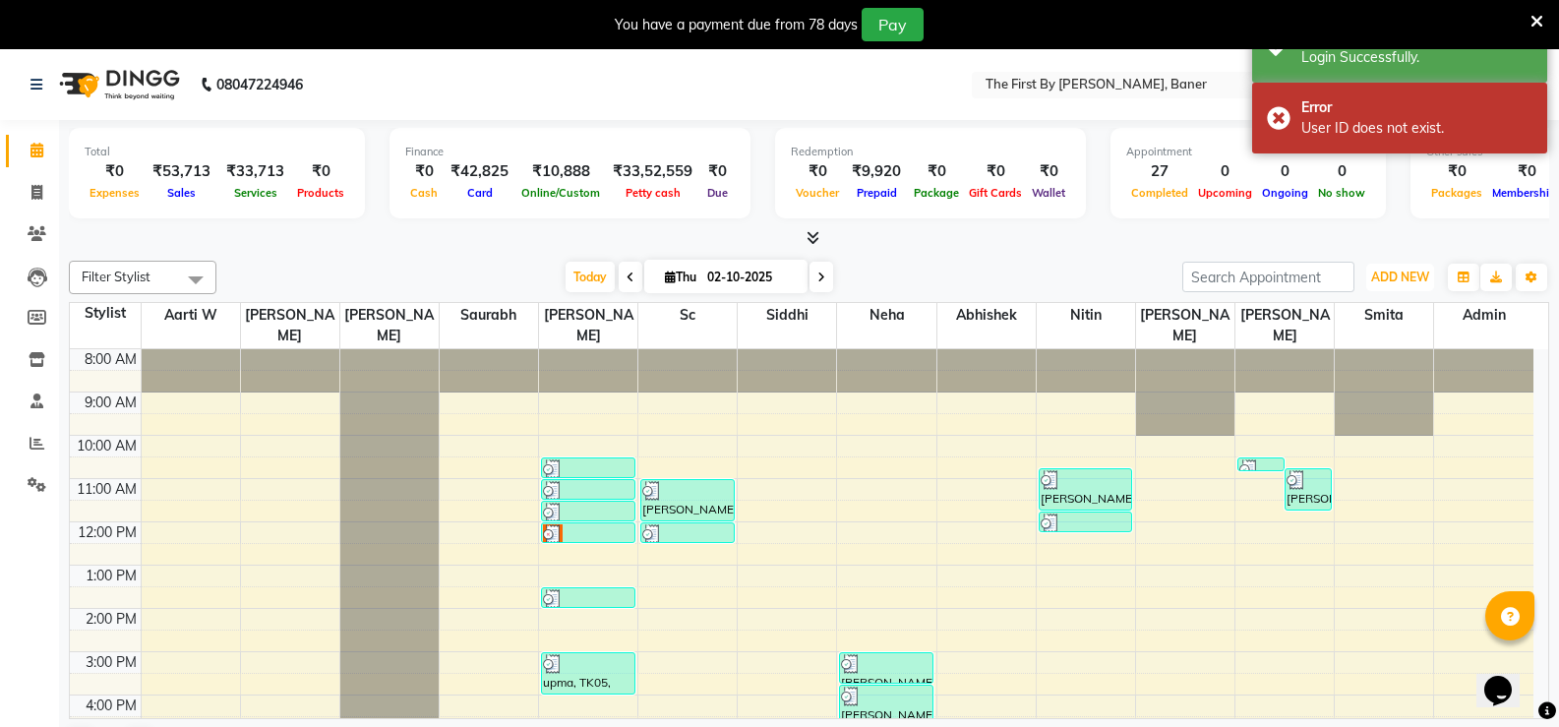
drag, startPoint x: 1402, startPoint y: 274, endPoint x: 1393, endPoint y: 318, distance: 44.2
click at [1402, 277] on span "ADD NEW" at bounding box center [1400, 277] width 58 height 15
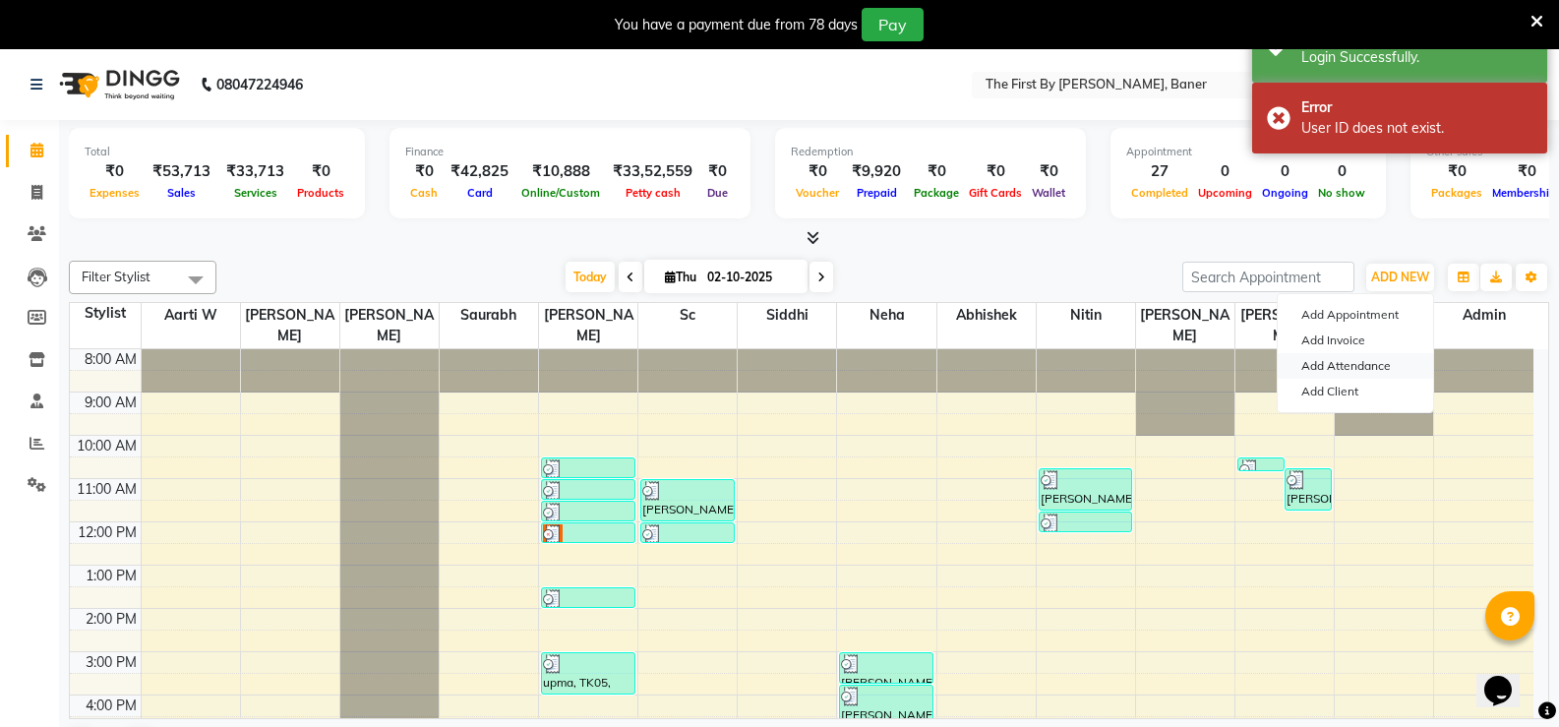
click at [1363, 370] on link "Add Attendance" at bounding box center [1355, 366] width 155 height 26
select select "A"
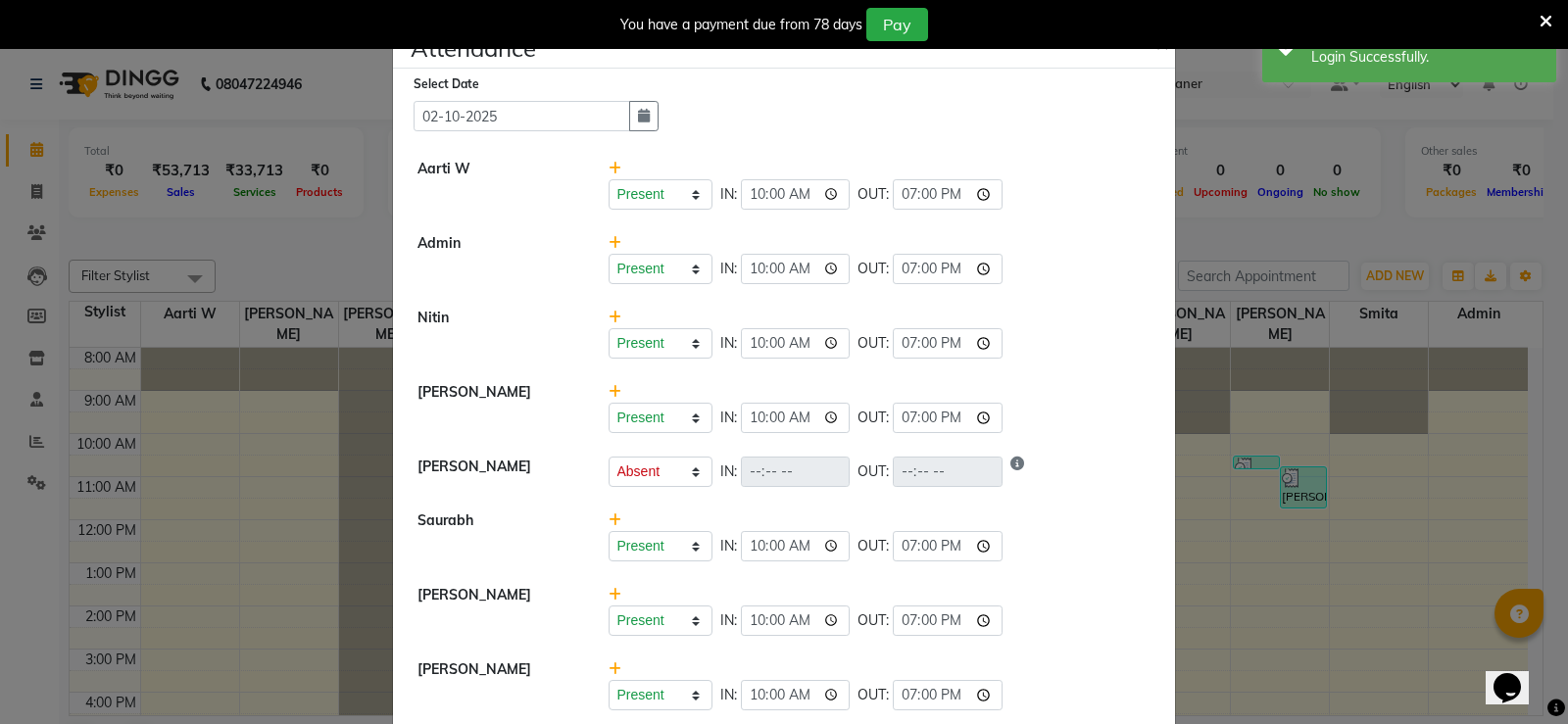
drag, startPoint x: 1152, startPoint y: 49, endPoint x: 1186, endPoint y: 49, distance: 34.0
click at [1156, 49] on span "×" at bounding box center [1163, 43] width 14 height 30
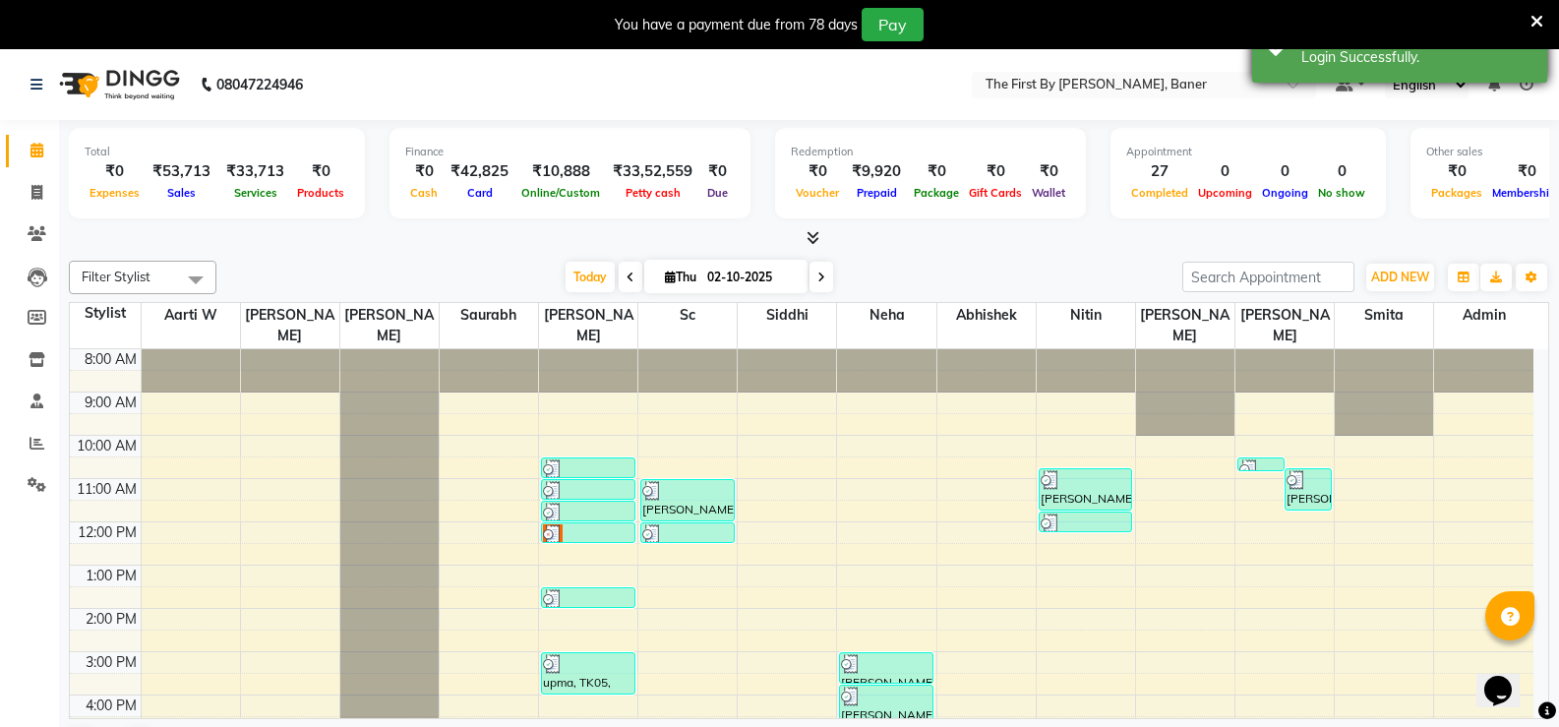
click at [1539, 24] on icon at bounding box center [1537, 22] width 13 height 18
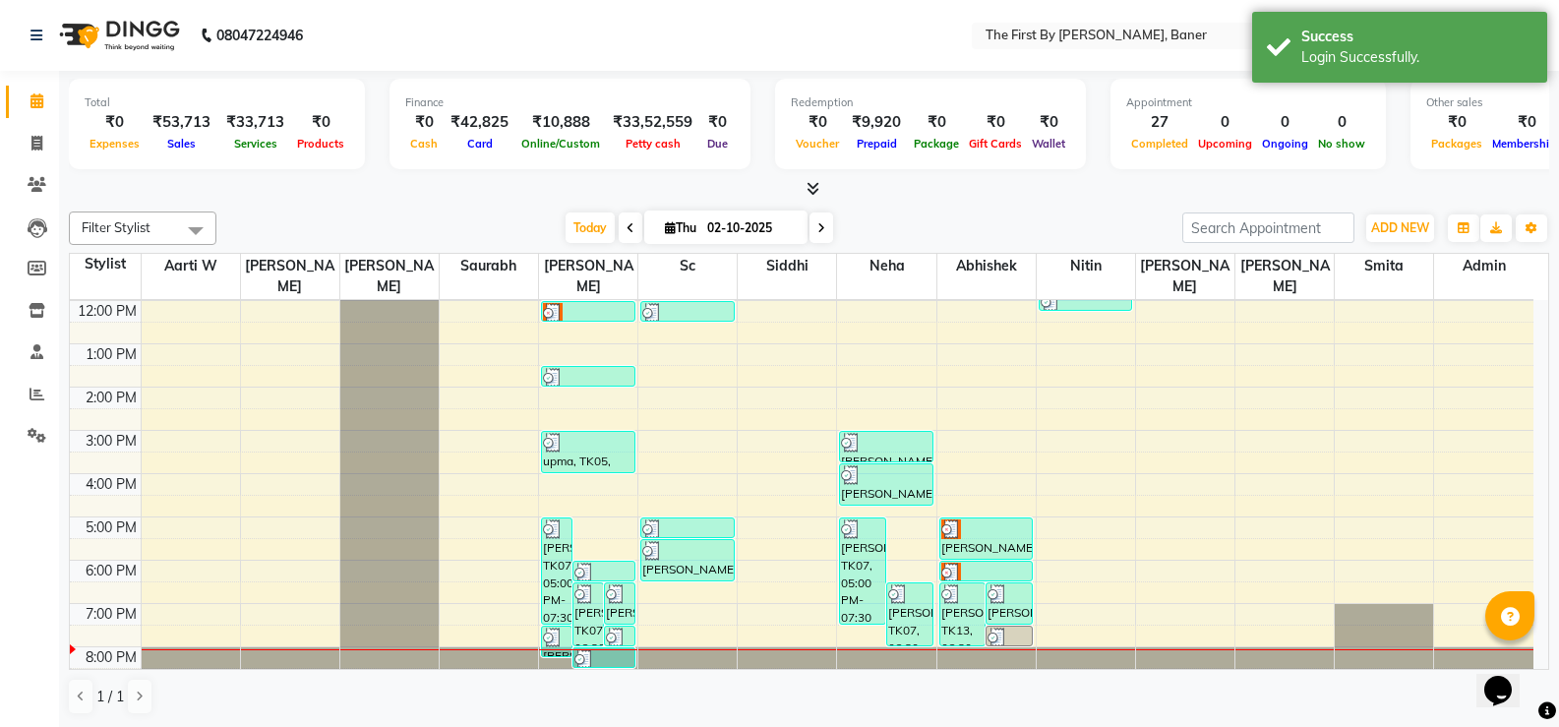
scroll to position [1, 0]
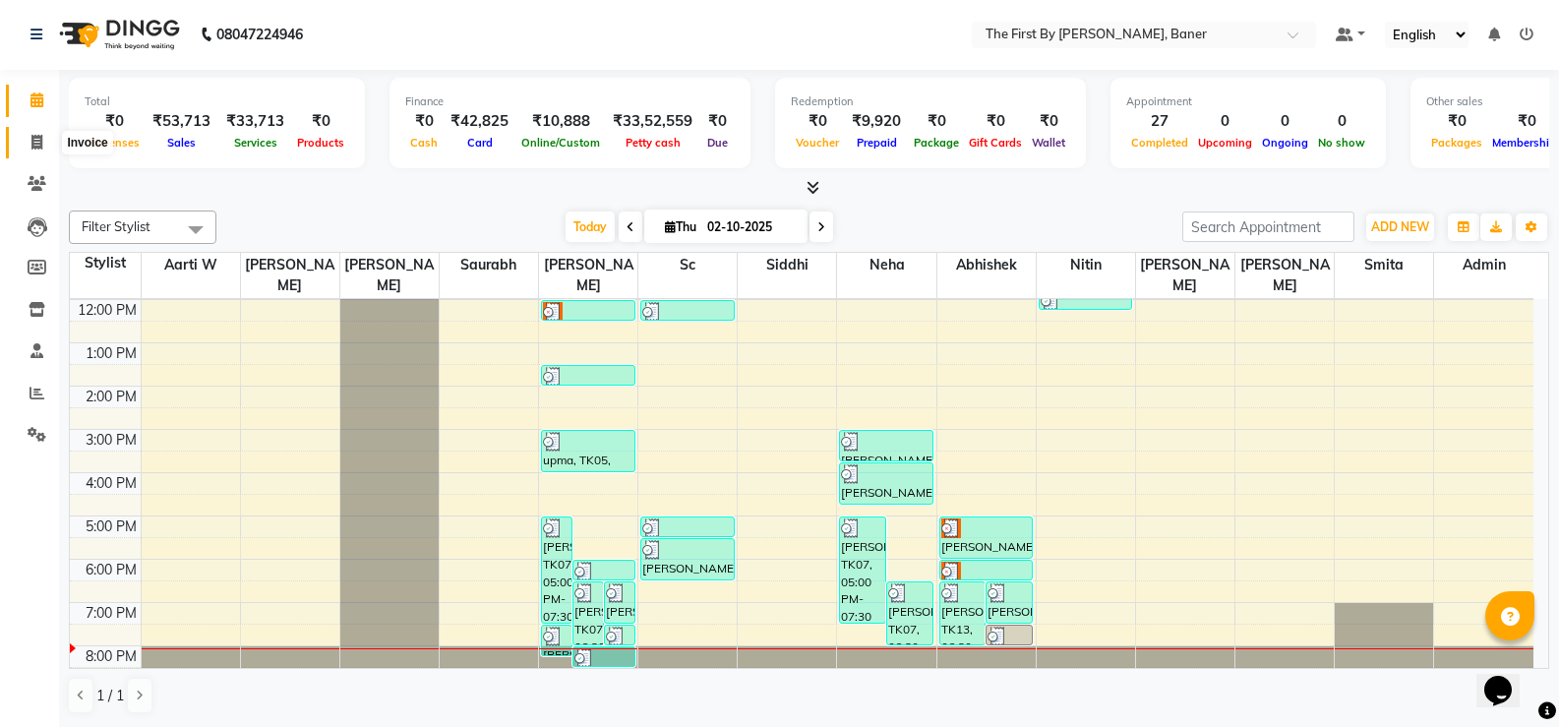
click at [44, 144] on span at bounding box center [37, 143] width 34 height 23
select select "6411"
select select "service"
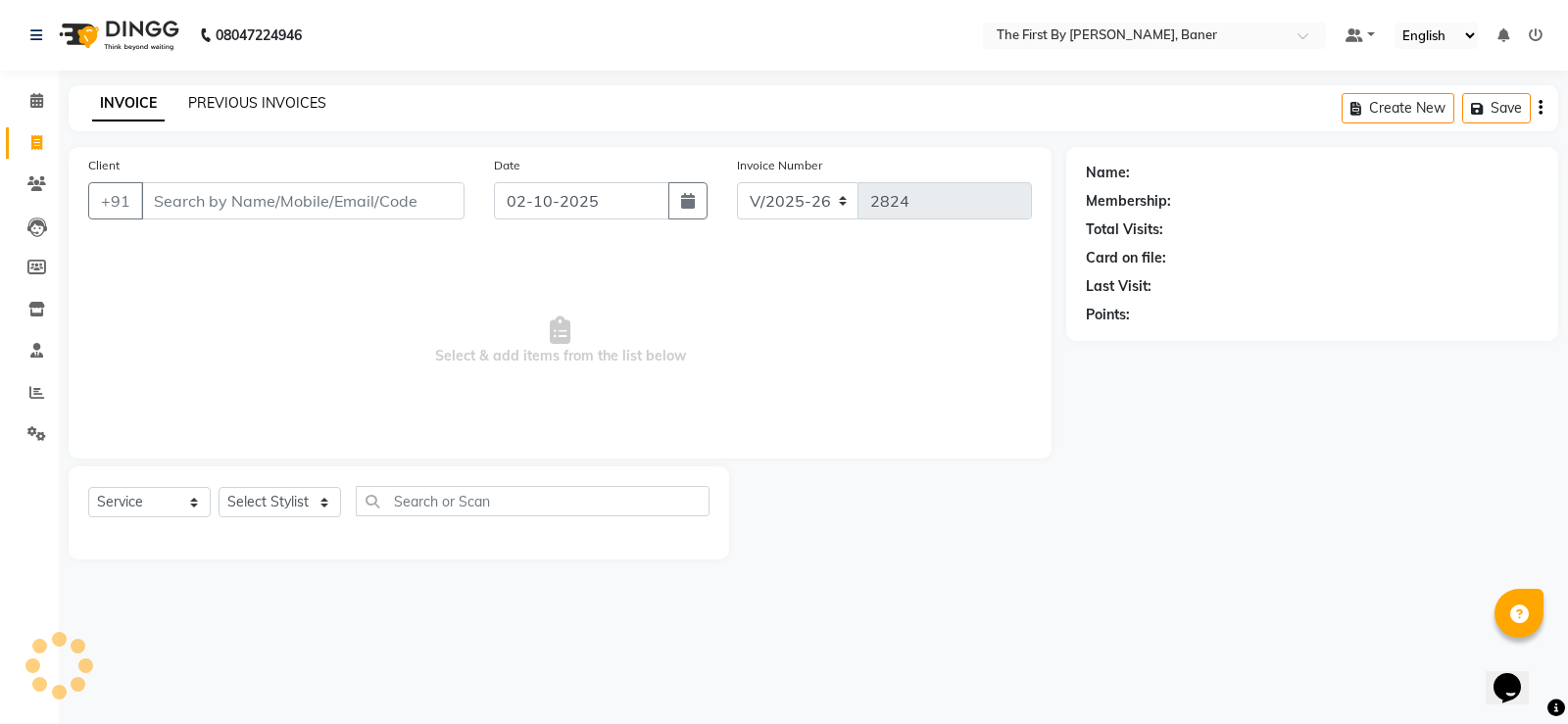
click at [273, 104] on link "PREVIOUS INVOICES" at bounding box center [257, 103] width 138 height 18
